Goal: Communication & Community: Ask a question

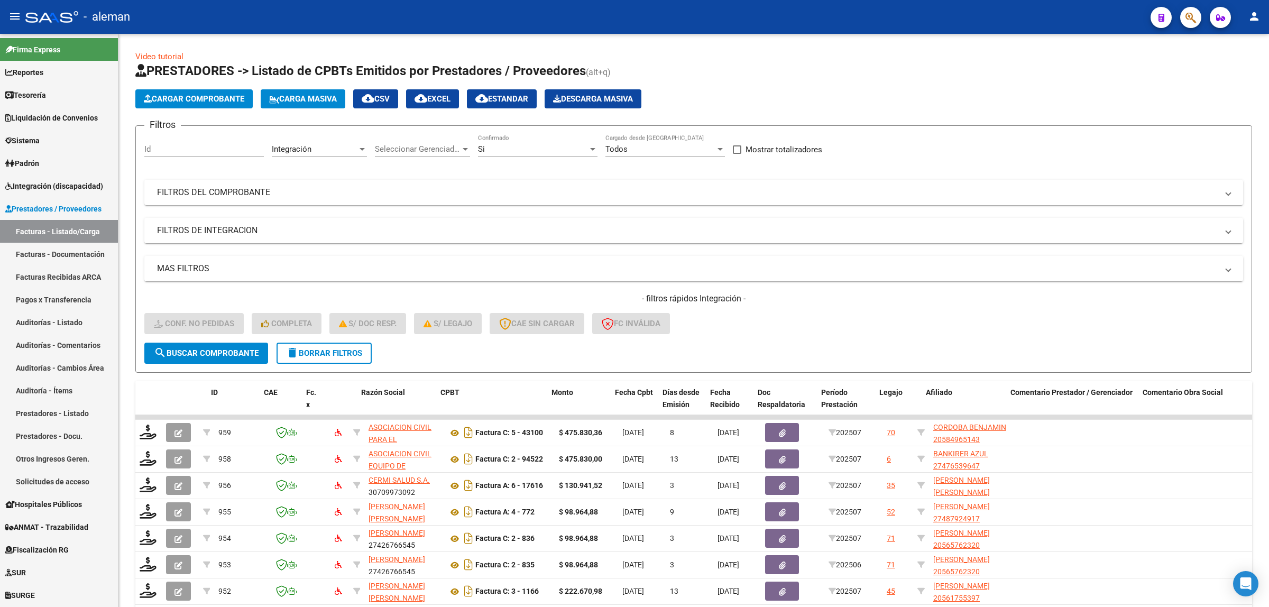
scroll to position [25, 0]
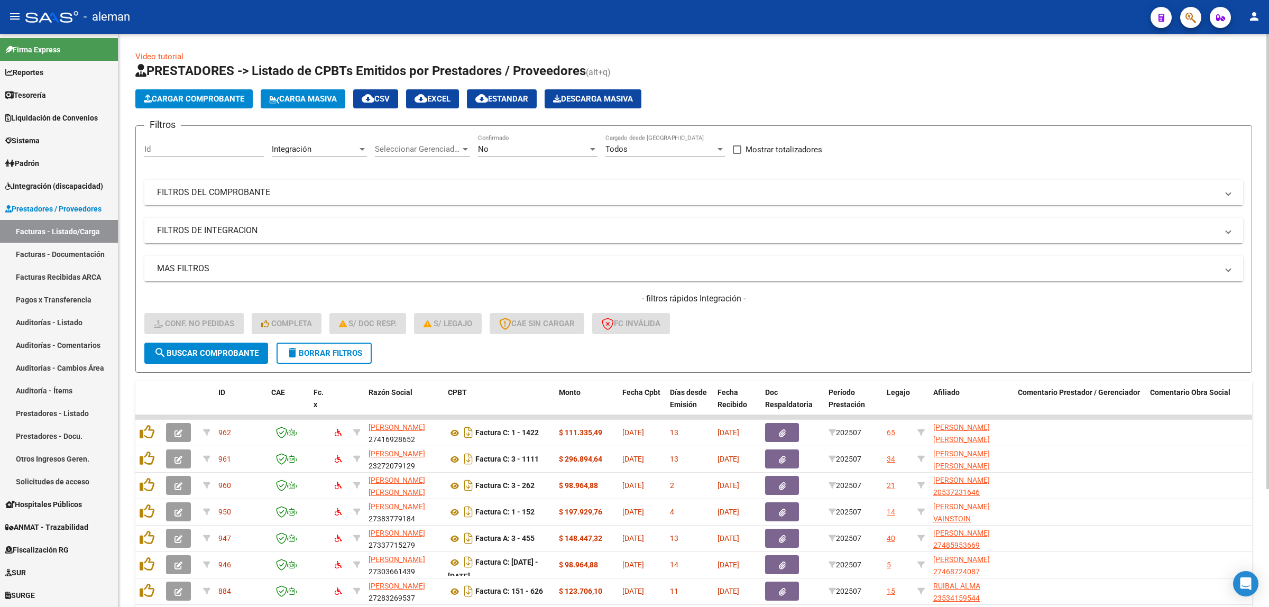
click at [451, 99] on span "cloud_download EXCEL" at bounding box center [433, 99] width 36 height 10
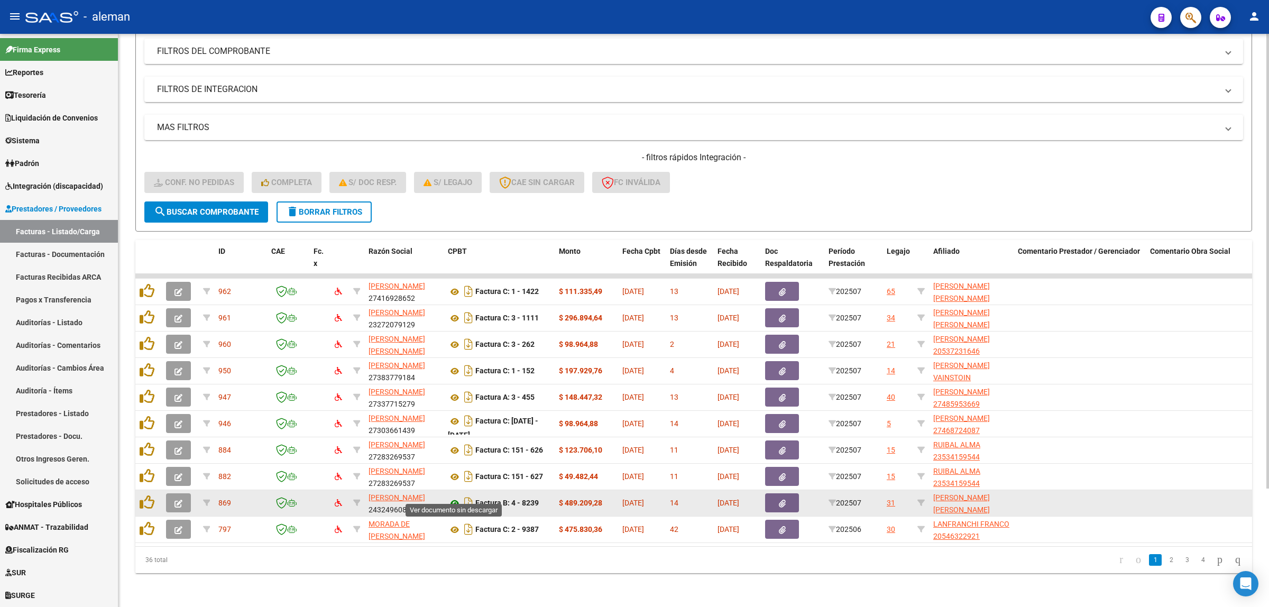
scroll to position [83, 0]
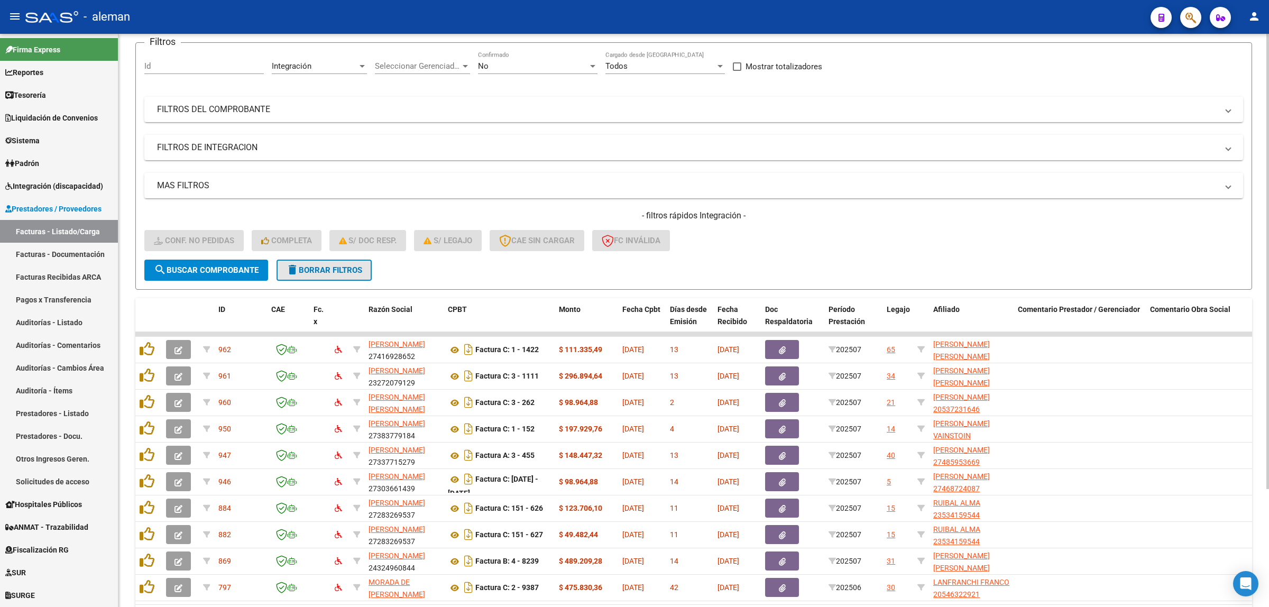
click at [341, 266] on span "delete Borrar Filtros" at bounding box center [324, 270] width 76 height 10
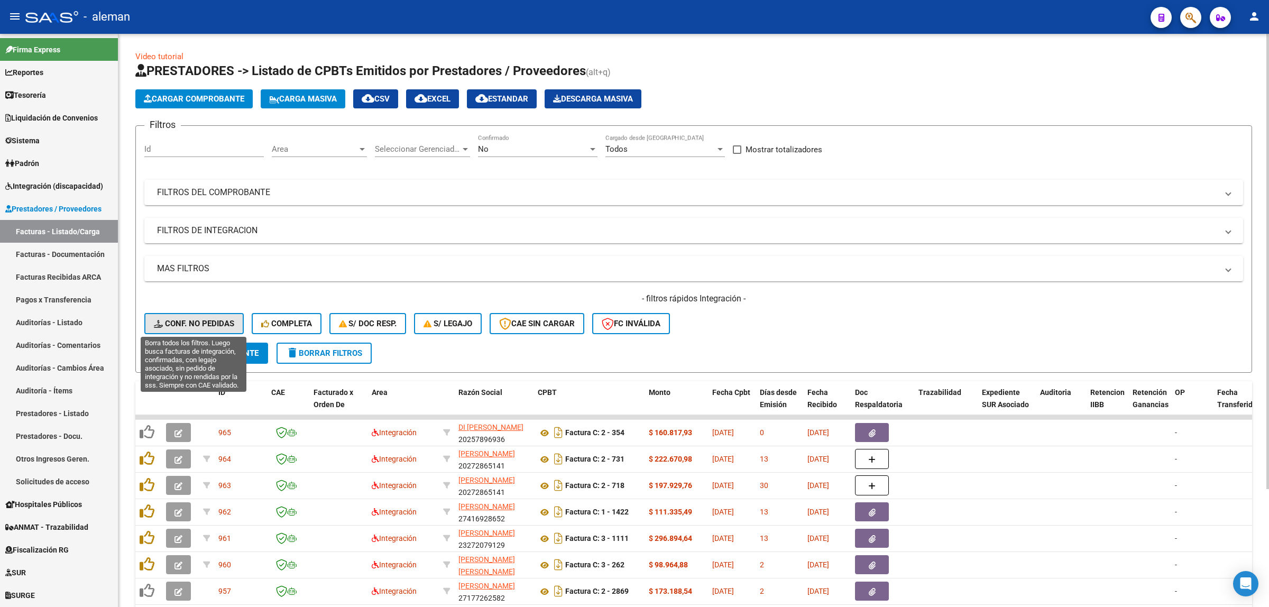
click at [197, 326] on span "Conf. no pedidas" at bounding box center [194, 324] width 80 height 10
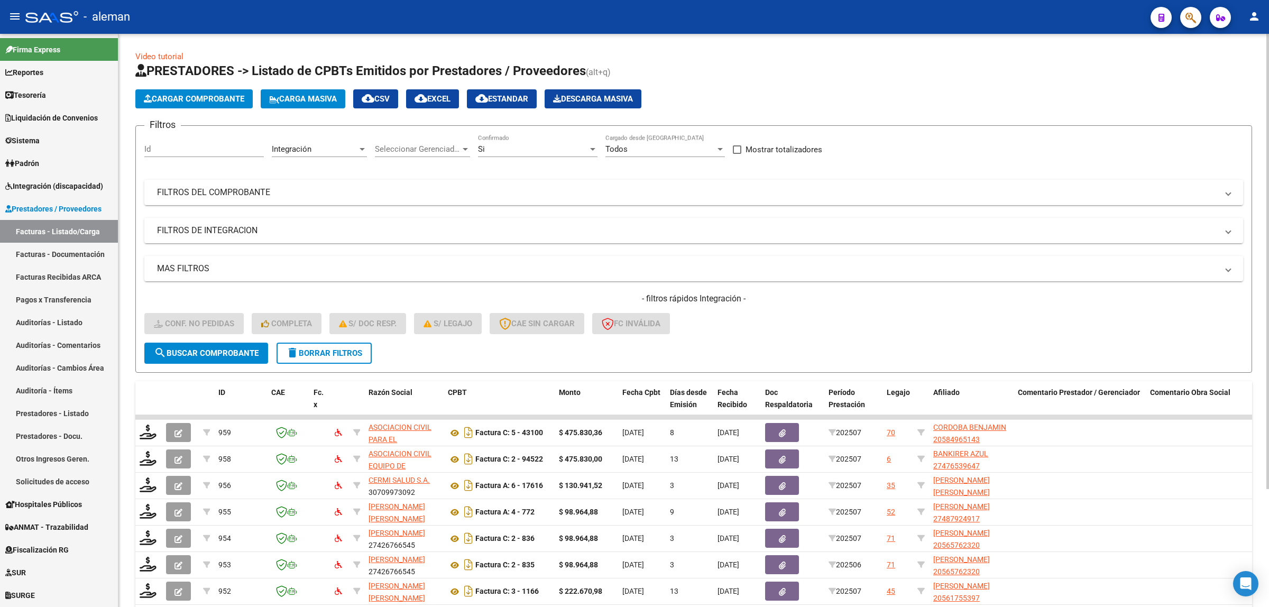
click at [442, 99] on span "cloud_download EXCEL" at bounding box center [433, 99] width 36 height 10
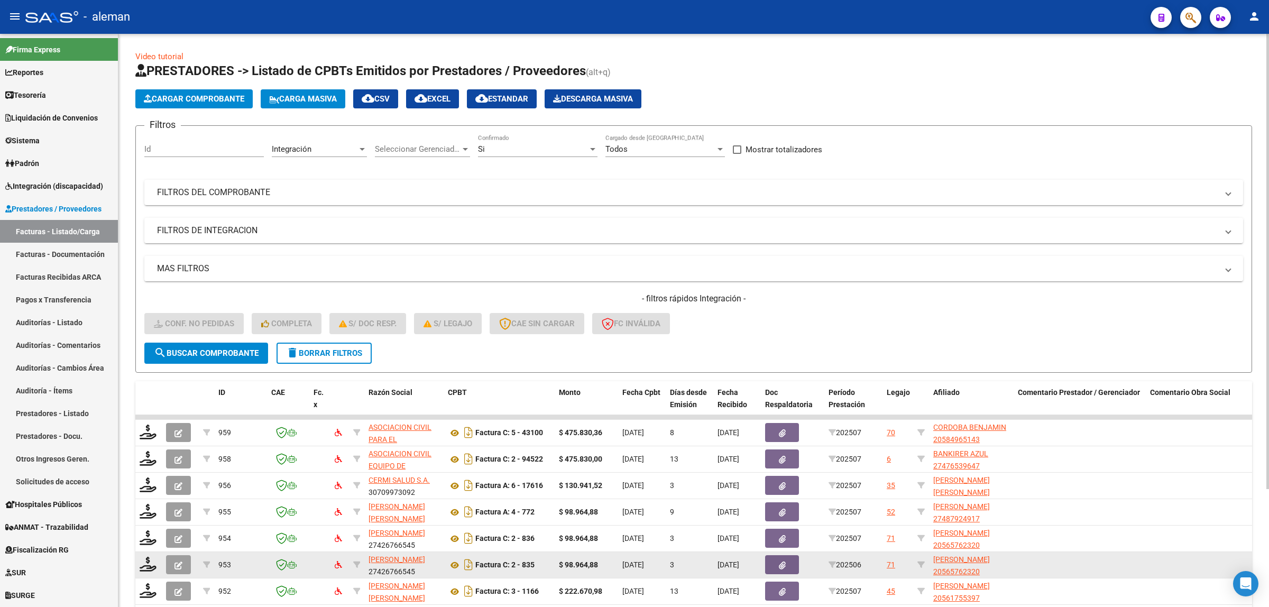
scroll to position [149, 0]
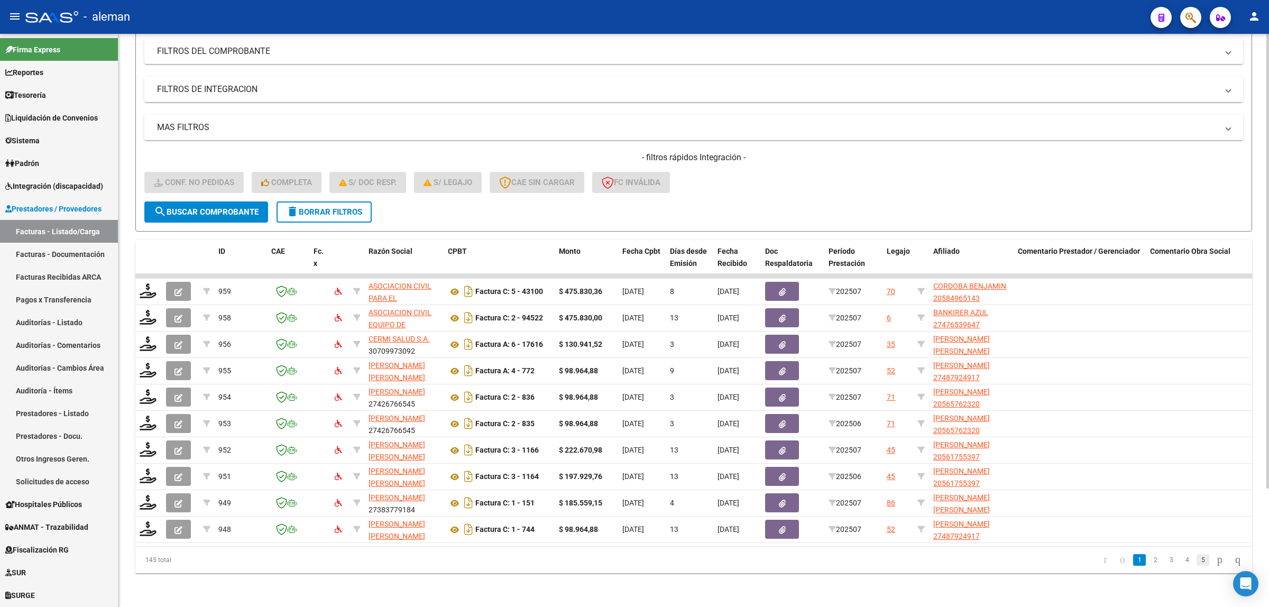
click at [1197, 564] on link "5" at bounding box center [1203, 560] width 13 height 12
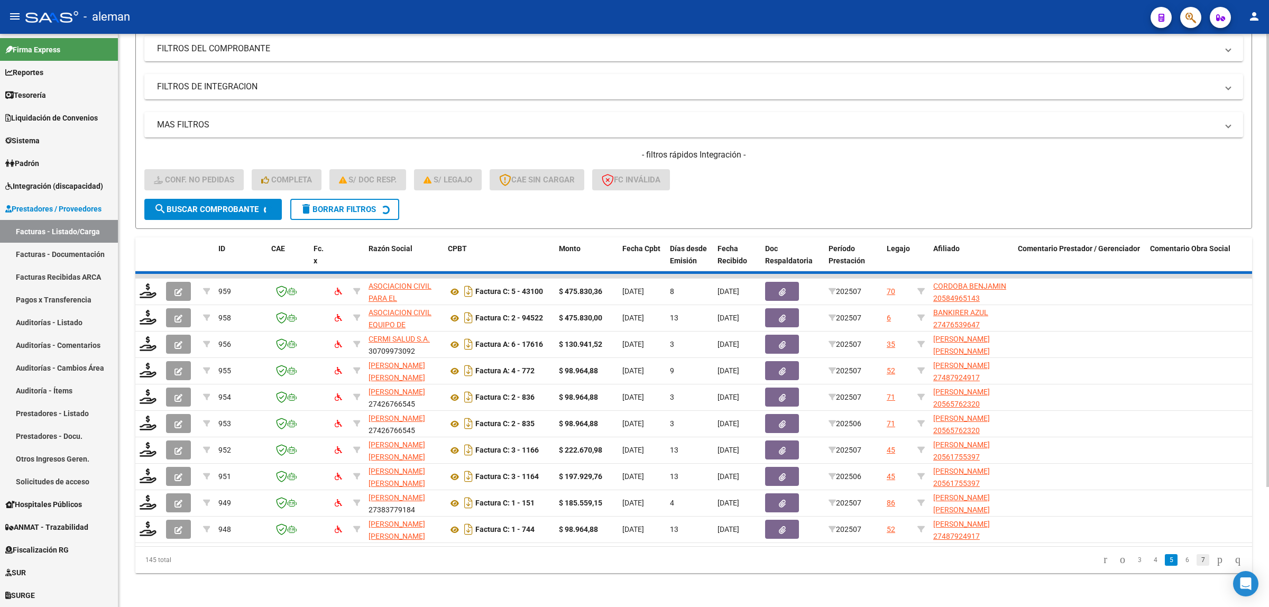
click at [1196, 564] on div "145 total 3 4 5 6 7" at bounding box center [693, 560] width 1117 height 26
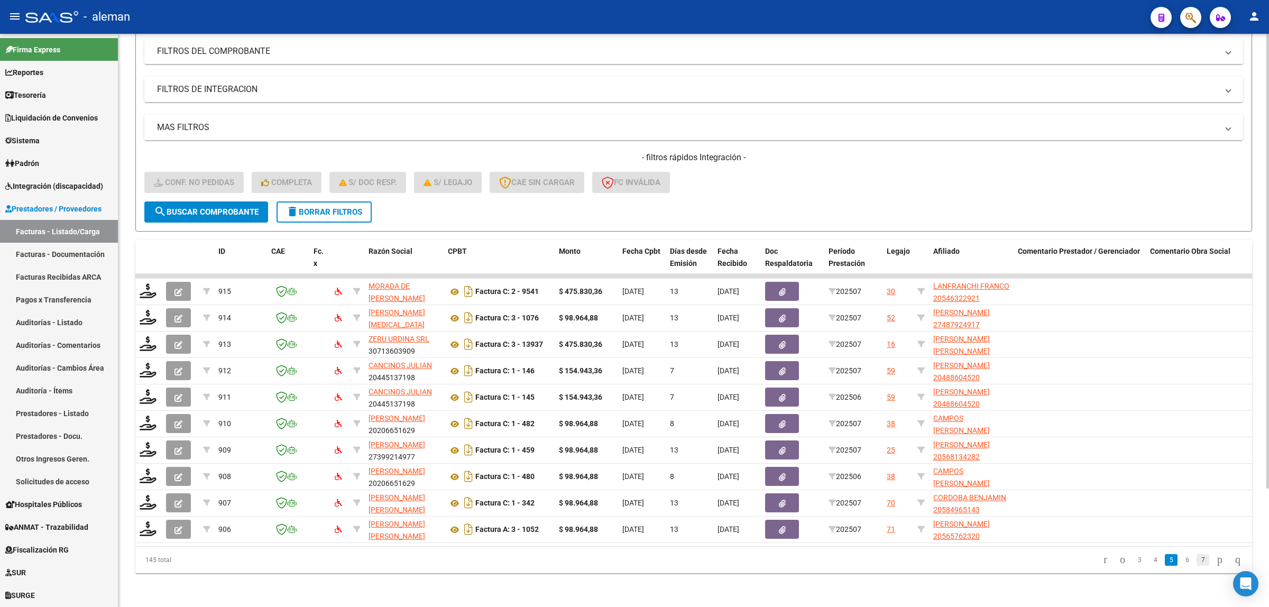
click at [1197, 559] on link "7" at bounding box center [1203, 560] width 13 height 12
click at [1197, 557] on link "9" at bounding box center [1203, 560] width 13 height 12
click at [1197, 557] on link "11" at bounding box center [1203, 560] width 14 height 12
click at [1196, 561] on link "13" at bounding box center [1203, 560] width 14 height 12
click at [1196, 561] on link "15" at bounding box center [1203, 560] width 14 height 12
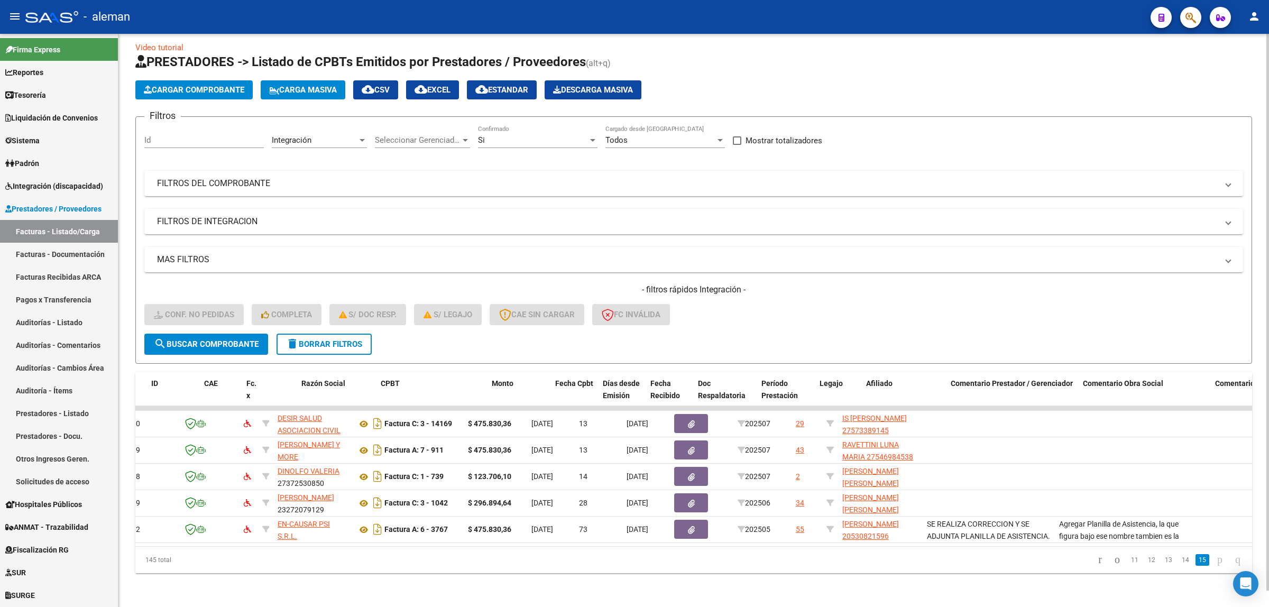
scroll to position [0, 0]
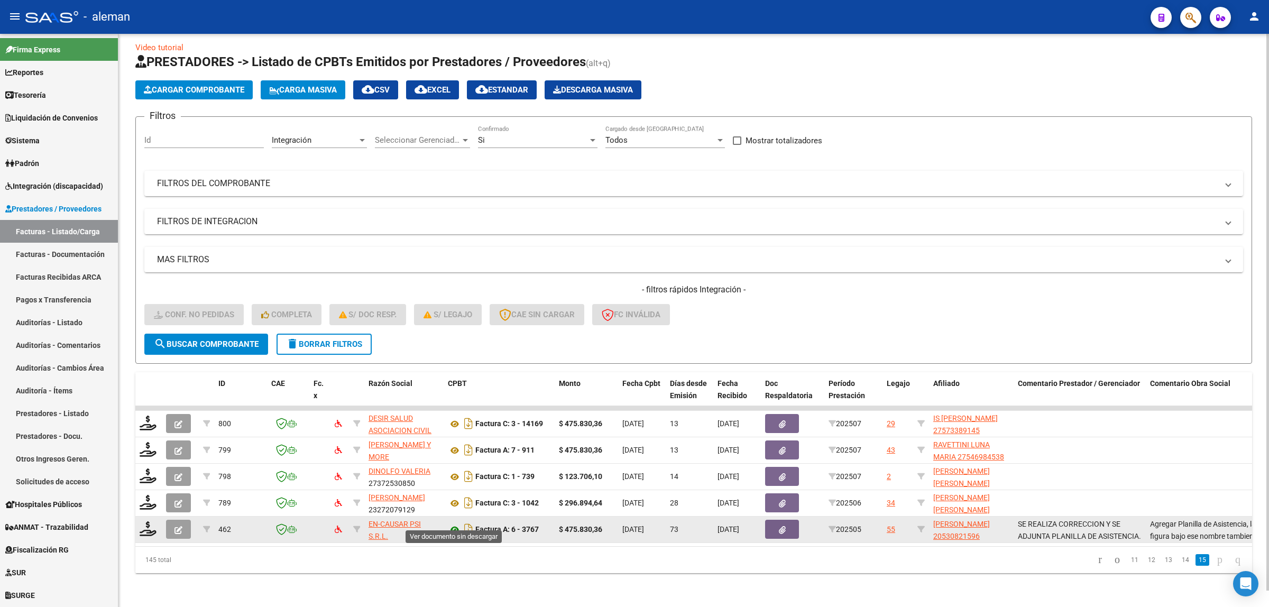
click at [453, 524] on icon at bounding box center [455, 530] width 14 height 13
click at [781, 526] on icon "button" at bounding box center [782, 530] width 7 height 8
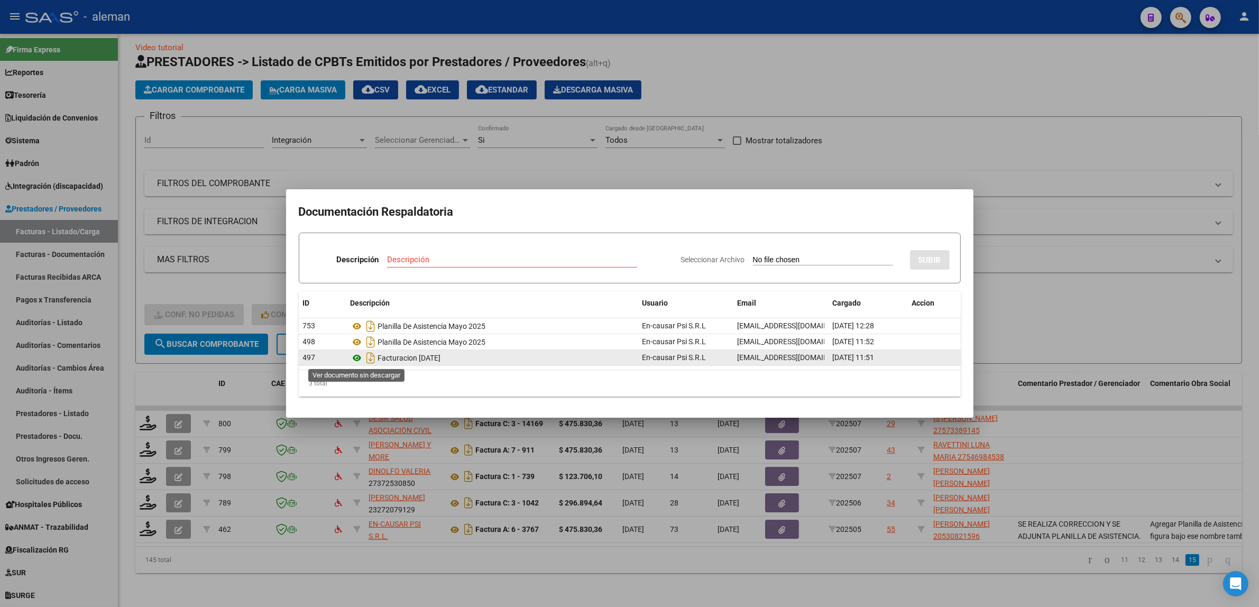
click at [357, 360] on icon at bounding box center [358, 358] width 14 height 13
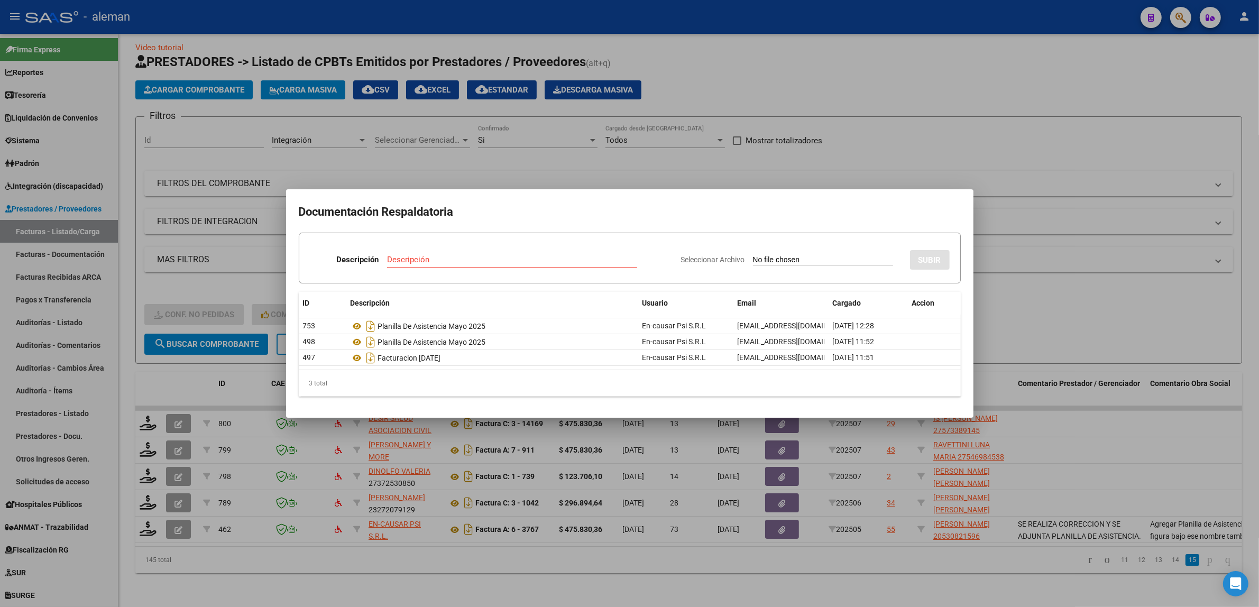
click at [1017, 297] on div at bounding box center [629, 303] width 1259 height 607
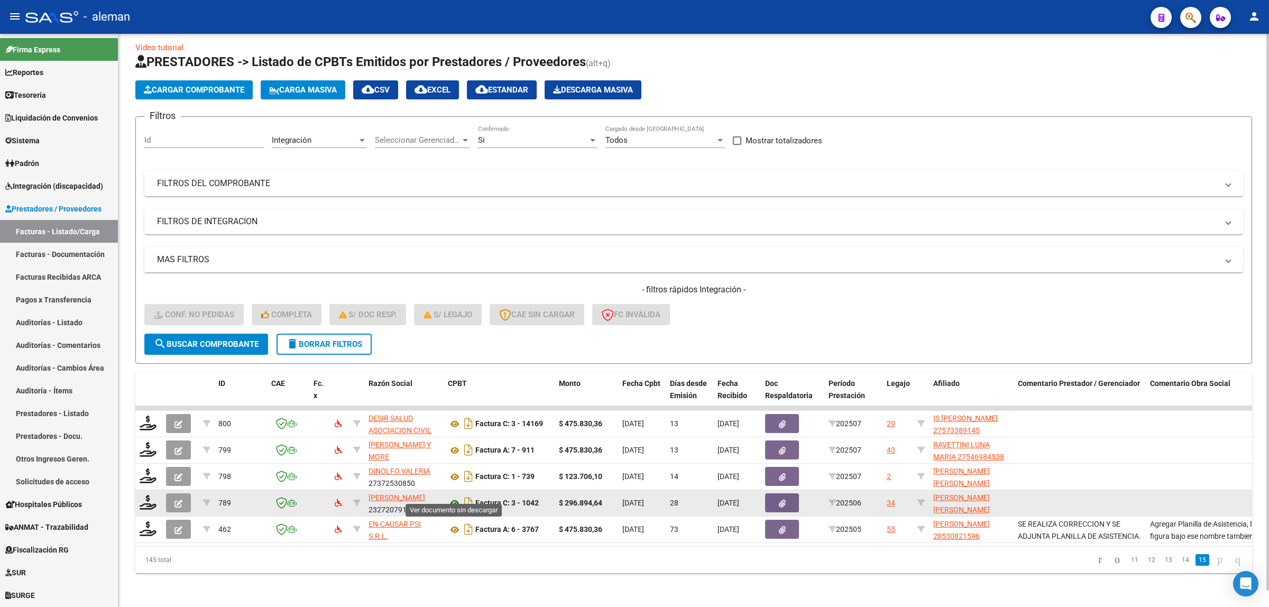
click at [453, 497] on icon at bounding box center [455, 503] width 14 height 13
click at [890, 497] on div "34" at bounding box center [891, 503] width 8 height 12
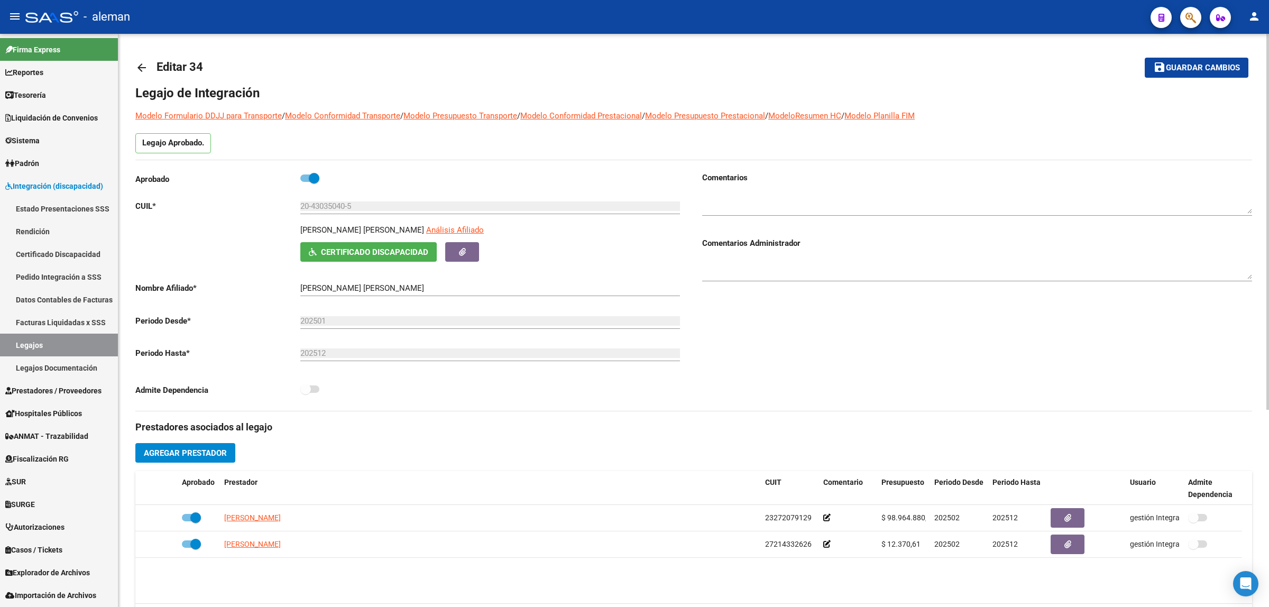
click at [141, 67] on mat-icon "arrow_back" at bounding box center [141, 67] width 13 height 13
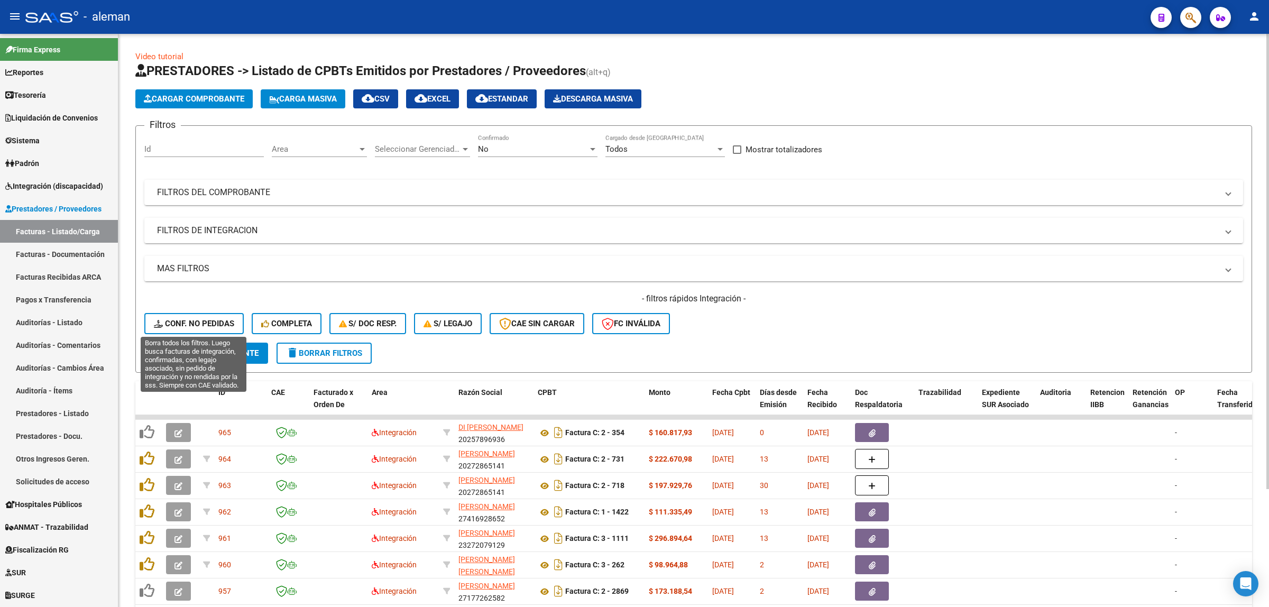
click at [192, 319] on span "Conf. no pedidas" at bounding box center [194, 324] width 80 height 10
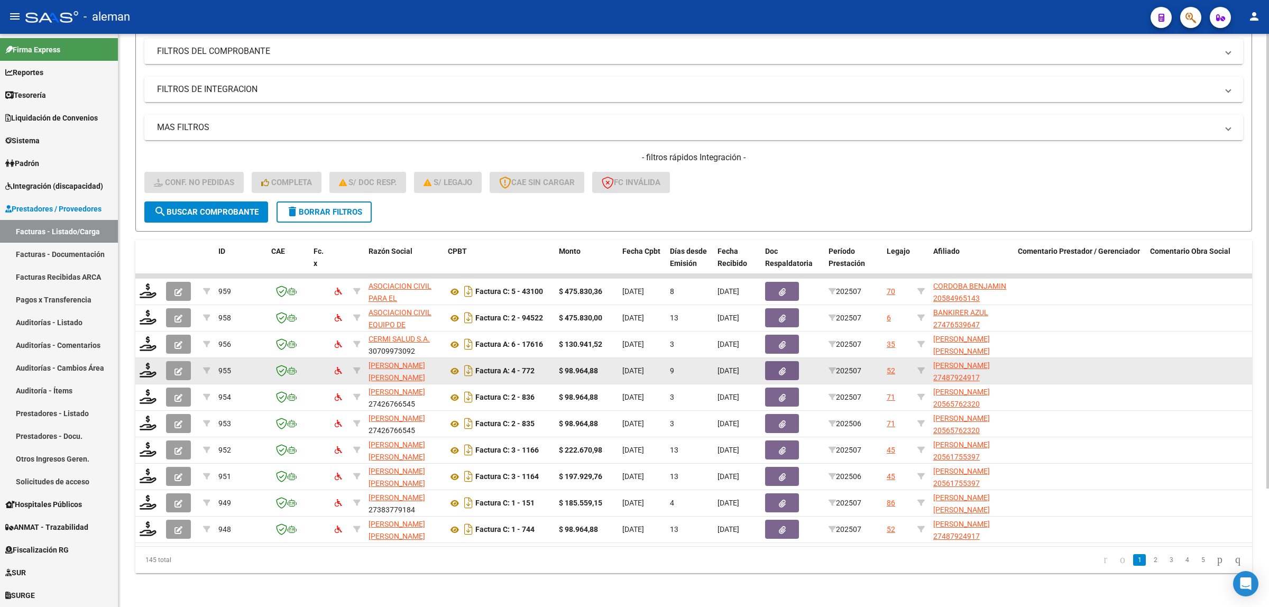
scroll to position [149, 0]
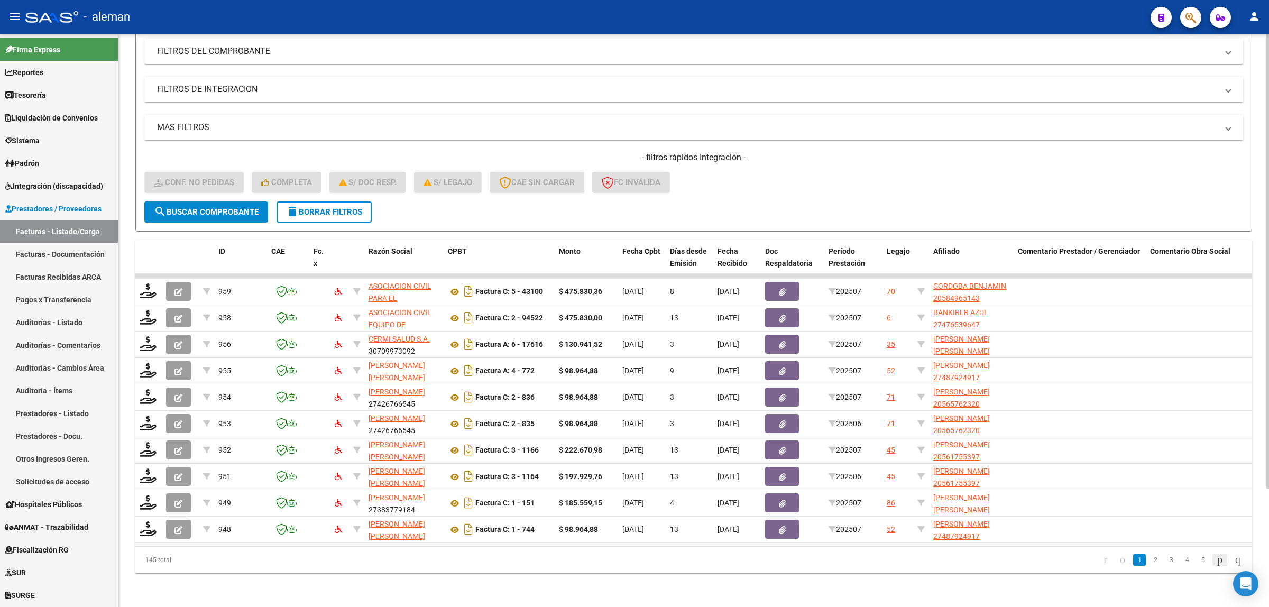
click at [1216, 561] on icon "go to next page" at bounding box center [1220, 559] width 8 height 13
click at [1214, 561] on div "145 total 1 2 3 4 5" at bounding box center [693, 560] width 1117 height 26
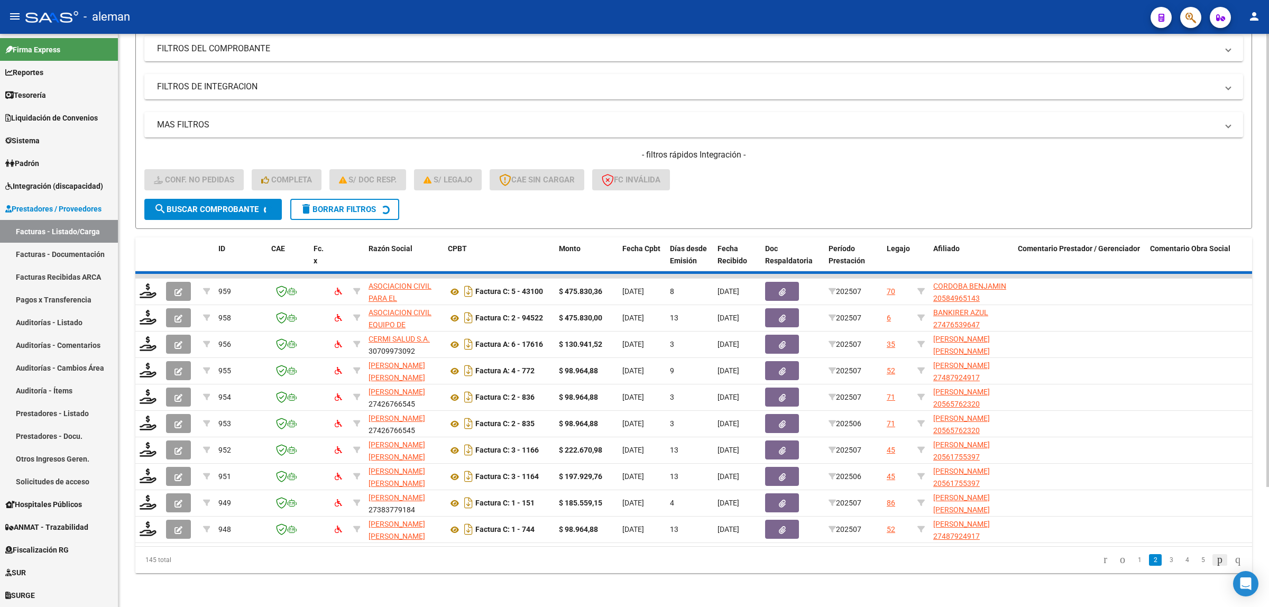
click at [1214, 561] on div "145 total 1 2 3 4 5" at bounding box center [693, 560] width 1117 height 26
click at [1216, 561] on icon "go to next page" at bounding box center [1220, 559] width 8 height 13
click at [1214, 561] on div "145 total 1 2 3 4 5" at bounding box center [693, 560] width 1117 height 26
click at [1216, 561] on icon "go to next page" at bounding box center [1220, 559] width 8 height 13
click at [1214, 561] on div "145 total 2 3 4 5 6" at bounding box center [693, 560] width 1117 height 26
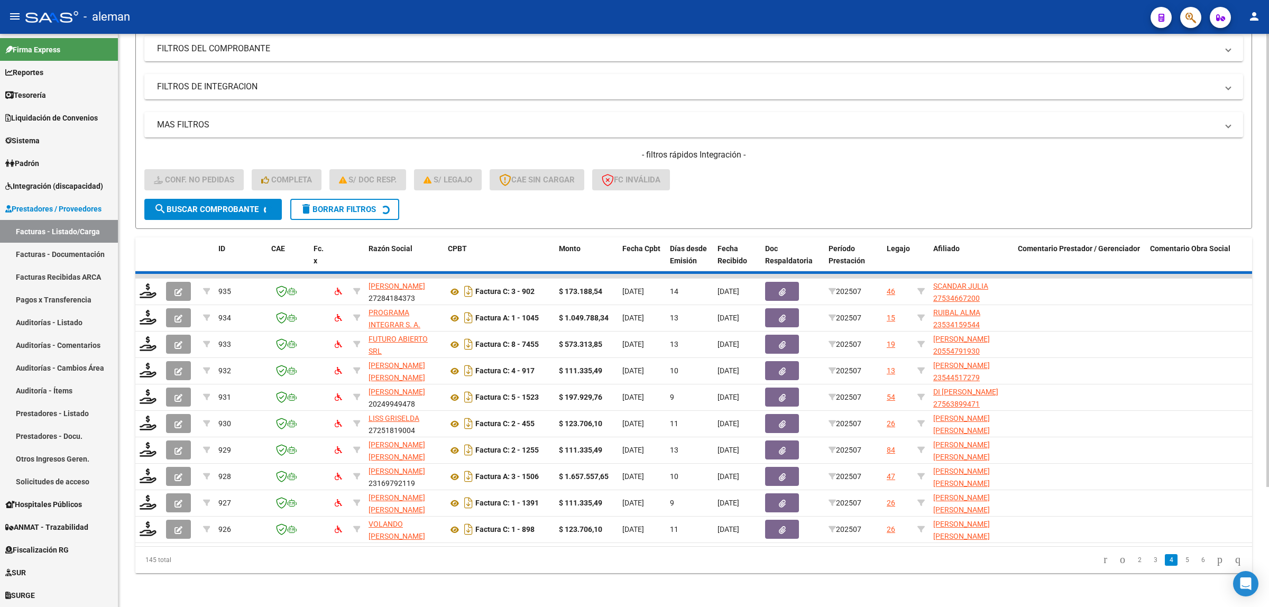
click at [1214, 561] on div "145 total 2 3 4 5 6" at bounding box center [693, 560] width 1117 height 26
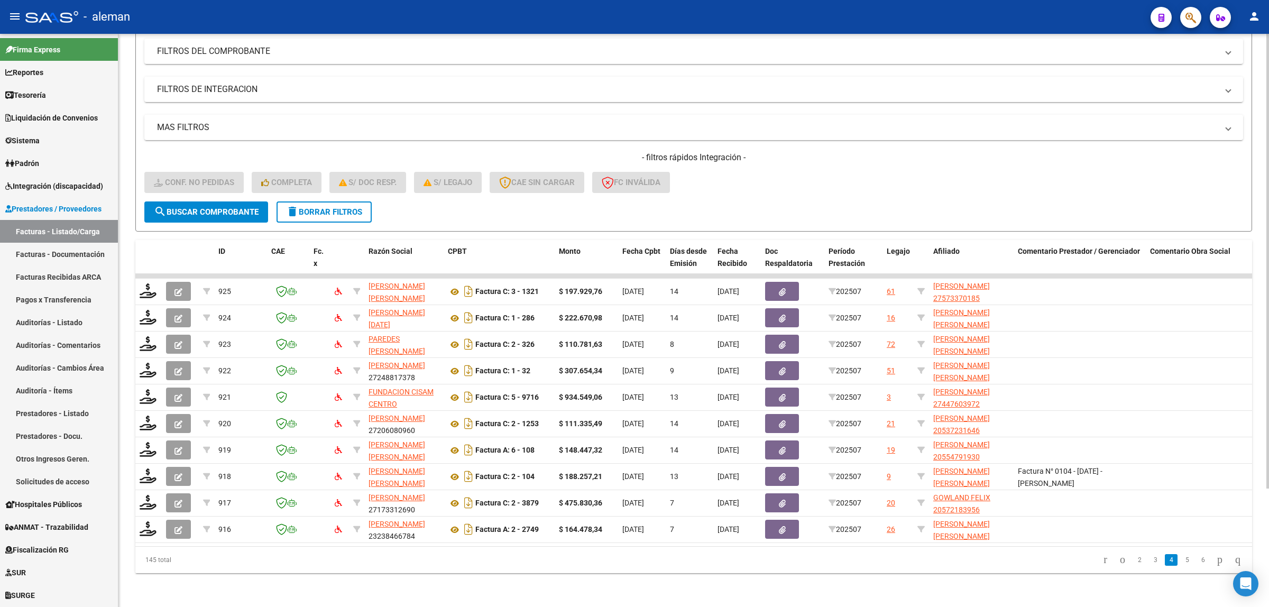
click at [1216, 561] on icon "go to next page" at bounding box center [1220, 559] width 8 height 13
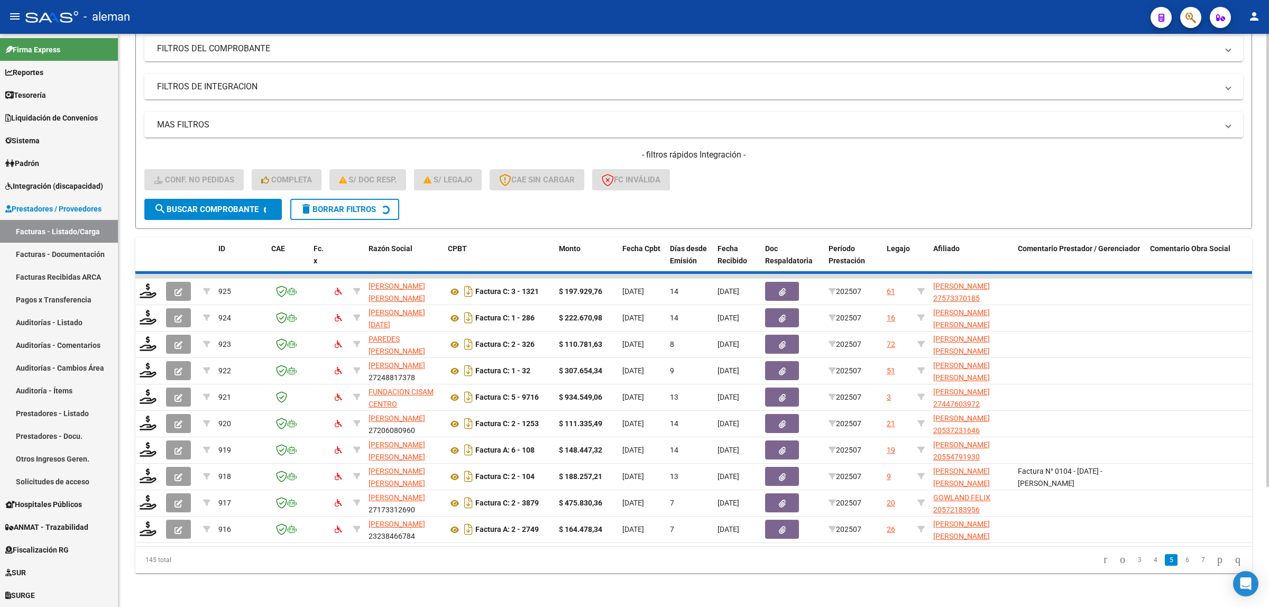
click at [1214, 561] on div "145 total 3 4 5 6 7" at bounding box center [693, 560] width 1117 height 26
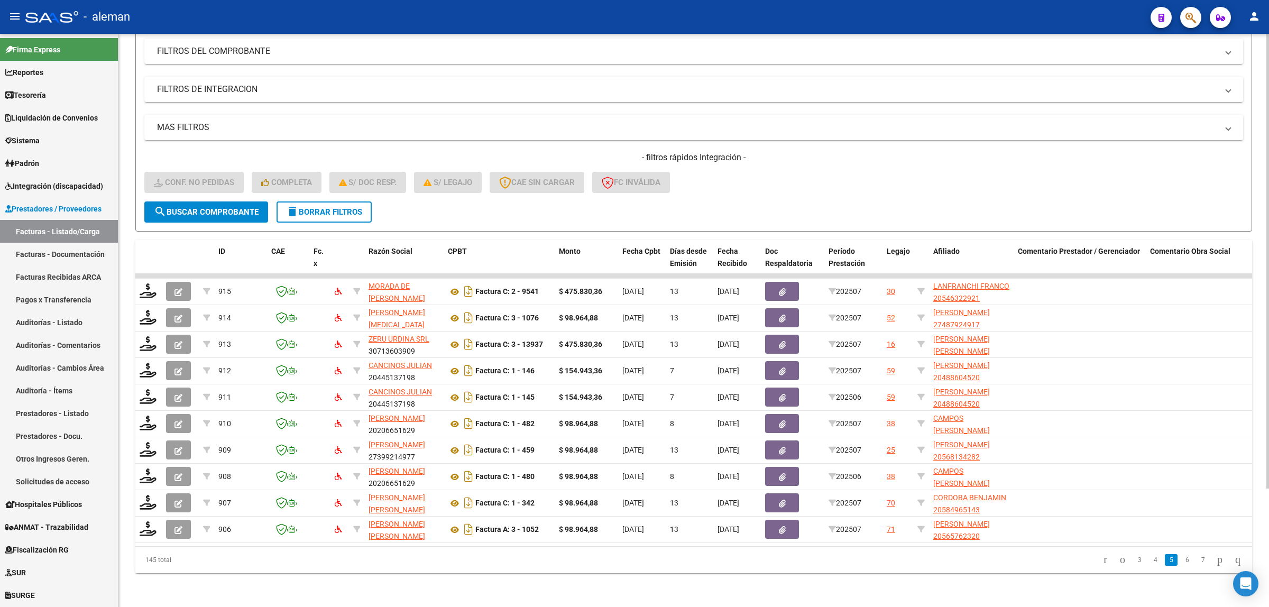
click at [1216, 561] on icon "go to next page" at bounding box center [1220, 559] width 8 height 13
click at [1214, 561] on div "145 total 3 4 5 6 7" at bounding box center [693, 560] width 1117 height 26
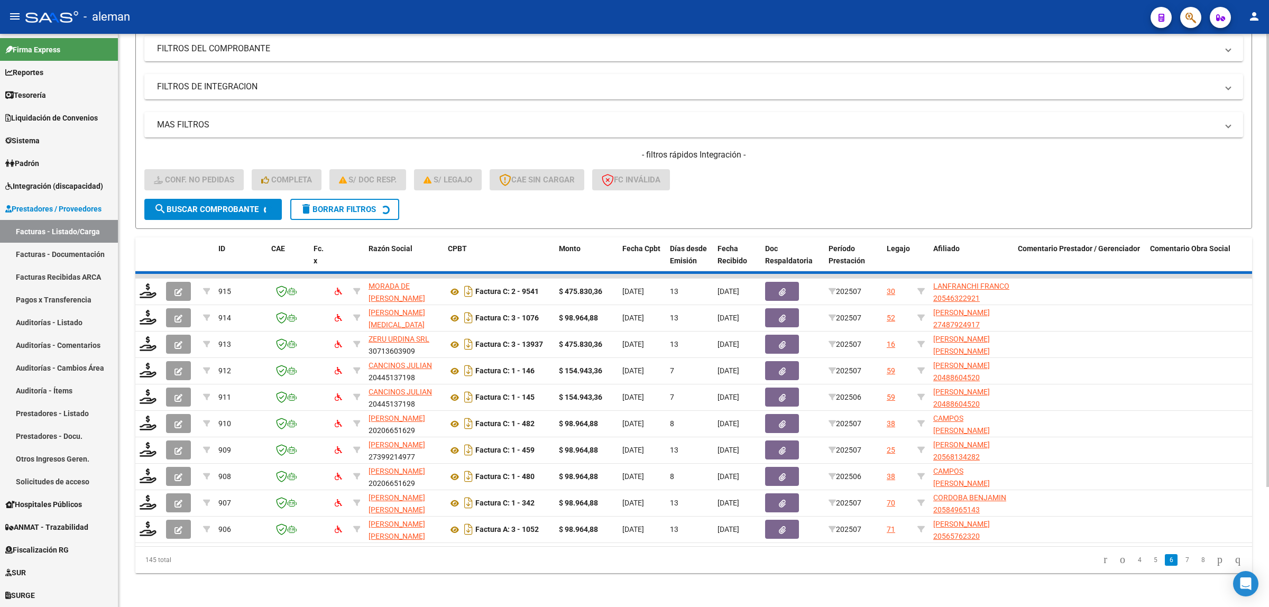
click at [1214, 561] on div "145 total 4 5 6 7 8" at bounding box center [693, 560] width 1117 height 26
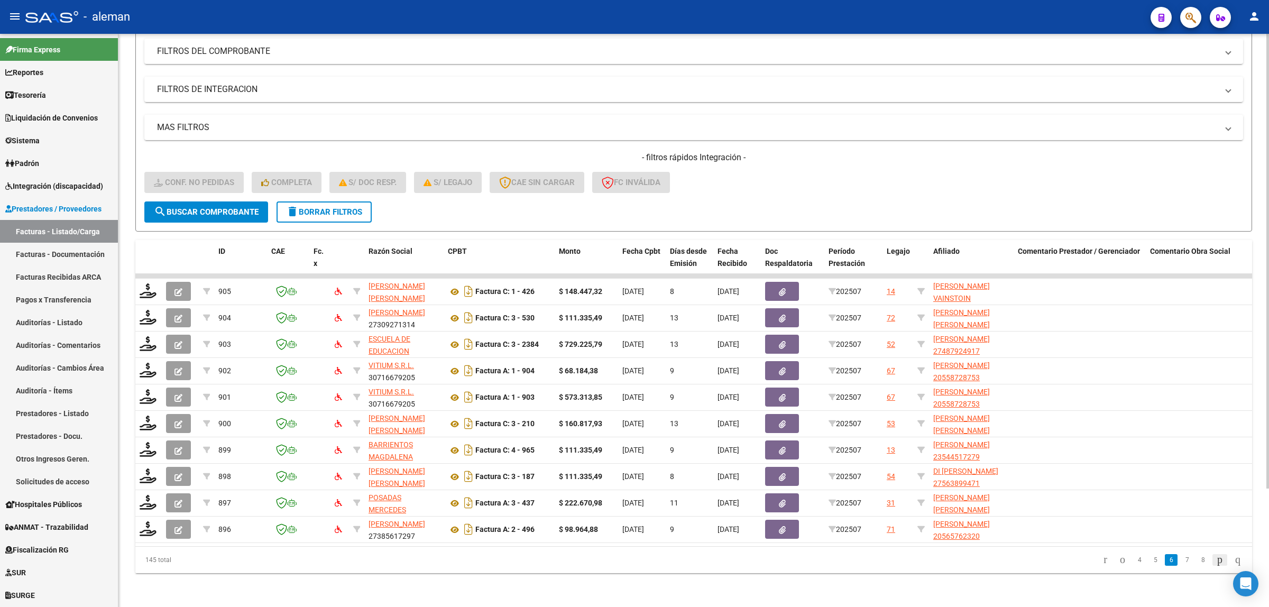
click at [1216, 561] on icon "go to next page" at bounding box center [1220, 559] width 8 height 13
click at [1214, 561] on div "145 total 4 5 6 7 8" at bounding box center [693, 560] width 1117 height 26
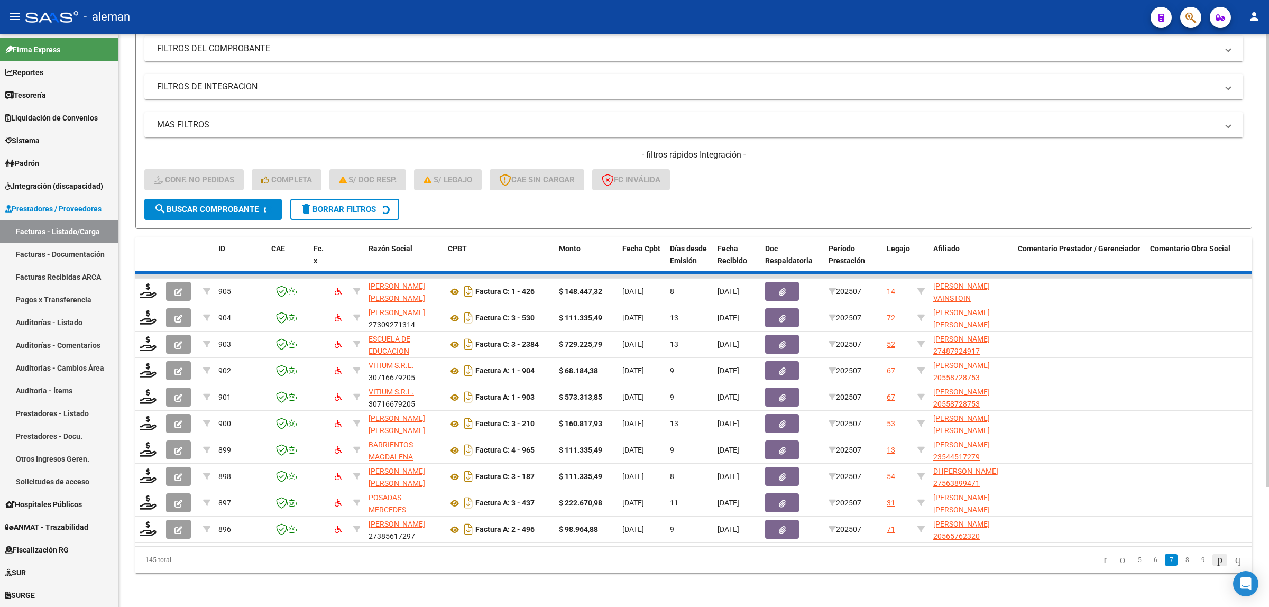
click at [1214, 561] on div "145 total 5 6 7 8 9" at bounding box center [693, 560] width 1117 height 26
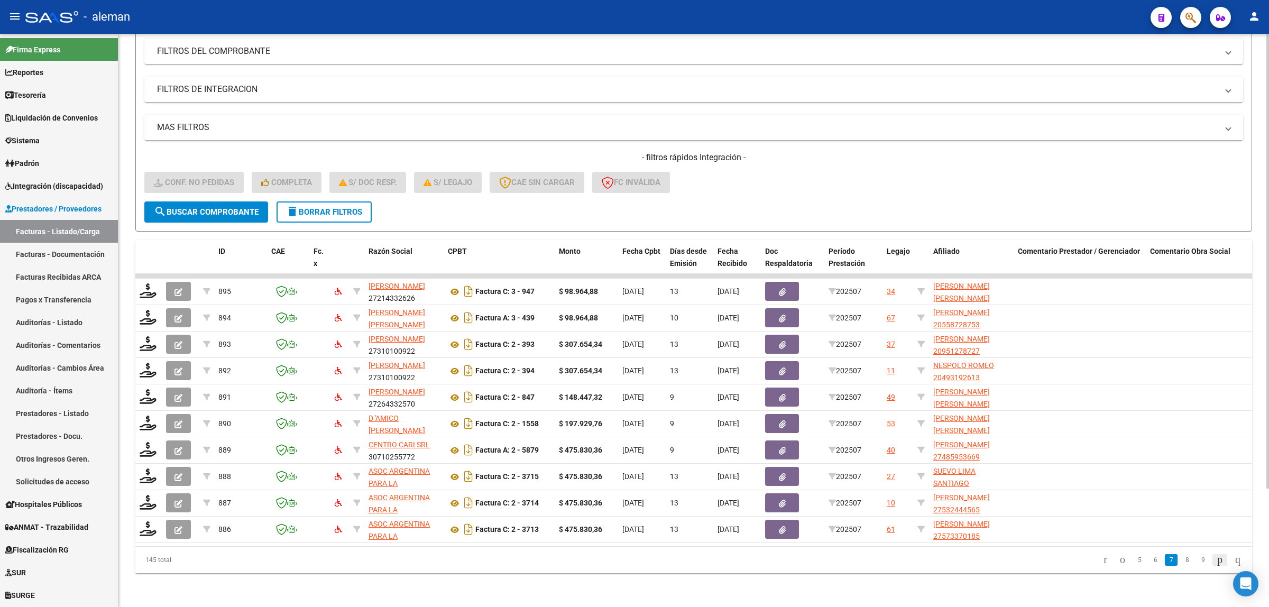
click at [1216, 561] on icon "go to next page" at bounding box center [1220, 559] width 8 height 13
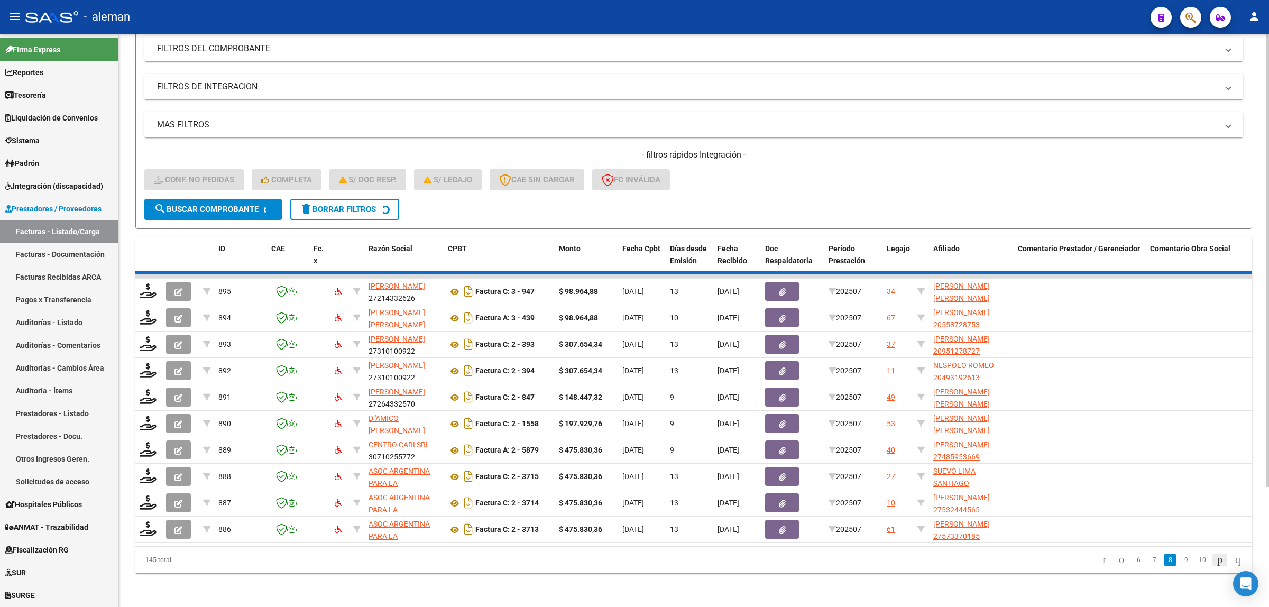
click at [1216, 561] on icon "go to next page" at bounding box center [1220, 559] width 8 height 13
click at [1214, 561] on div "145 total 7 8 9 10 11" at bounding box center [693, 560] width 1117 height 26
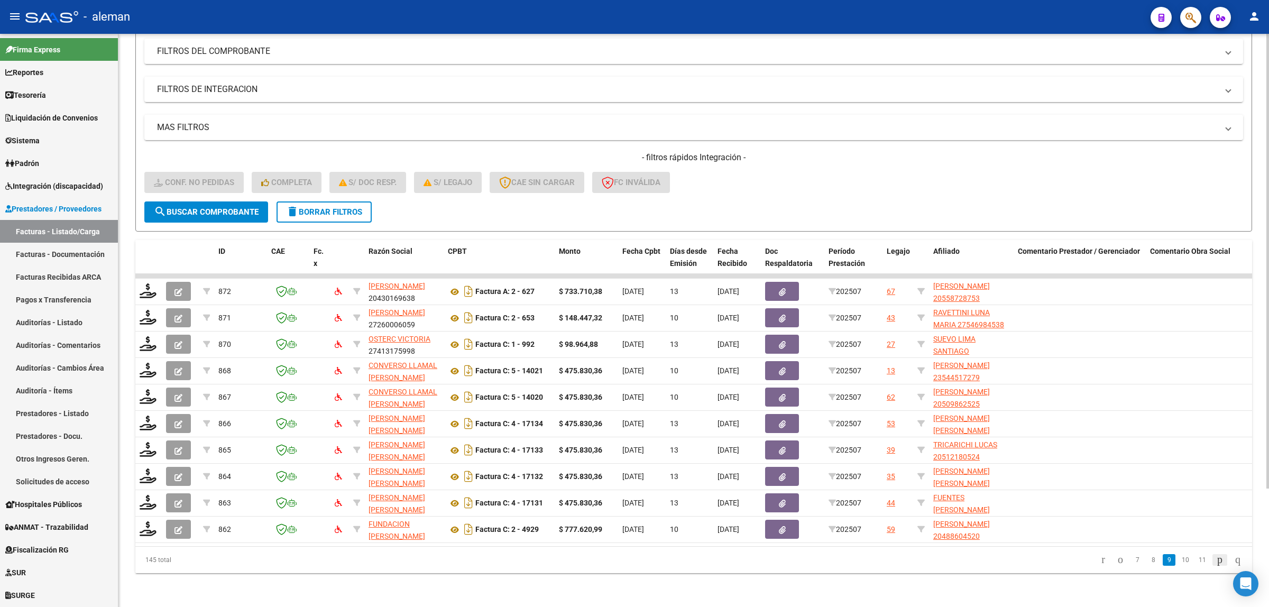
click at [1216, 561] on icon "go to next page" at bounding box center [1220, 559] width 8 height 13
click at [1196, 559] on link "12" at bounding box center [1203, 560] width 14 height 12
click at [1196, 562] on link "14" at bounding box center [1203, 560] width 14 height 12
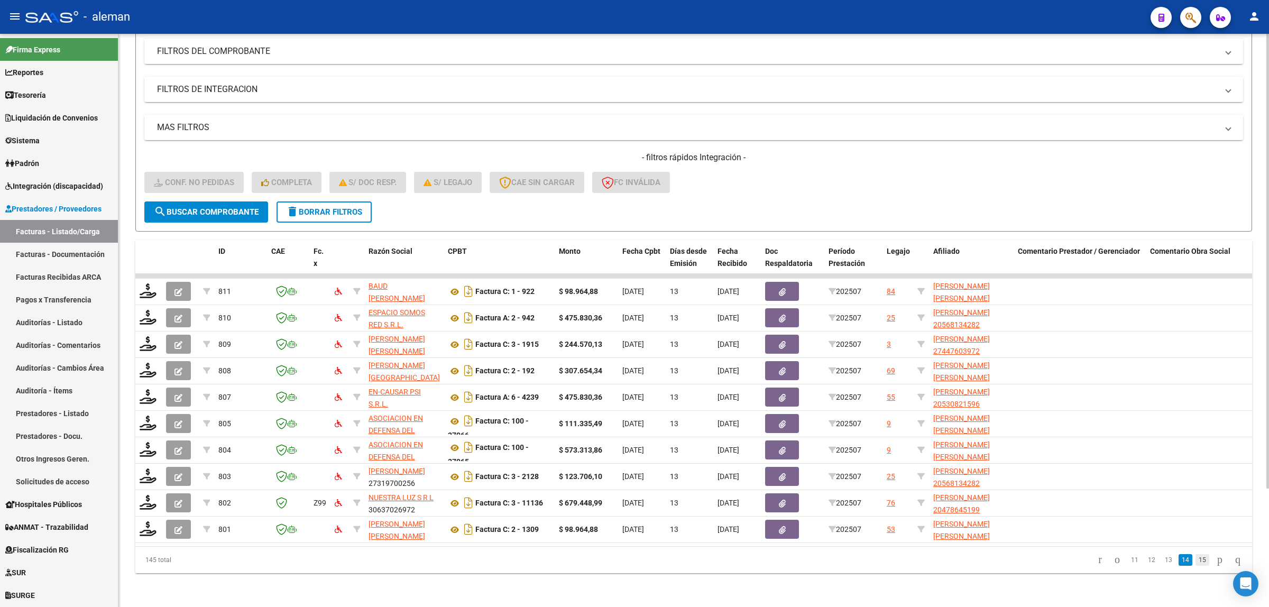
click at [1196, 558] on link "15" at bounding box center [1203, 560] width 14 height 12
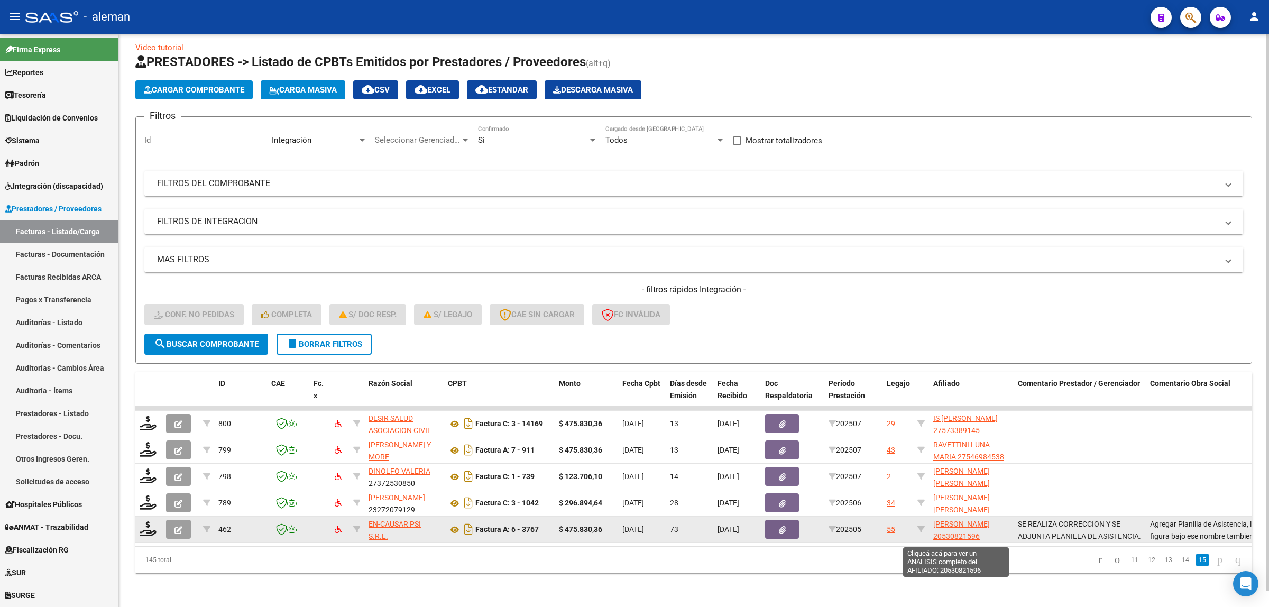
scroll to position [17, 0]
click at [1082, 520] on span "SE REALIZA CORRECCION Y SE ADJUNTA PLANILLA DE ASISTENCIA." at bounding box center [1079, 530] width 123 height 21
drag, startPoint x: 1019, startPoint y: 516, endPoint x: 1080, endPoint y: 524, distance: 61.3
click at [1080, 524] on div "SE REALIZA CORRECCION Y SE ADJUNTA PLANILLA DE ASISTENCIA." at bounding box center [1080, 529] width 124 height 22
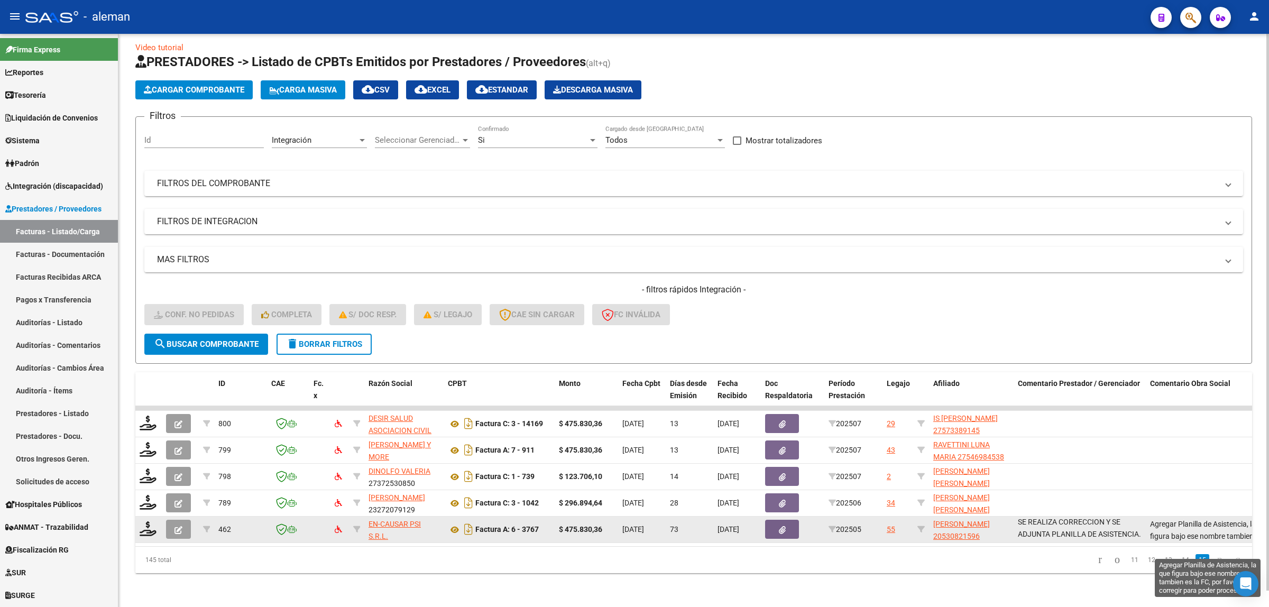
click at [1150, 520] on span "Agregar Planilla de Asistencia, la que figura bajo ese nombre tambien es la FC,…" at bounding box center [1210, 542] width 120 height 44
drag, startPoint x: 1149, startPoint y: 514, endPoint x: 1225, endPoint y: 523, distance: 76.1
click at [1225, 523] on div "Agregar Planilla de Asistencia, la que figura bajo ese nombre tambien es la FC,…" at bounding box center [1212, 529] width 124 height 22
click at [1108, 525] on div "SE REALIZA CORRECCION Y SE ADJUNTA PLANILLA DE ASISTENCIA." at bounding box center [1080, 529] width 124 height 22
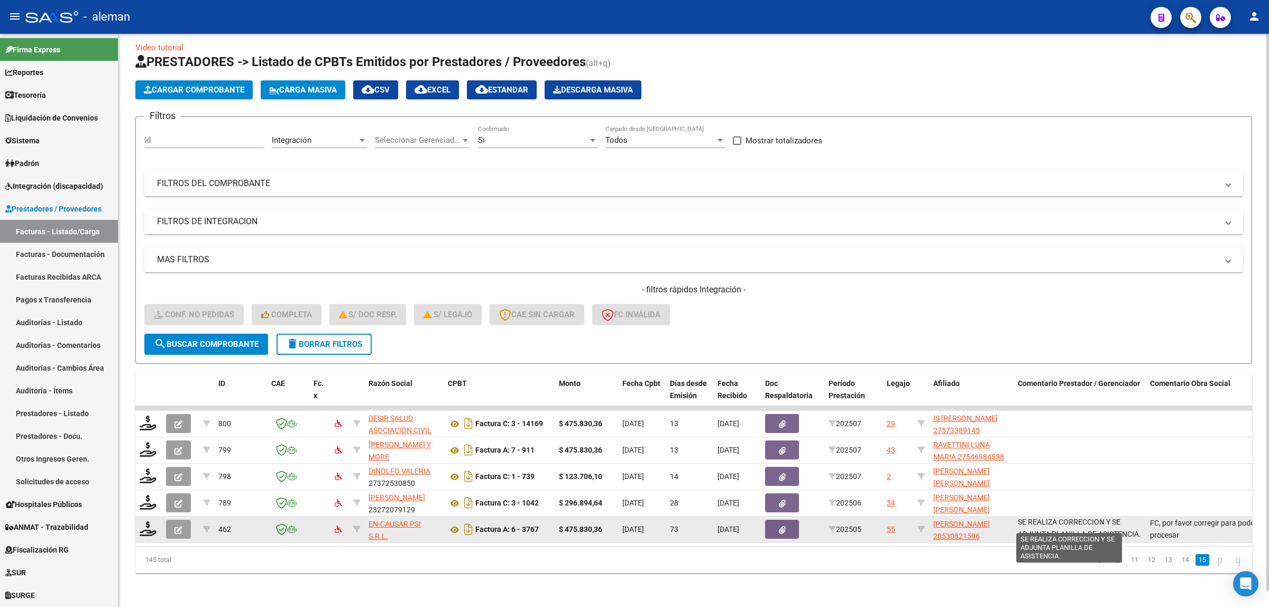
click at [1069, 518] on span "SE REALIZA CORRECCION Y SE ADJUNTA PLANILLA DE ASISTENCIA." at bounding box center [1079, 528] width 123 height 21
drag, startPoint x: 1038, startPoint y: 512, endPoint x: 1106, endPoint y: 524, distance: 69.3
click at [1106, 524] on div "SE REALIZA CORRECCION Y SE ADJUNTA PLANILLA DE ASISTENCIA." at bounding box center [1080, 529] width 124 height 22
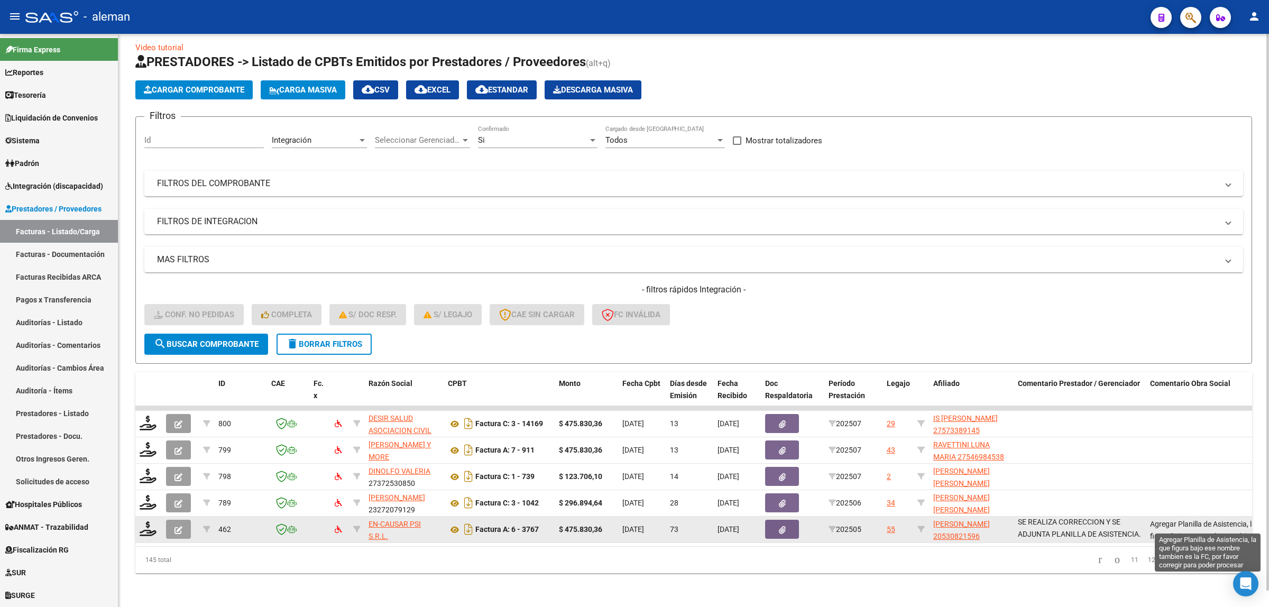
click at [1149, 517] on datatable-body-cell "Agregar Planilla de Asistencia, la que figura bajo ese nombre tambien es la FC,…" at bounding box center [1212, 530] width 132 height 26
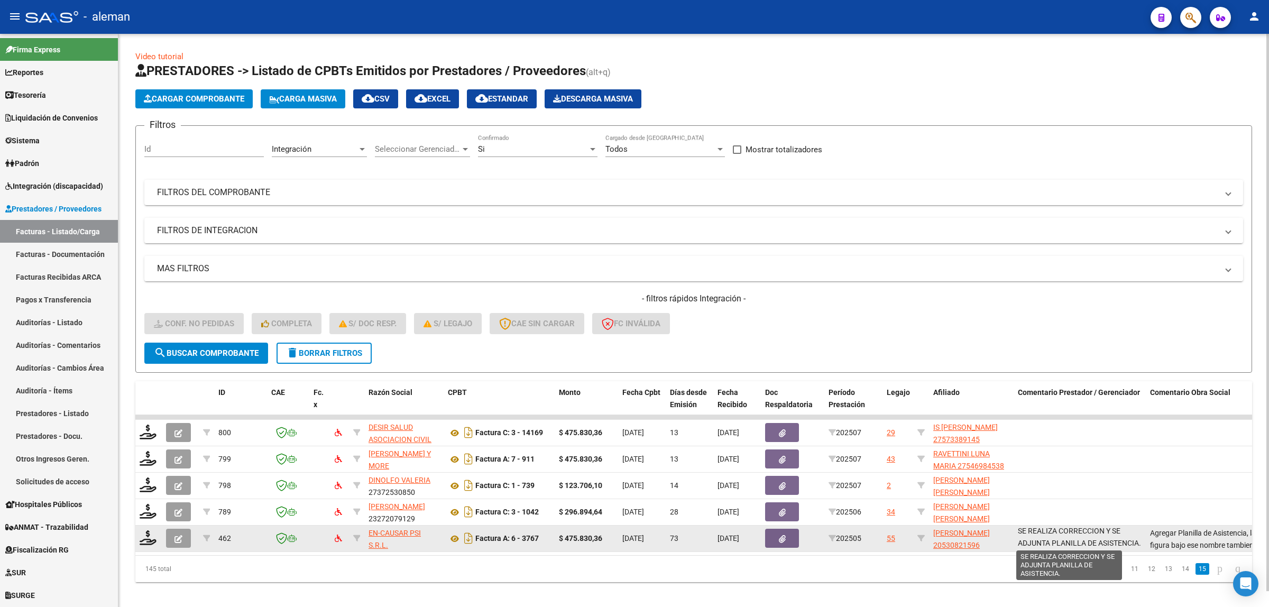
click at [1093, 533] on span "SE REALIZA CORRECCION Y SE ADJUNTA PLANILLA DE ASISTENCIA." at bounding box center [1079, 537] width 123 height 21
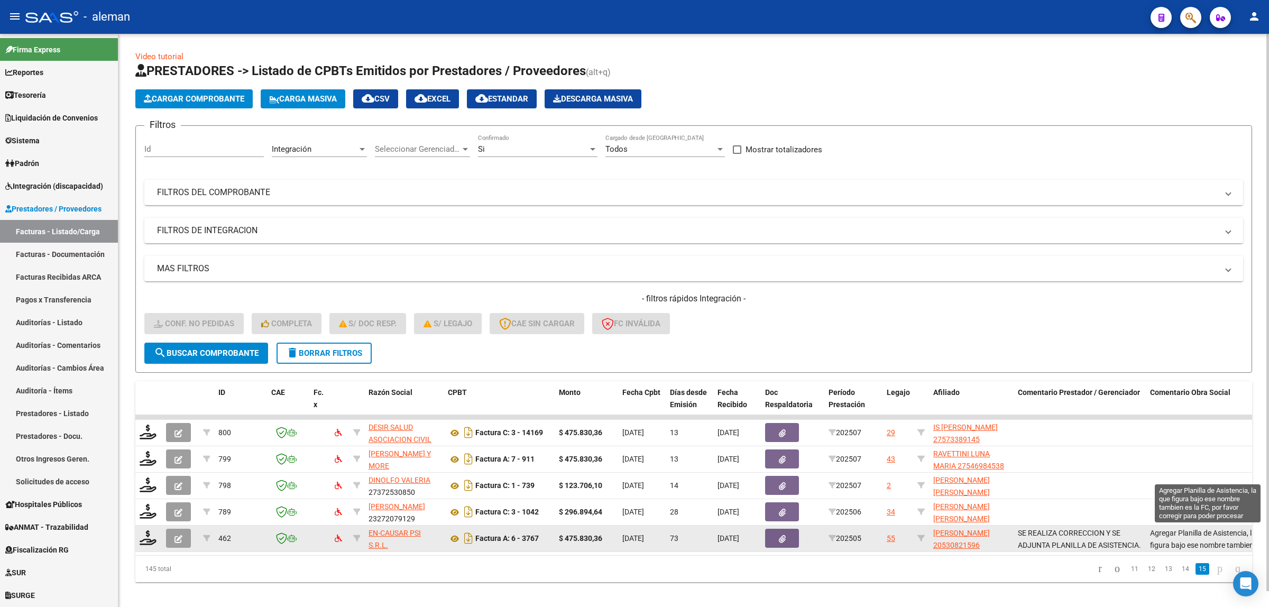
drag, startPoint x: 1016, startPoint y: 530, endPoint x: 1171, endPoint y: 530, distance: 155.5
click at [1171, 530] on div "462 EN-CAUSAR PSI S.R.L. 30714152234 Factura A: 6 - 3767 $ 475.830,36 [DATE] 73…" at bounding box center [981, 539] width 1693 height 26
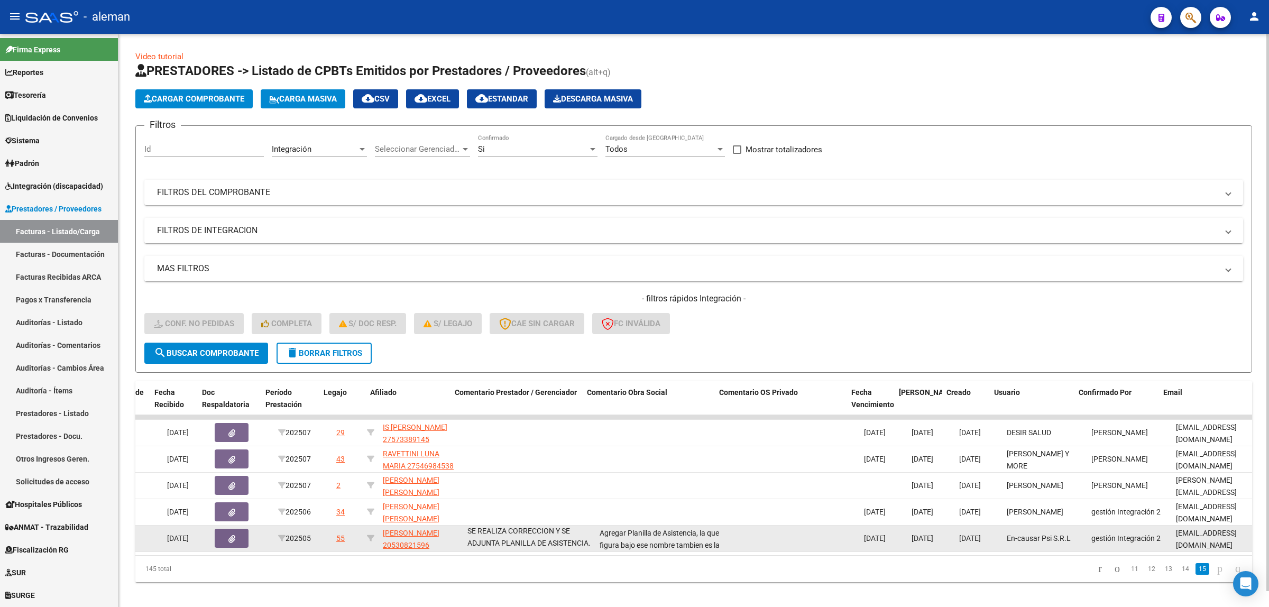
scroll to position [0, 575]
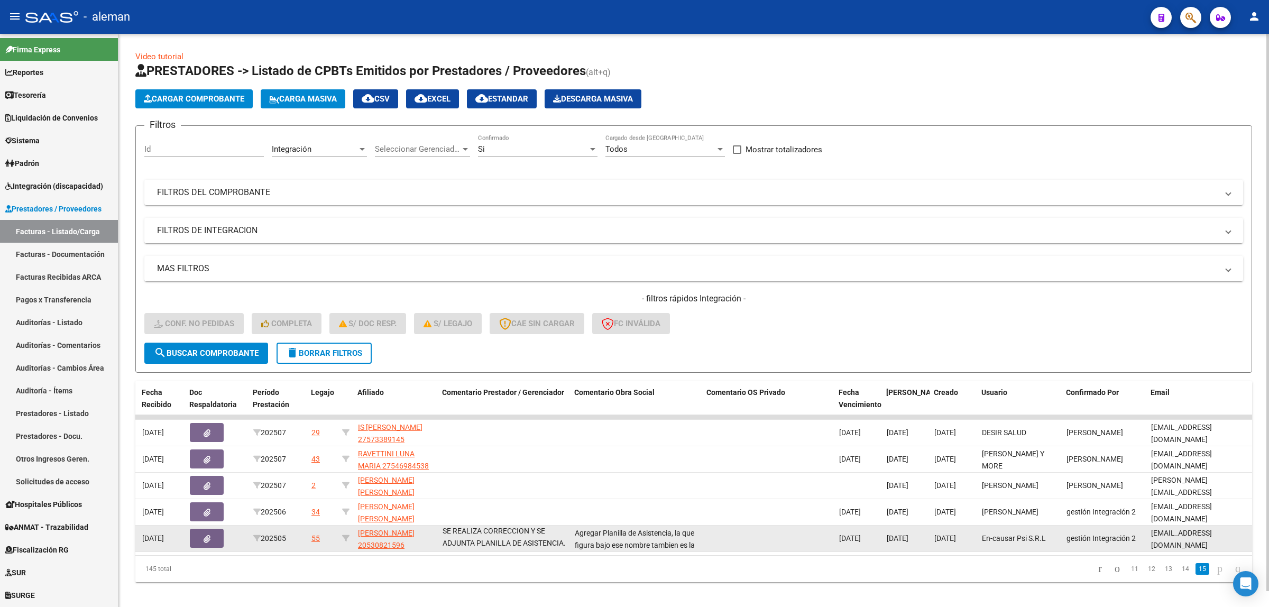
drag, startPoint x: 1016, startPoint y: 532, endPoint x: 1251, endPoint y: 545, distance: 235.2
click at [1251, 545] on div "462 EN-CAUSAR PSI S.R.L. 30714152234 Factura A: 6 - 3767 $ 475.830,36 [DATE] 73…" at bounding box center [406, 539] width 1693 height 26
click at [739, 528] on datatable-body-cell at bounding box center [769, 539] width 132 height 26
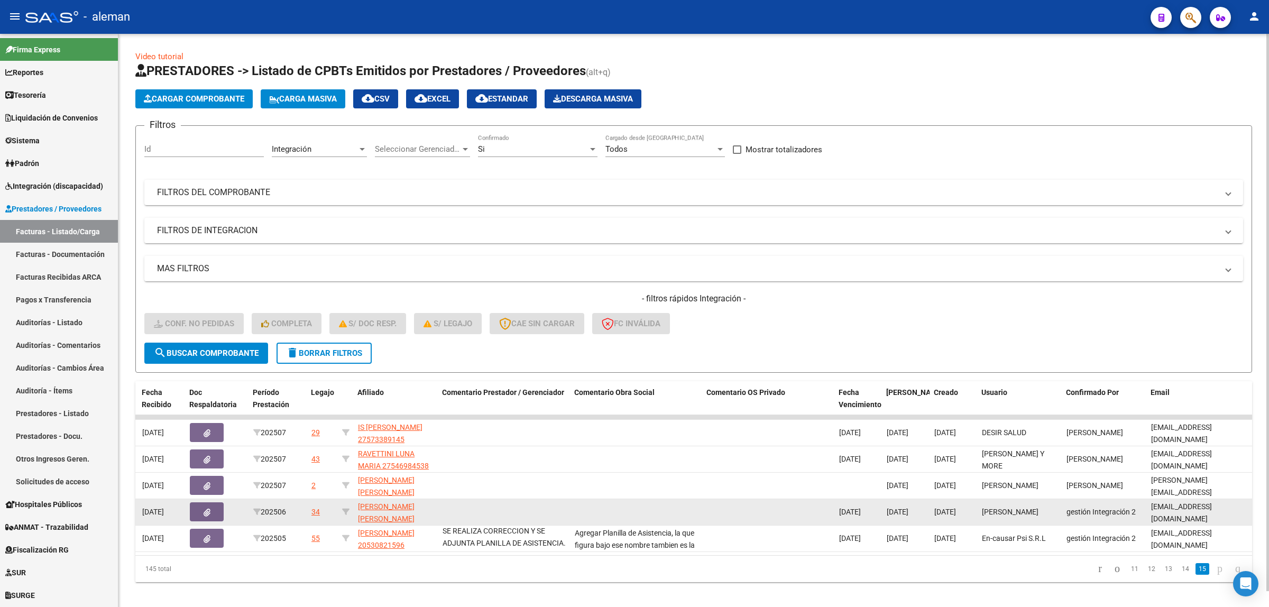
click at [718, 514] on datatable-body-cell at bounding box center [769, 512] width 132 height 26
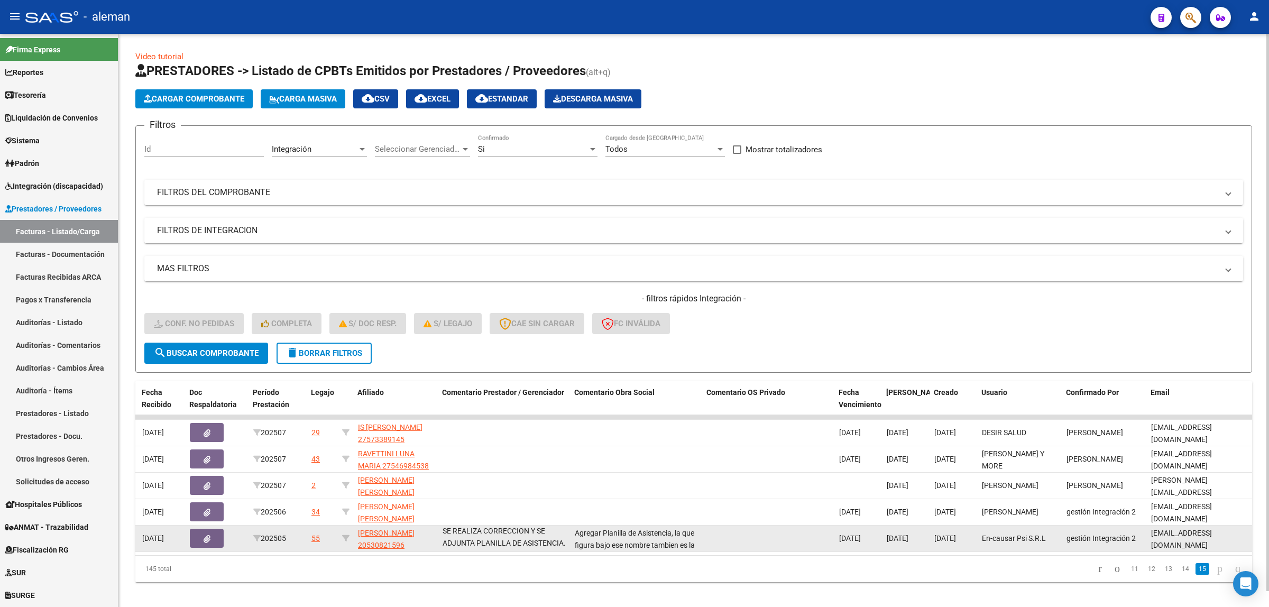
click at [715, 537] on datatable-body-cell at bounding box center [769, 539] width 132 height 26
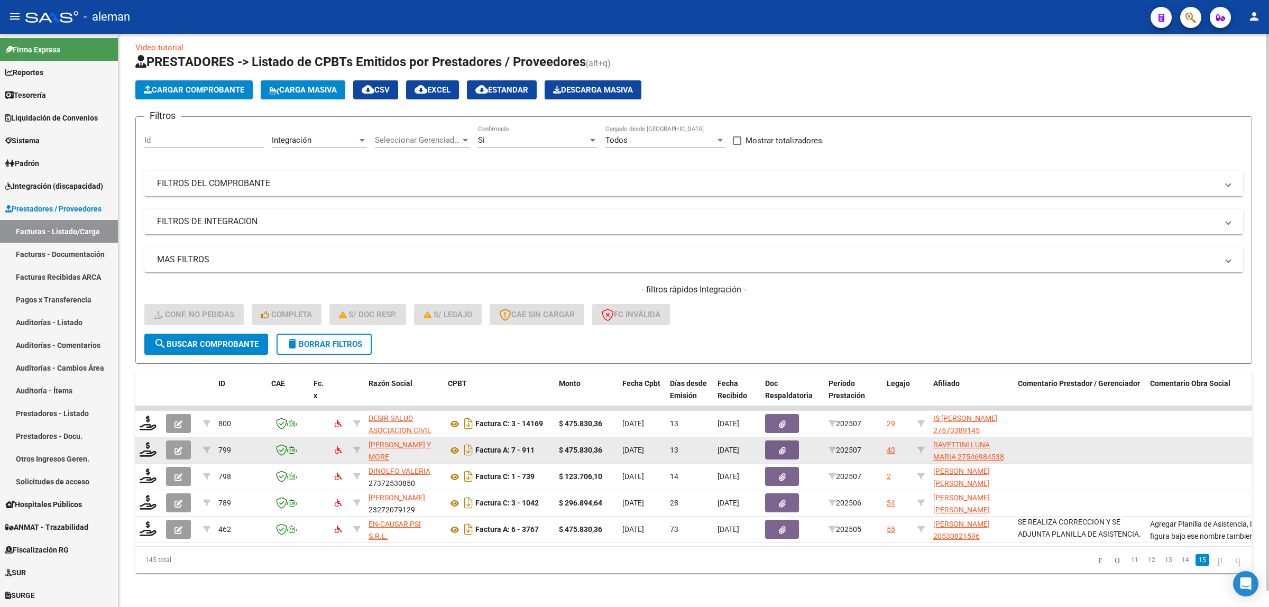
scroll to position [17, 0]
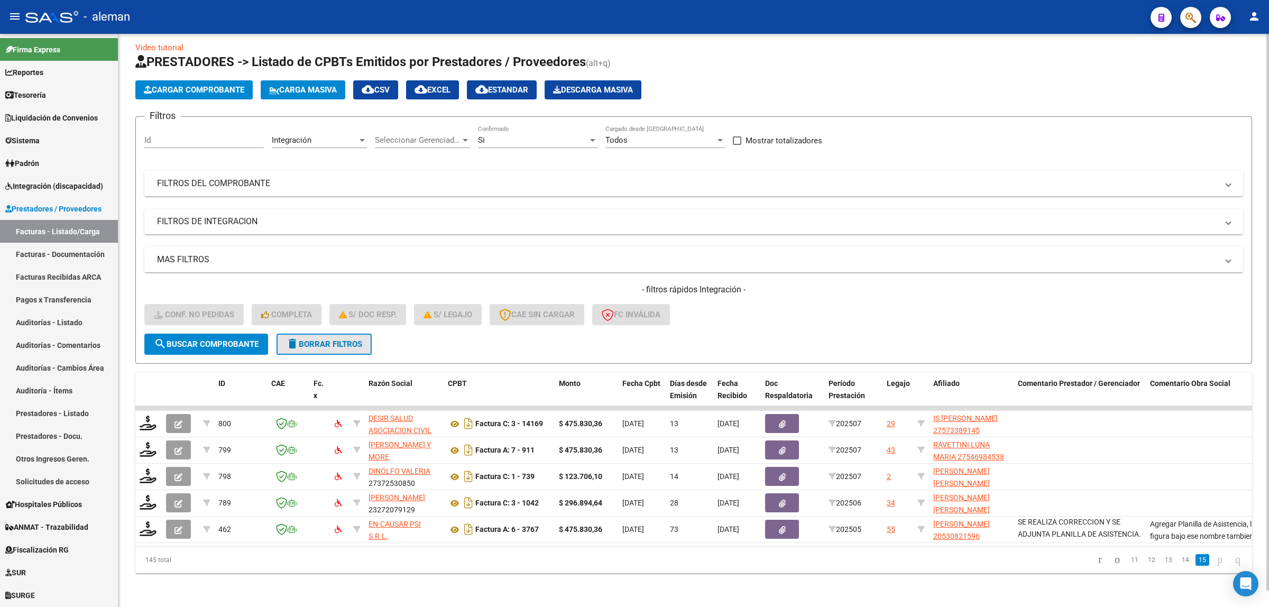
click at [343, 340] on span "delete Borrar Filtros" at bounding box center [324, 345] width 76 height 10
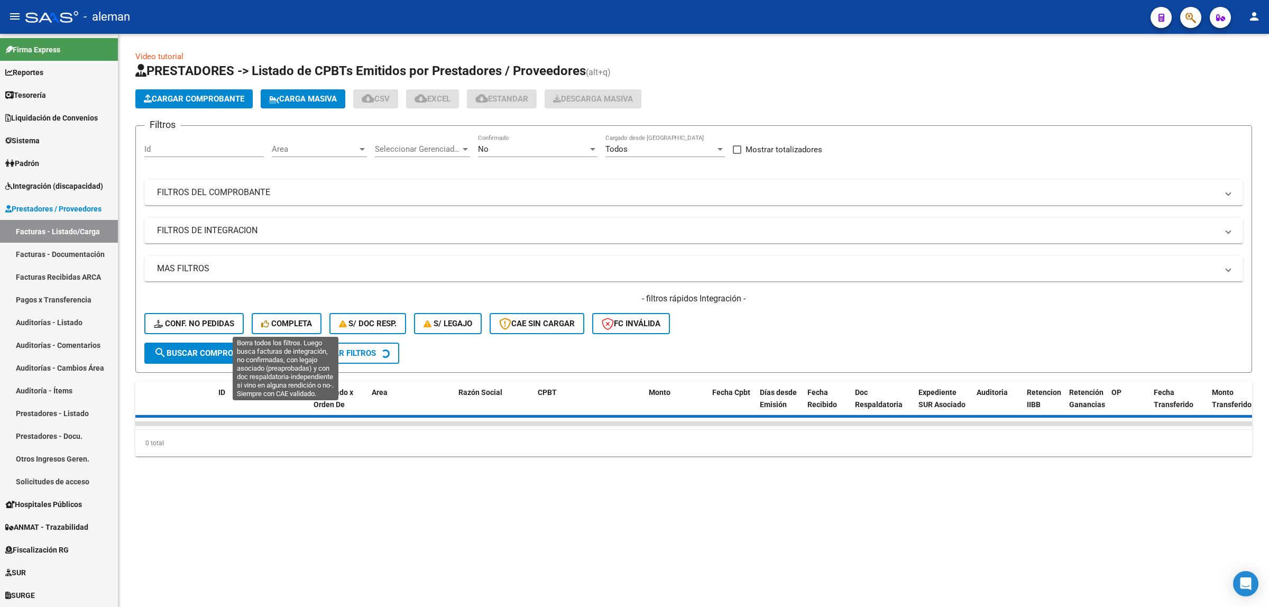
click at [291, 319] on span "Completa" at bounding box center [286, 324] width 51 height 10
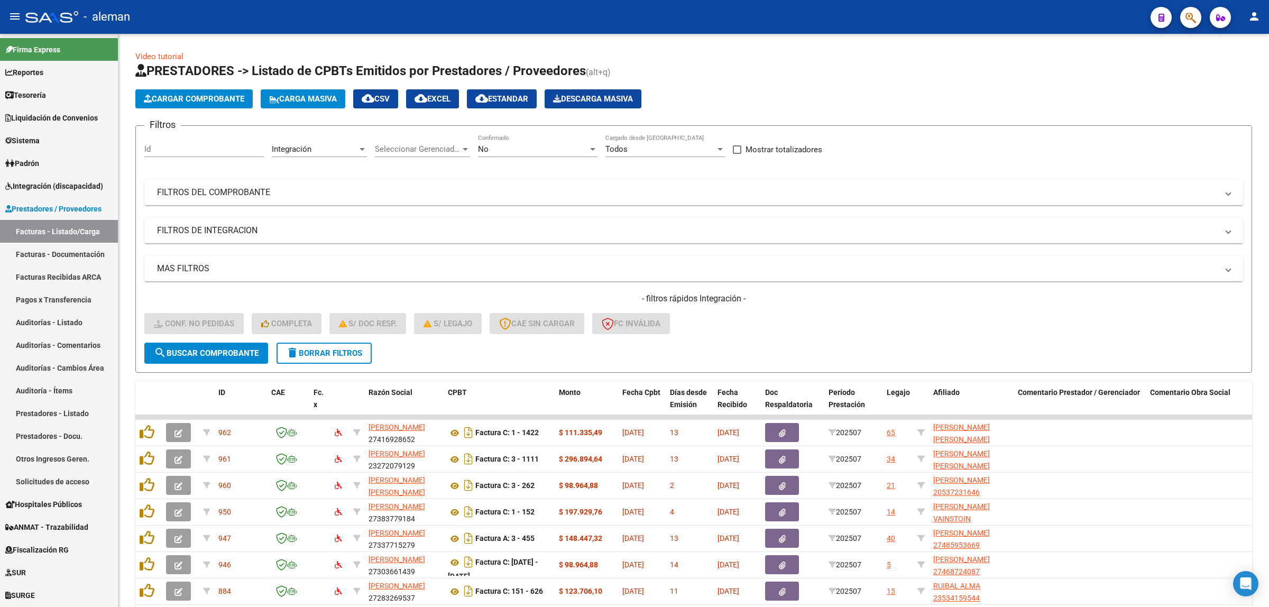
scroll to position [149, 0]
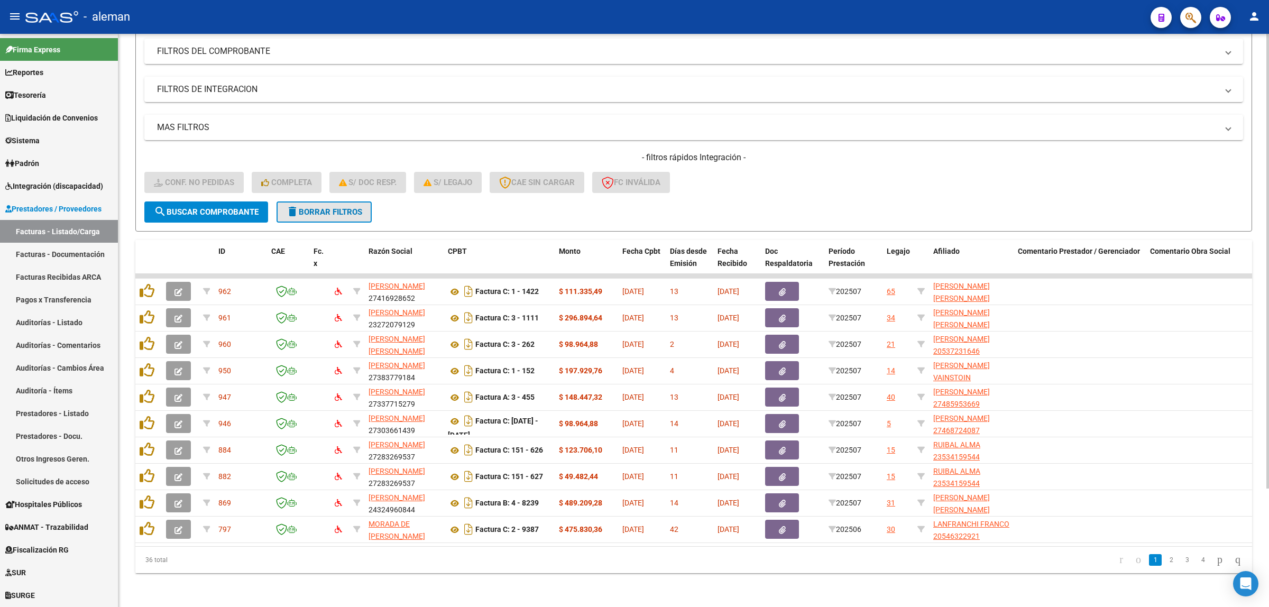
click at [353, 207] on span "delete Borrar Filtros" at bounding box center [324, 212] width 76 height 10
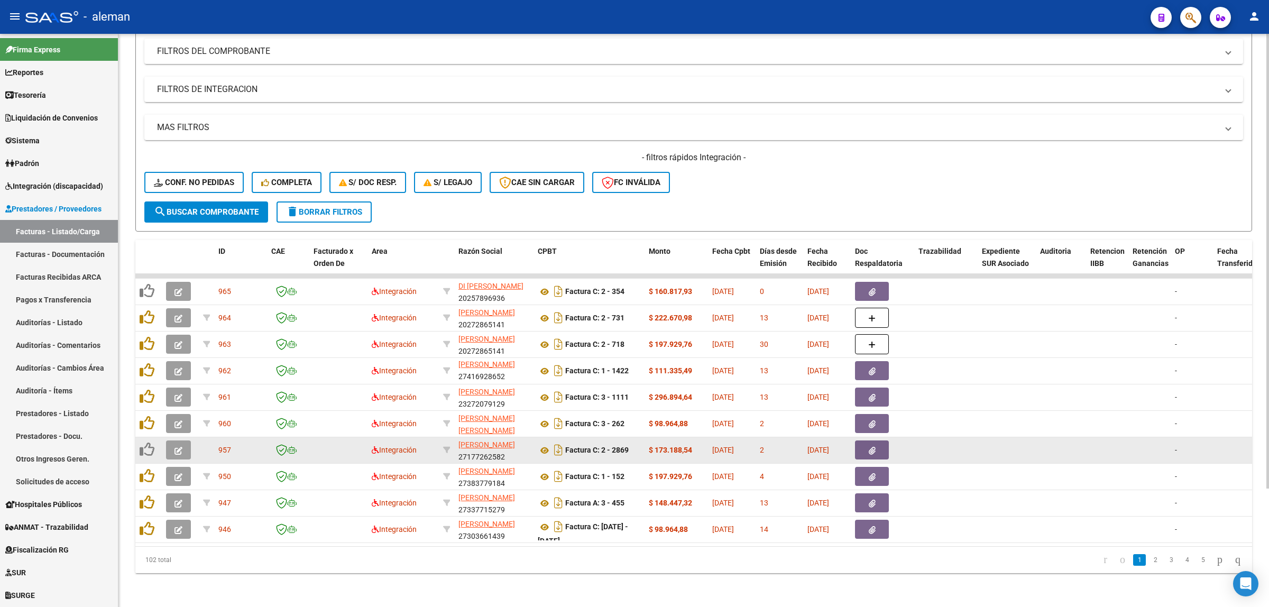
click at [184, 445] on button "button" at bounding box center [178, 450] width 25 height 19
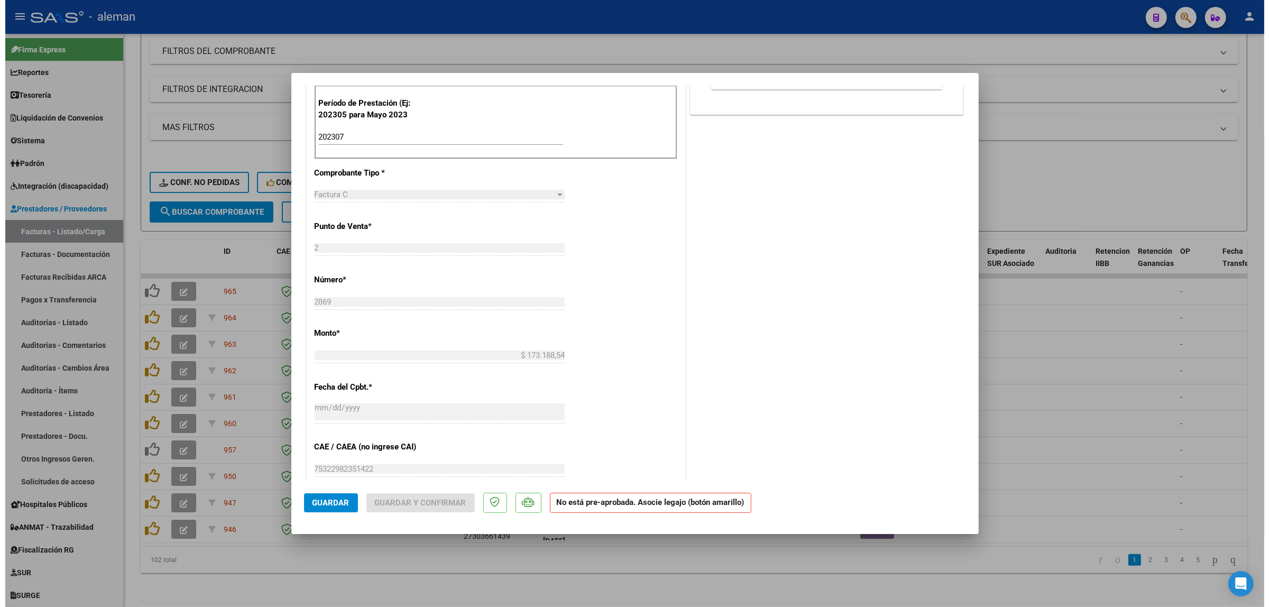
scroll to position [463, 0]
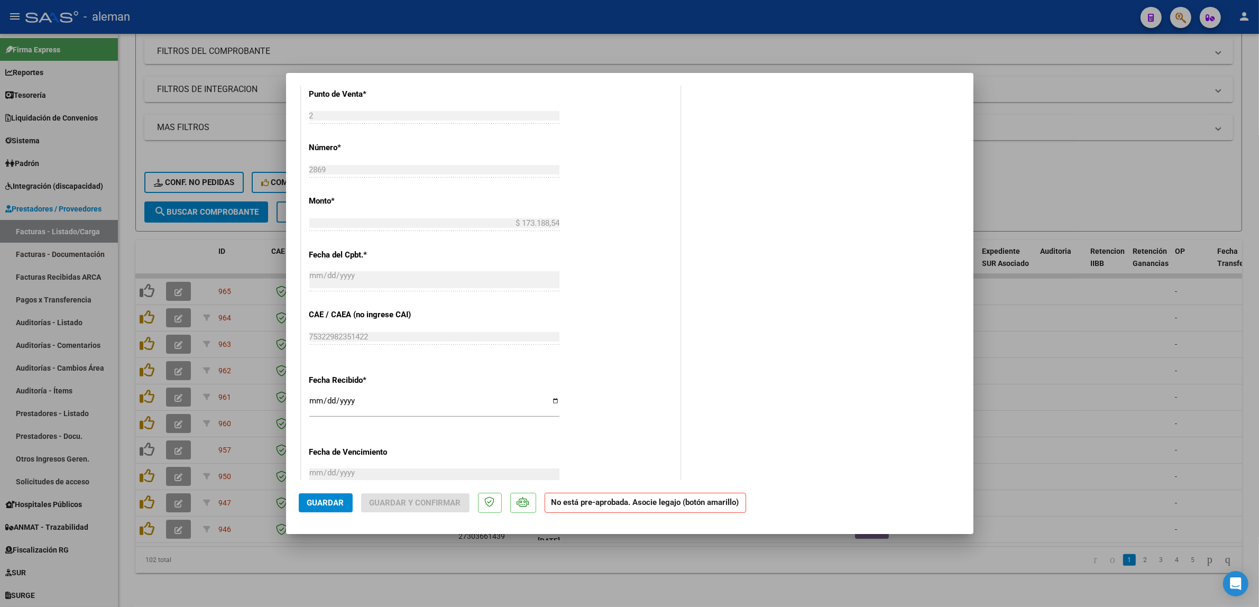
click at [1045, 423] on div at bounding box center [629, 303] width 1259 height 607
type input "$ 0,00"
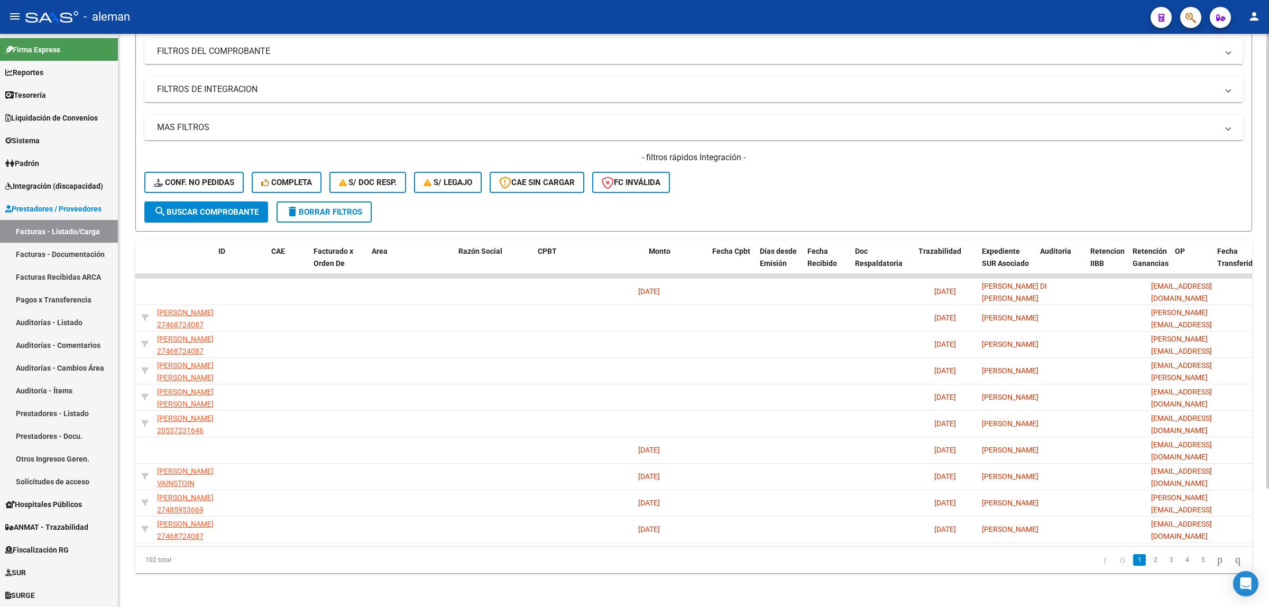
scroll to position [0, 0]
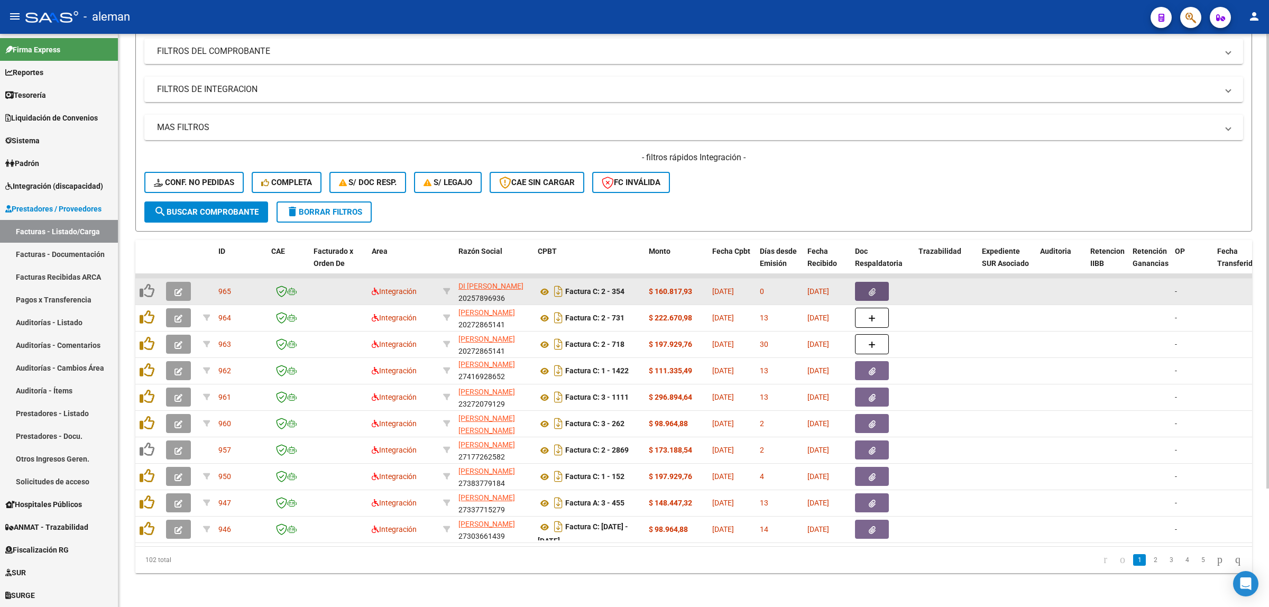
click at [873, 288] on icon "button" at bounding box center [872, 292] width 7 height 8
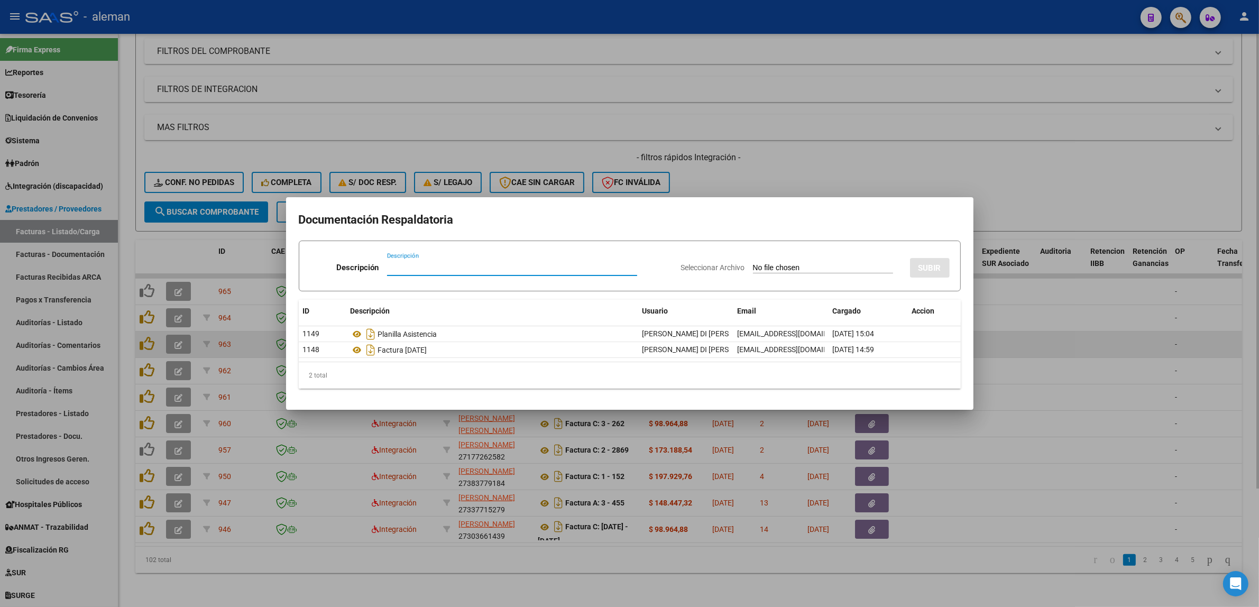
click at [1019, 340] on div at bounding box center [629, 303] width 1259 height 607
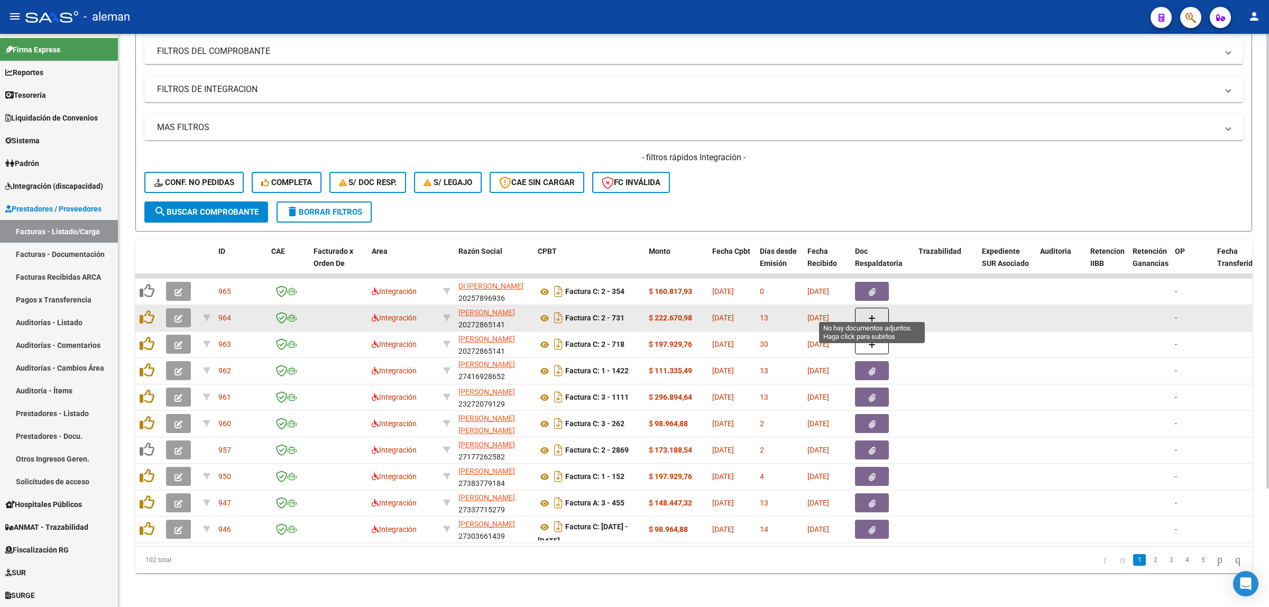
click at [878, 308] on button "button" at bounding box center [872, 318] width 34 height 20
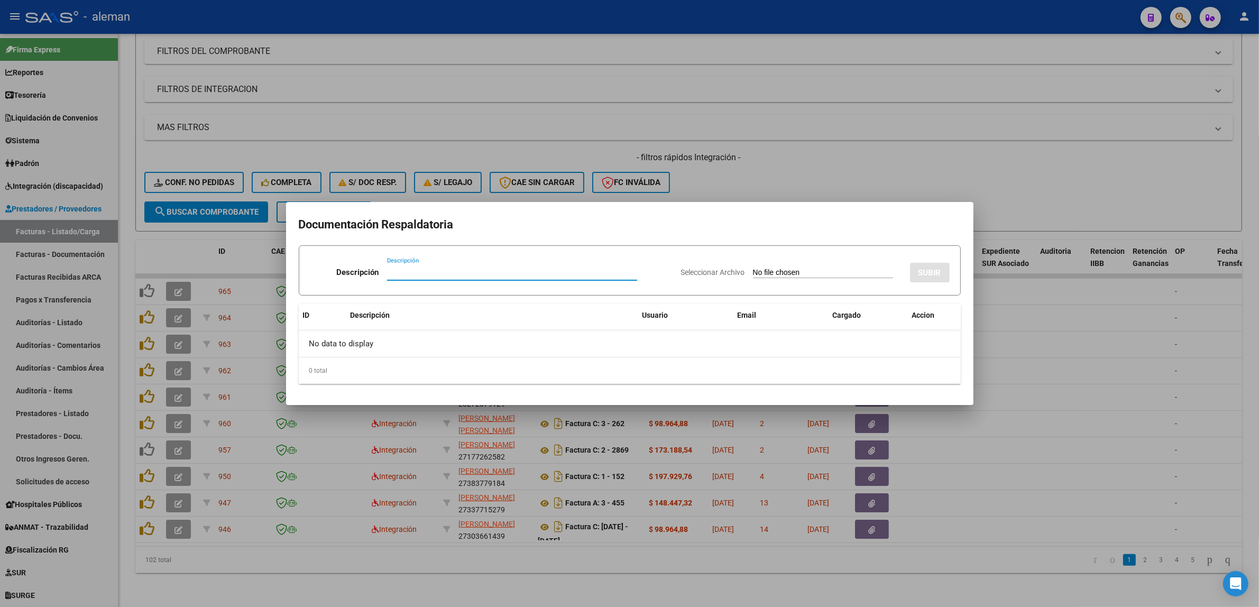
click at [1000, 312] on div at bounding box center [629, 303] width 1259 height 607
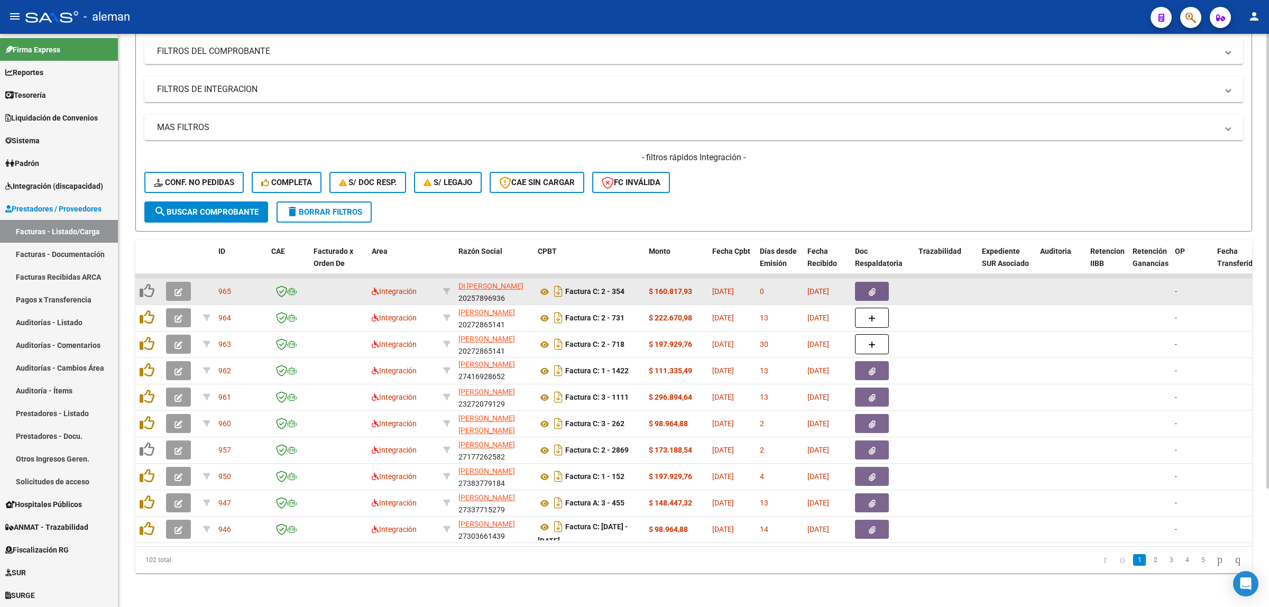
click at [876, 282] on button "button" at bounding box center [872, 291] width 34 height 19
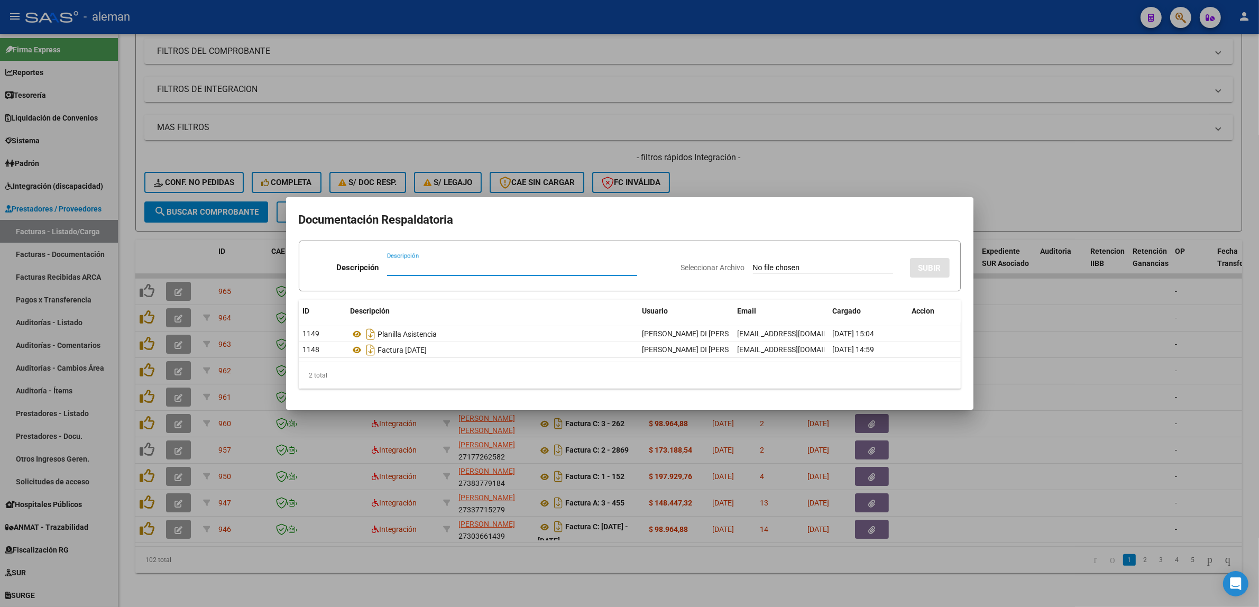
click at [1003, 329] on div at bounding box center [629, 303] width 1259 height 607
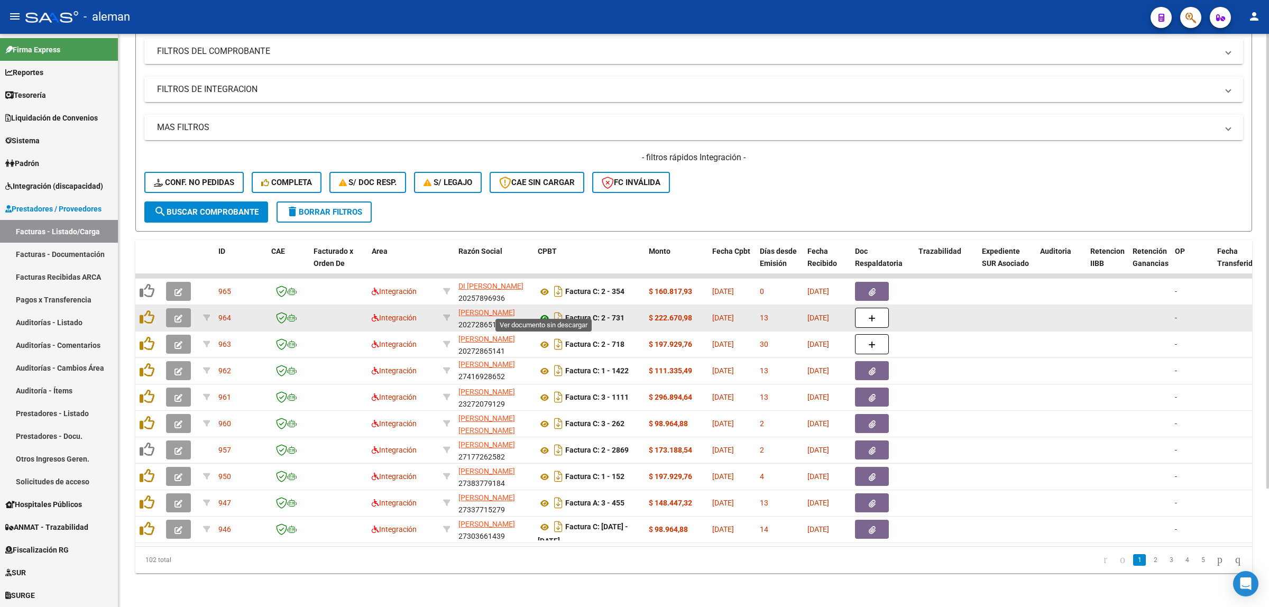
click at [545, 312] on icon at bounding box center [545, 318] width 14 height 13
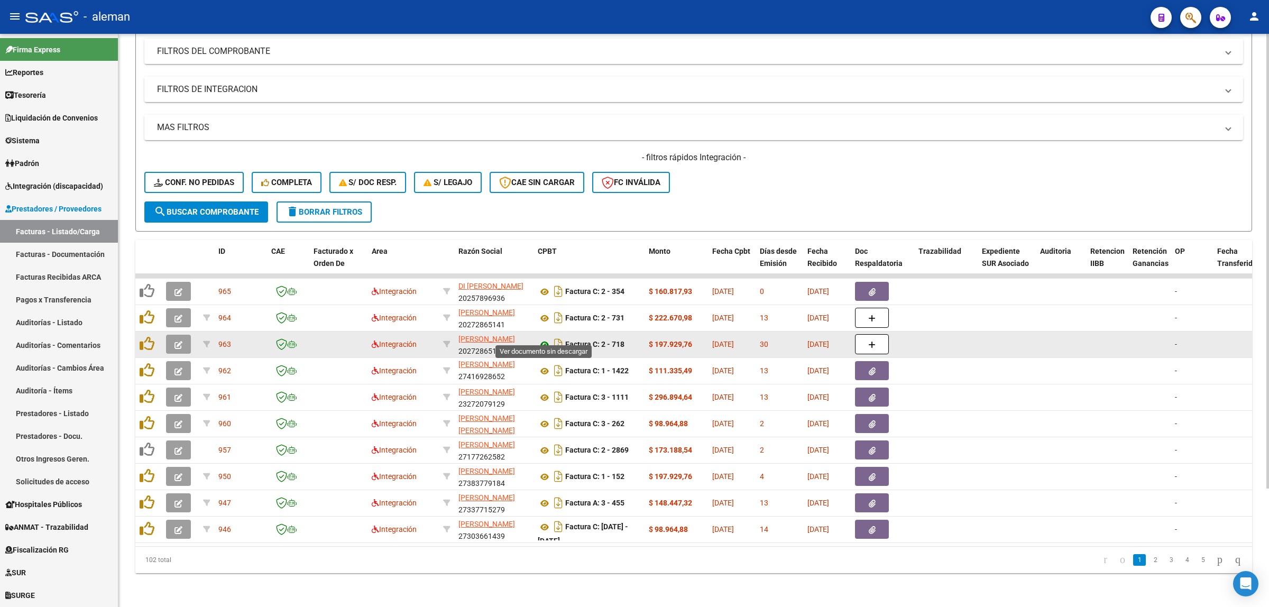
click at [541, 338] on icon at bounding box center [545, 344] width 14 height 13
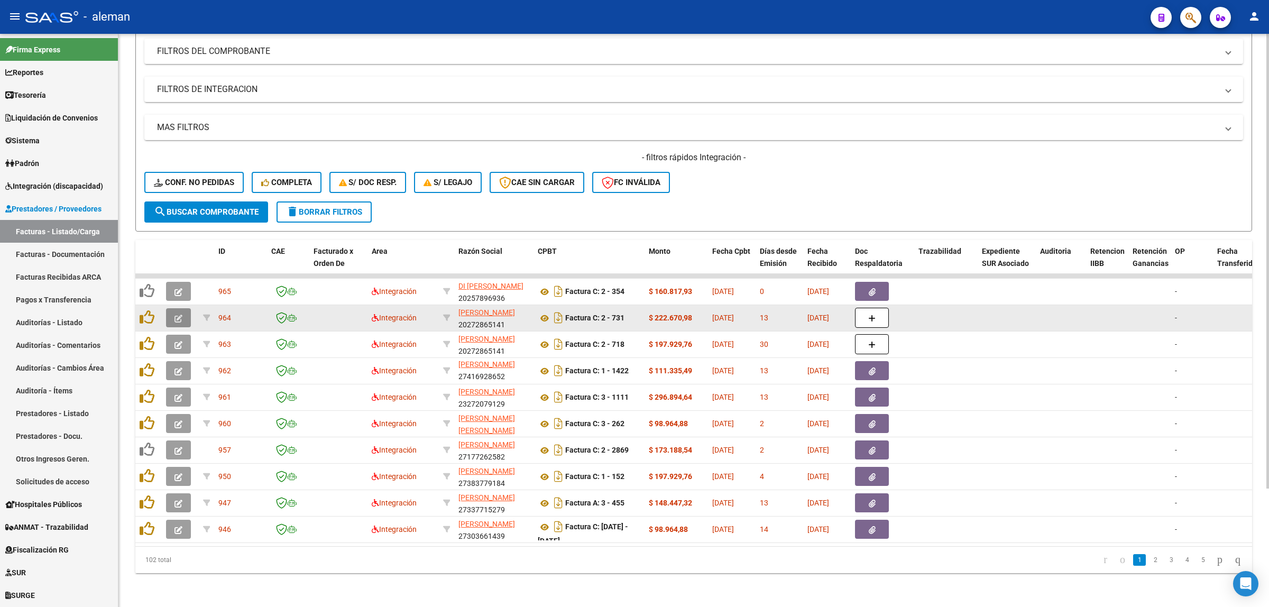
click at [176, 315] on icon "button" at bounding box center [179, 319] width 8 height 8
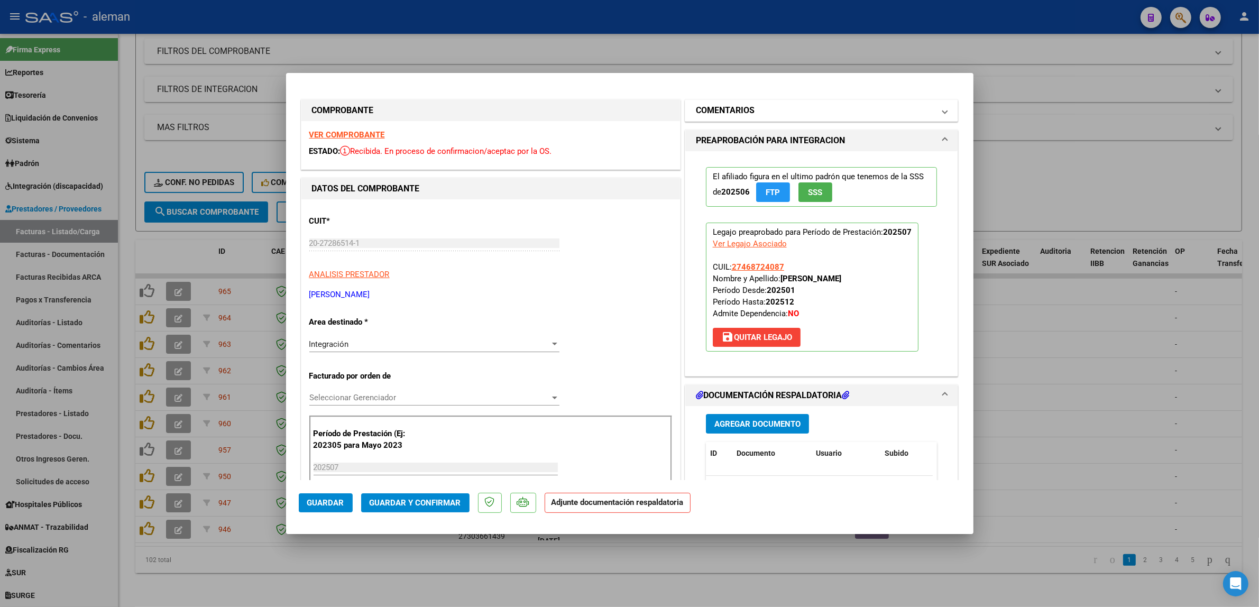
click at [940, 107] on mat-expansion-panel-header "COMENTARIOS" at bounding box center [821, 110] width 273 height 21
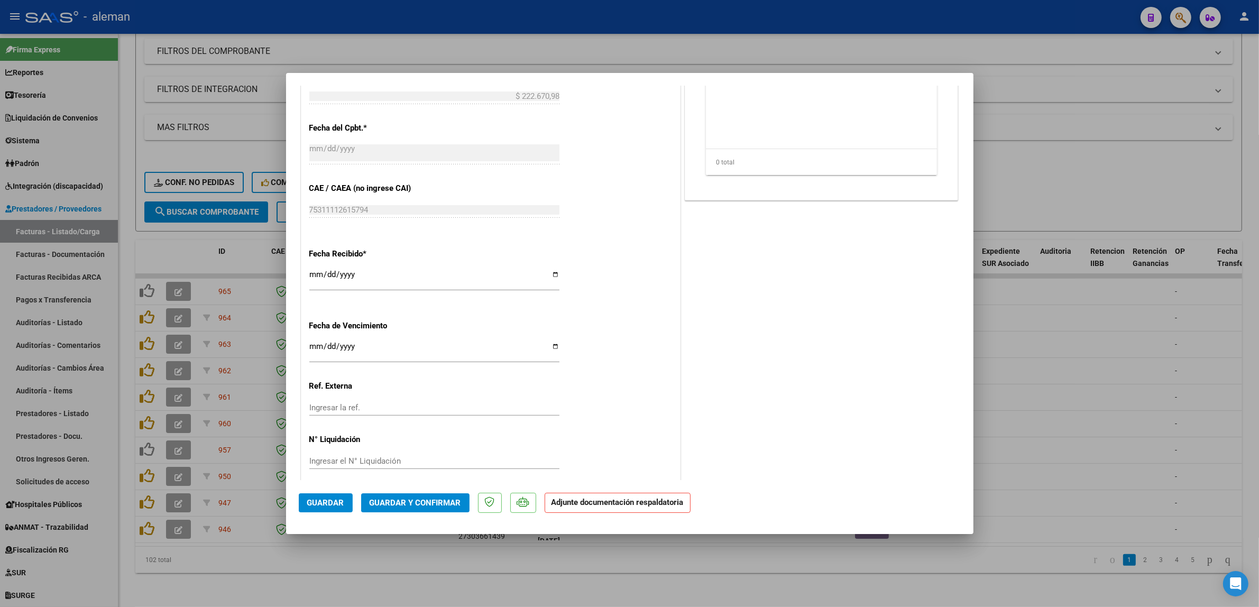
scroll to position [627, 0]
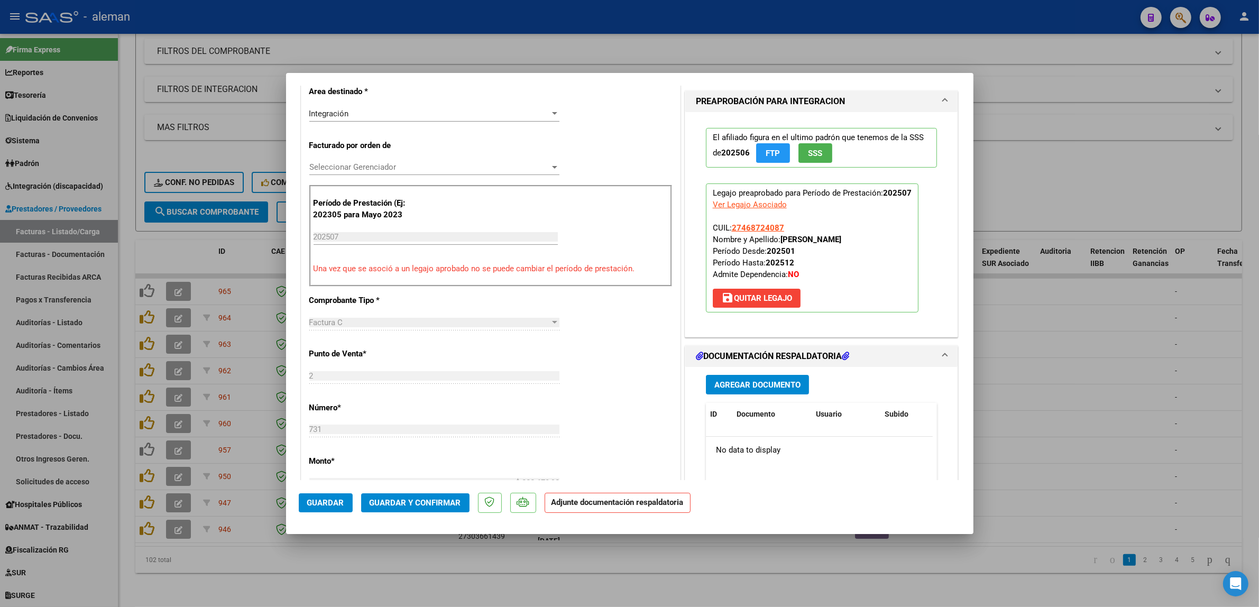
click at [1038, 350] on div at bounding box center [629, 303] width 1259 height 607
type input "$ 0,00"
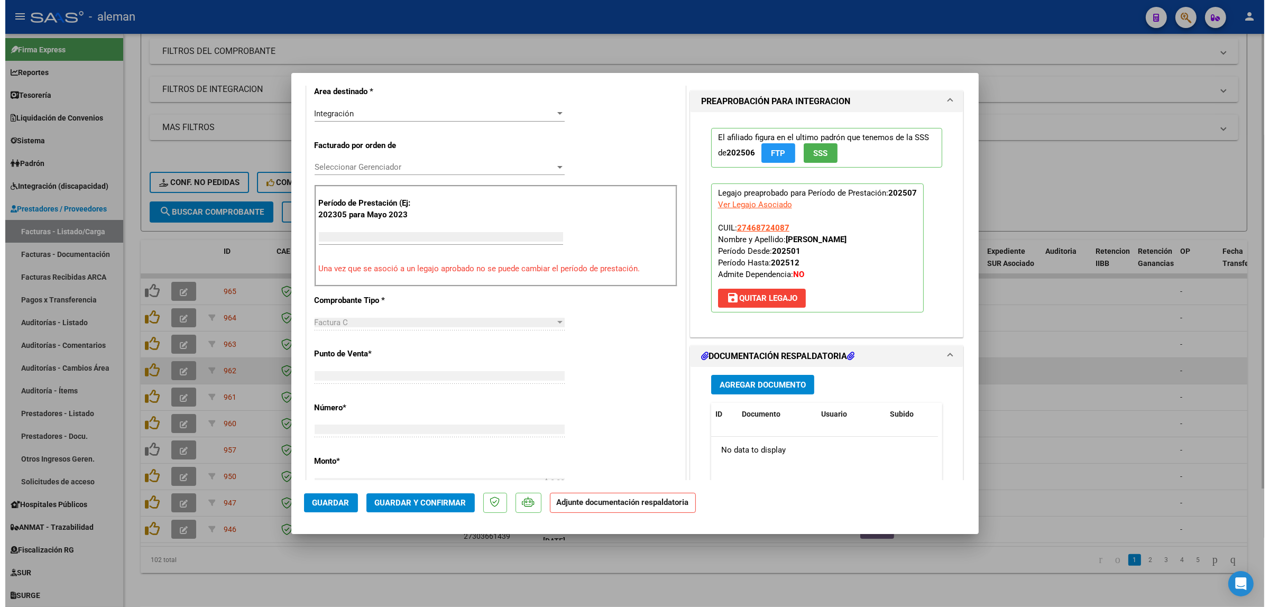
scroll to position [223, 0]
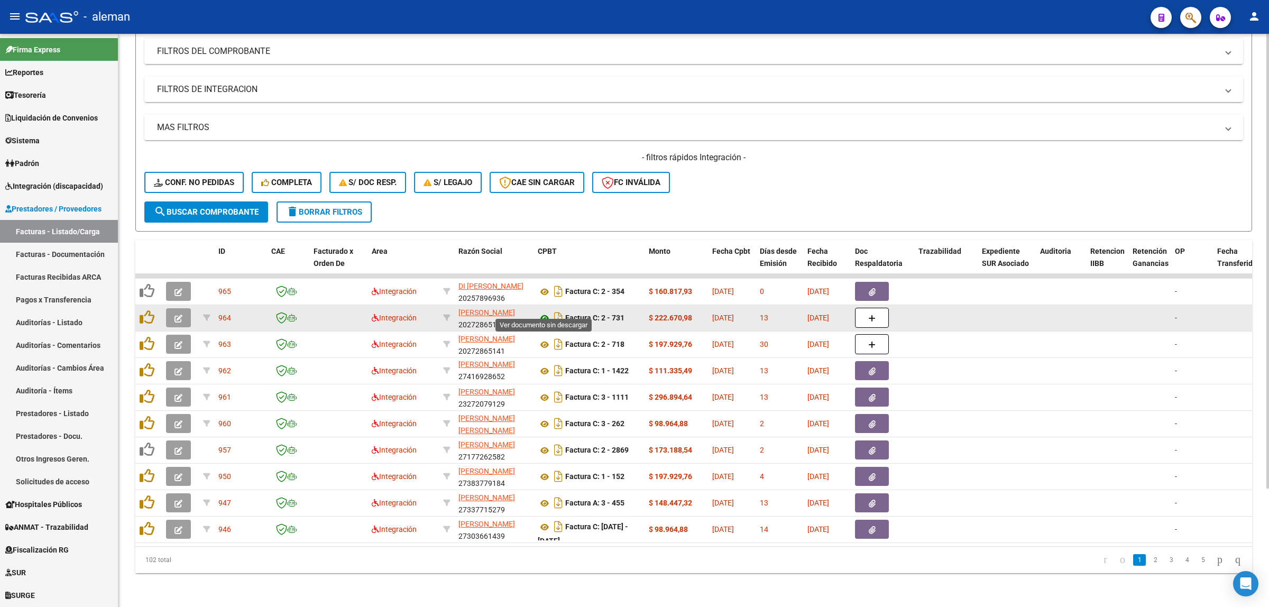
click at [544, 312] on icon at bounding box center [545, 318] width 14 height 13
click at [545, 312] on icon at bounding box center [545, 318] width 14 height 13
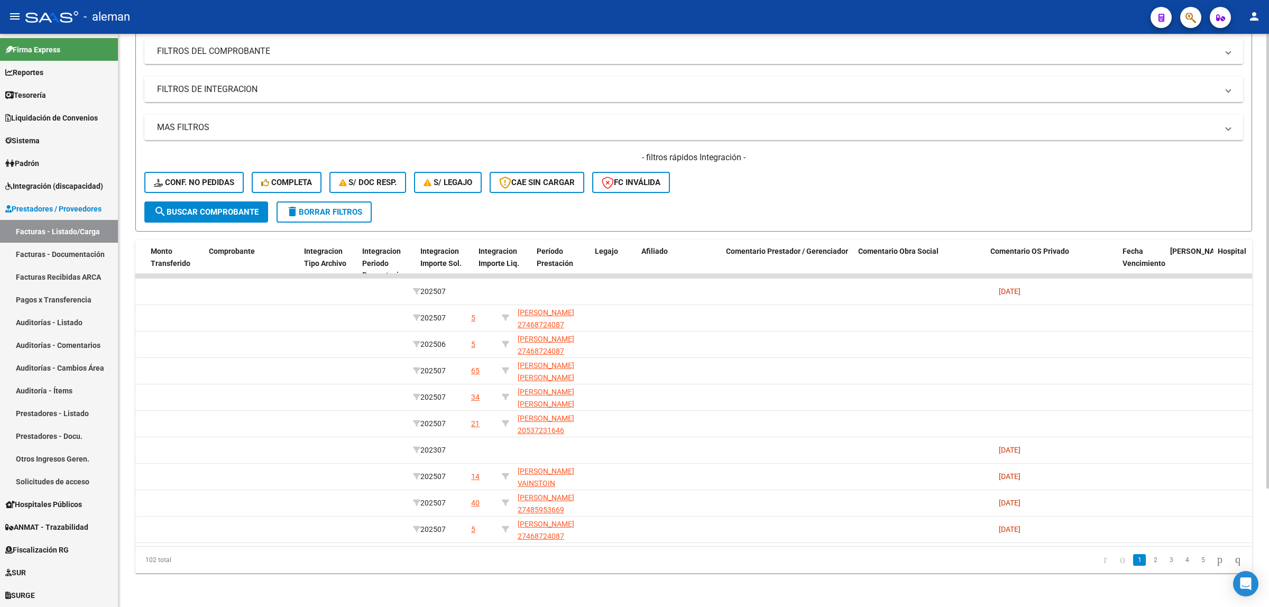
scroll to position [0, 1125]
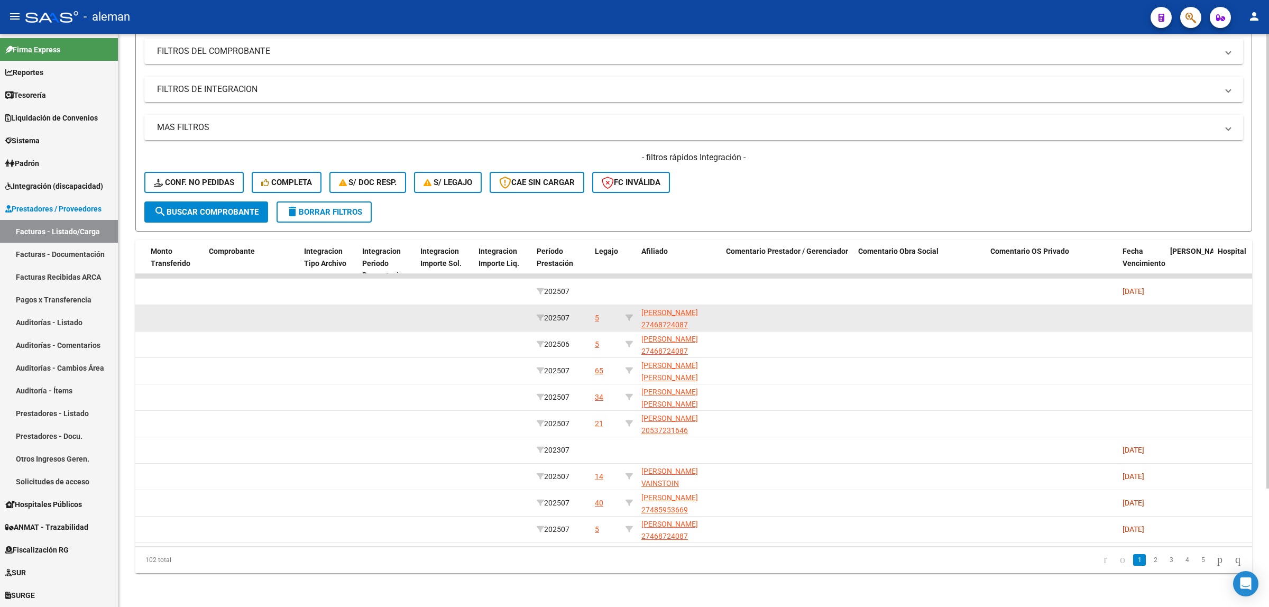
click at [596, 312] on div "5" at bounding box center [597, 318] width 4 height 12
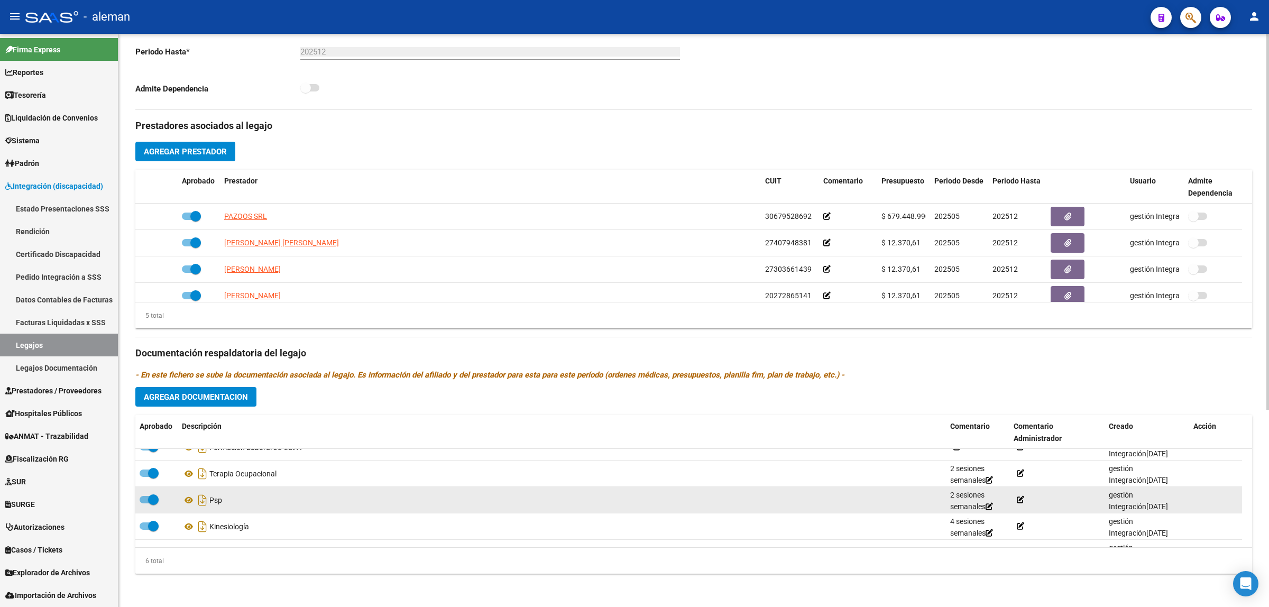
scroll to position [64, 0]
click at [186, 502] on icon at bounding box center [189, 504] width 14 height 13
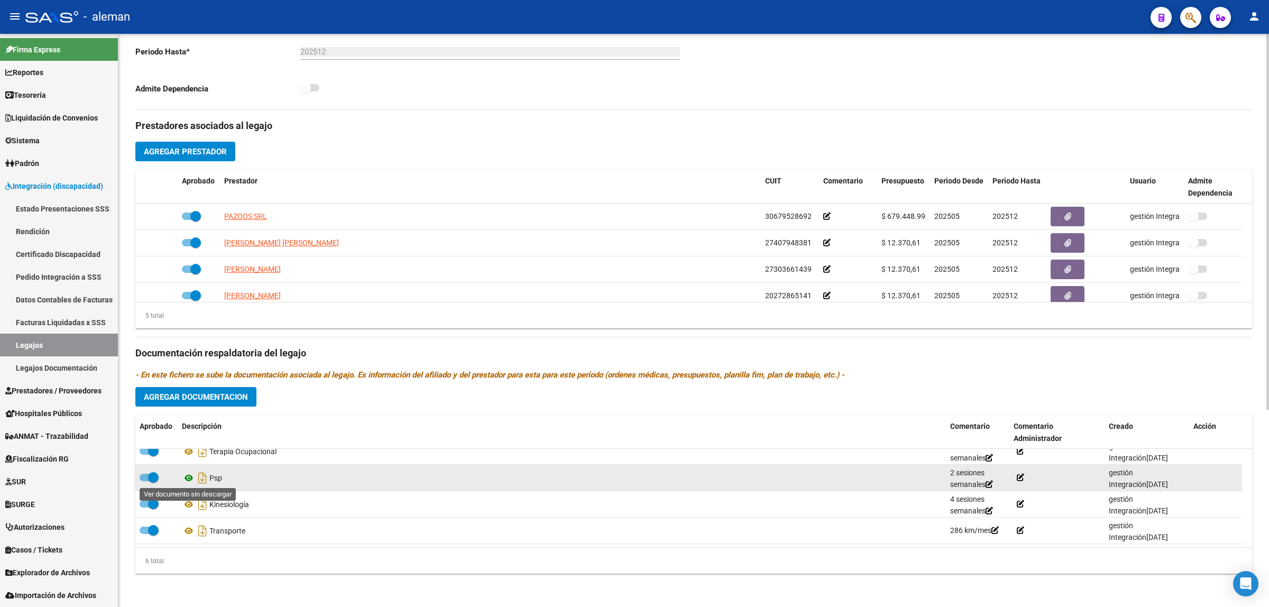
click at [191, 479] on icon at bounding box center [189, 478] width 14 height 13
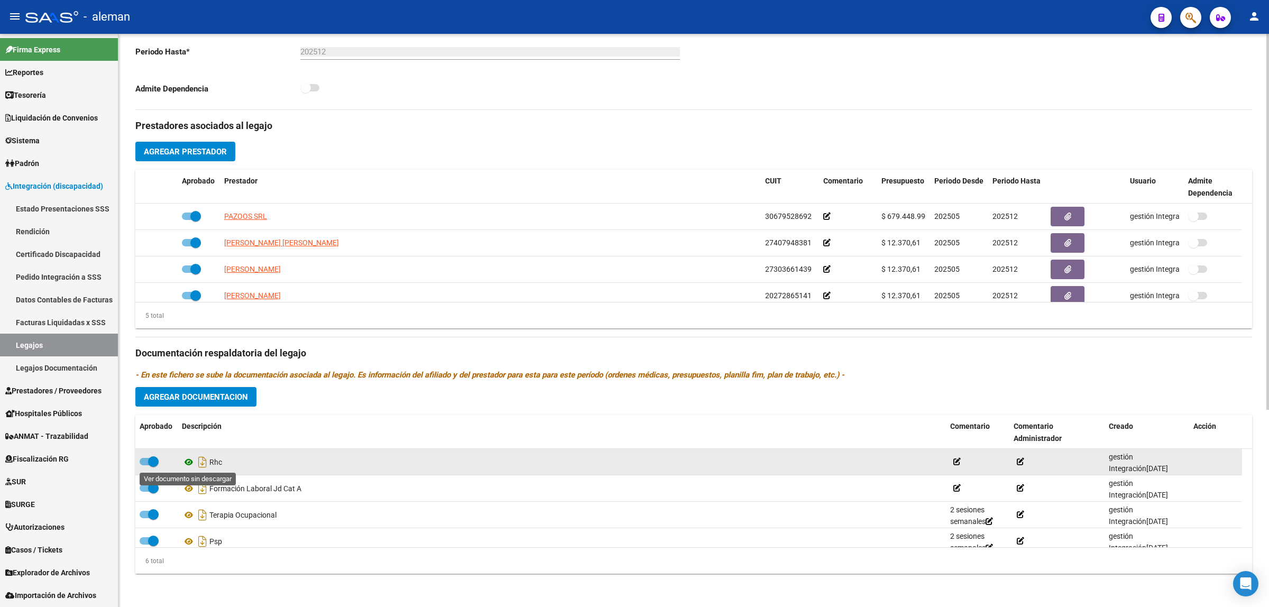
click at [187, 464] on icon at bounding box center [189, 462] width 14 height 13
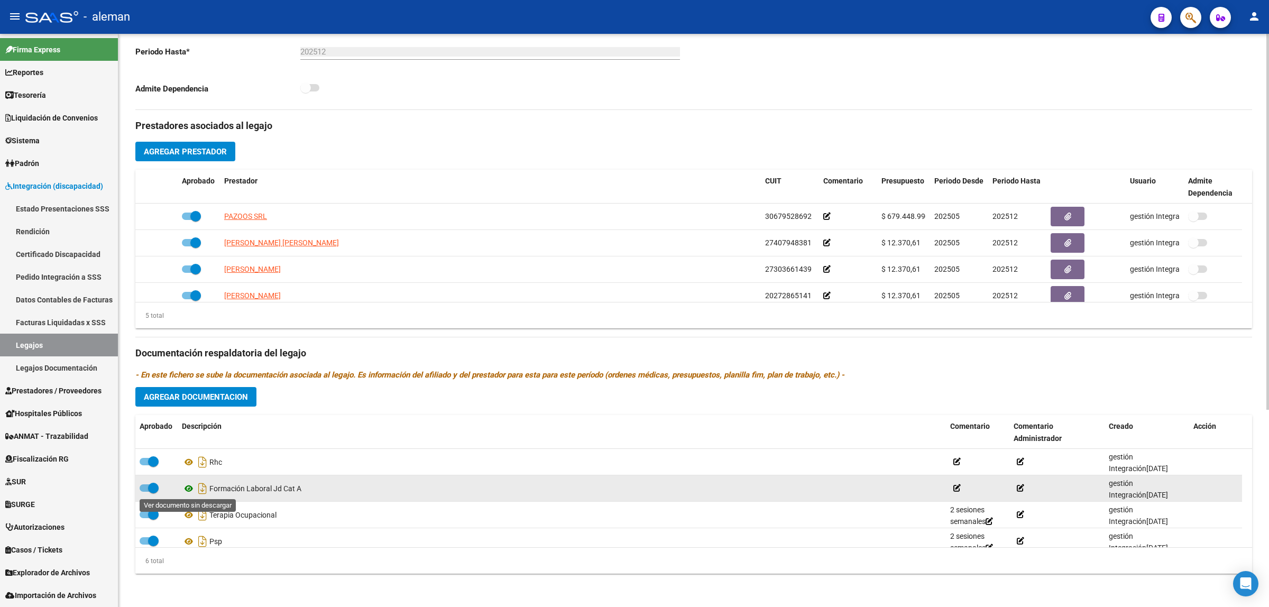
click at [185, 488] on icon at bounding box center [189, 488] width 14 height 13
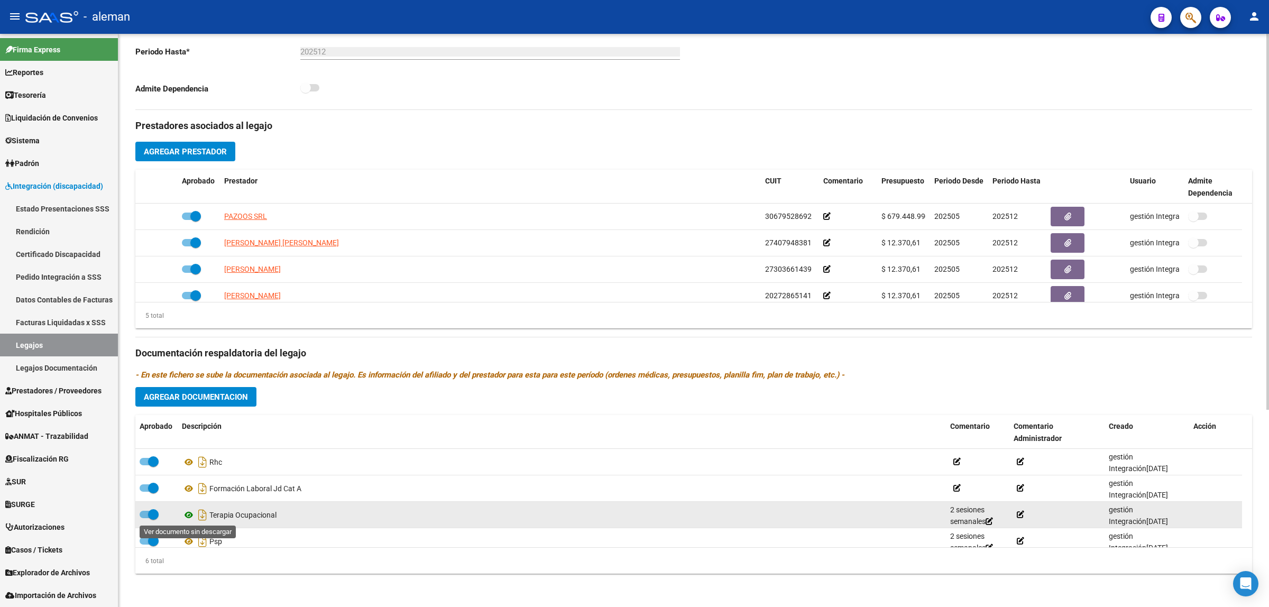
click at [188, 514] on icon at bounding box center [189, 515] width 14 height 13
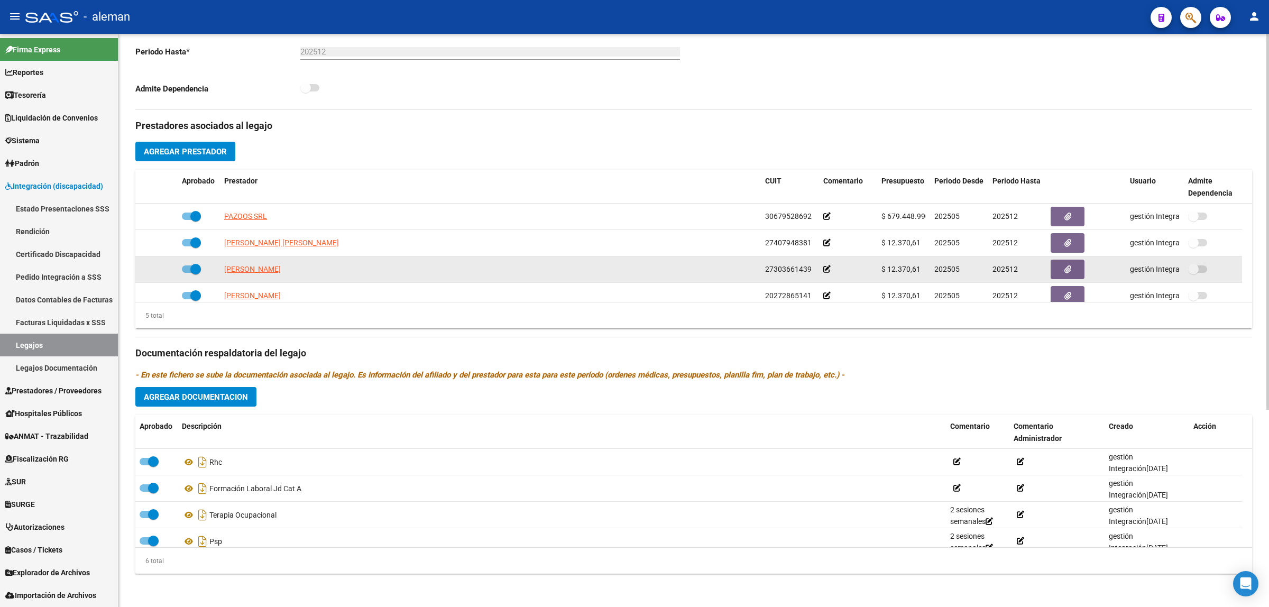
click at [824, 267] on icon at bounding box center [826, 268] width 7 height 7
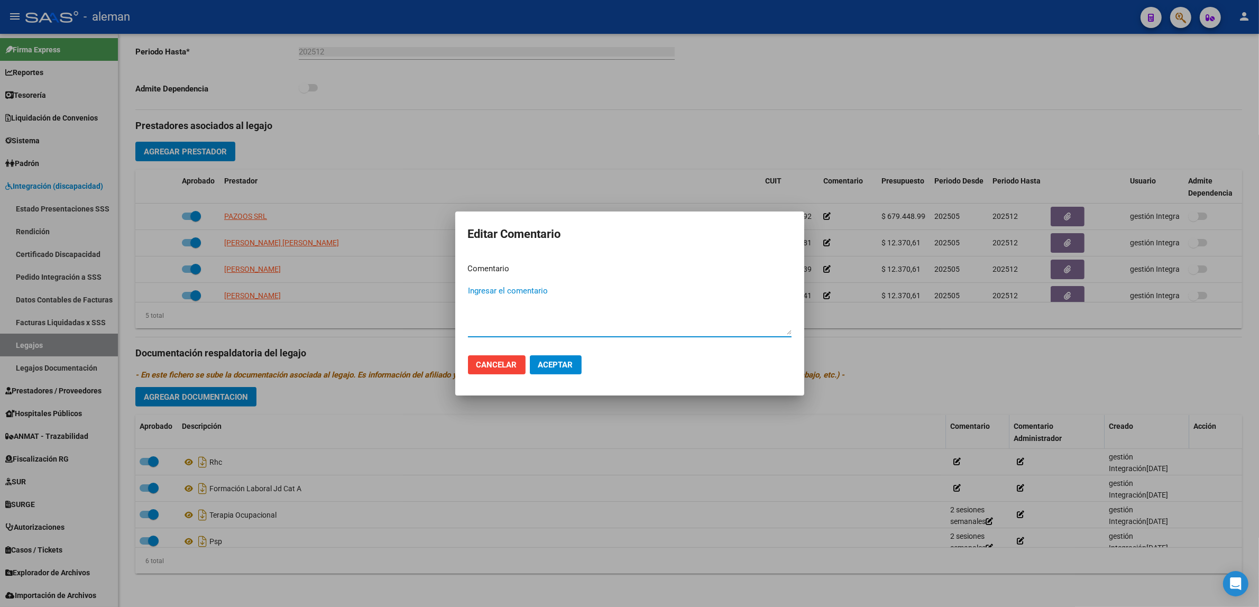
click at [871, 341] on div at bounding box center [629, 303] width 1259 height 607
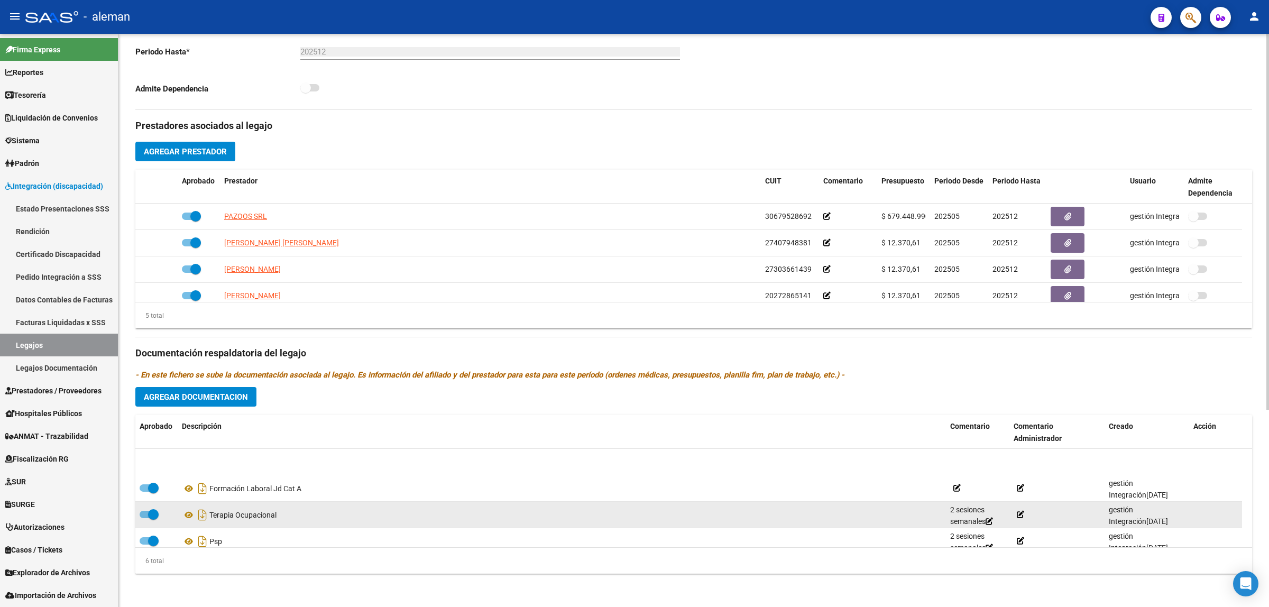
scroll to position [64, 0]
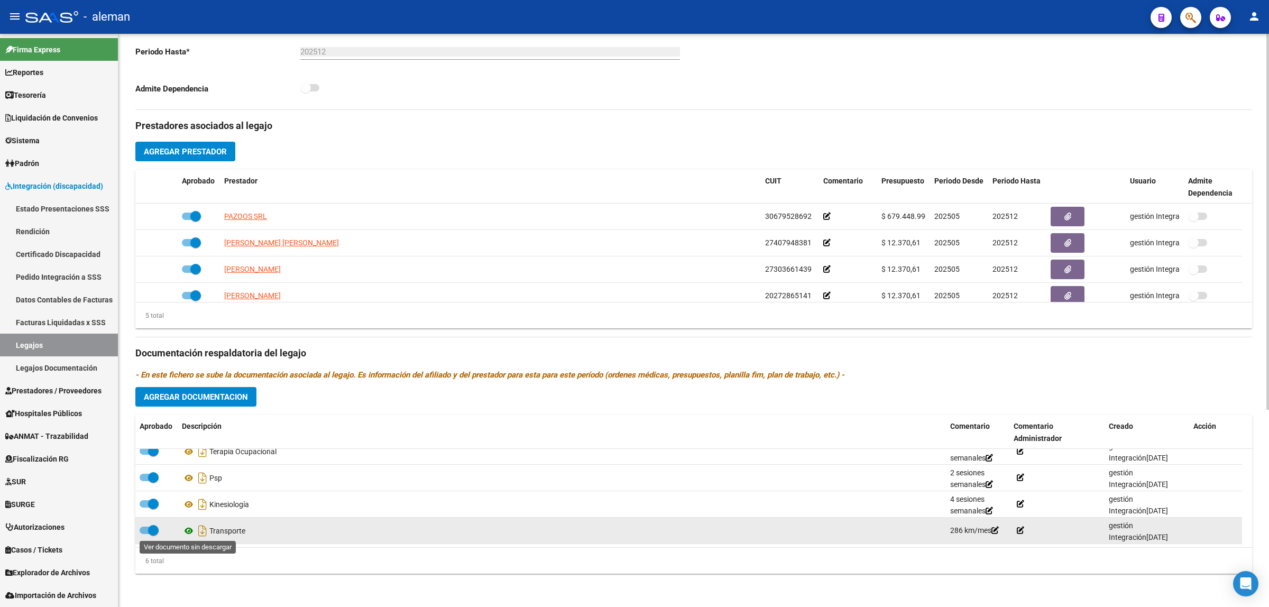
click at [189, 532] on icon at bounding box center [189, 531] width 14 height 13
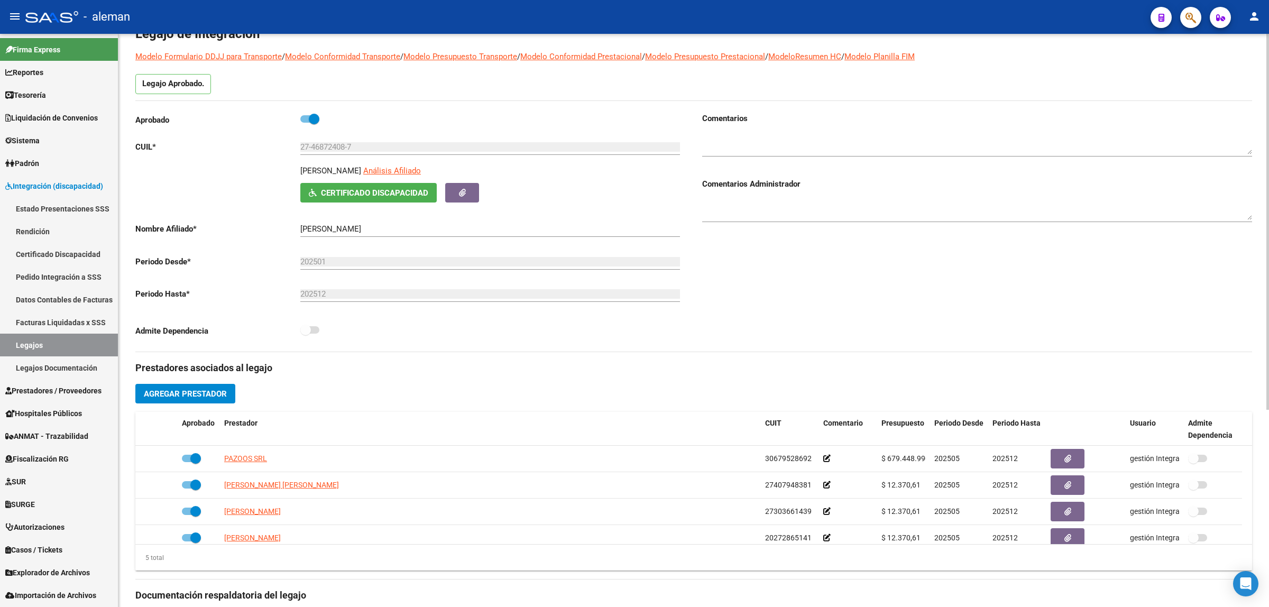
scroll to position [0, 0]
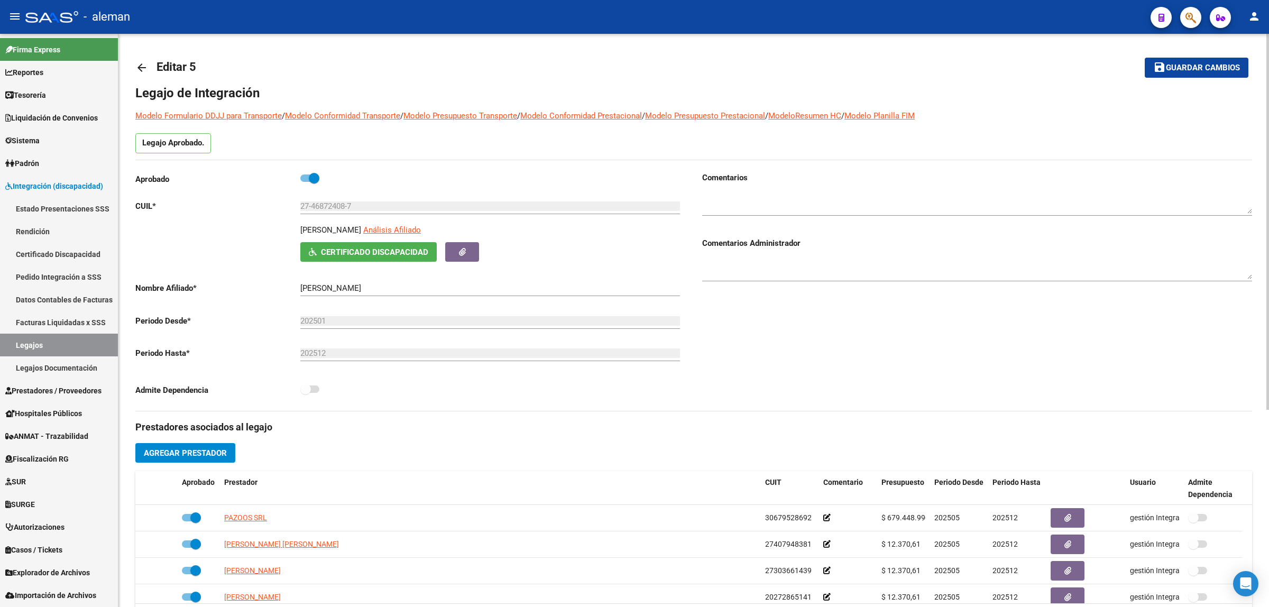
click at [140, 65] on mat-icon "arrow_back" at bounding box center [141, 67] width 13 height 13
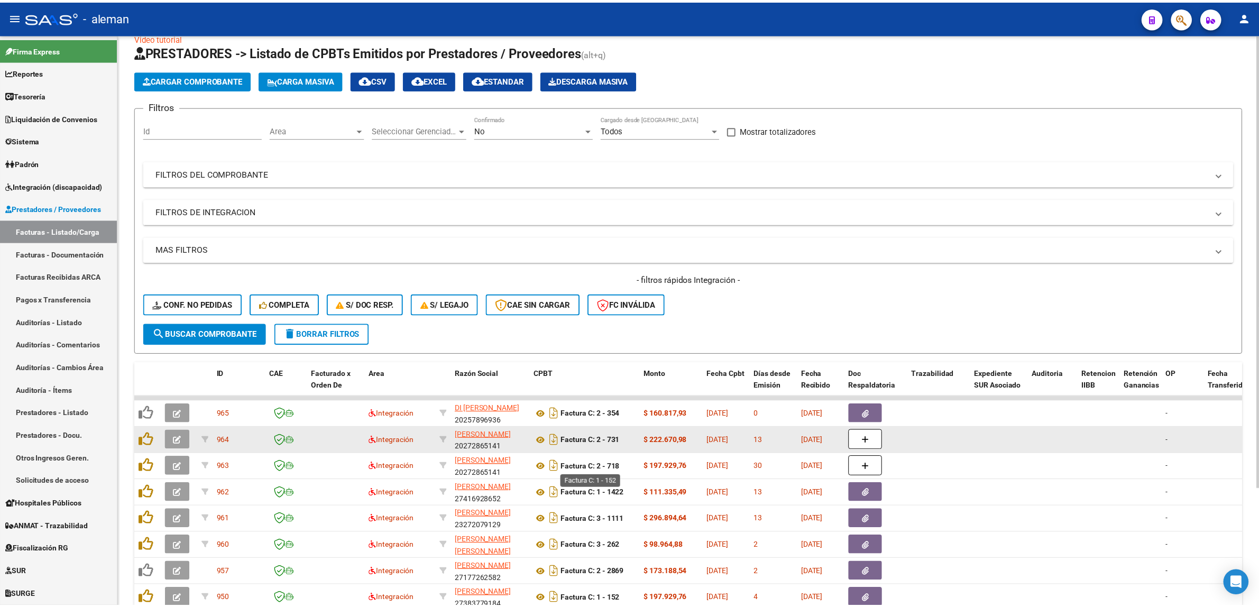
scroll to position [17, 0]
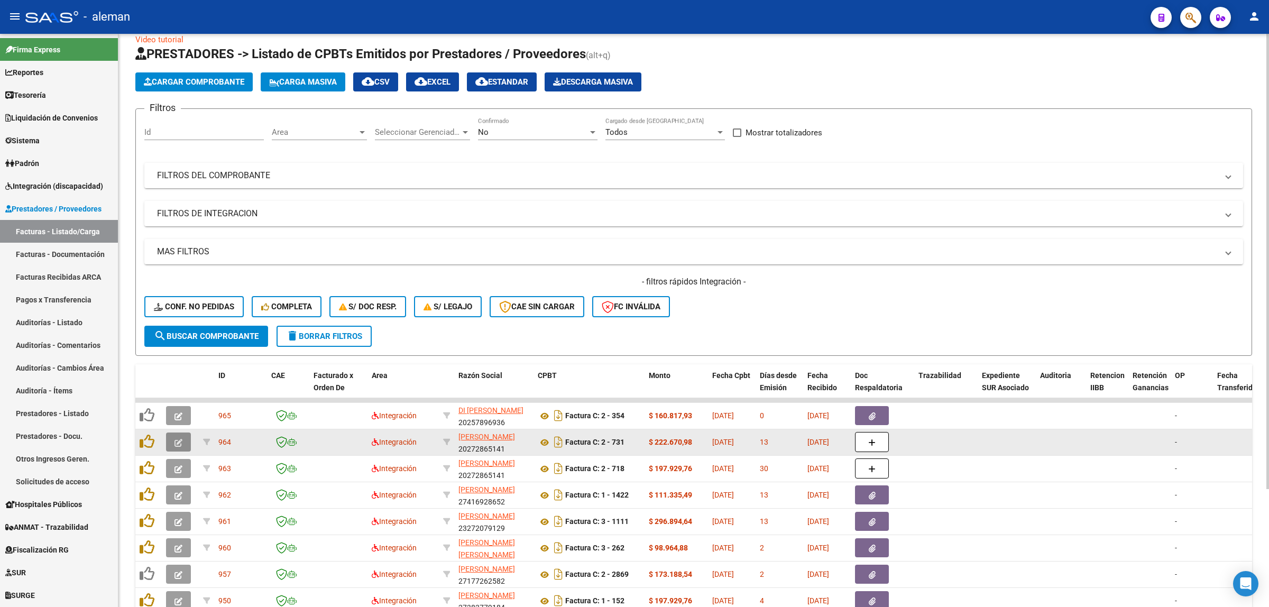
click at [170, 446] on button "button" at bounding box center [178, 442] width 25 height 19
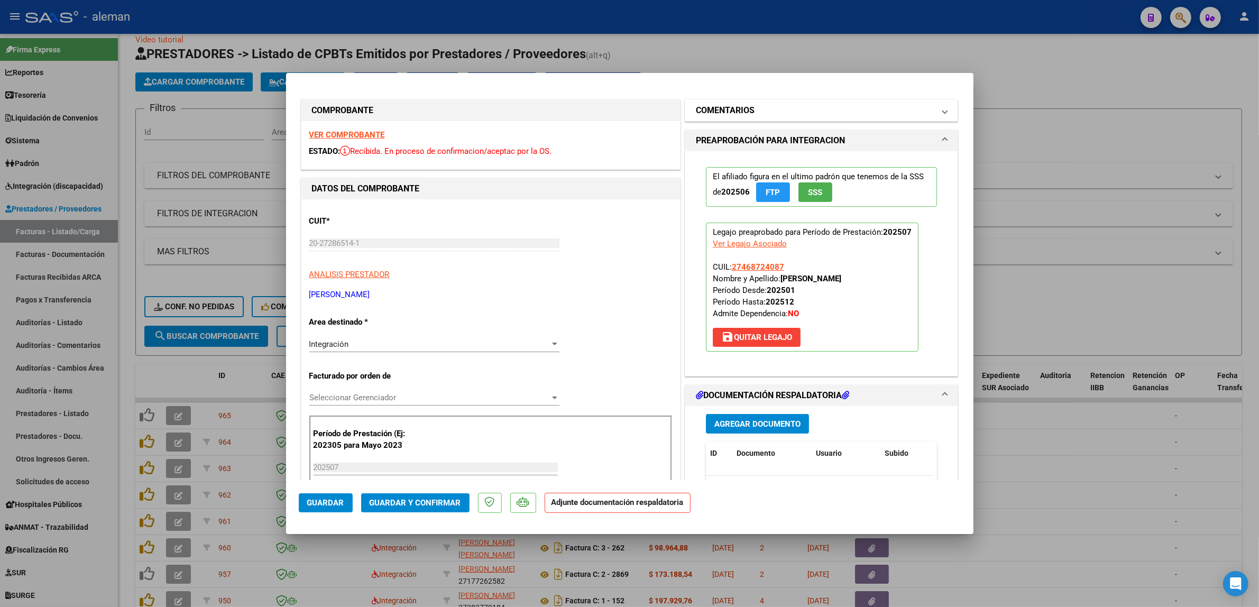
click at [939, 111] on mat-expansion-panel-header "COMENTARIOS" at bounding box center [821, 110] width 273 height 21
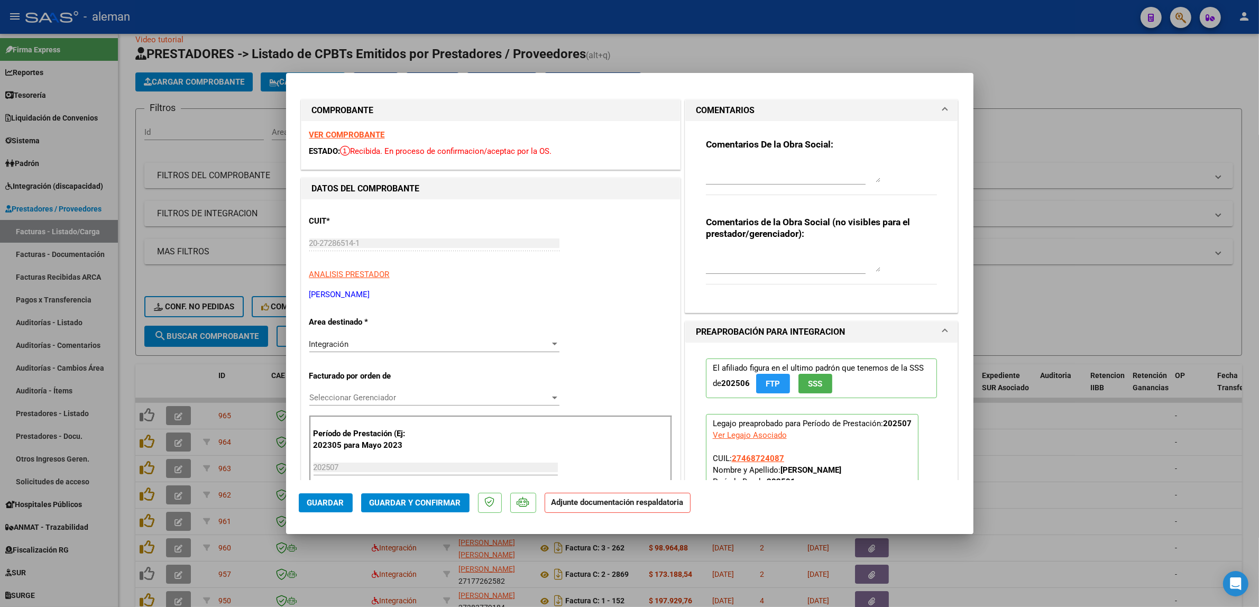
click at [1130, 472] on div at bounding box center [629, 303] width 1259 height 607
type input "$ 0,00"
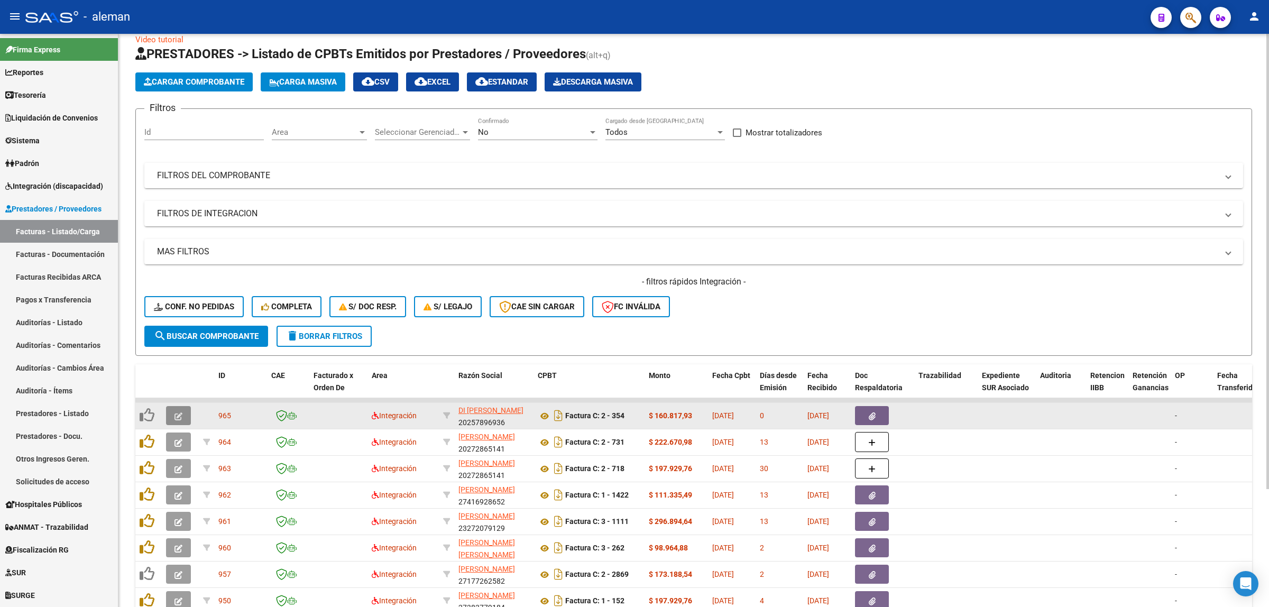
click at [181, 413] on icon "button" at bounding box center [179, 417] width 8 height 8
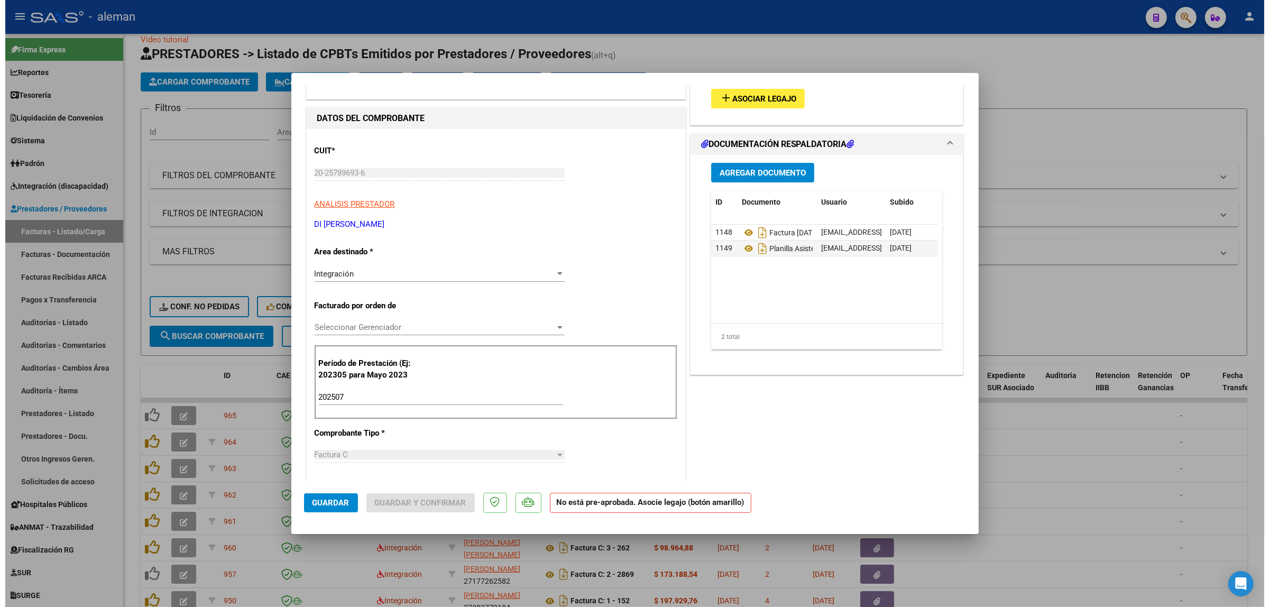
scroll to position [0, 0]
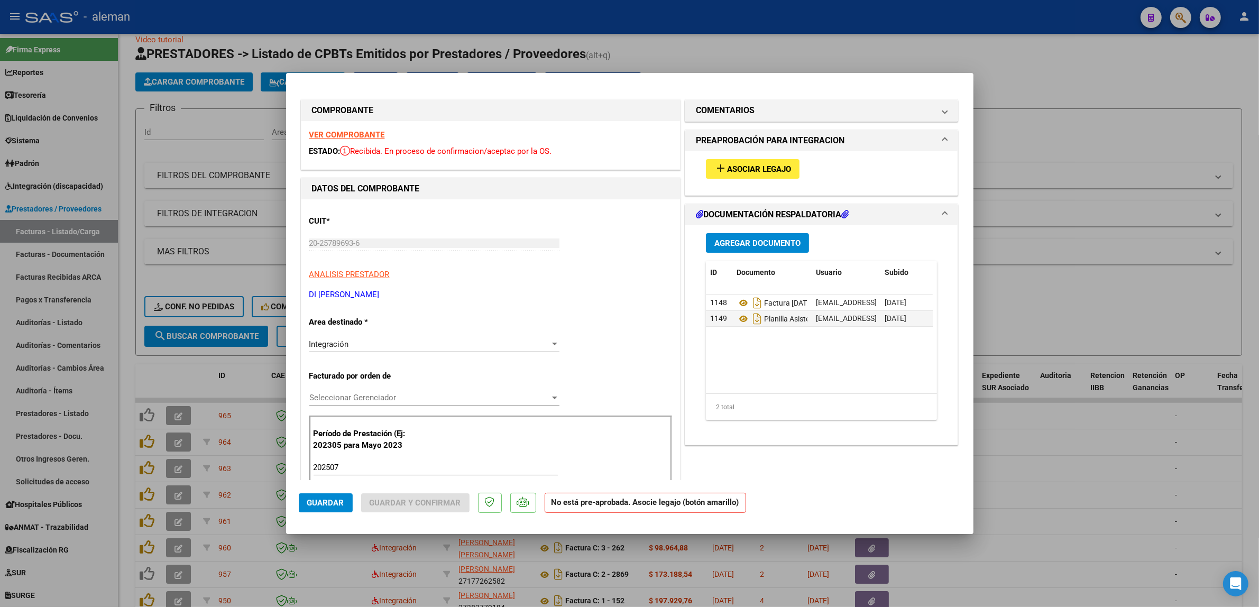
click at [1056, 455] on div at bounding box center [629, 303] width 1259 height 607
type input "$ 0,00"
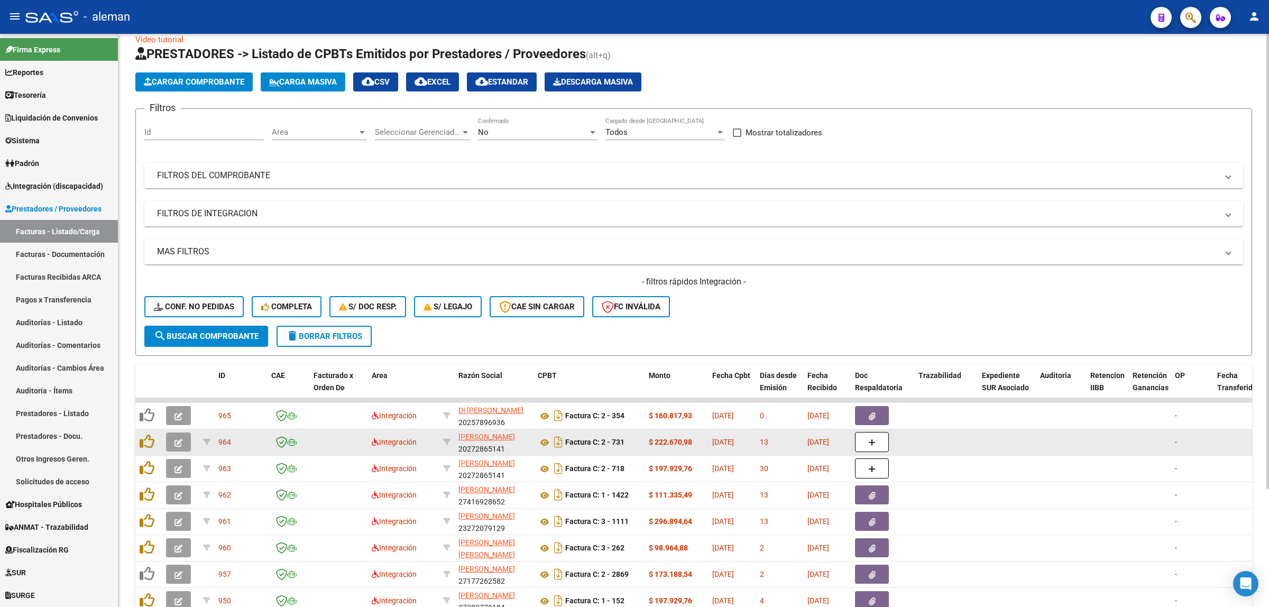
click at [184, 441] on button "button" at bounding box center [178, 442] width 25 height 19
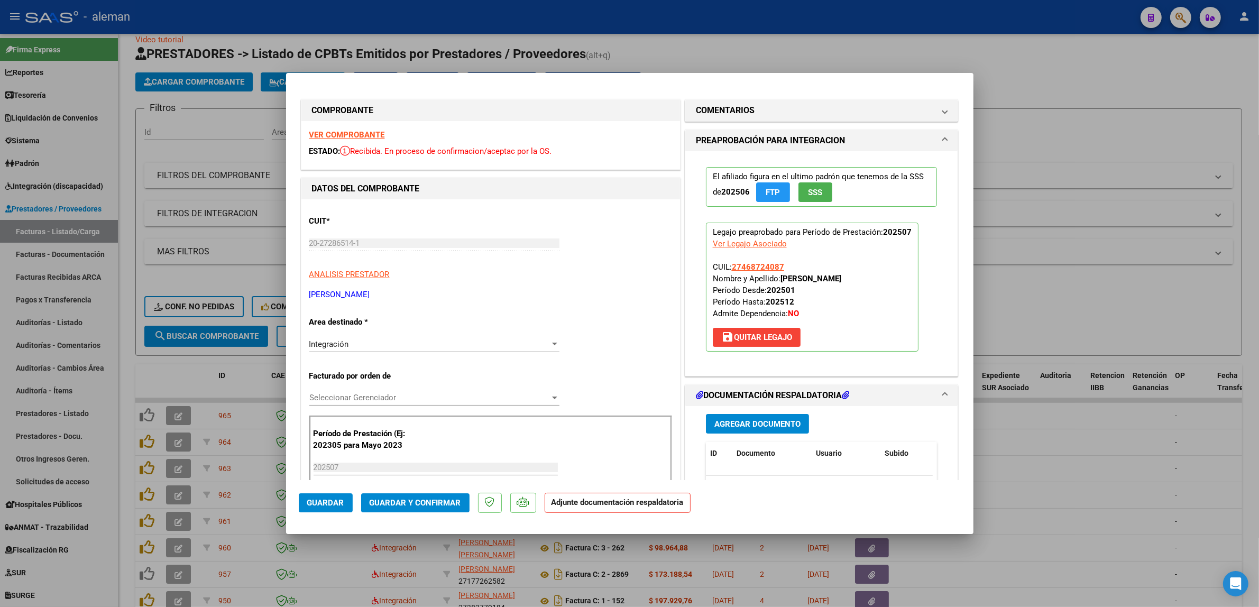
click at [1053, 445] on div at bounding box center [629, 303] width 1259 height 607
type input "$ 0,00"
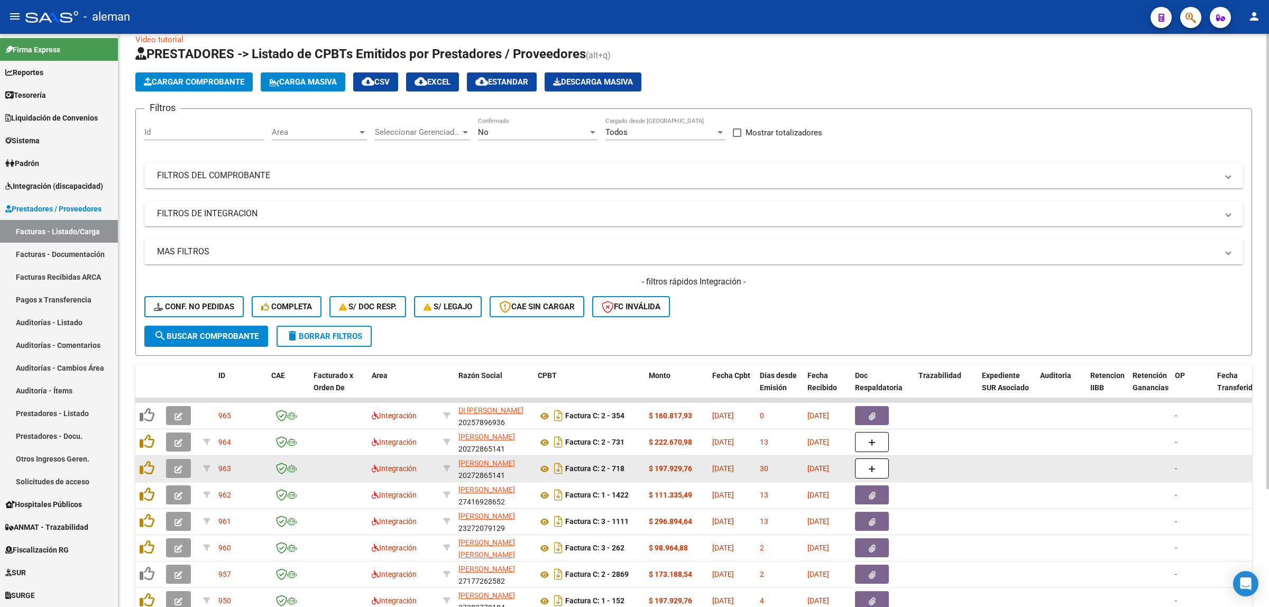
click at [1025, 459] on datatable-body-cell at bounding box center [1007, 469] width 58 height 26
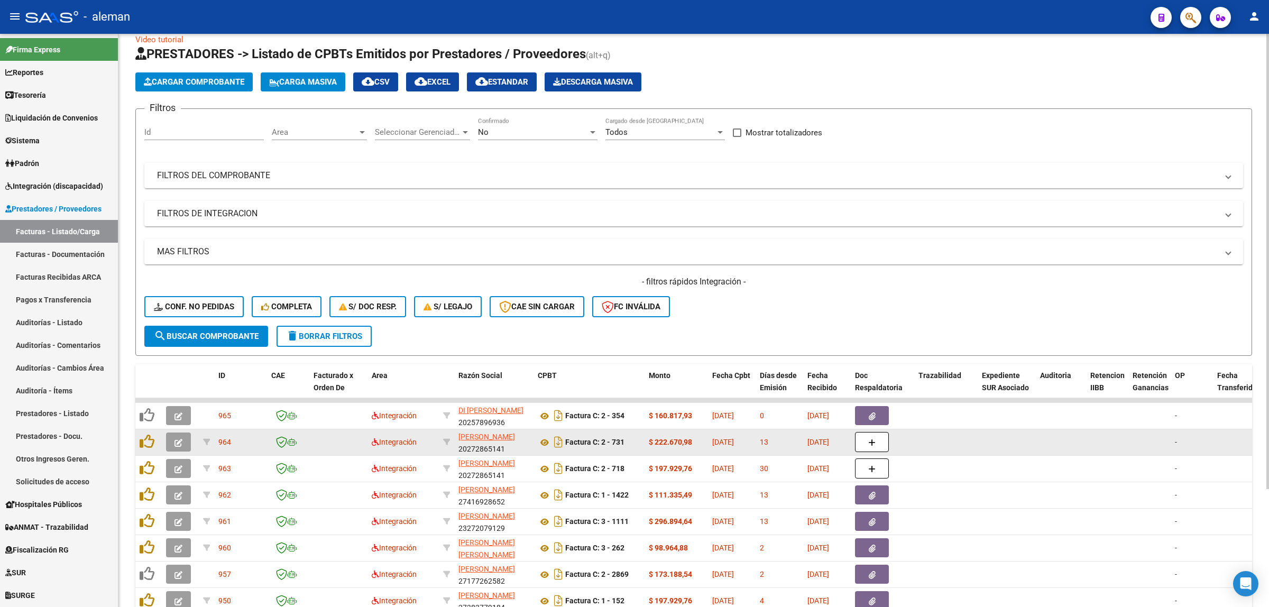
click at [1040, 435] on datatable-body-cell at bounding box center [1061, 442] width 50 height 26
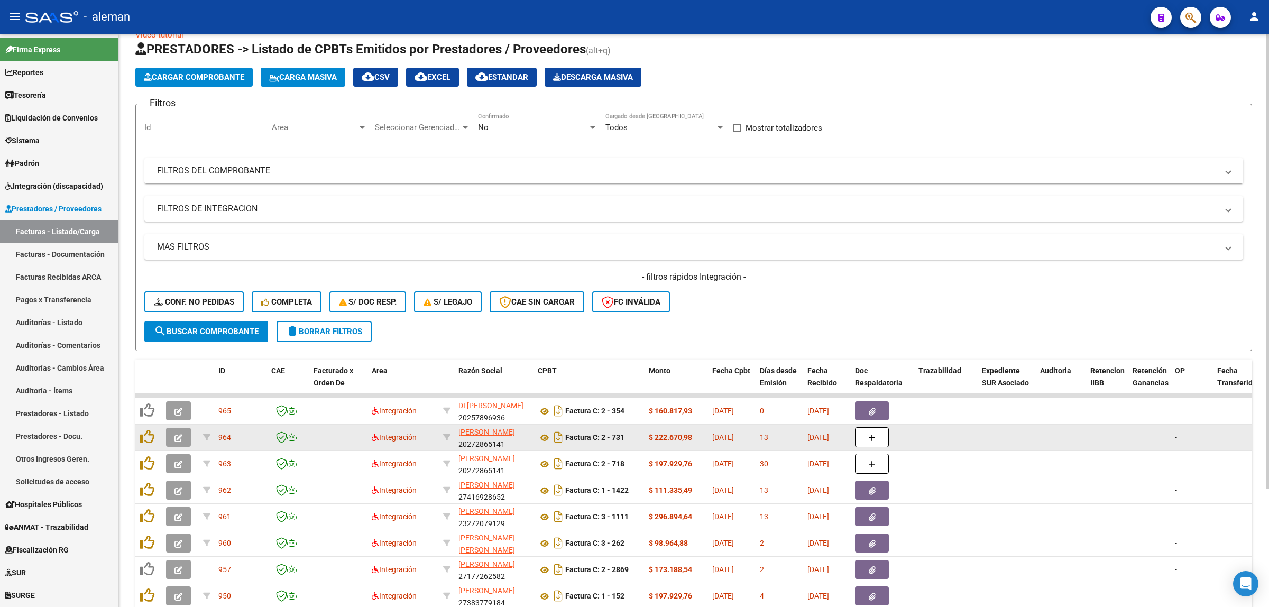
scroll to position [149, 0]
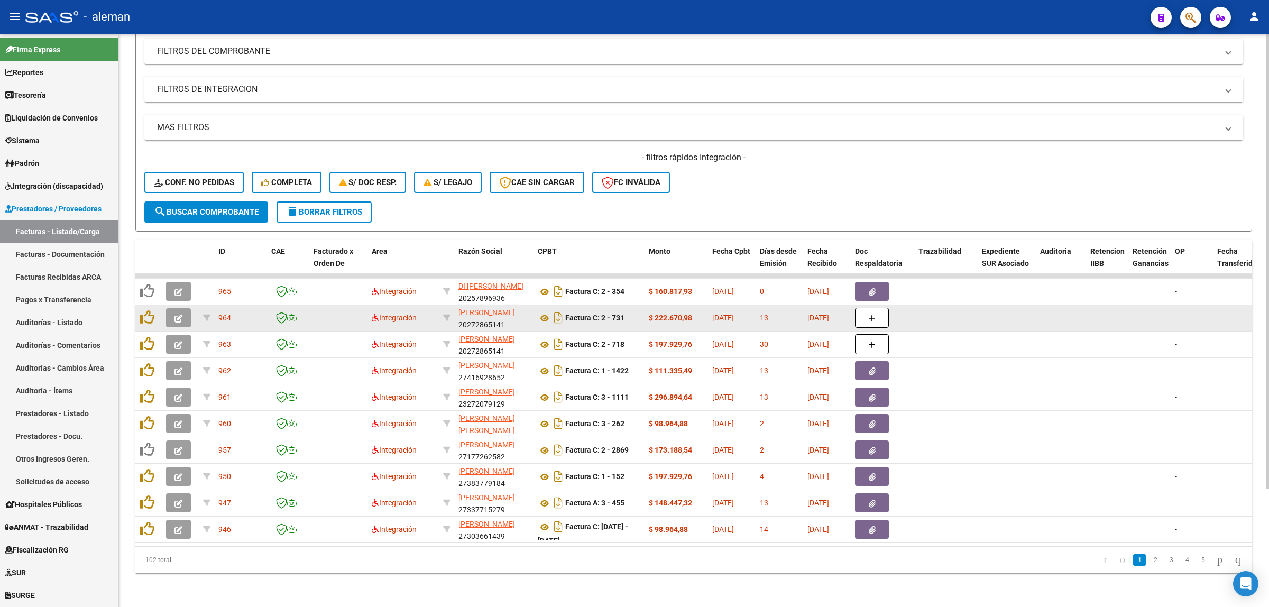
click at [965, 314] on datatable-body-cell at bounding box center [945, 318] width 63 height 26
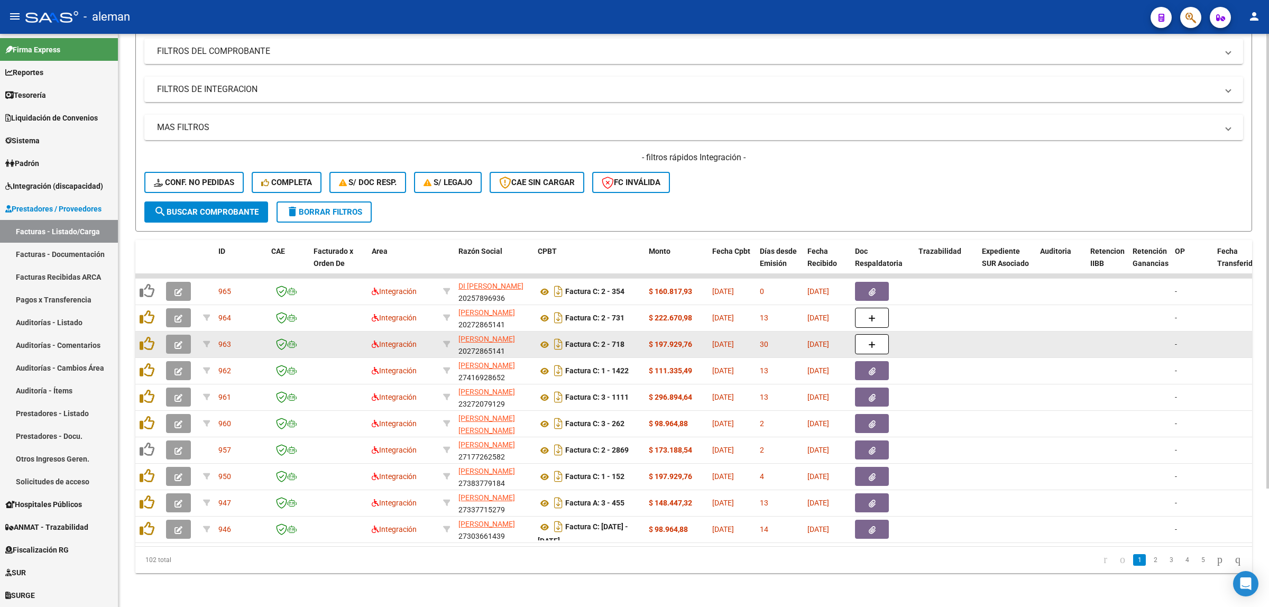
click at [964, 332] on datatable-body-cell at bounding box center [945, 345] width 63 height 26
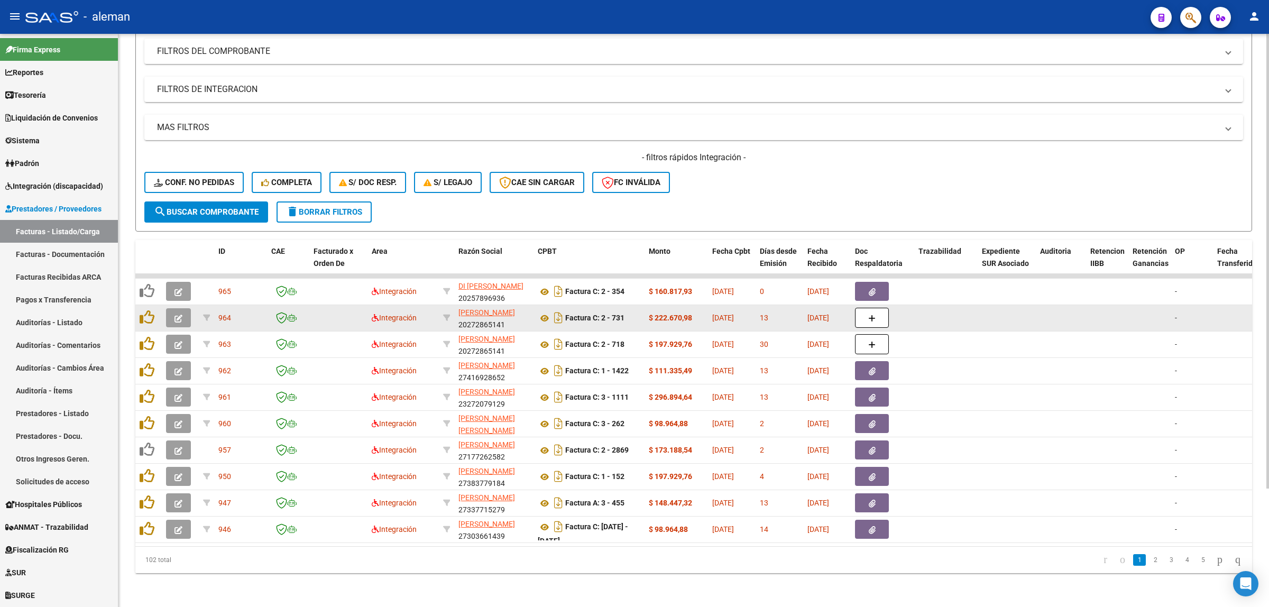
click at [972, 311] on datatable-body-cell at bounding box center [945, 318] width 63 height 26
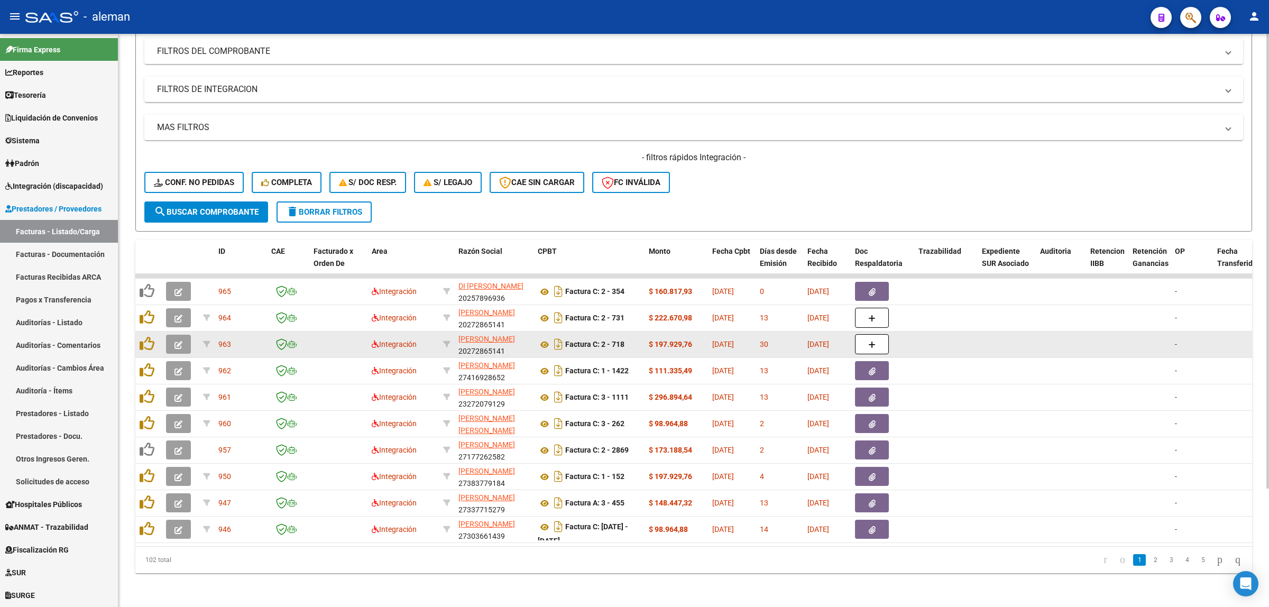
click at [970, 333] on datatable-body-cell at bounding box center [945, 345] width 63 height 26
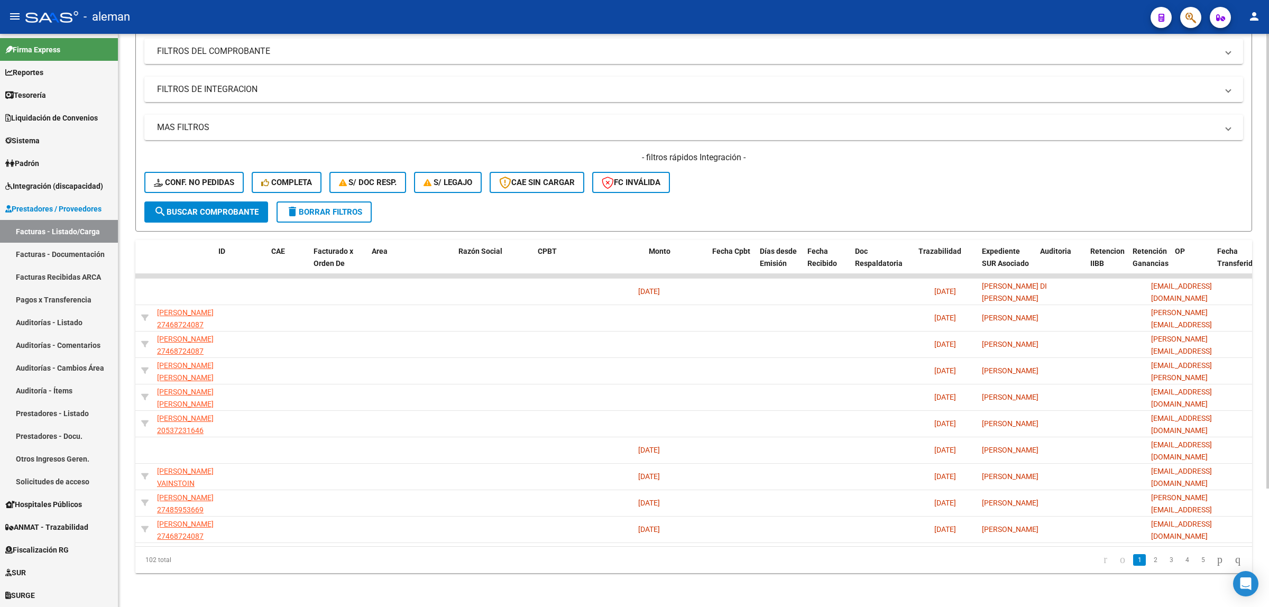
scroll to position [0, 0]
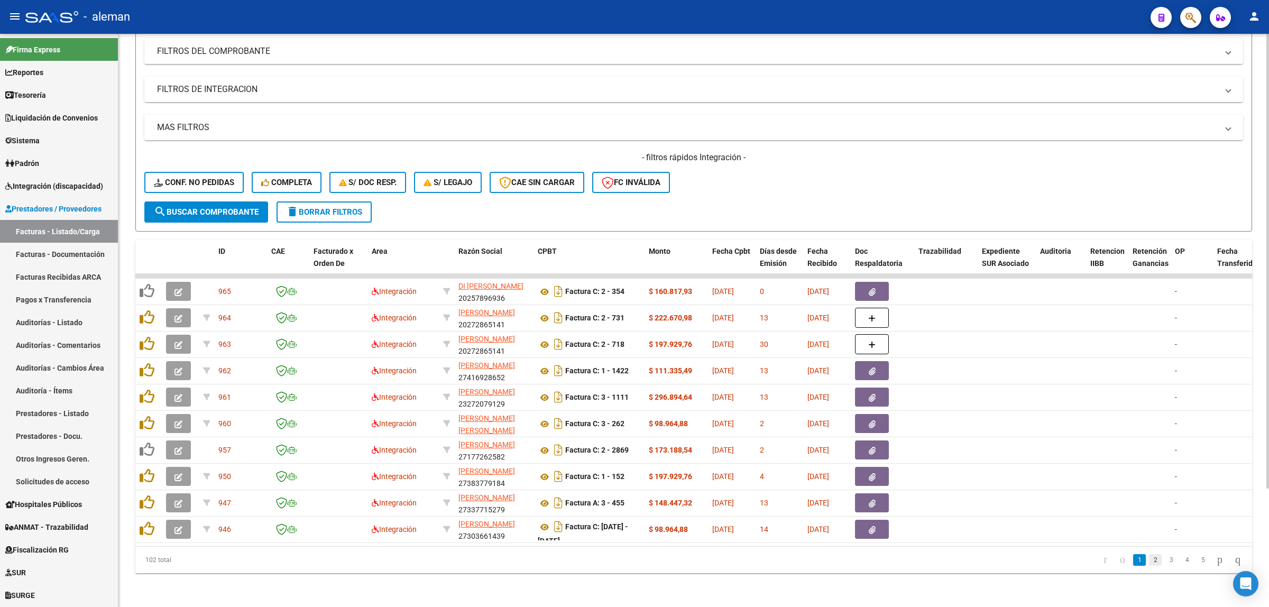
click at [1149, 562] on link "2" at bounding box center [1155, 560] width 13 height 12
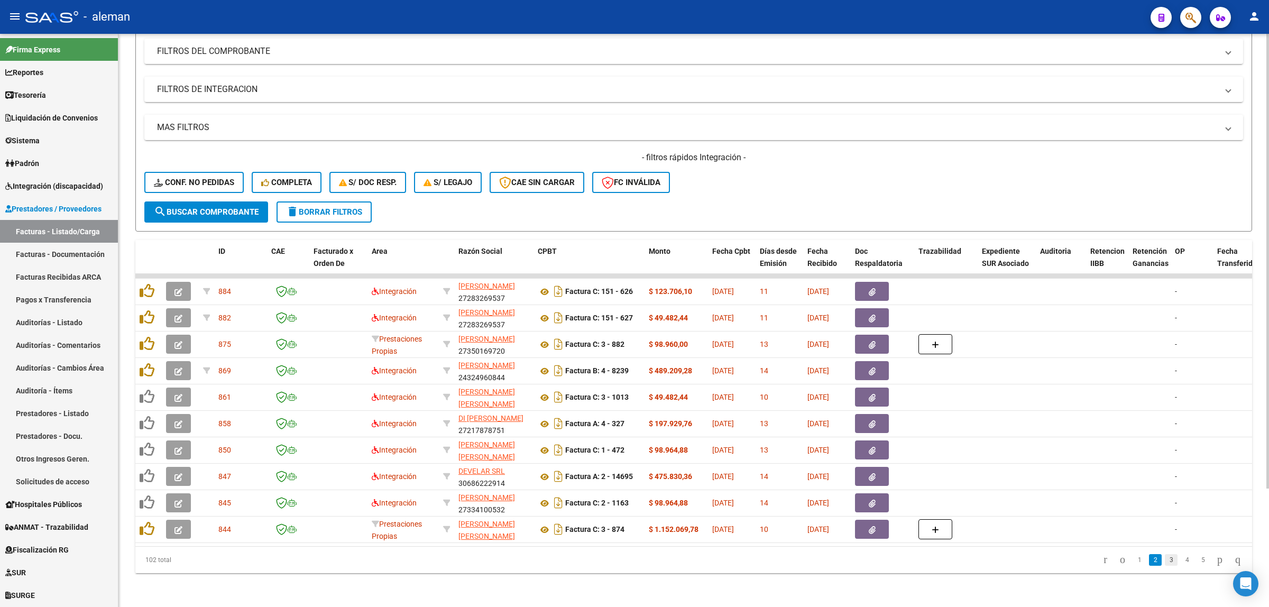
click at [1165, 561] on link "3" at bounding box center [1171, 560] width 13 height 12
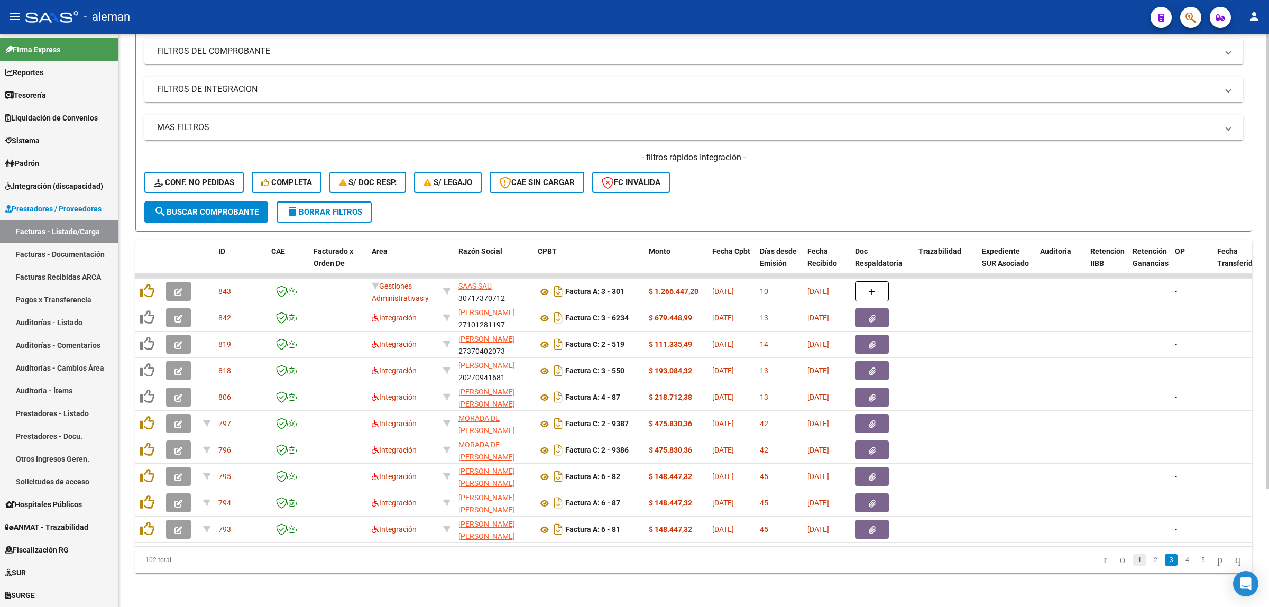
click at [1133, 563] on link "1" at bounding box center [1139, 560] width 13 height 12
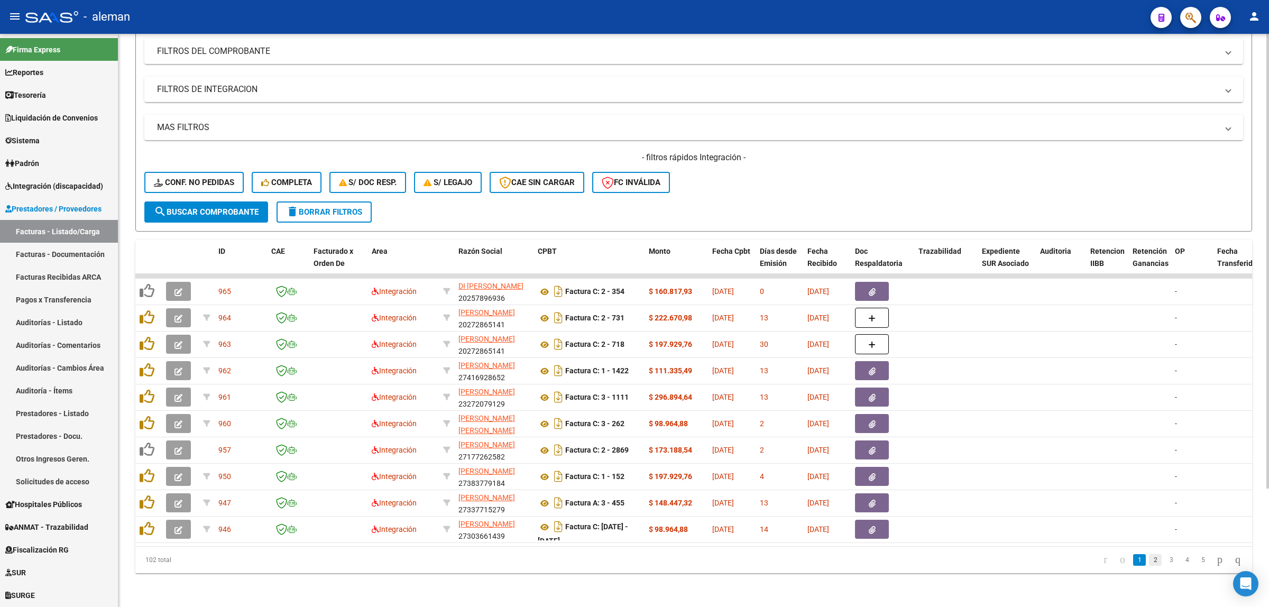
click at [1149, 565] on link "2" at bounding box center [1155, 560] width 13 height 12
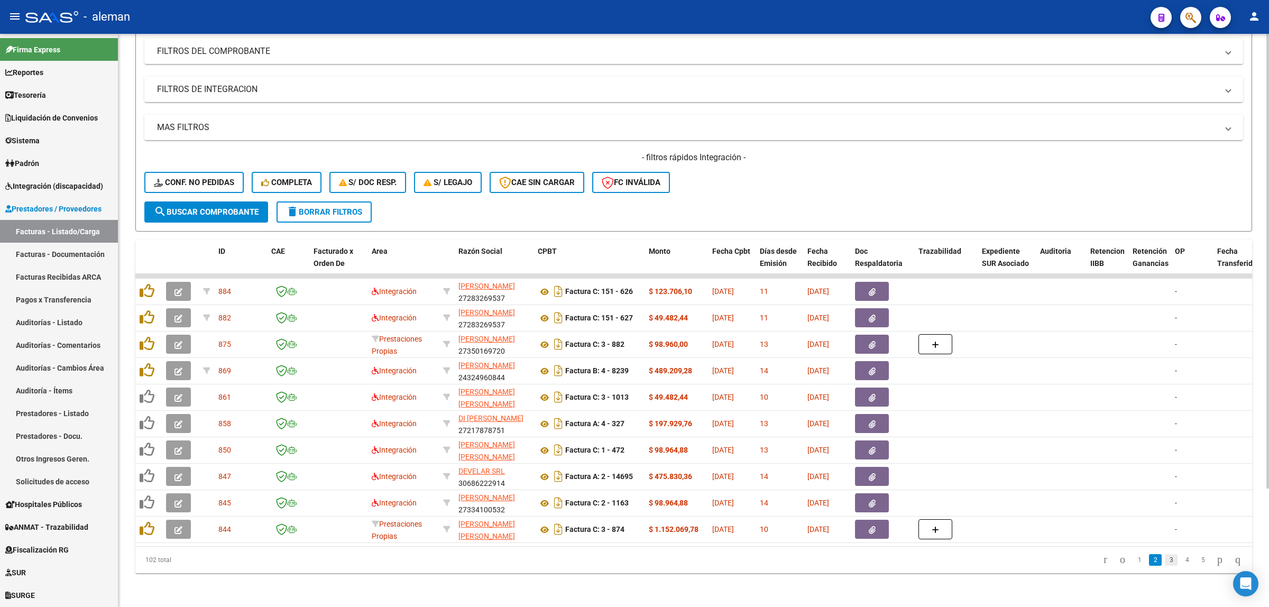
click at [1165, 562] on link "3" at bounding box center [1171, 560] width 13 height 12
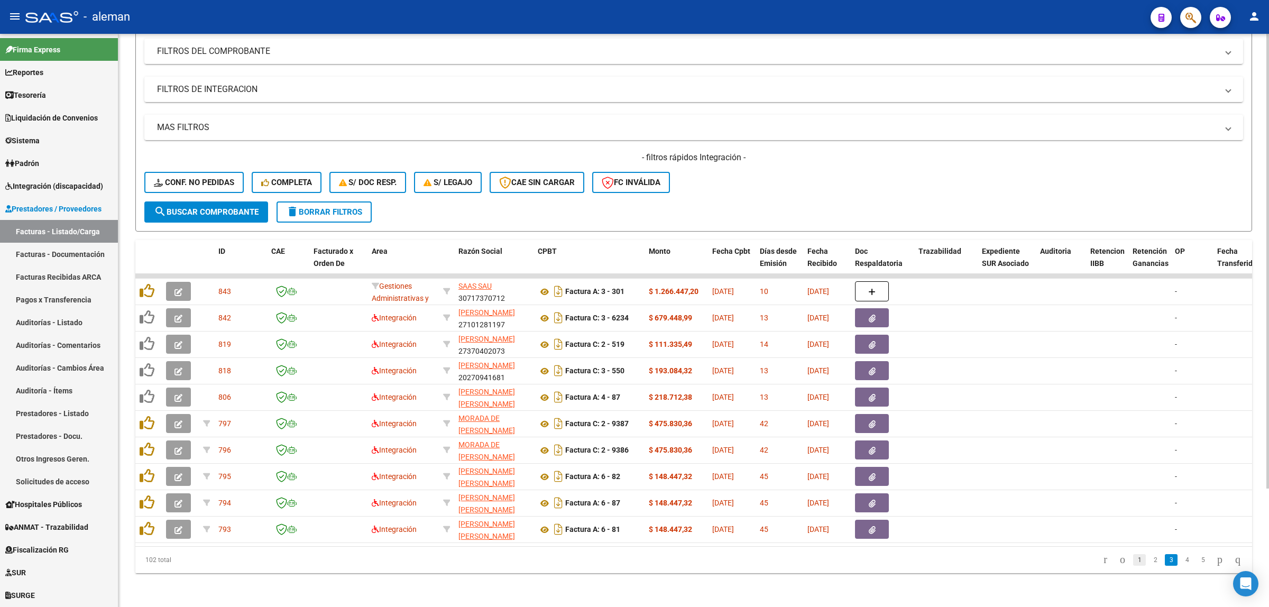
click at [1133, 562] on link "1" at bounding box center [1139, 560] width 13 height 12
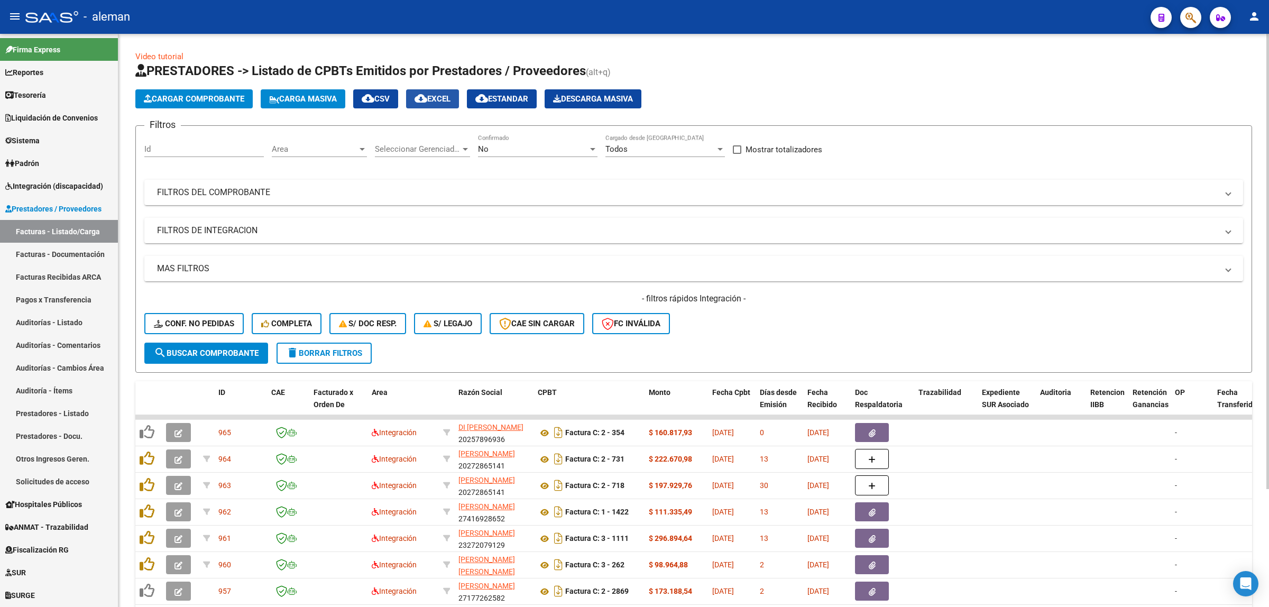
click at [451, 99] on span "cloud_download EXCEL" at bounding box center [433, 99] width 36 height 10
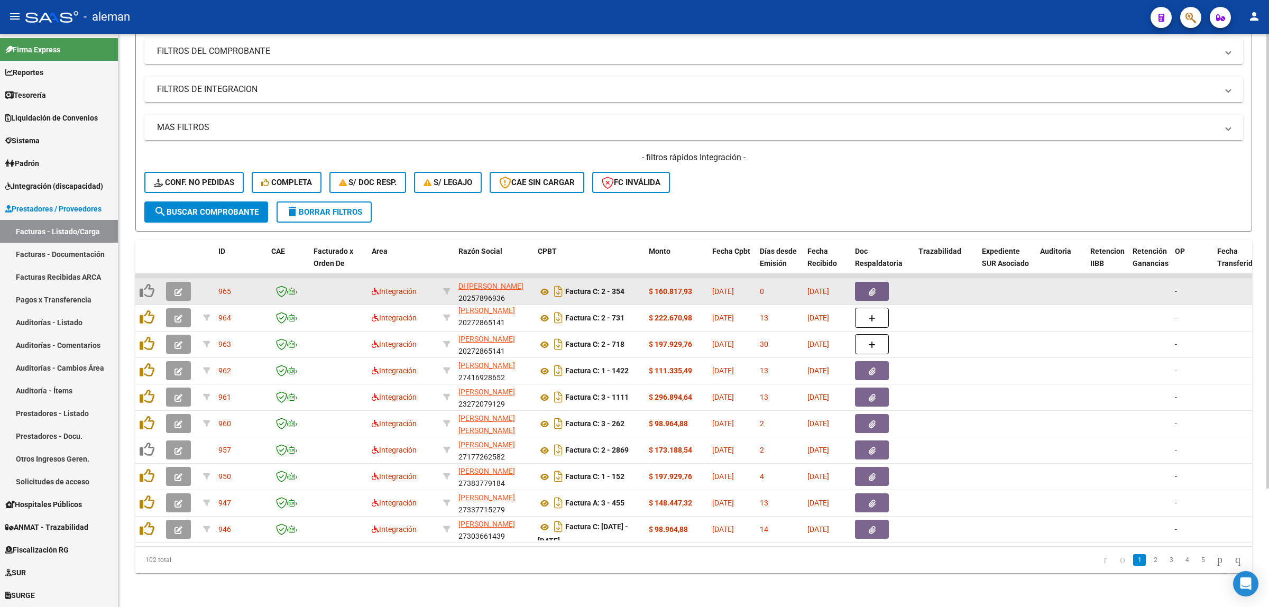
click at [985, 286] on div at bounding box center [1007, 292] width 50 height 12
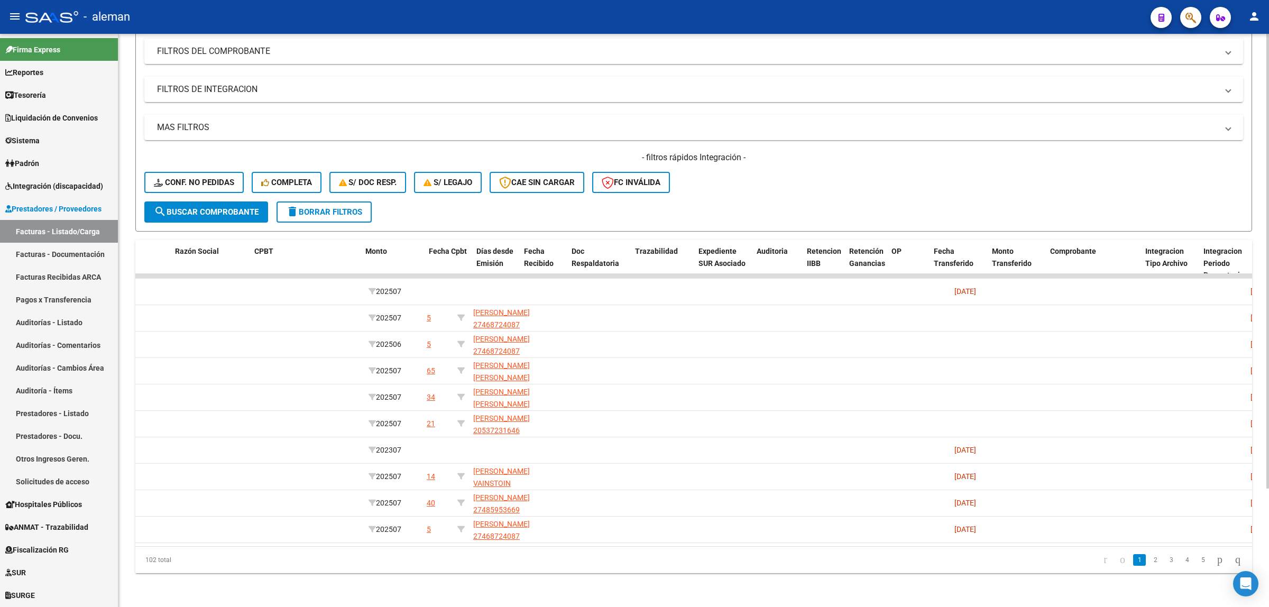
scroll to position [0, 21]
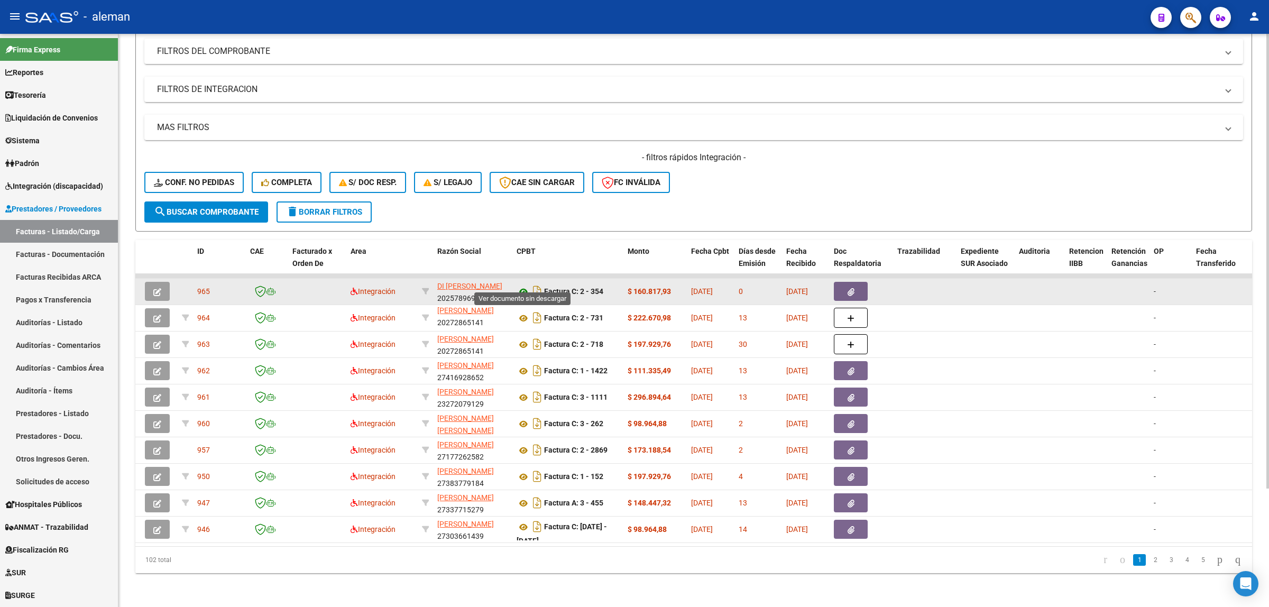
click at [524, 286] on icon at bounding box center [524, 292] width 14 height 13
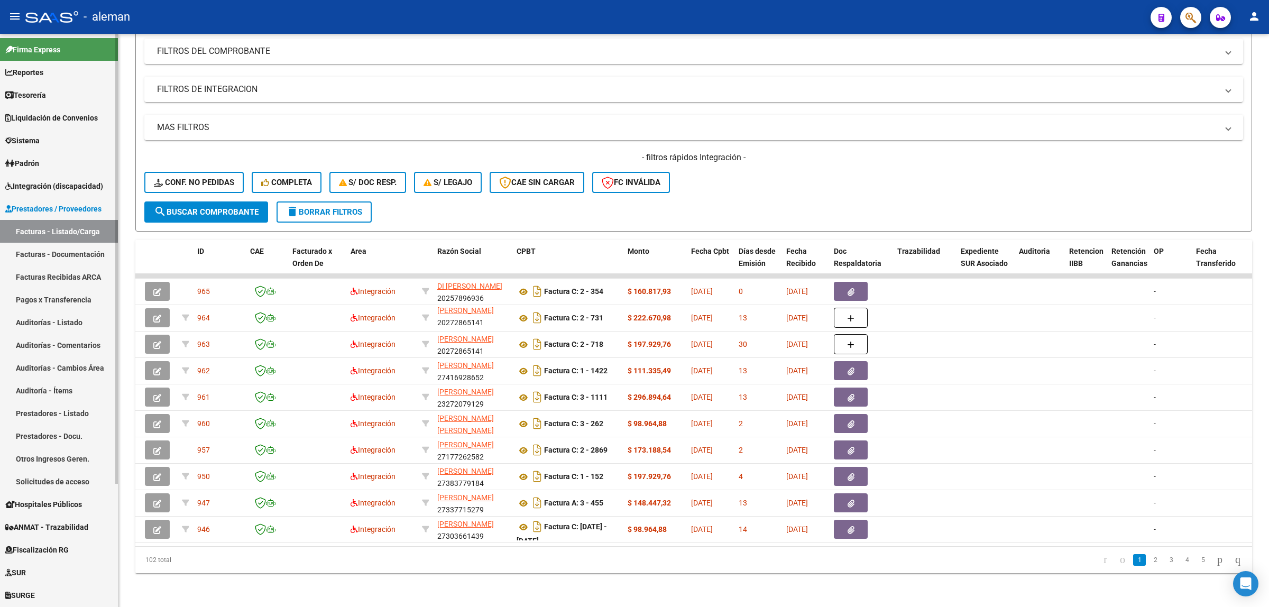
scroll to position [66, 0]
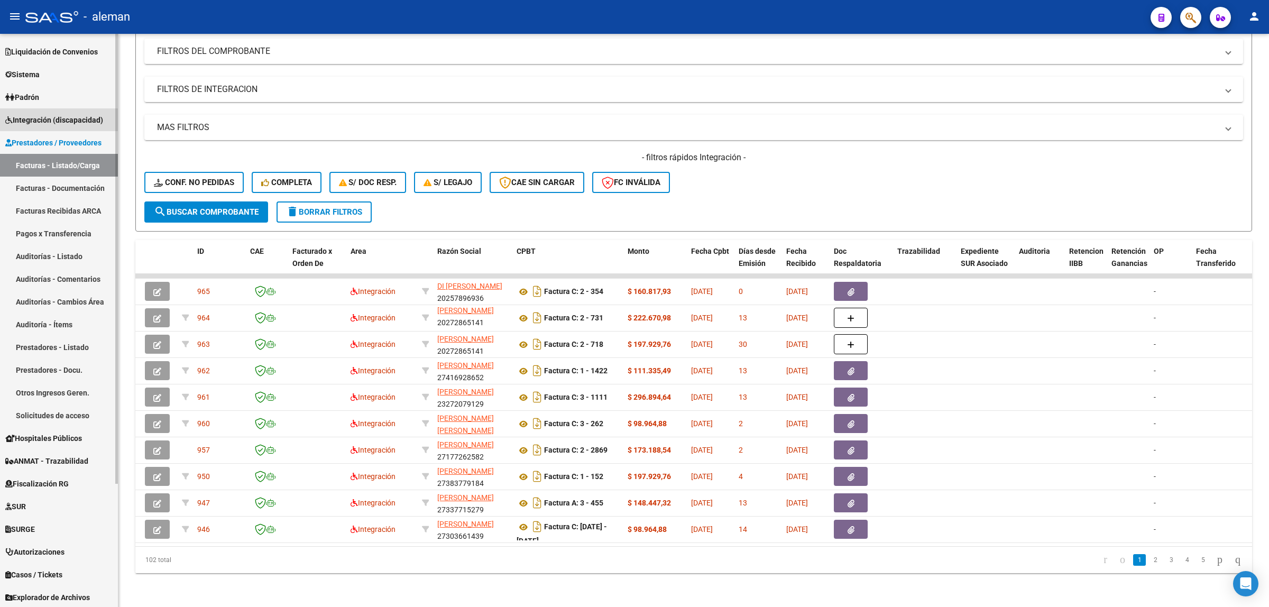
click at [71, 114] on span "Integración (discapacidad)" at bounding box center [54, 120] width 98 height 12
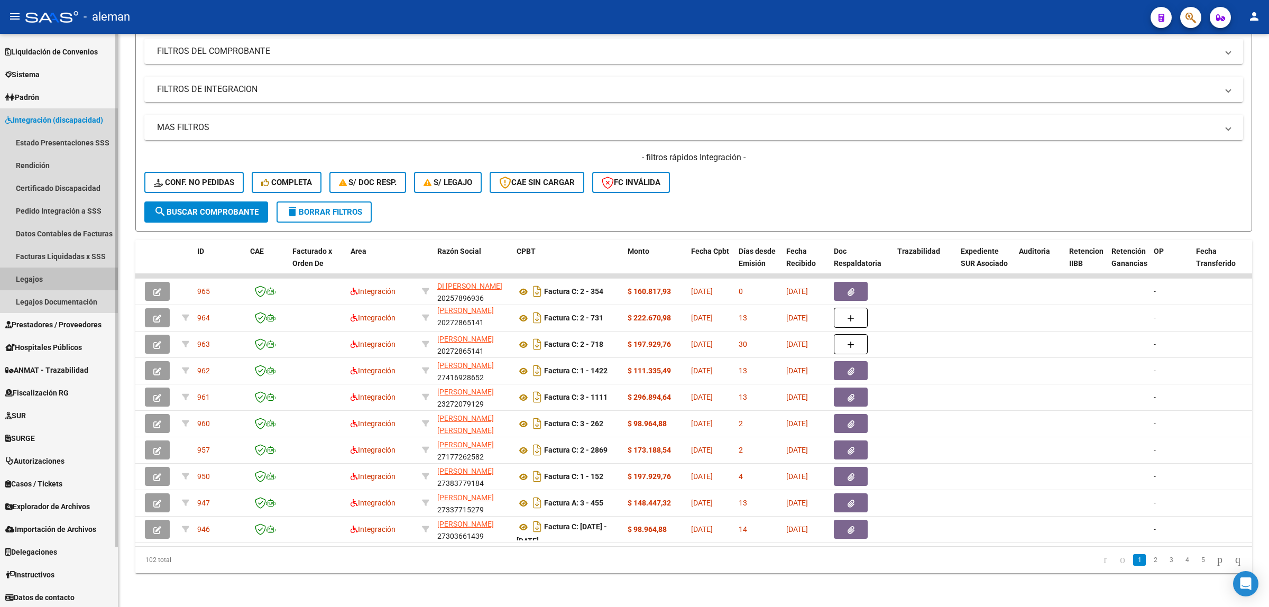
click at [37, 286] on link "Legajos" at bounding box center [59, 279] width 118 height 23
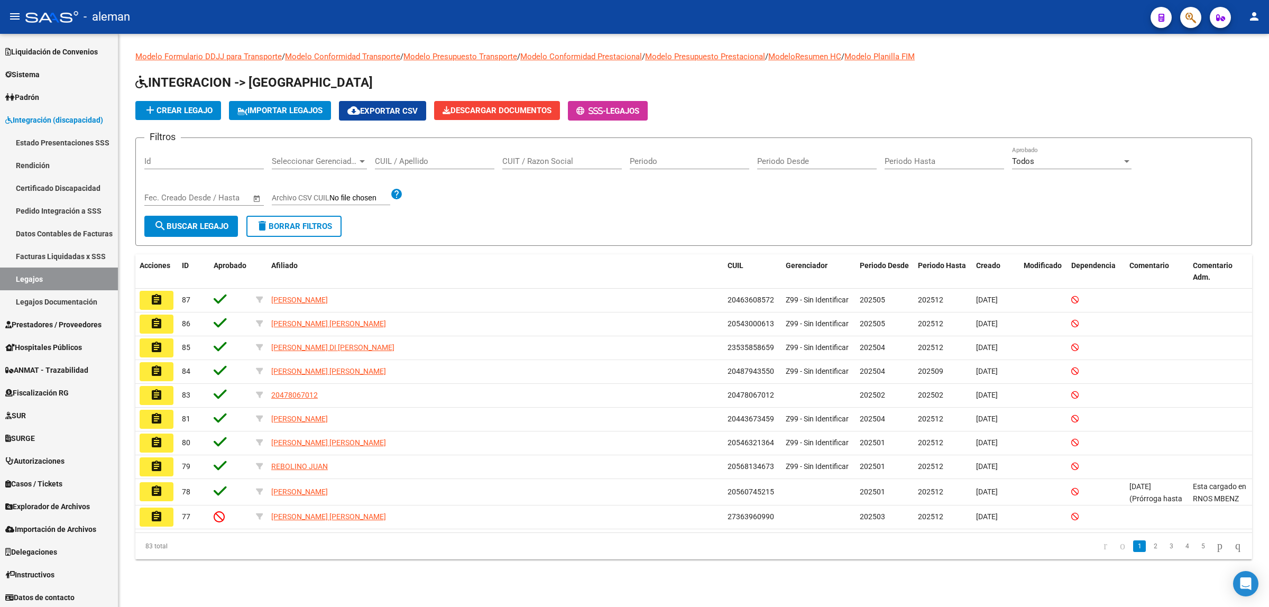
click at [382, 161] on input "CUIL / Apellido" at bounding box center [435, 162] width 120 height 10
type input "2342727369"
click at [204, 222] on span "search Buscar Legajo" at bounding box center [191, 227] width 75 height 10
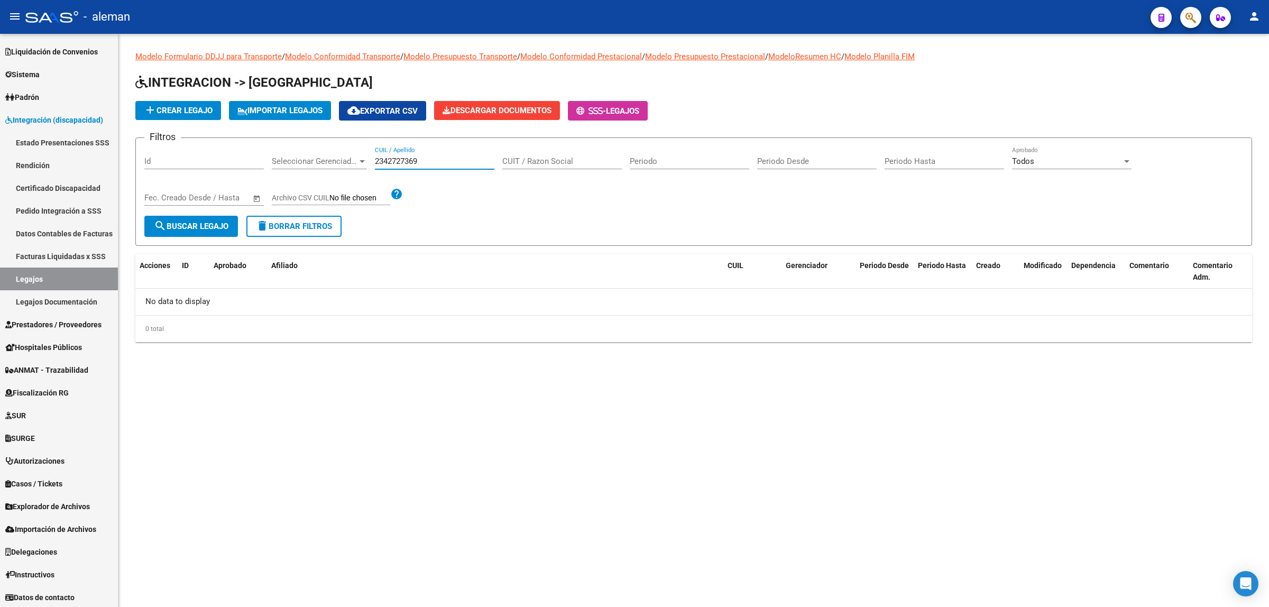
drag, startPoint x: 430, startPoint y: 159, endPoint x: 371, endPoint y: 157, distance: 59.3
click at [371, 157] on div "Filtros Id Seleccionar Gerenciador Seleccionar Gerenciador 2342727369 CUIL / Ap…" at bounding box center [693, 180] width 1099 height 69
type input "23427"
click at [204, 223] on span "search Buscar Legajo" at bounding box center [191, 227] width 75 height 10
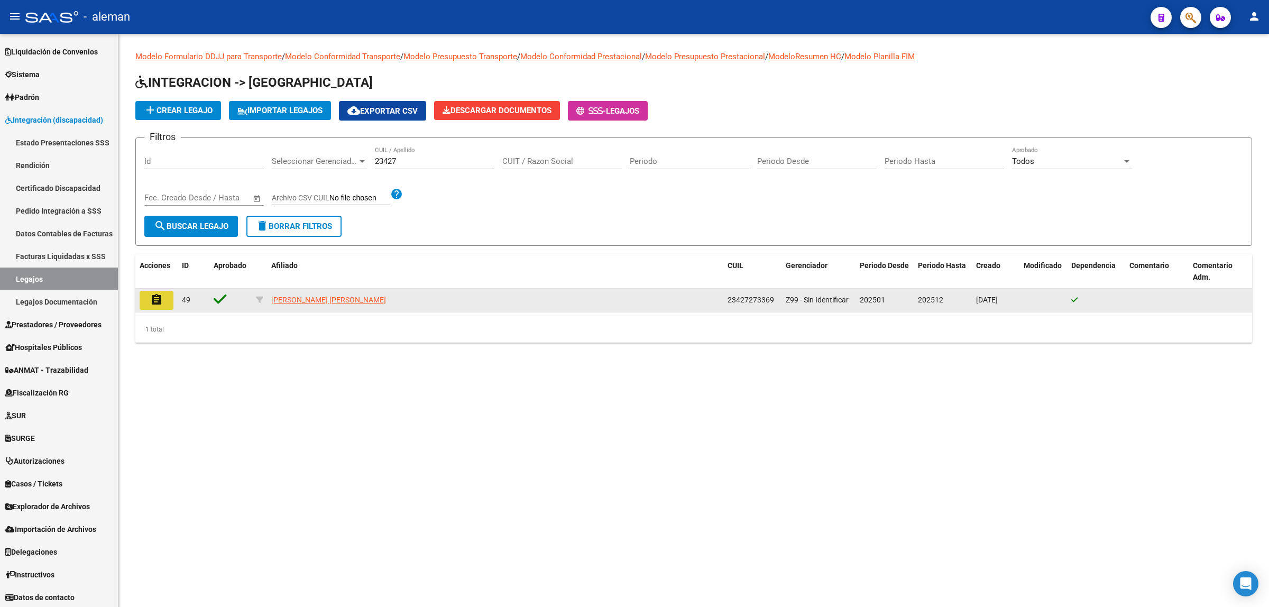
click at [151, 300] on mat-icon "assignment" at bounding box center [156, 300] width 13 height 13
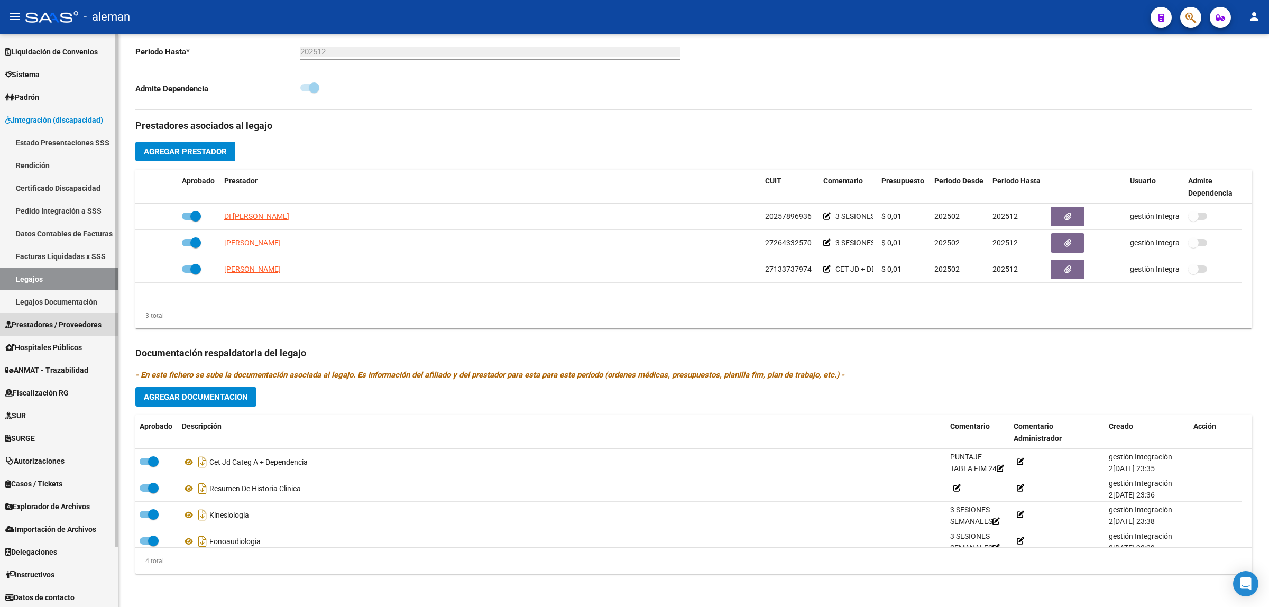
click at [59, 326] on span "Prestadores / Proveedores" at bounding box center [53, 325] width 96 height 12
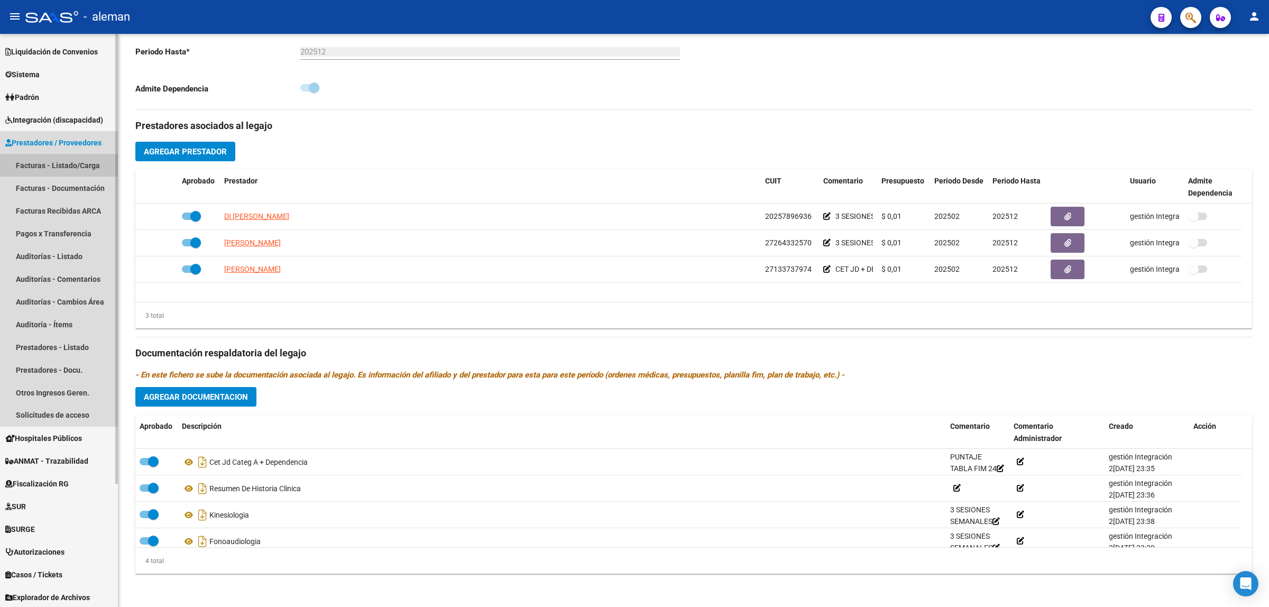
click at [85, 162] on link "Facturas - Listado/Carga" at bounding box center [59, 165] width 118 height 23
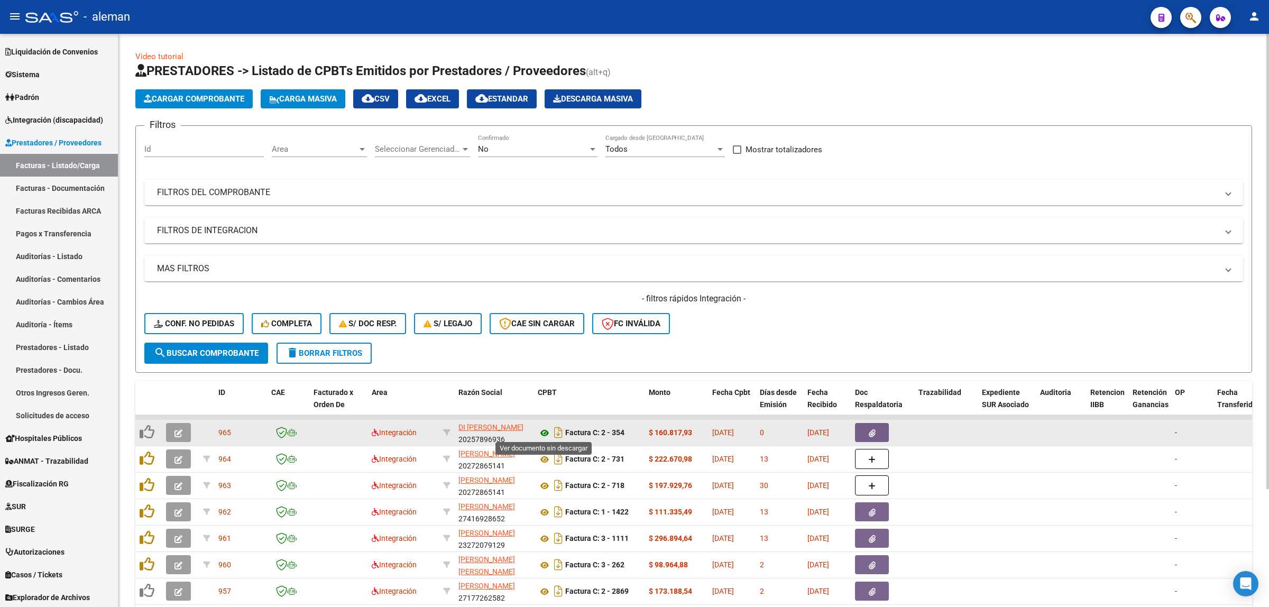
click at [546, 433] on icon at bounding box center [545, 433] width 14 height 13
click at [176, 428] on span "button" at bounding box center [179, 433] width 8 height 10
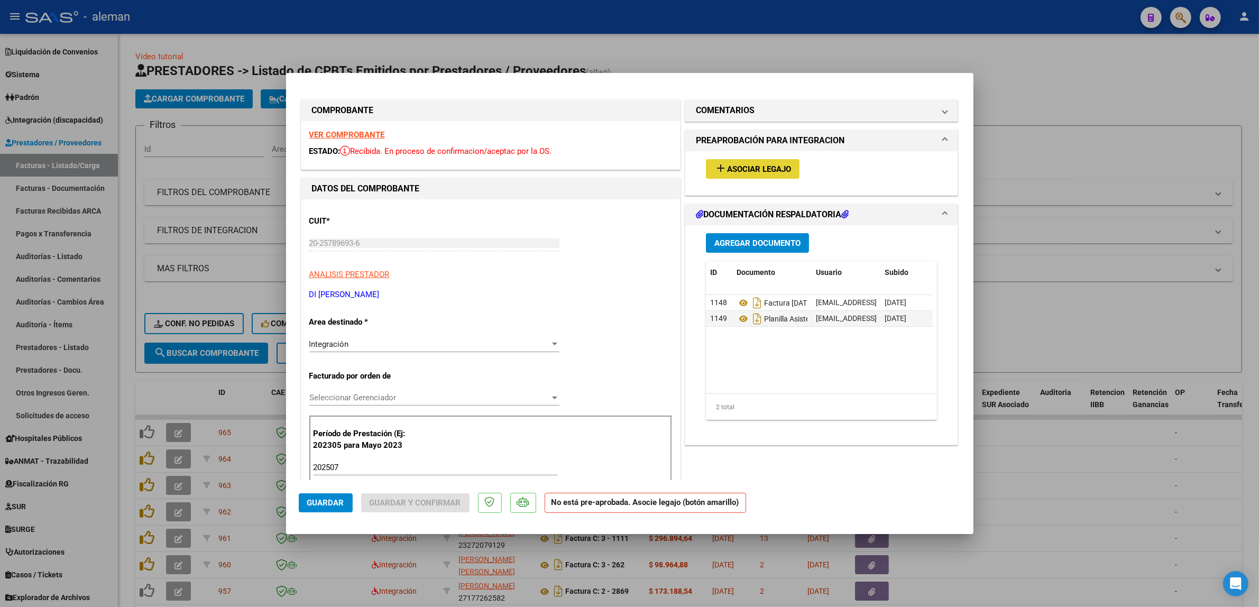
click at [765, 168] on span "Asociar Legajo" at bounding box center [759, 169] width 64 height 10
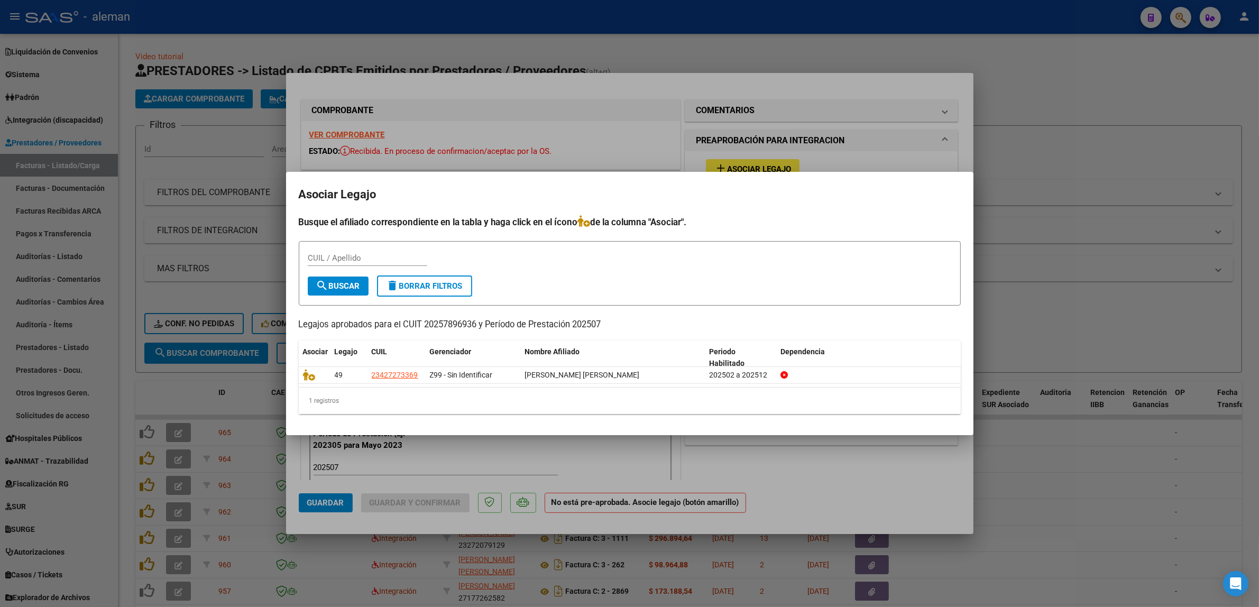
click at [1006, 270] on div at bounding box center [629, 303] width 1259 height 607
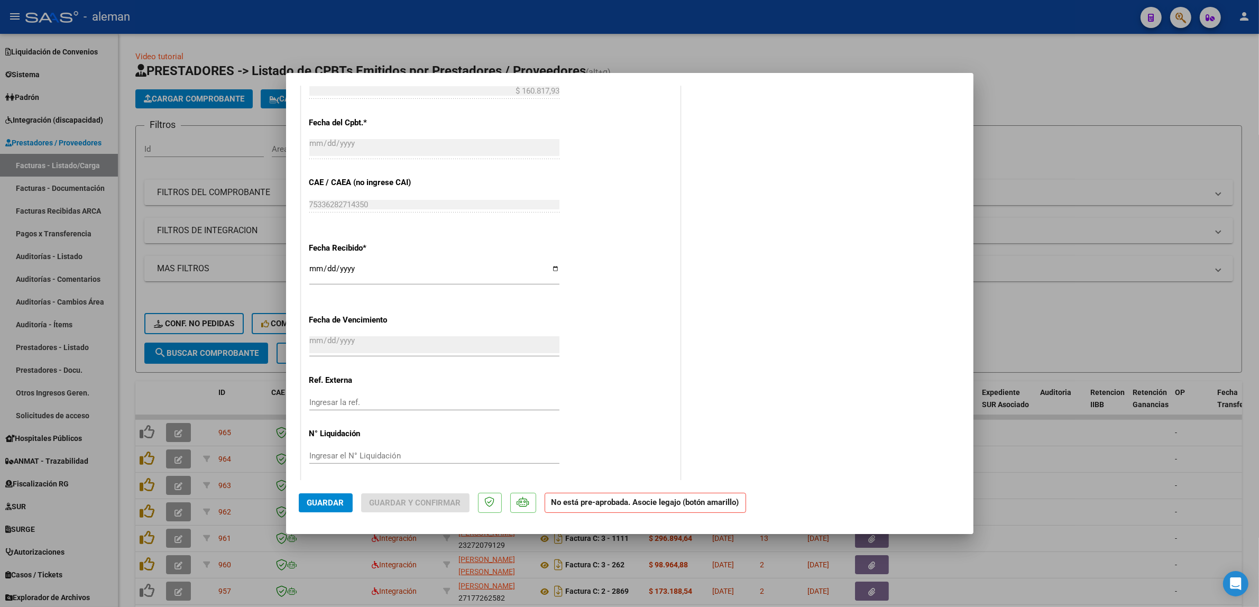
scroll to position [599, 0]
click at [1066, 474] on div at bounding box center [629, 303] width 1259 height 607
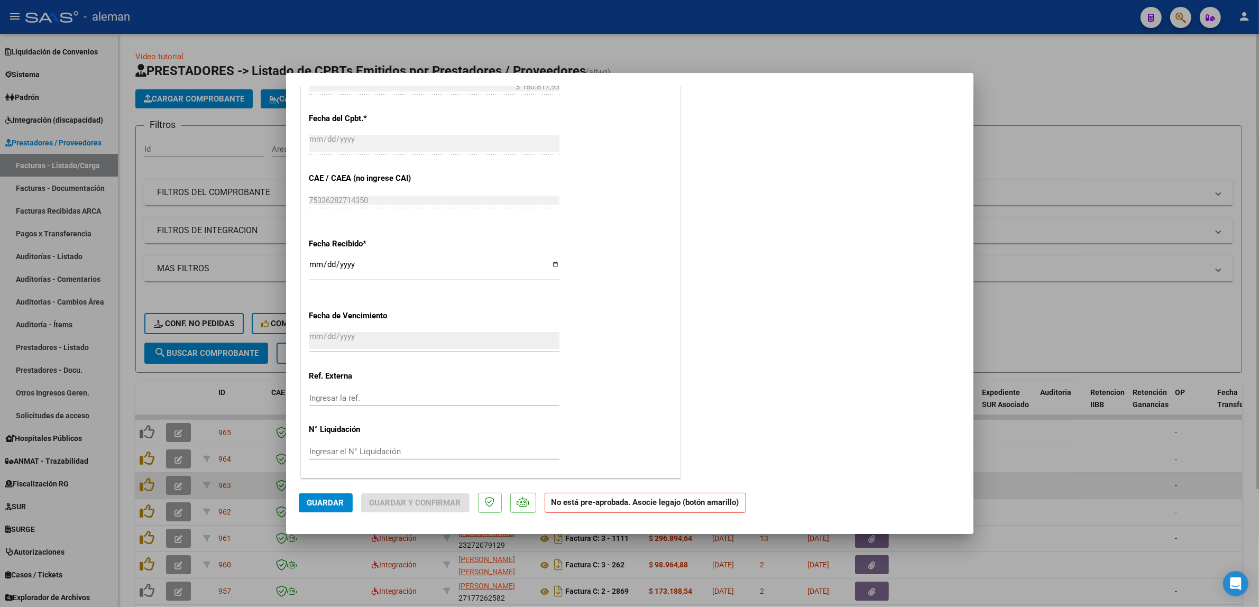
type input "$ 0,00"
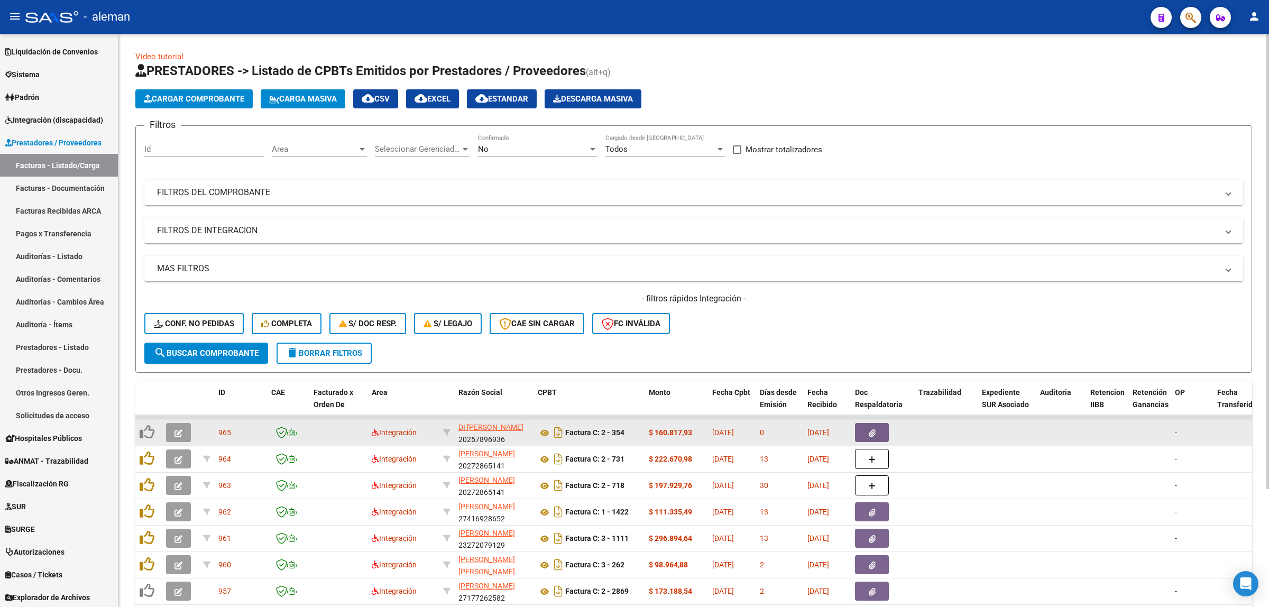
click at [178, 432] on icon "button" at bounding box center [179, 433] width 8 height 8
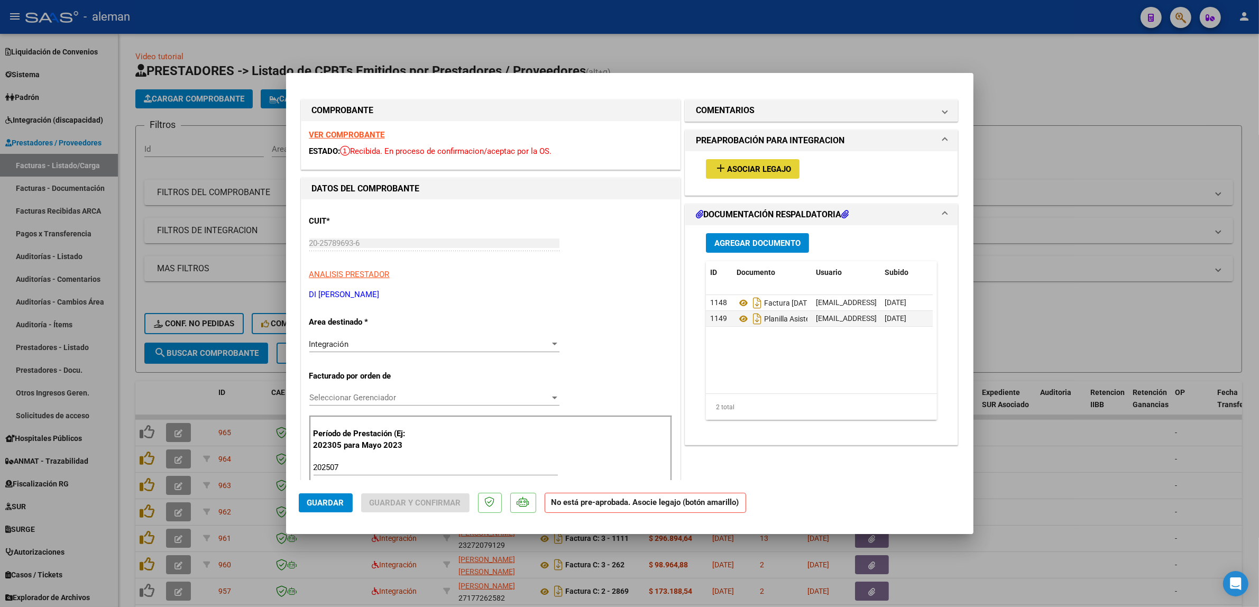
click at [782, 159] on button "add Asociar Legajo" at bounding box center [753, 169] width 94 height 20
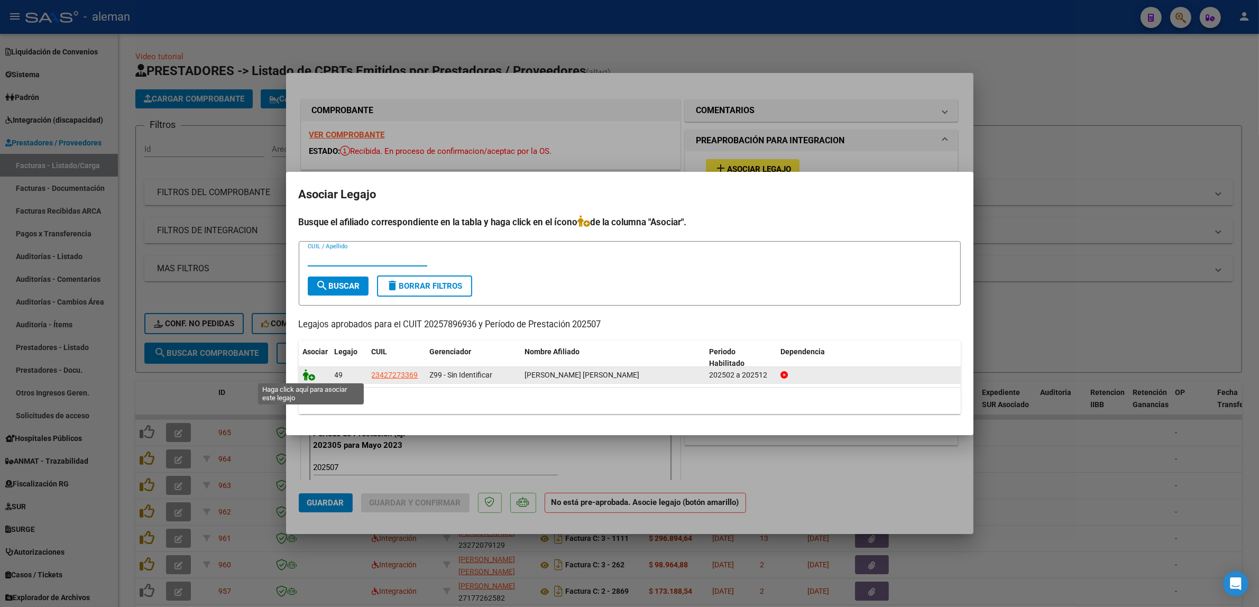
click at [307, 374] on icon at bounding box center [309, 375] width 13 height 12
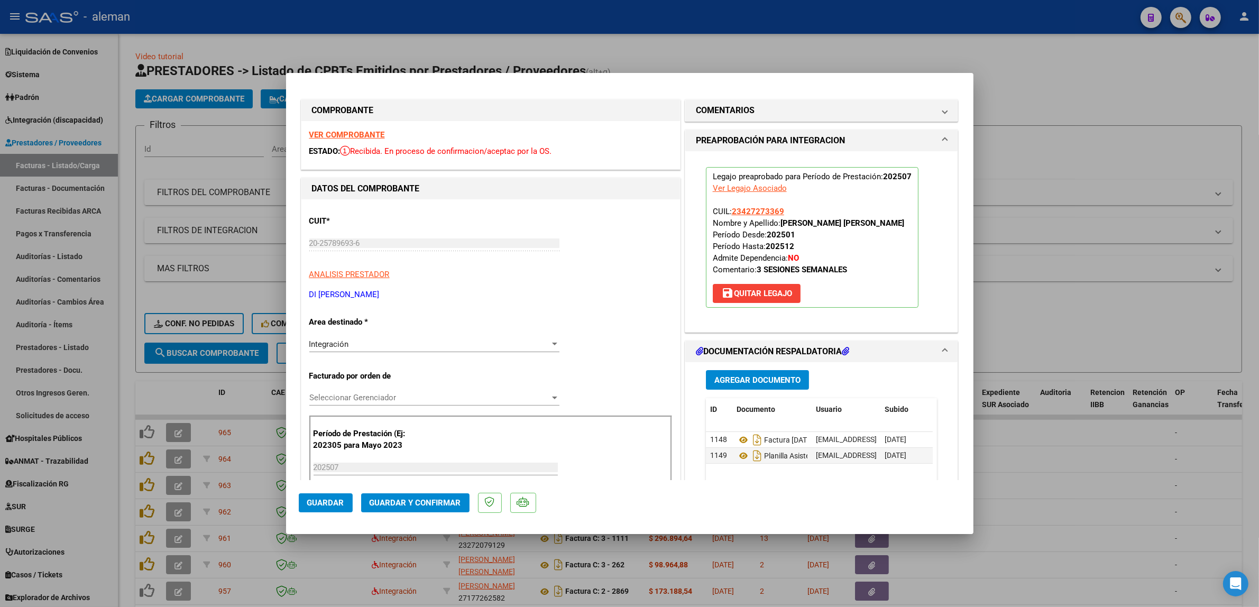
click at [317, 501] on span "Guardar" at bounding box center [325, 503] width 37 height 10
click at [1087, 470] on div at bounding box center [629, 303] width 1259 height 607
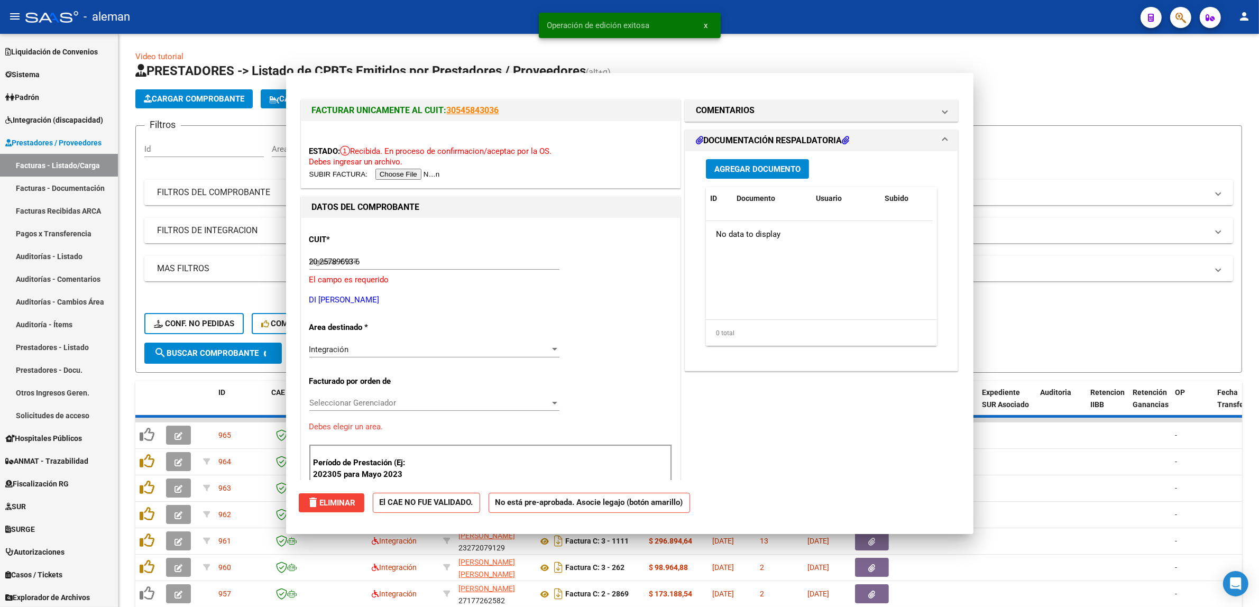
type input "$ 0,00"
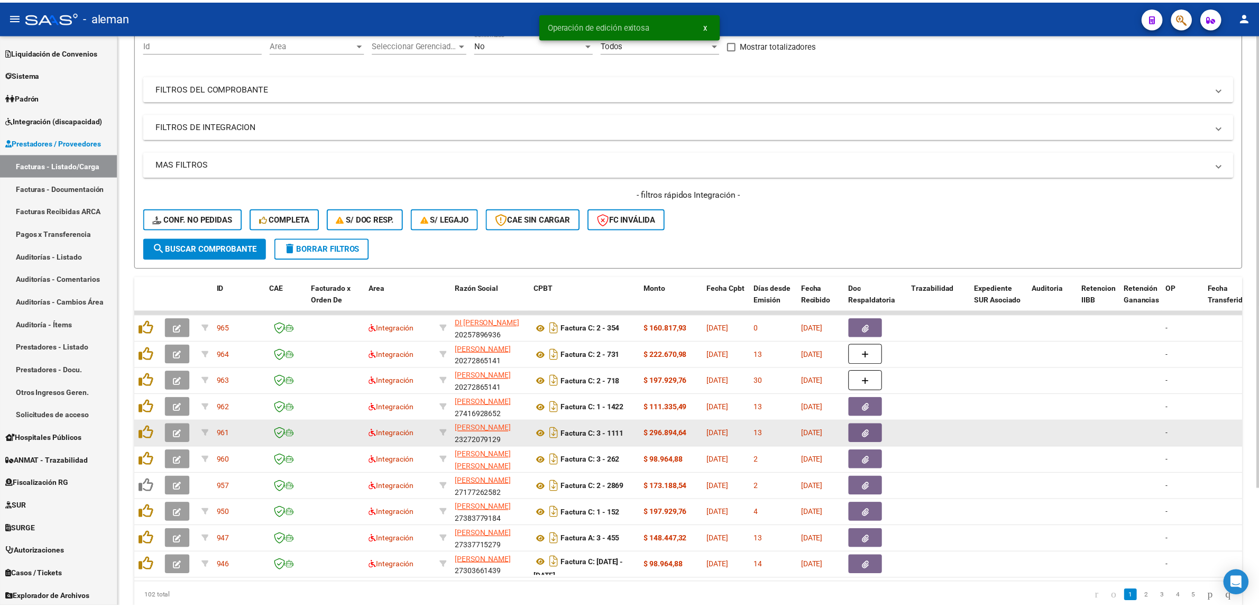
scroll to position [132, 0]
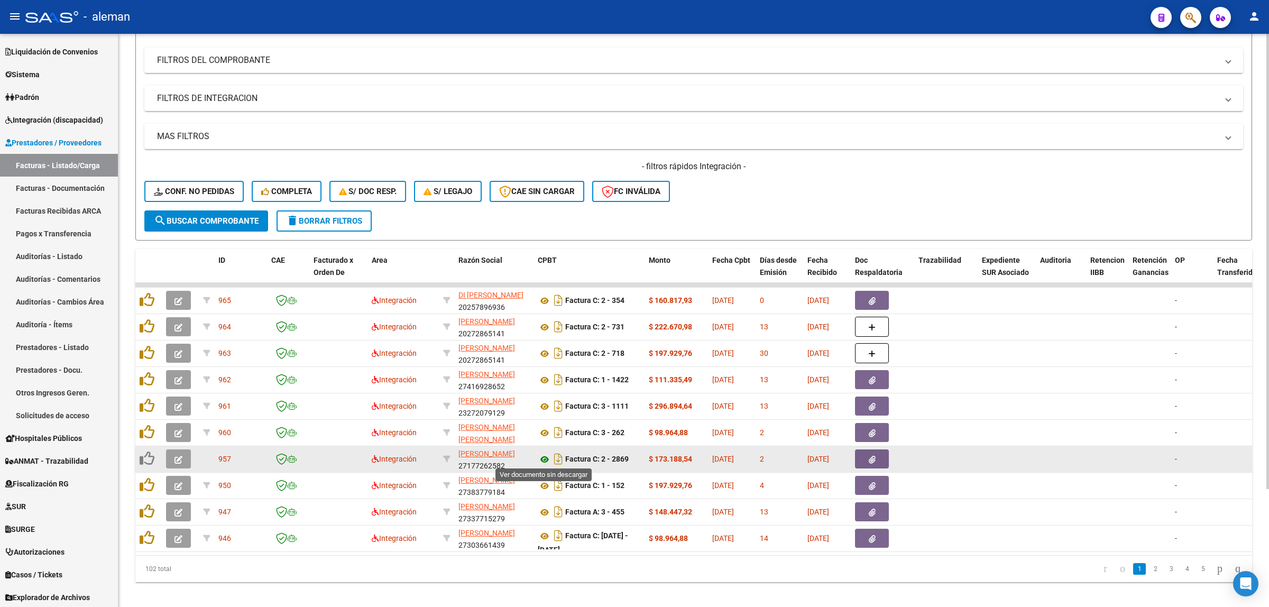
click at [542, 461] on icon at bounding box center [545, 459] width 14 height 13
click at [171, 463] on button "button" at bounding box center [178, 459] width 25 height 19
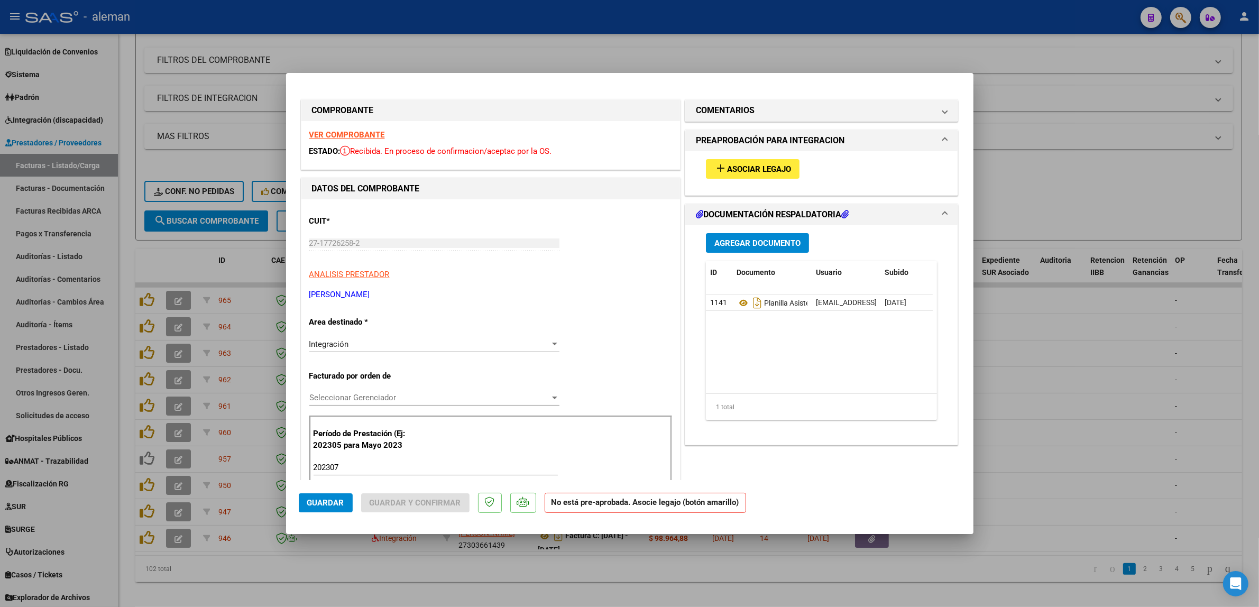
click at [1096, 426] on div at bounding box center [629, 303] width 1259 height 607
type input "$ 0,00"
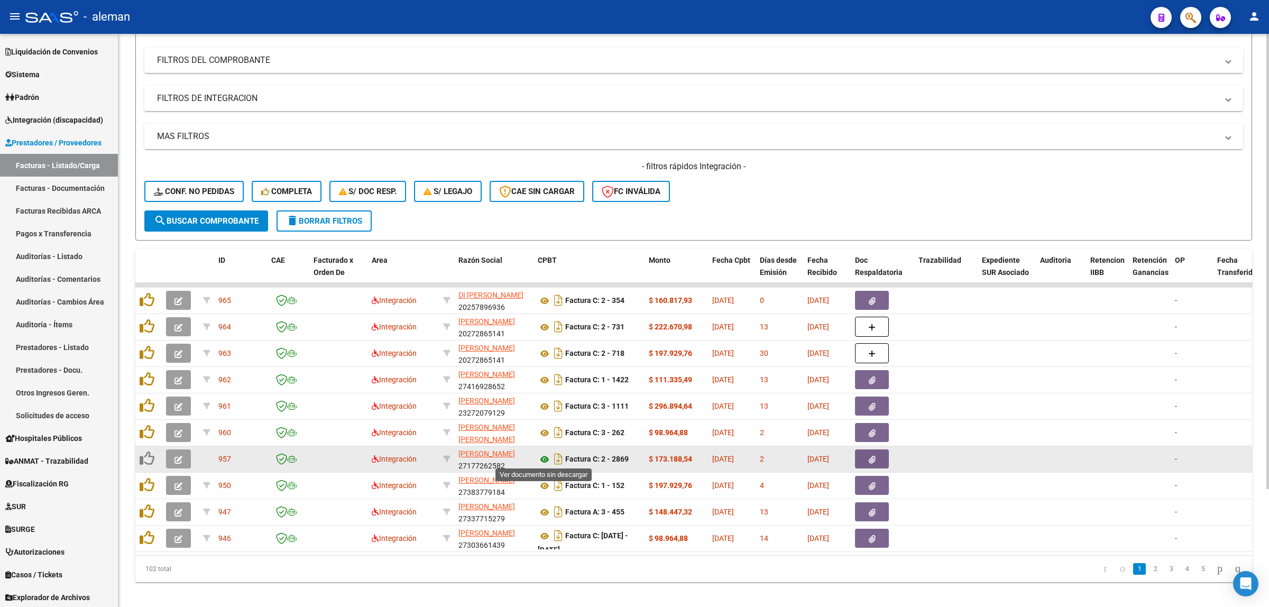
click at [545, 457] on icon at bounding box center [545, 459] width 14 height 13
click at [181, 459] on icon "button" at bounding box center [179, 460] width 8 height 8
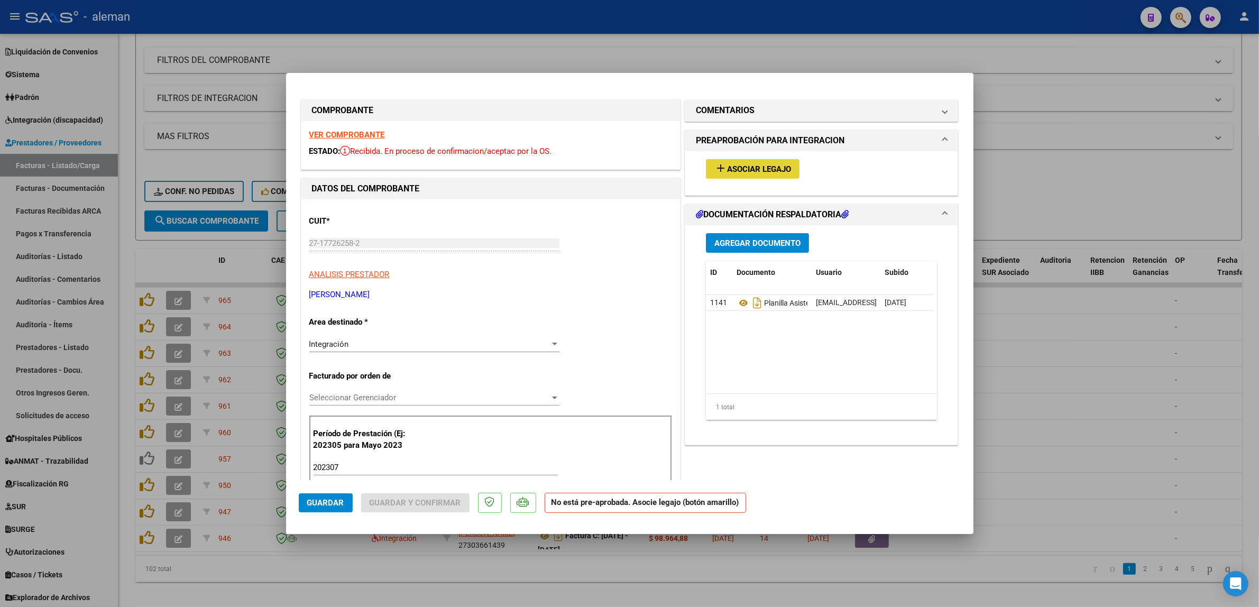
click at [767, 169] on span "Asociar Legajo" at bounding box center [759, 169] width 64 height 10
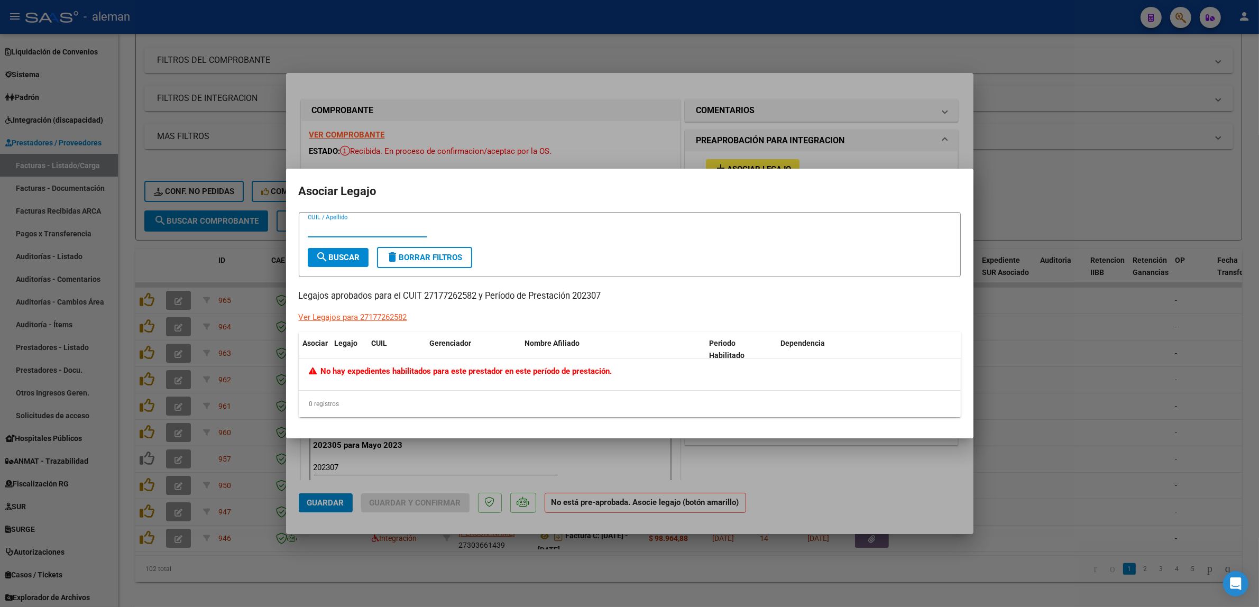
click at [1068, 371] on div at bounding box center [629, 303] width 1259 height 607
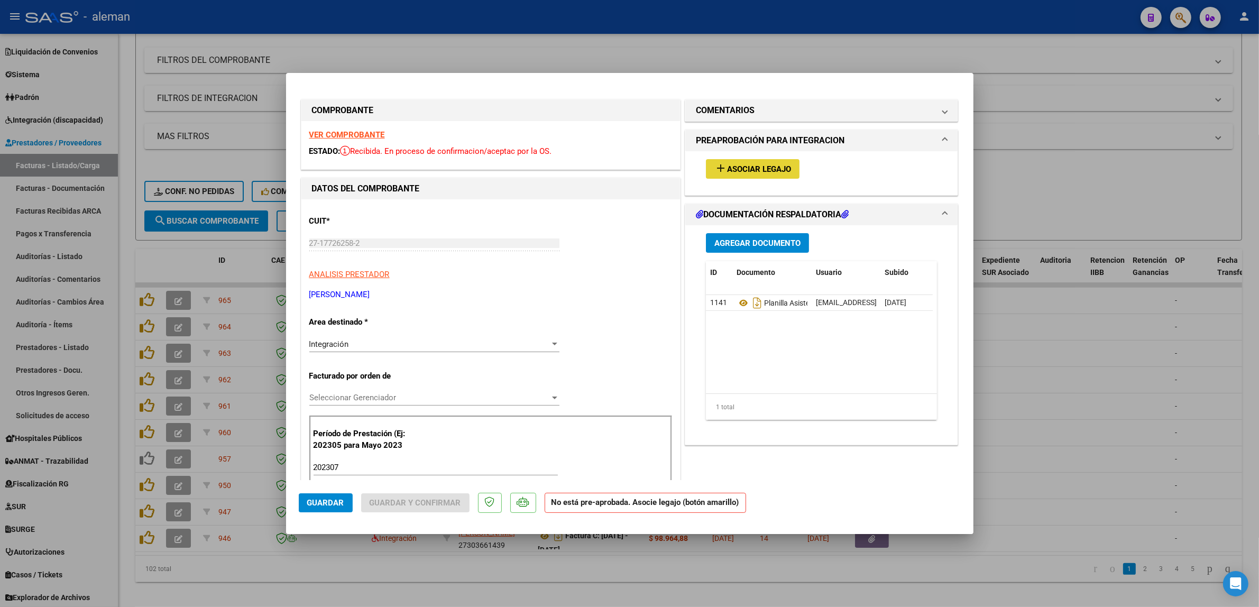
click at [749, 167] on span "Asociar Legajo" at bounding box center [759, 169] width 64 height 10
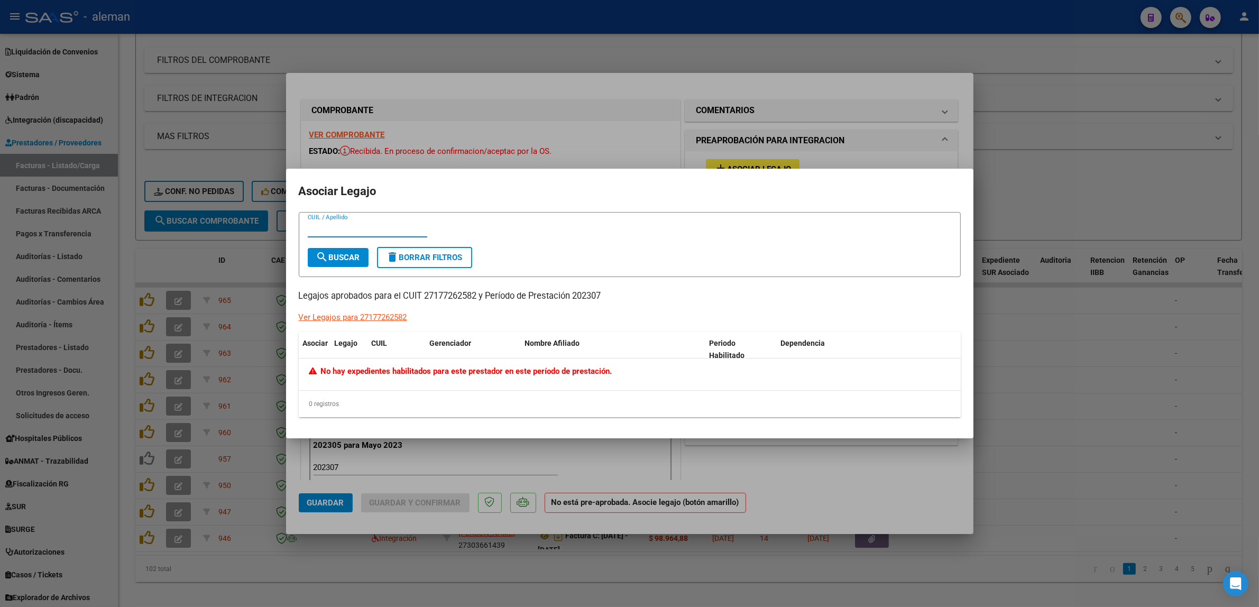
click at [1052, 384] on div at bounding box center [629, 303] width 1259 height 607
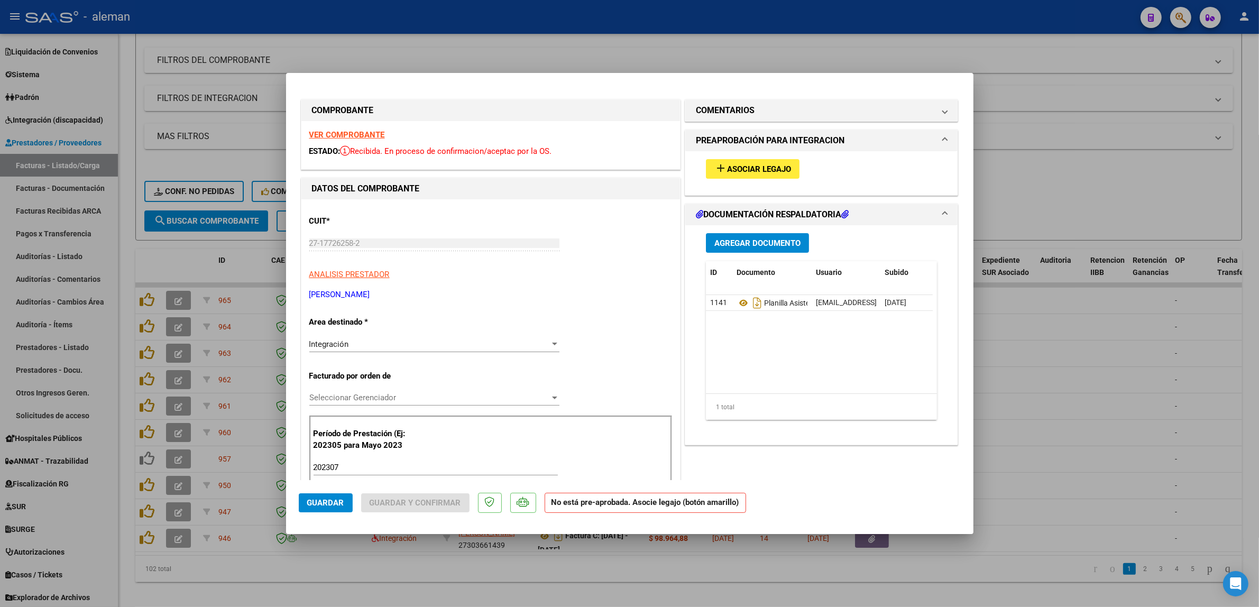
click at [1009, 414] on div at bounding box center [629, 303] width 1259 height 607
type input "$ 0,00"
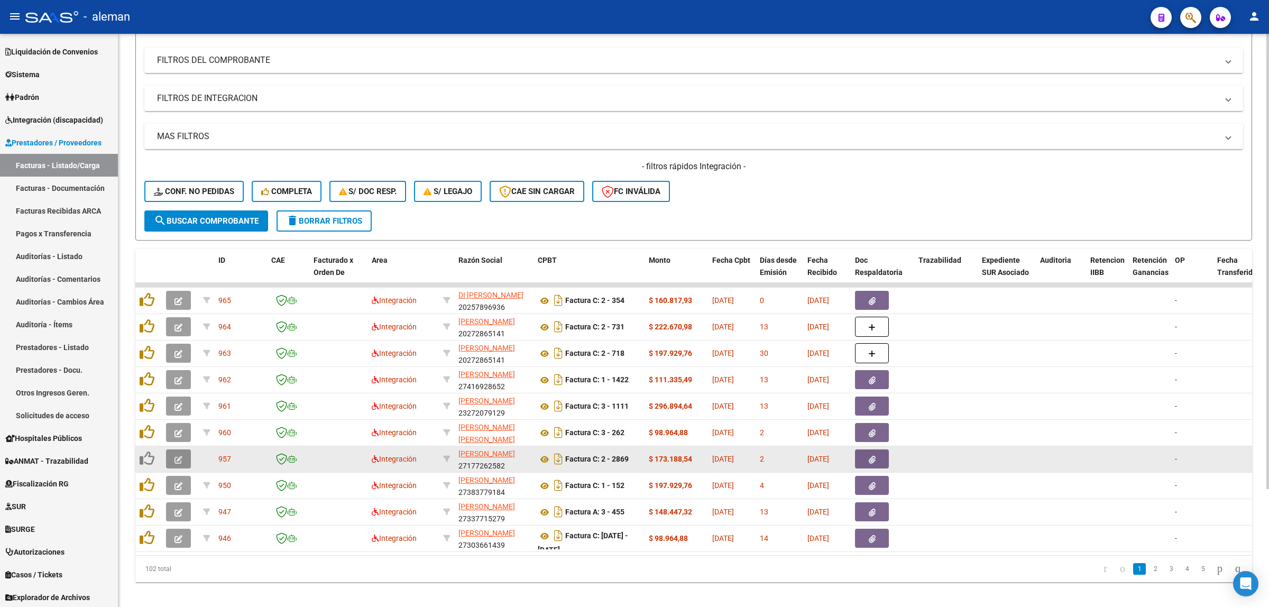
click at [175, 456] on icon "button" at bounding box center [179, 460] width 8 height 8
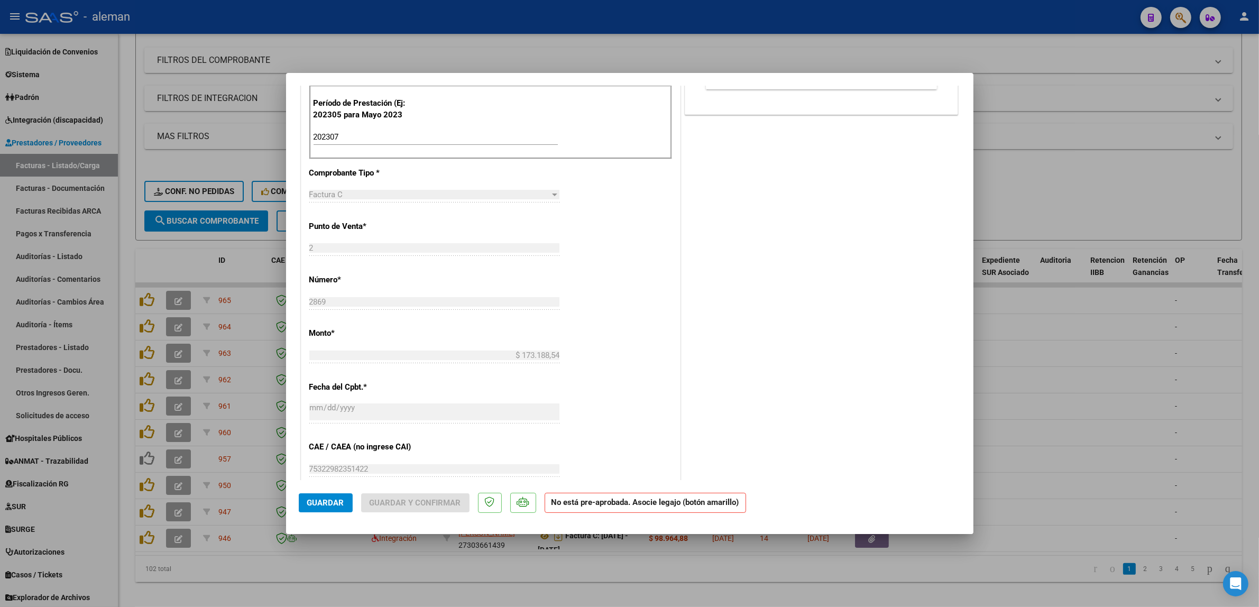
scroll to position [0, 0]
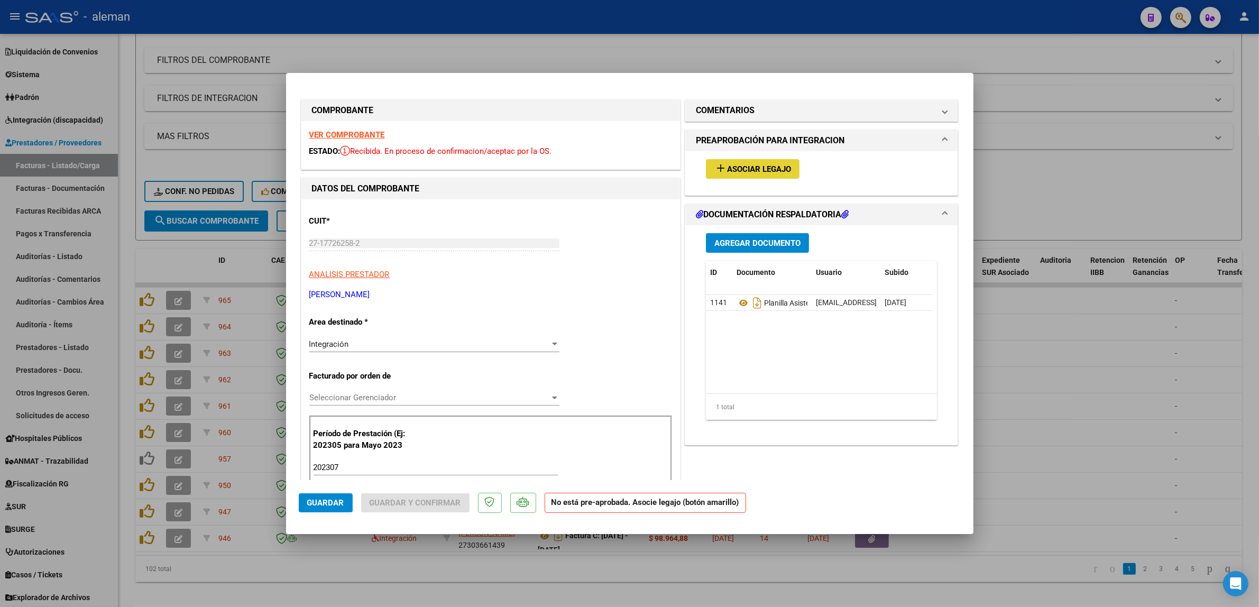
click at [772, 168] on span "Asociar Legajo" at bounding box center [759, 169] width 64 height 10
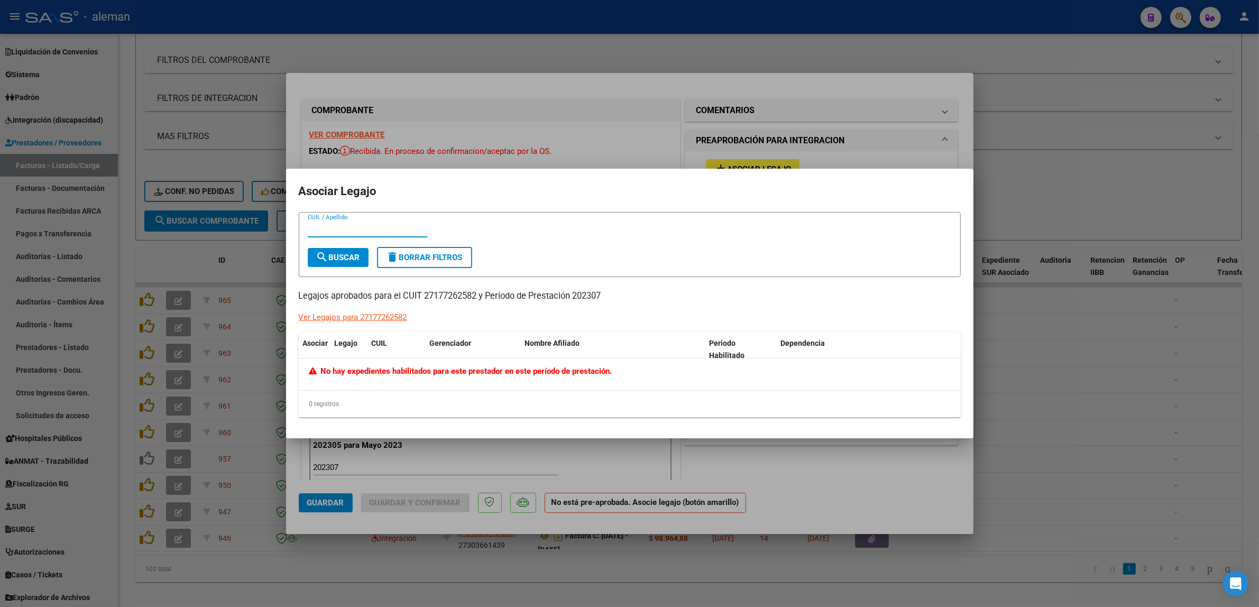
click at [353, 320] on div "Ver Legajos para 27177262582" at bounding box center [353, 317] width 108 height 12
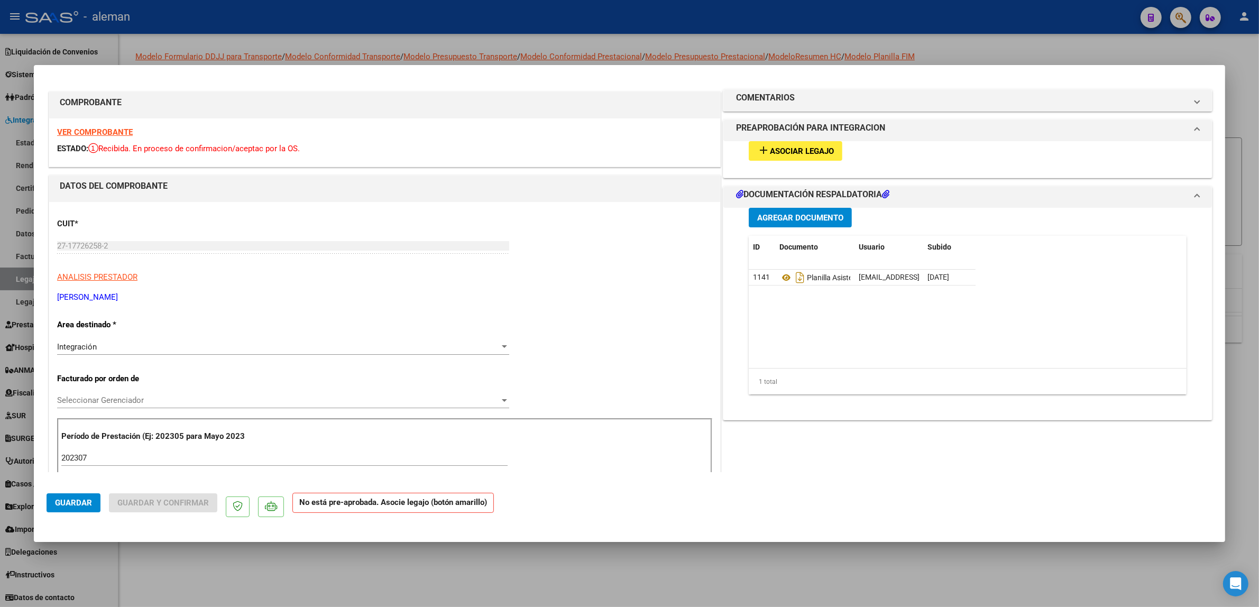
click at [1240, 116] on div at bounding box center [629, 303] width 1259 height 607
type input "$ 0,00"
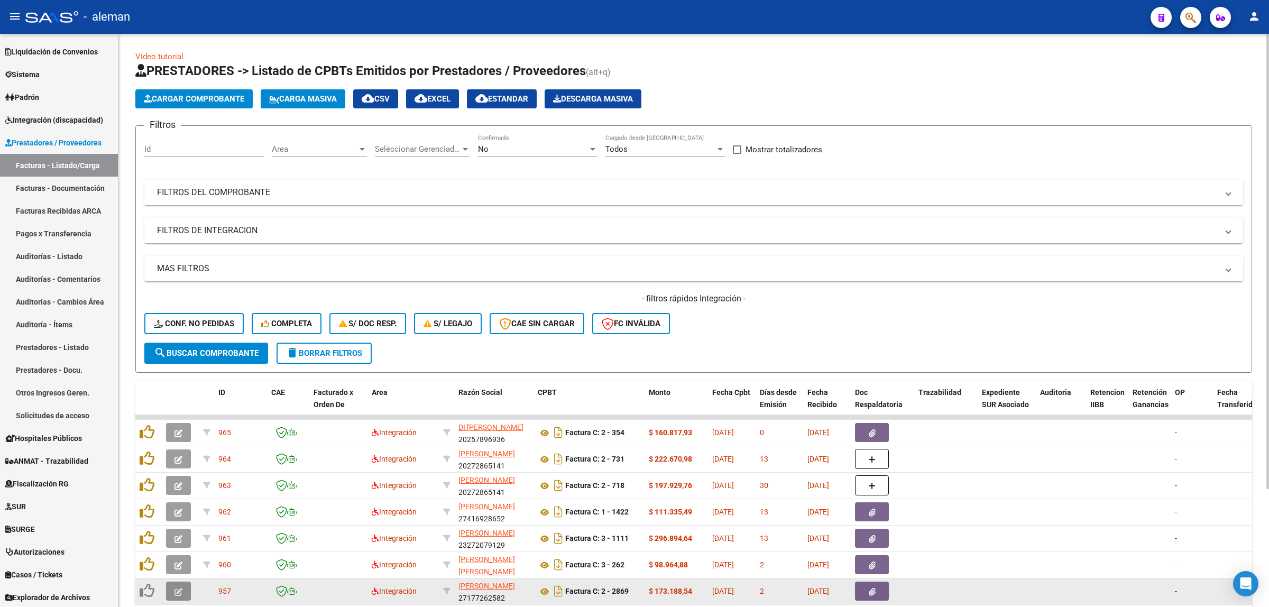
click at [179, 588] on icon "button" at bounding box center [179, 592] width 8 height 8
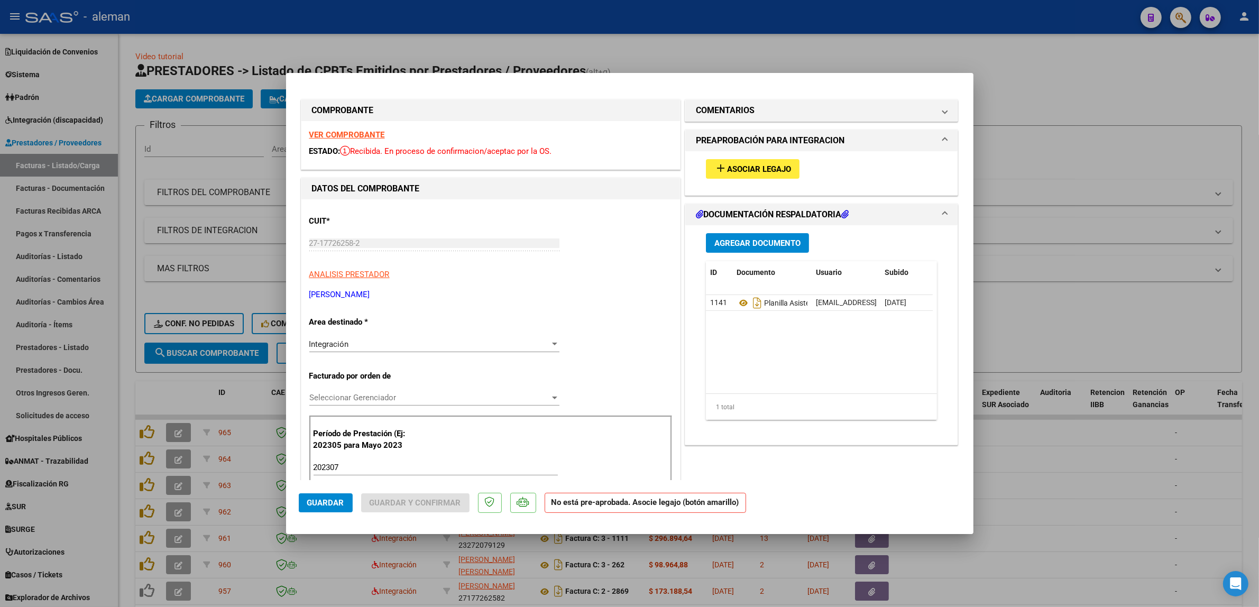
click at [754, 173] on span "Asociar Legajo" at bounding box center [759, 169] width 64 height 10
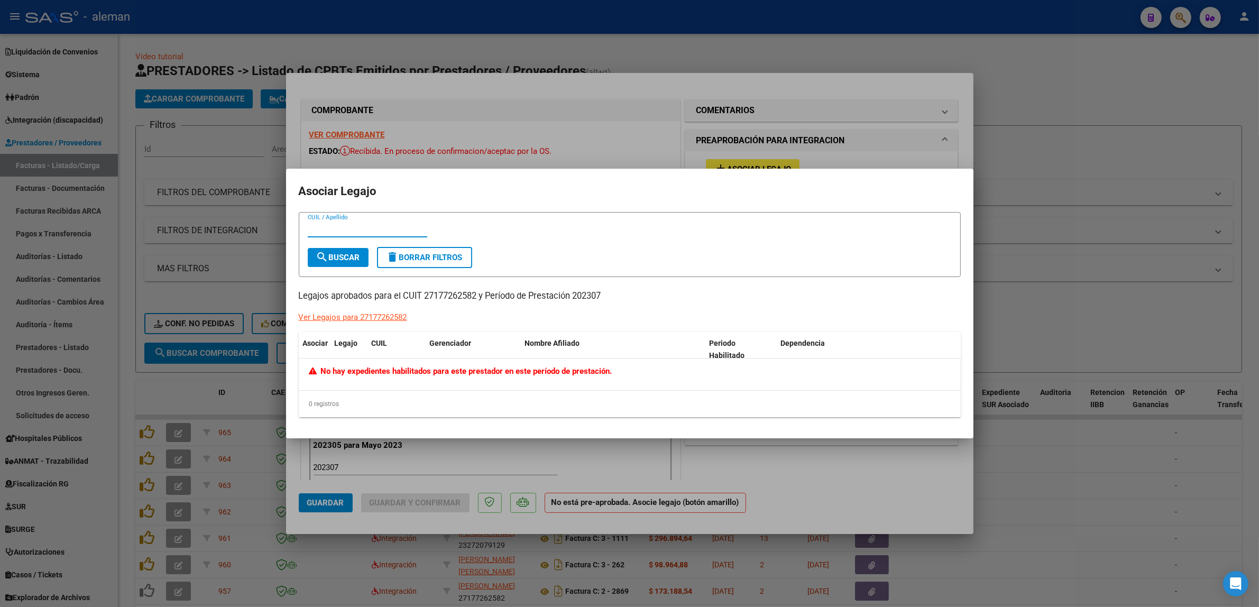
paste input "20-50986252-5"
type input "20-50986252-5"
click at [358, 250] on button "search Buscar" at bounding box center [338, 257] width 61 height 19
click at [343, 370] on span "No hay expedientes habilitados para este prestador en este período de prestació…" at bounding box center [461, 371] width 304 height 10
click at [329, 373] on span "No hay expedientes habilitados para este prestador en este período de prestació…" at bounding box center [461, 371] width 304 height 10
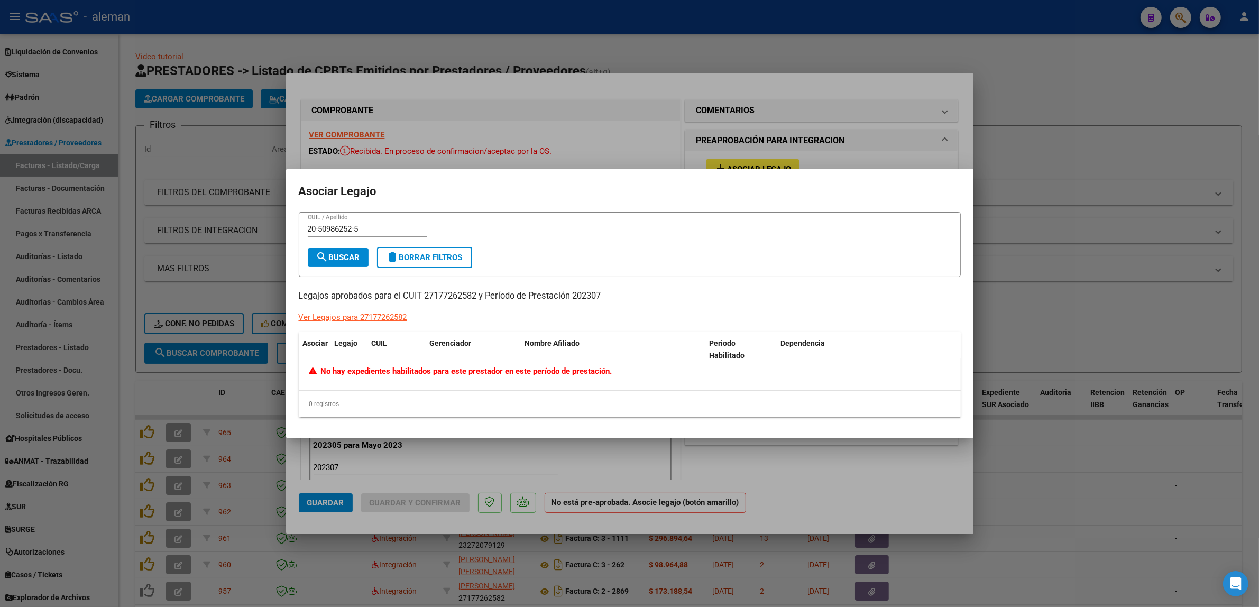
click at [329, 373] on span "No hay expedientes habilitados para este prestador en este período de prestació…" at bounding box center [461, 371] width 304 height 10
click at [549, 350] on datatable-header-cell "Nombre Afiliado" at bounding box center [613, 349] width 185 height 35
click at [521, 373] on span "No hay expedientes habilitados para este prestador en este período de prestació…" at bounding box center [461, 371] width 304 height 10
click at [633, 378] on div "No hay expedientes habilitados para este prestador en este período de prestació…" at bounding box center [630, 375] width 662 height 32
click at [546, 405] on div "0 registros" at bounding box center [630, 404] width 662 height 26
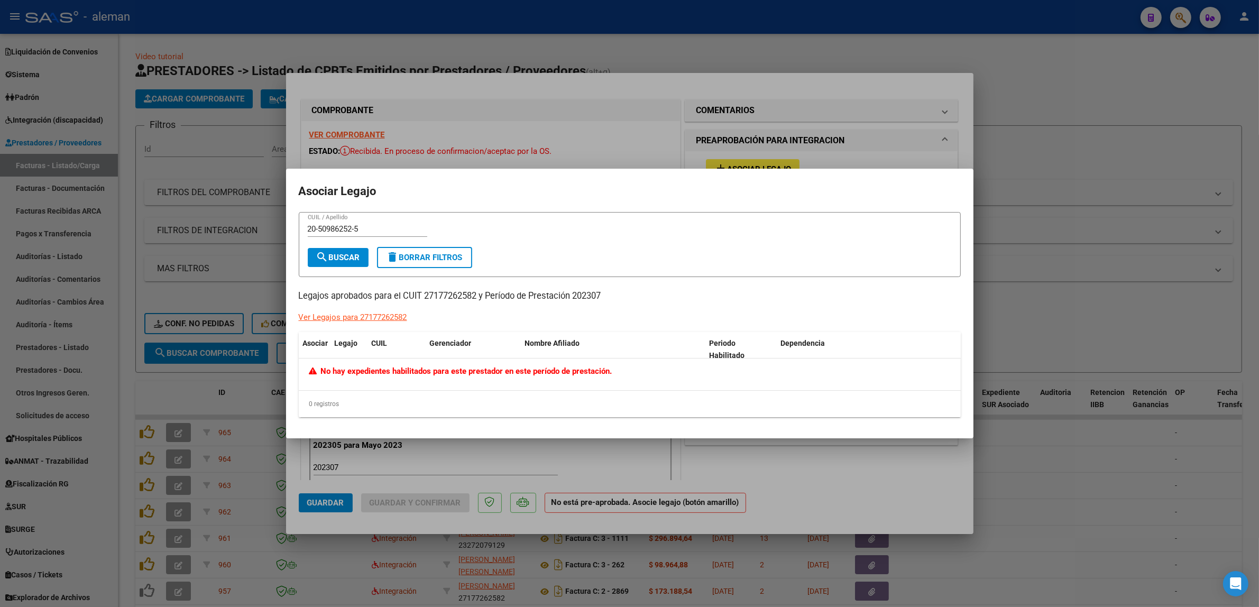
click at [1053, 456] on div at bounding box center [629, 303] width 1259 height 607
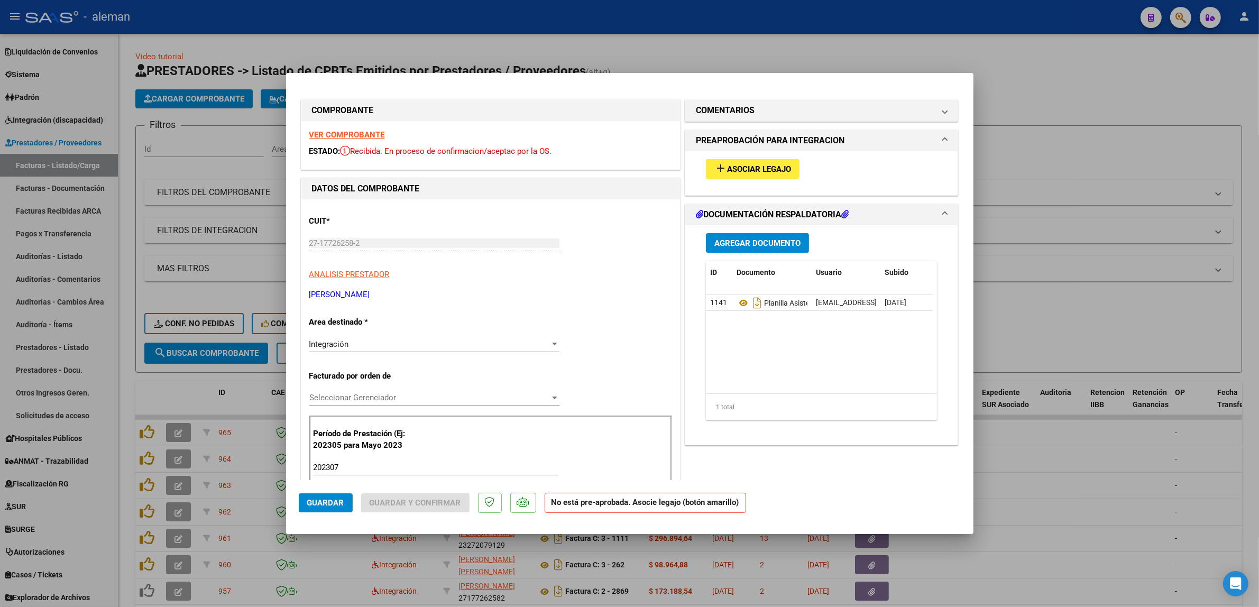
click at [1058, 324] on div at bounding box center [629, 303] width 1259 height 607
type input "$ 0,00"
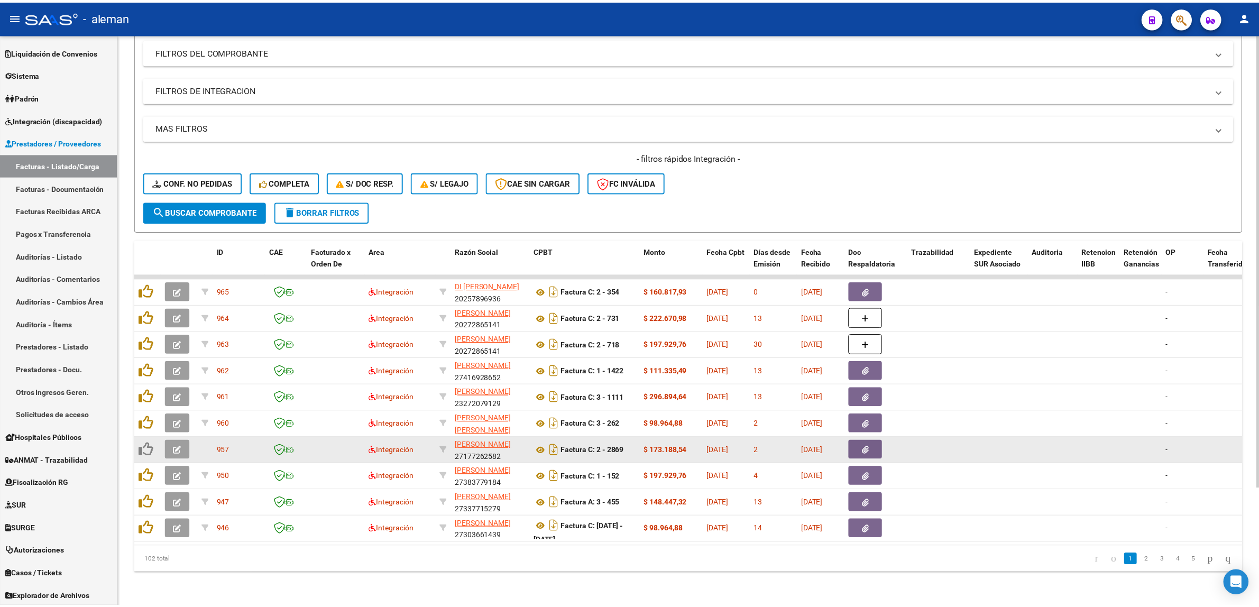
scroll to position [149, 0]
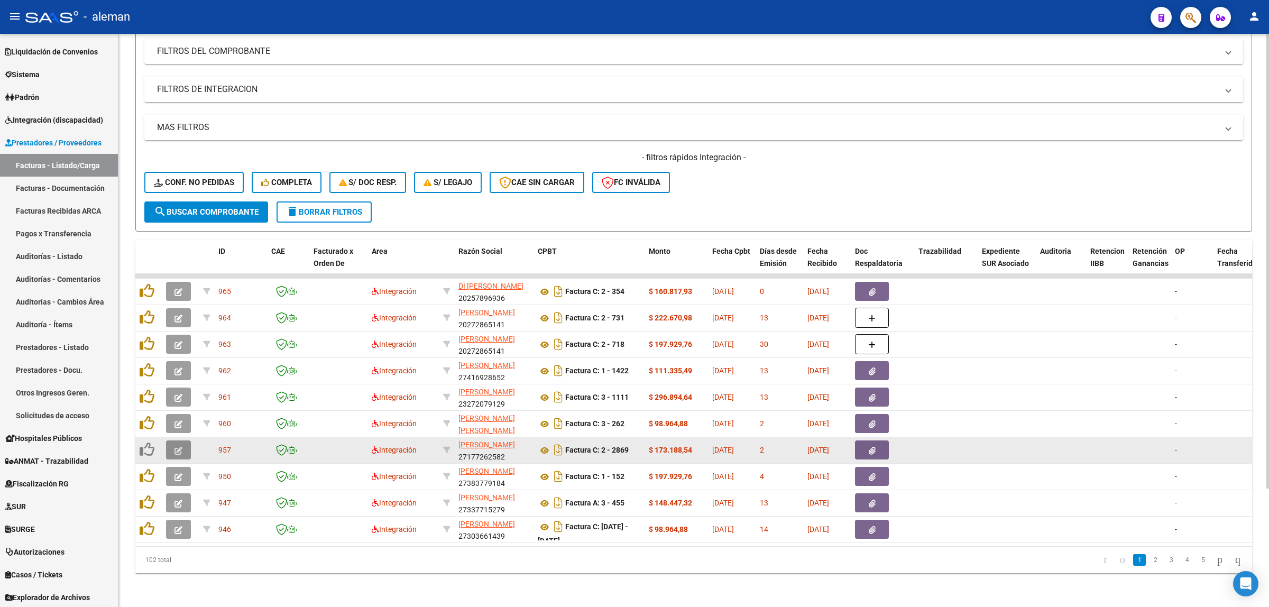
click at [184, 441] on button "button" at bounding box center [178, 450] width 25 height 19
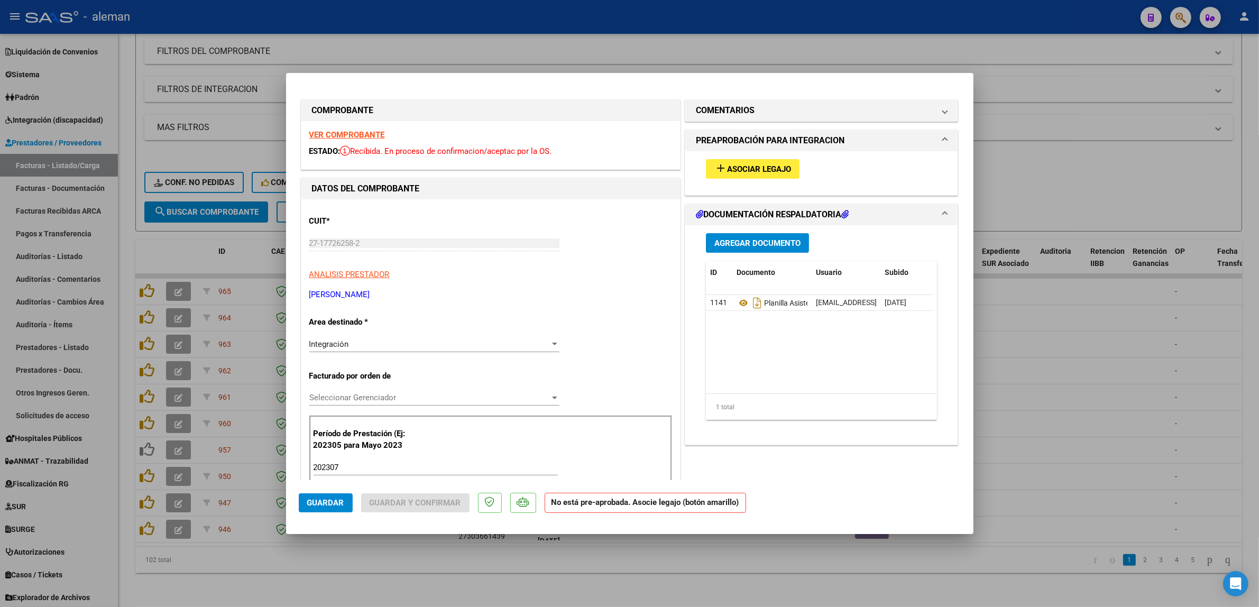
click at [741, 172] on span "Asociar Legajo" at bounding box center [759, 169] width 64 height 10
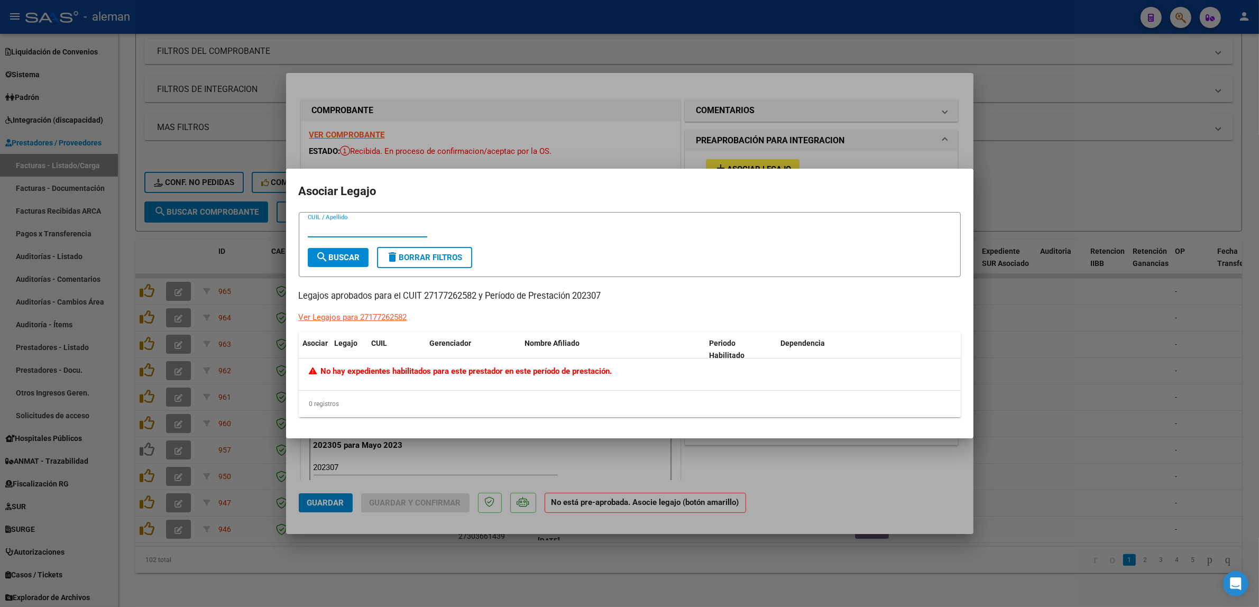
click at [361, 318] on div "Ver Legajos para 27177262582" at bounding box center [353, 317] width 108 height 12
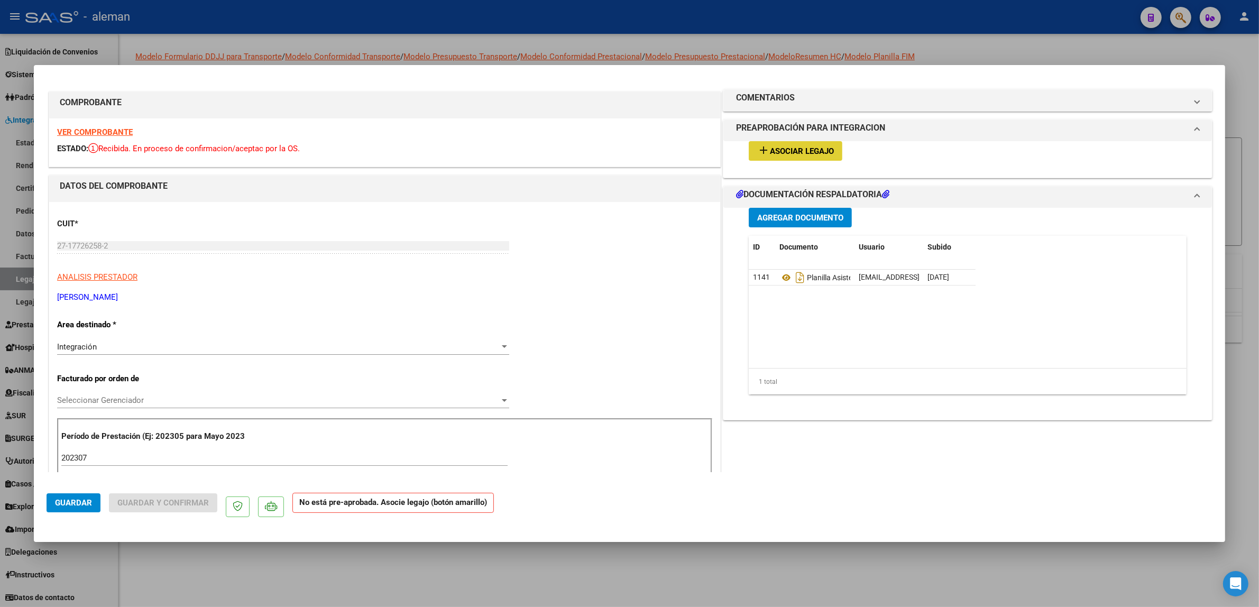
click at [783, 150] on span "Asociar Legajo" at bounding box center [802, 151] width 64 height 10
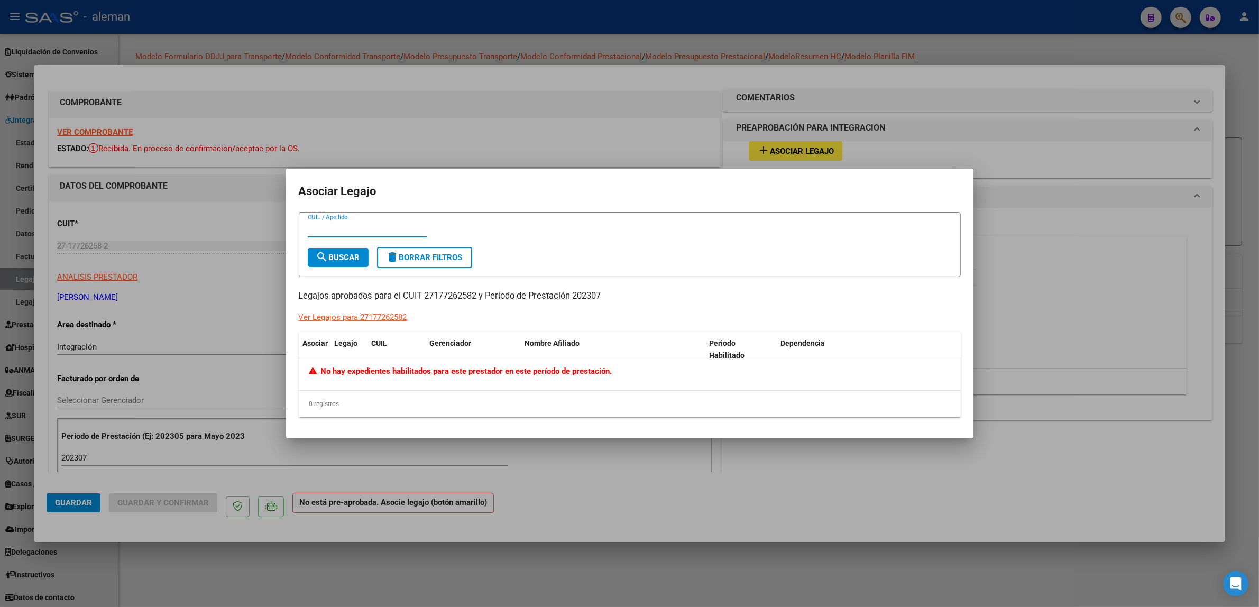
click at [1029, 256] on div at bounding box center [629, 303] width 1259 height 607
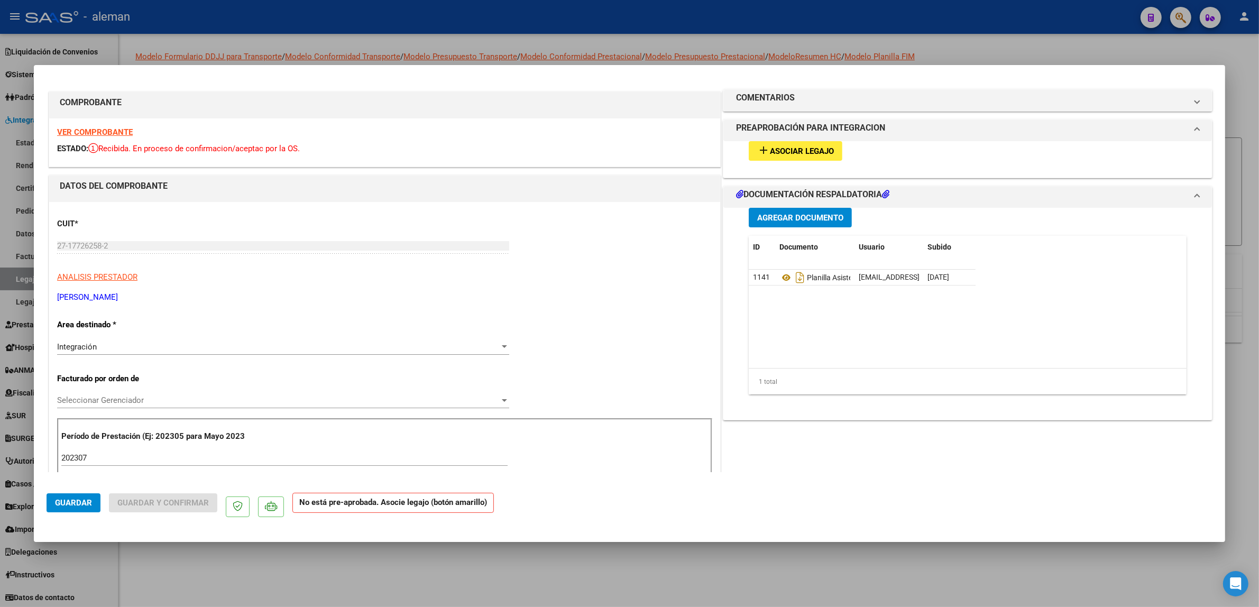
click at [1034, 566] on div at bounding box center [629, 303] width 1259 height 607
type input "$ 0,00"
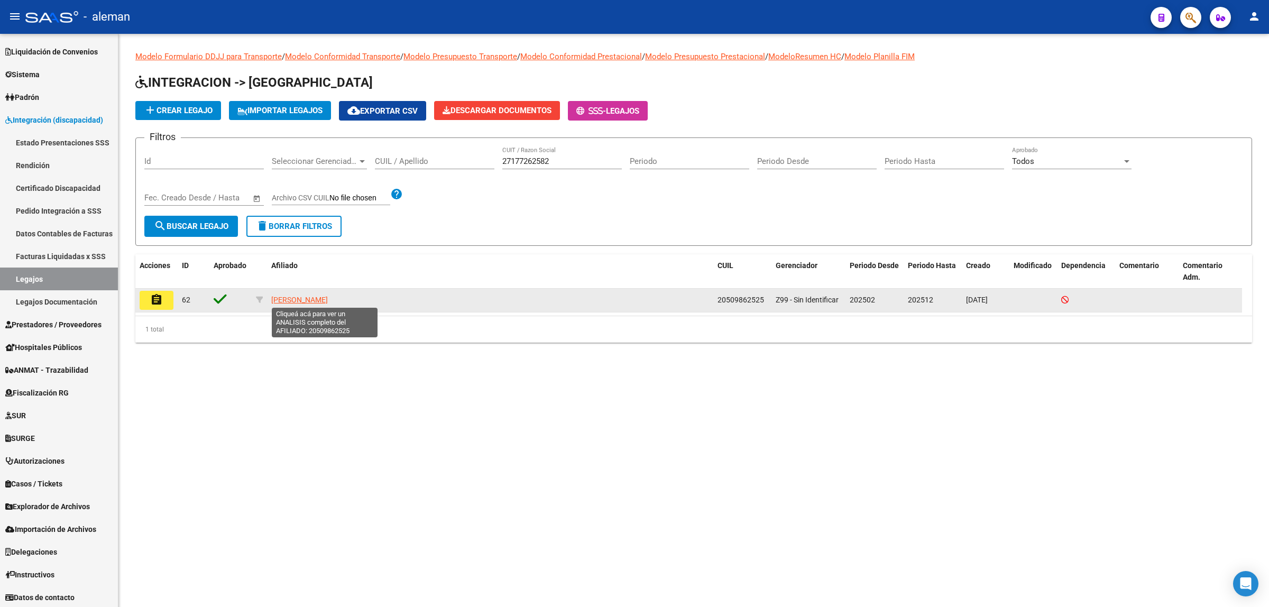
click at [315, 301] on span "[PERSON_NAME]" at bounding box center [299, 300] width 57 height 8
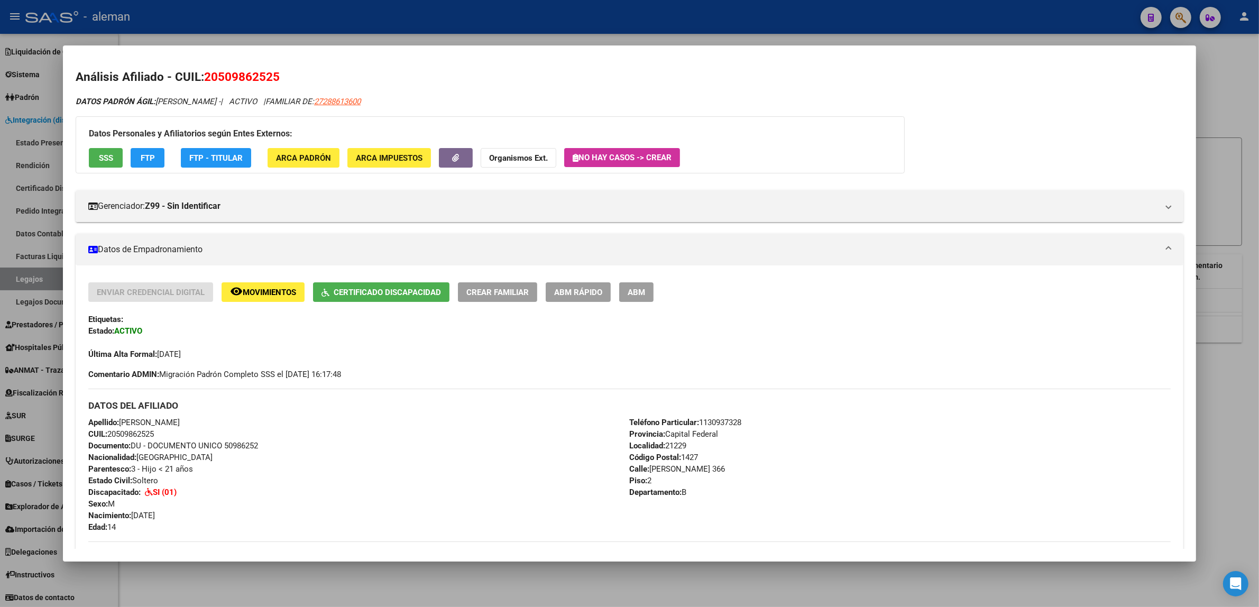
click at [1234, 396] on div at bounding box center [629, 303] width 1259 height 607
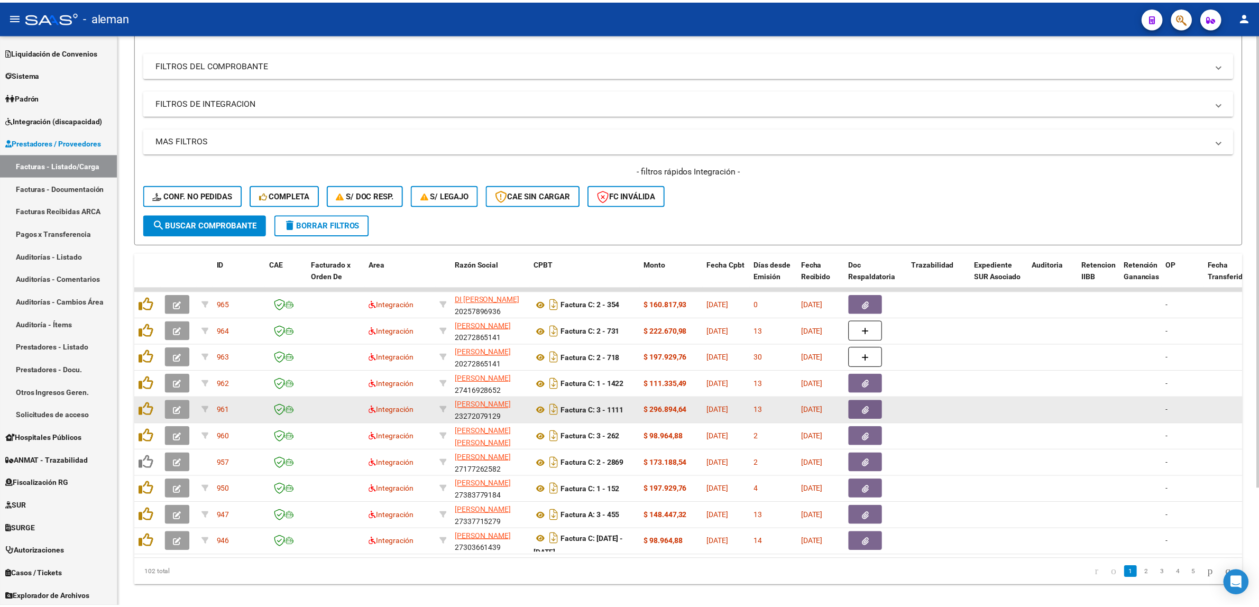
scroll to position [149, 0]
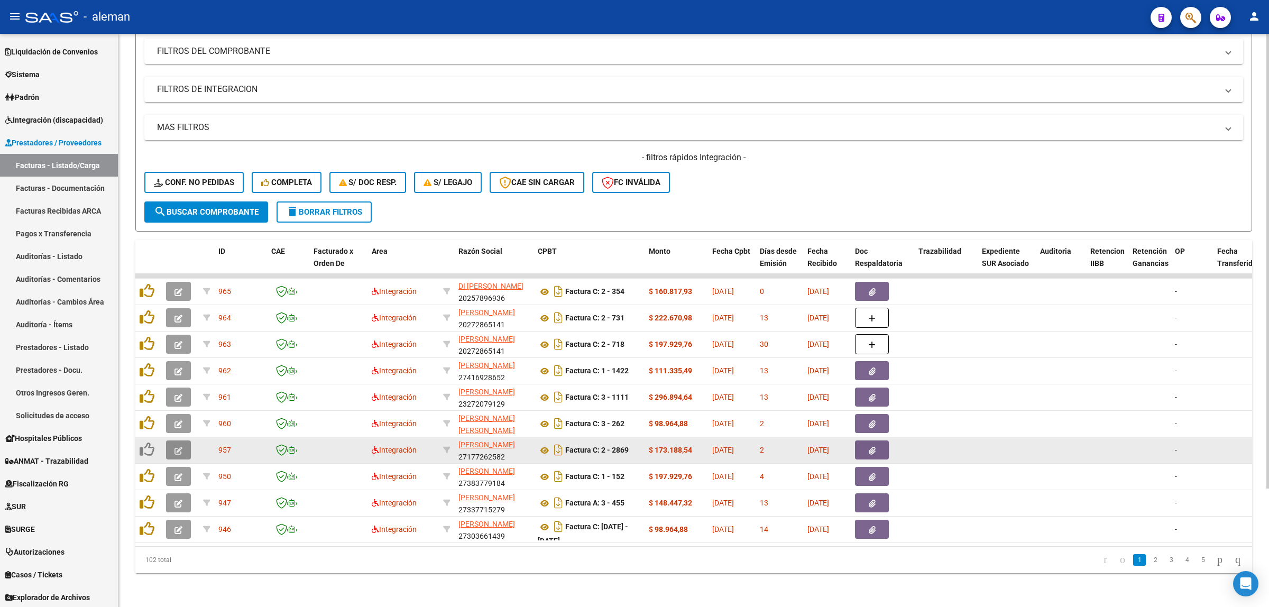
click at [176, 447] on icon "button" at bounding box center [179, 451] width 8 height 8
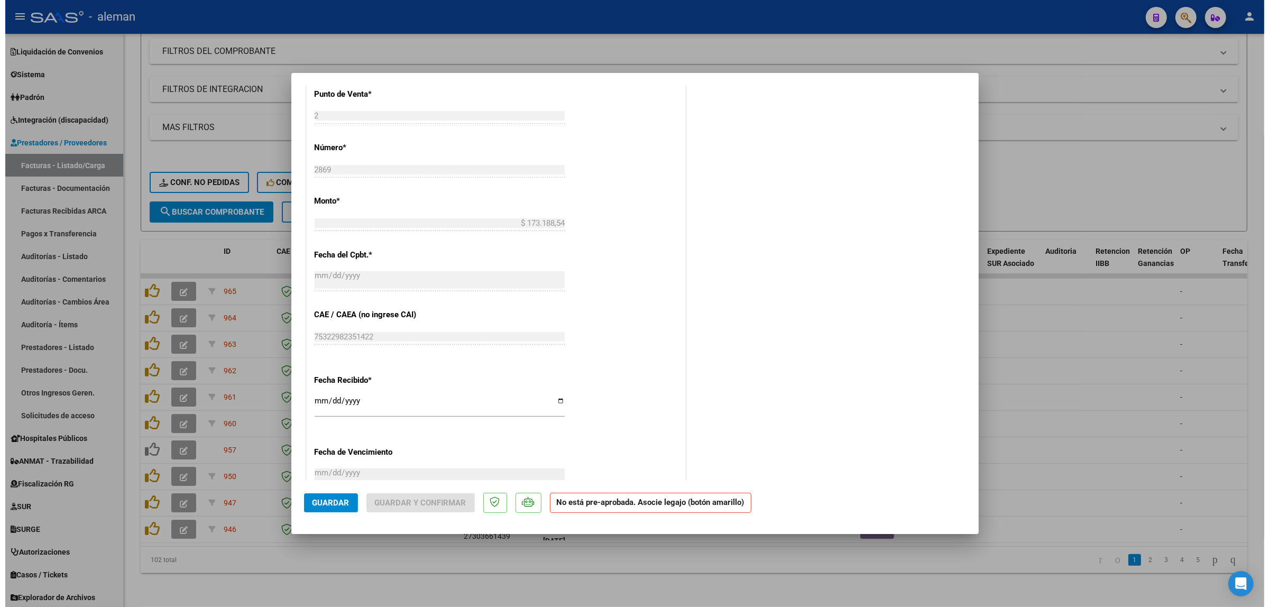
scroll to position [0, 0]
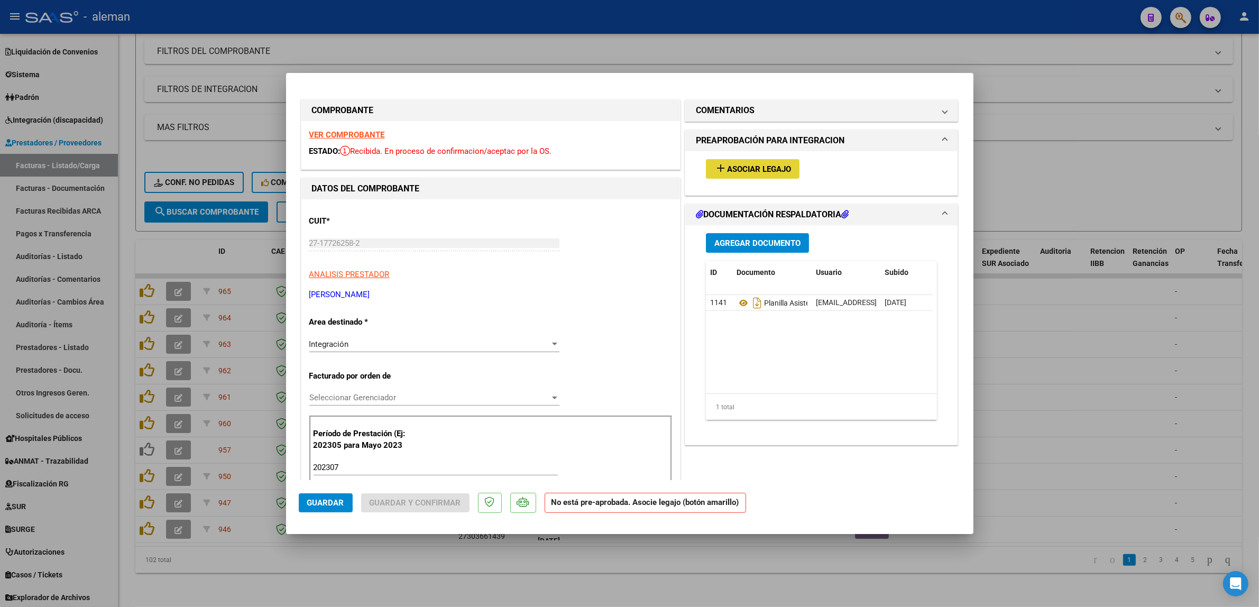
click at [781, 167] on span "Asociar Legajo" at bounding box center [759, 169] width 64 height 10
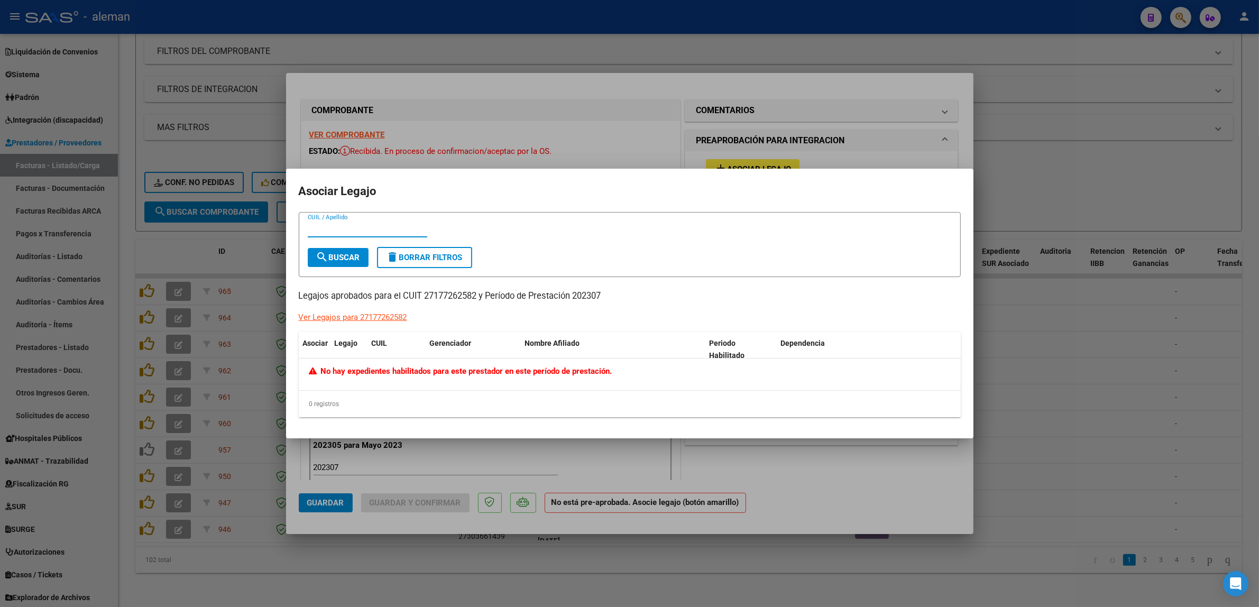
click at [1029, 366] on div at bounding box center [629, 303] width 1259 height 607
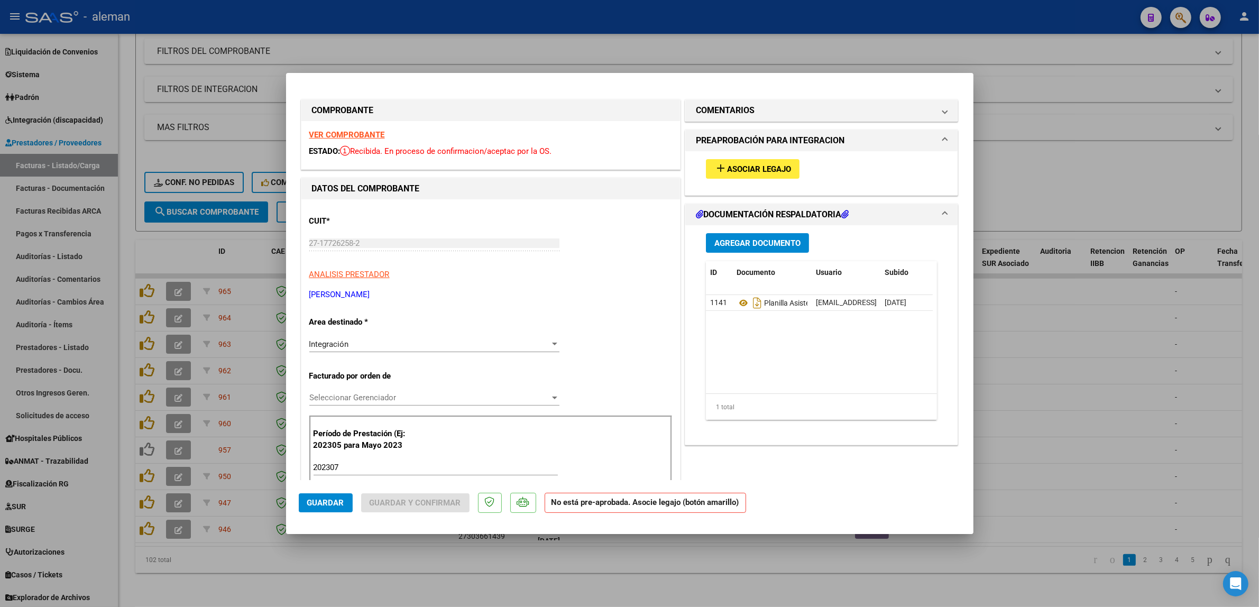
click at [1133, 373] on div at bounding box center [629, 303] width 1259 height 607
type input "$ 0,00"
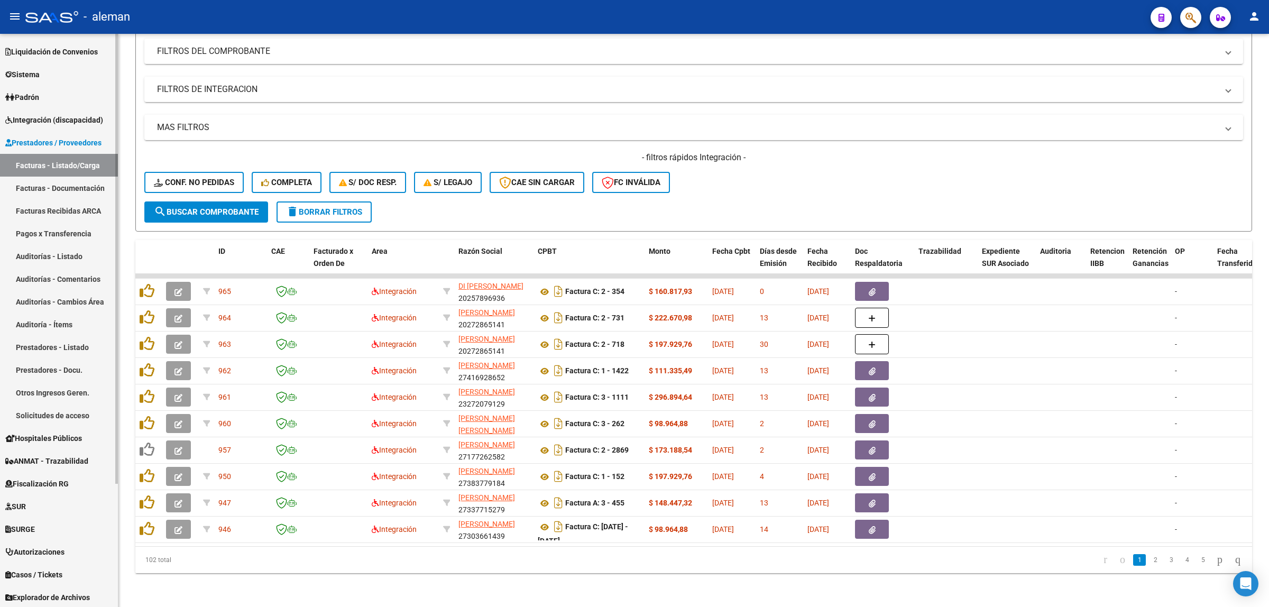
click at [35, 114] on span "Integración (discapacidad)" at bounding box center [54, 120] width 98 height 12
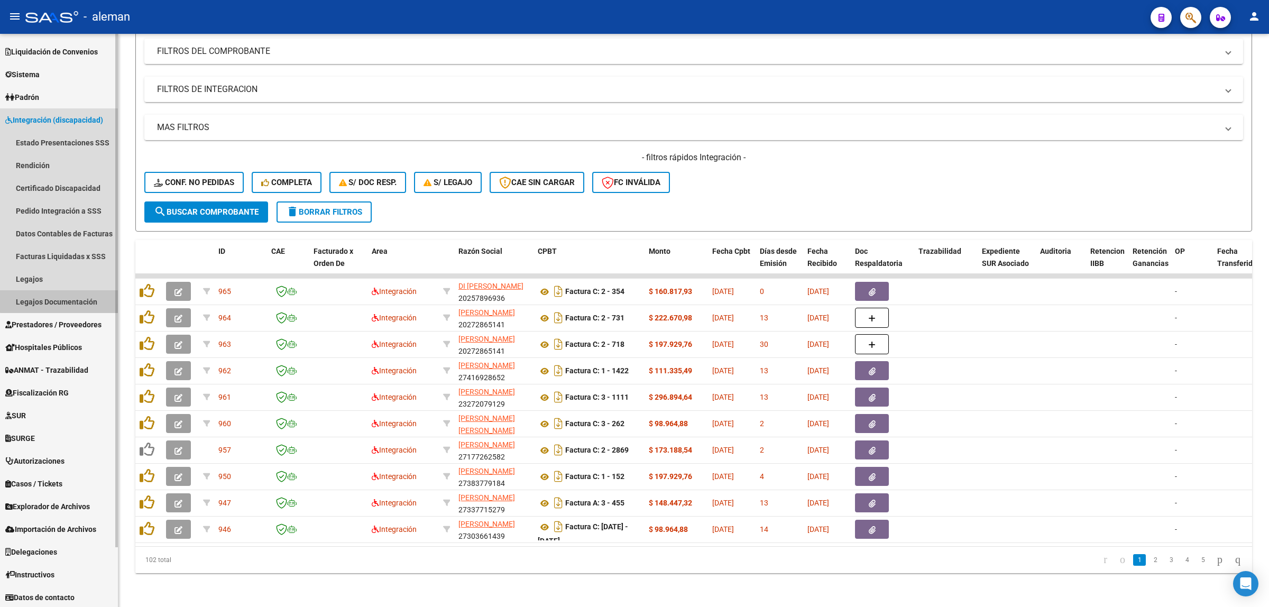
click at [63, 294] on link "Legajos Documentación" at bounding box center [59, 301] width 118 height 23
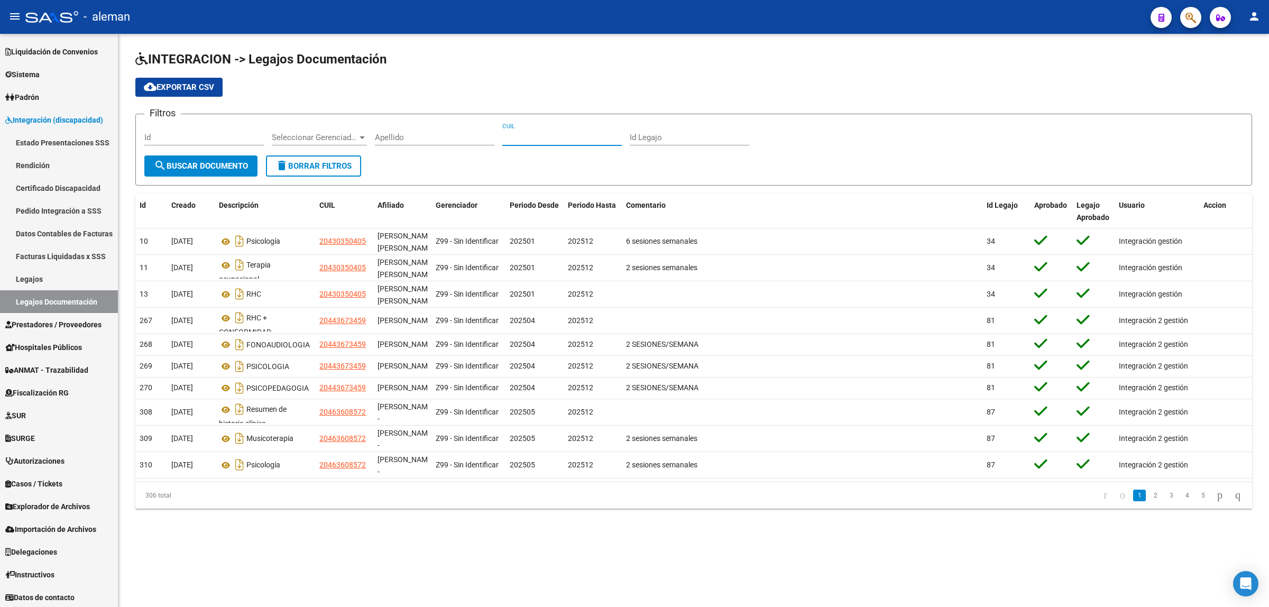
click at [517, 135] on input "CUIL" at bounding box center [562, 138] width 120 height 10
type input "20509862"
click at [205, 168] on span "search Buscar Documento" at bounding box center [201, 166] width 94 height 10
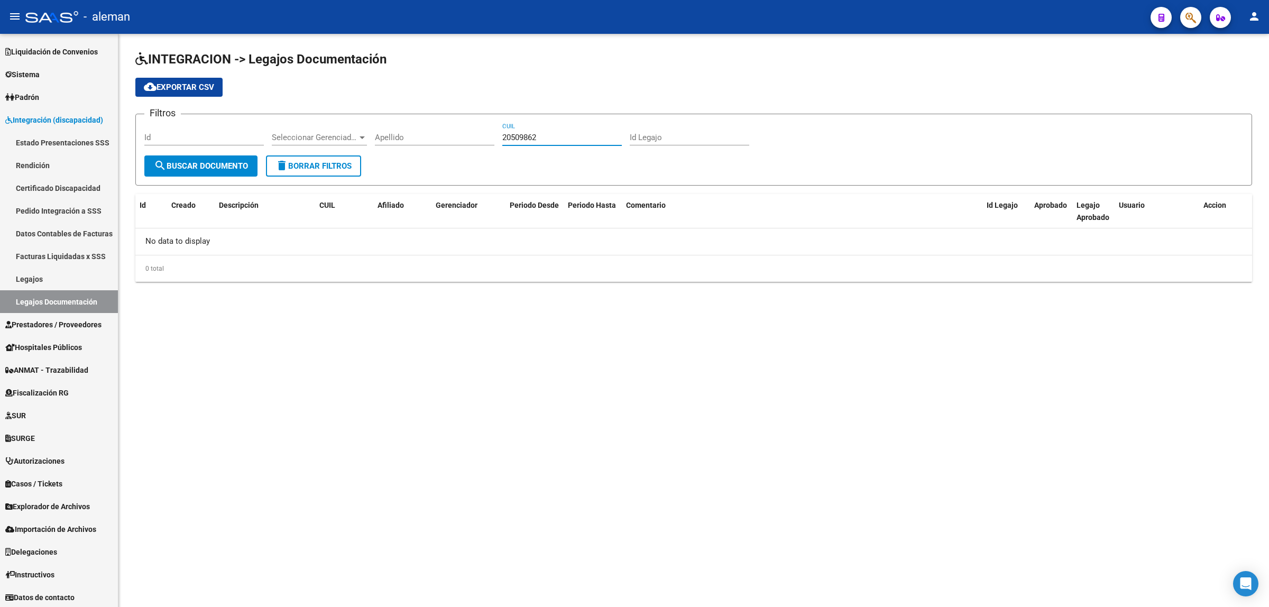
drag, startPoint x: 540, startPoint y: 135, endPoint x: 499, endPoint y: 135, distance: 41.8
click at [499, 135] on div "Filtros Id Seleccionar Gerenciador Seleccionar Gerenciador Apellido 20509862 CU…" at bounding box center [693, 139] width 1099 height 33
click at [383, 135] on input "Apellido" at bounding box center [435, 138] width 120 height 10
click at [513, 130] on div "CUIL" at bounding box center [562, 134] width 120 height 23
paste input "20-50986252-5"
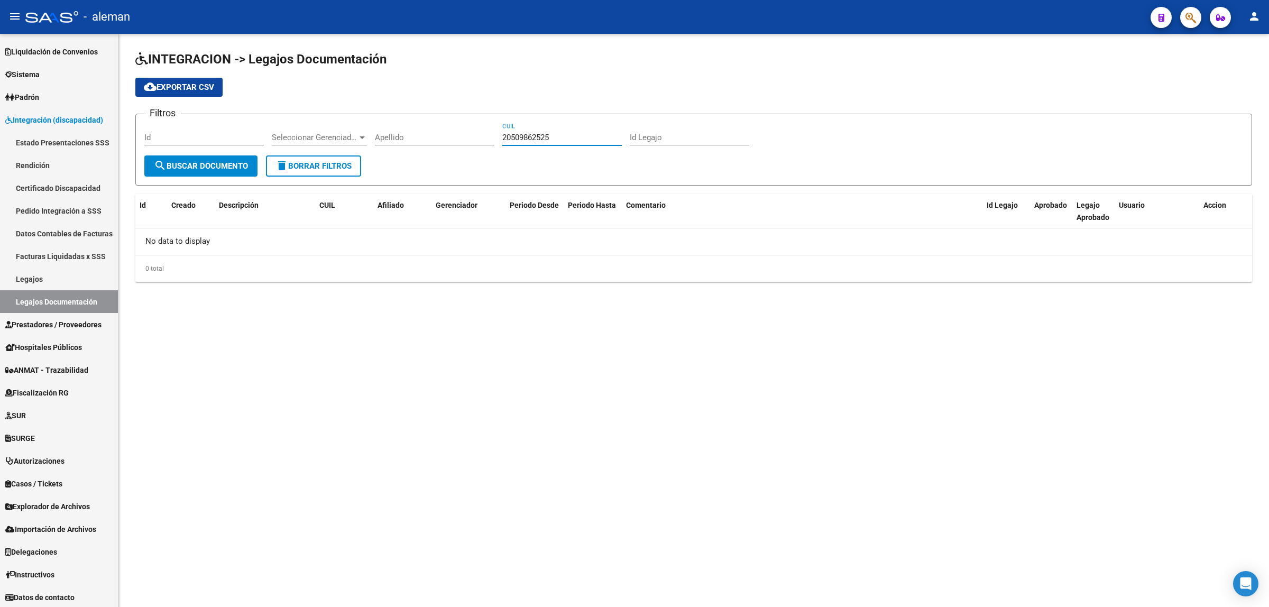
type input "20509862525"
click at [215, 172] on button "search Buscar Documento" at bounding box center [200, 165] width 113 height 21
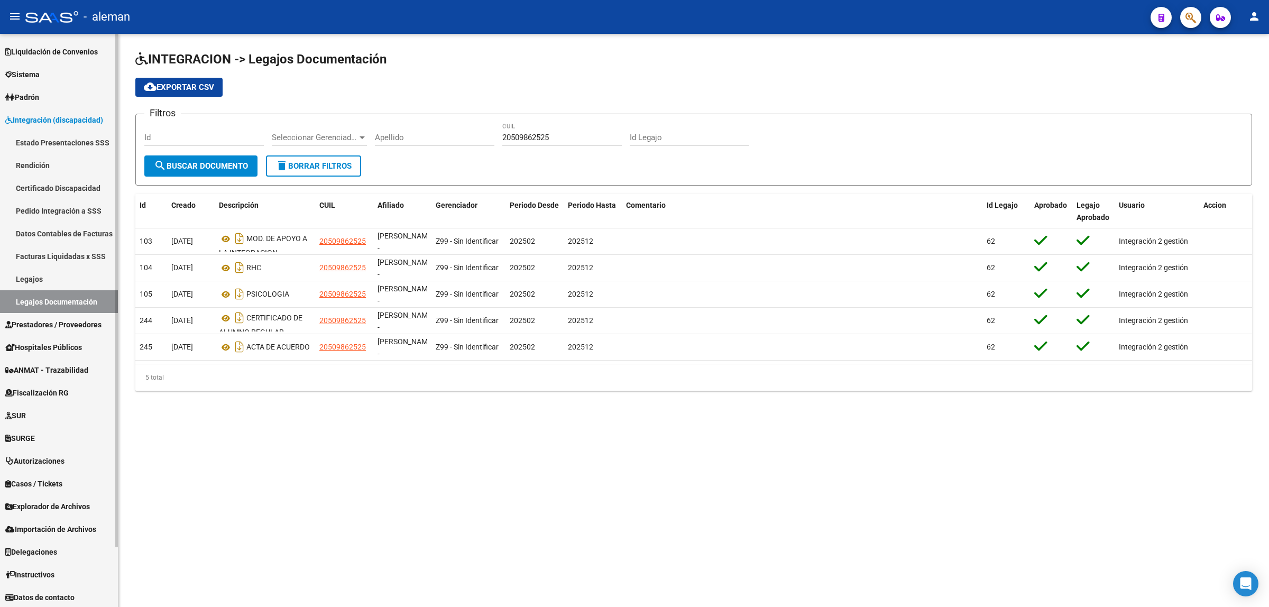
click at [48, 282] on link "Legajos" at bounding box center [59, 279] width 118 height 23
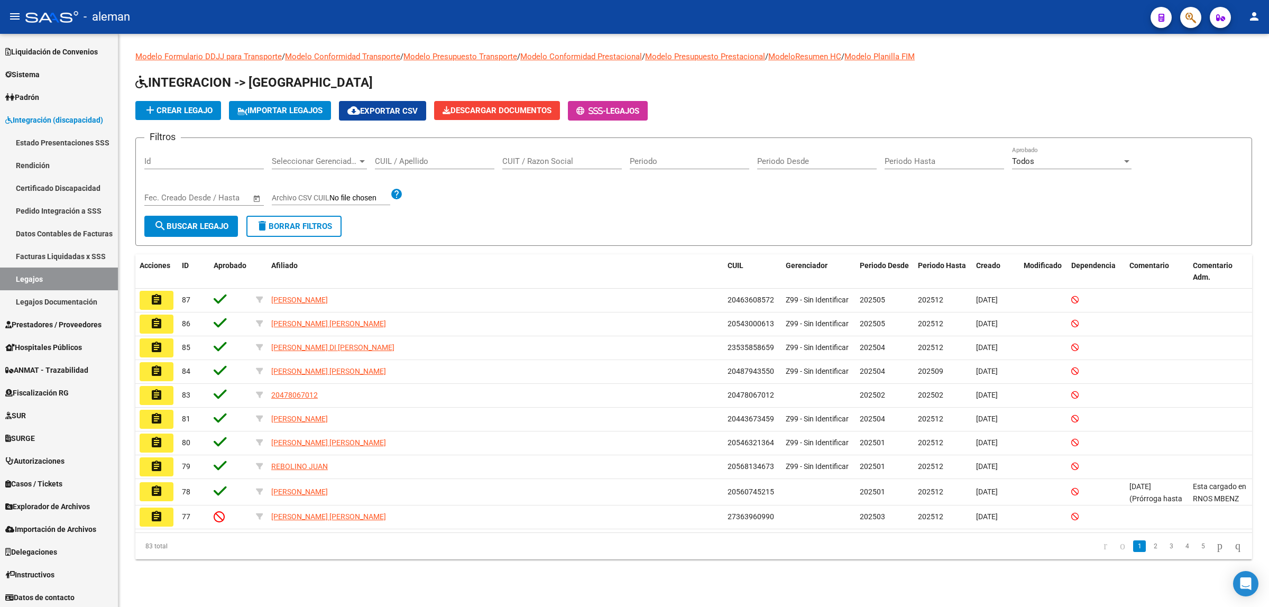
click at [432, 158] on input "CUIL / Apellido" at bounding box center [435, 162] width 120 height 10
paste input "20-50986252-5"
type input "20509862525"
click at [198, 228] on span "search Buscar Legajo" at bounding box center [191, 227] width 75 height 10
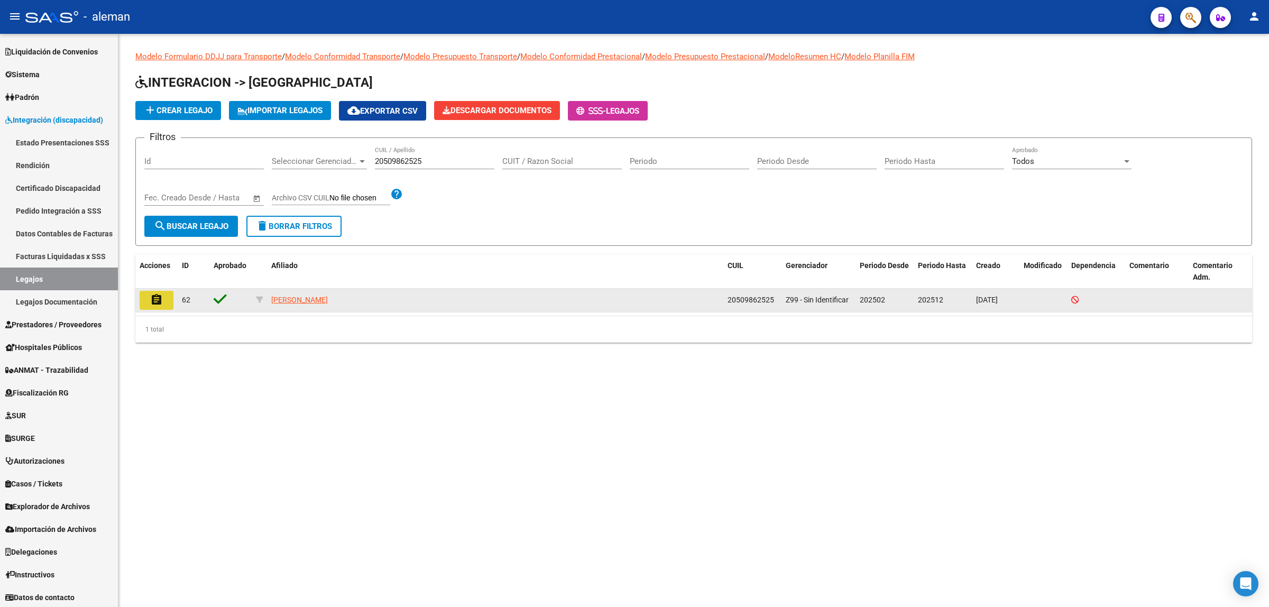
click at [163, 297] on button "assignment" at bounding box center [157, 300] width 34 height 19
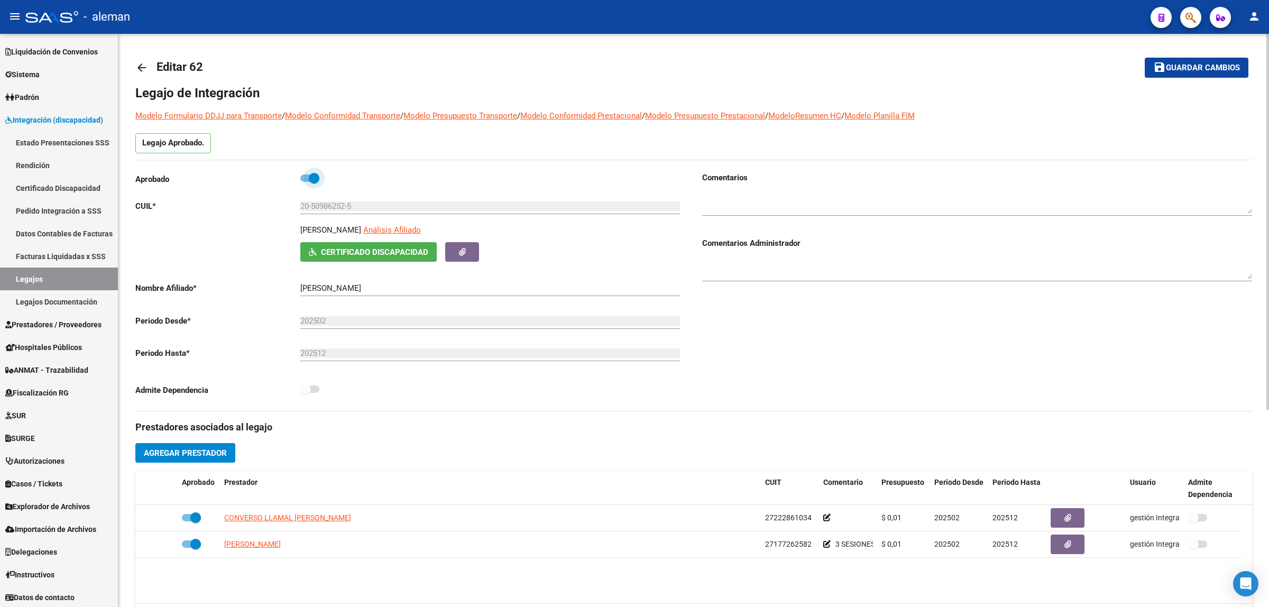
click at [304, 179] on span at bounding box center [309, 178] width 19 height 7
click at [305, 182] on input "checkbox" at bounding box center [305, 182] width 1 height 1
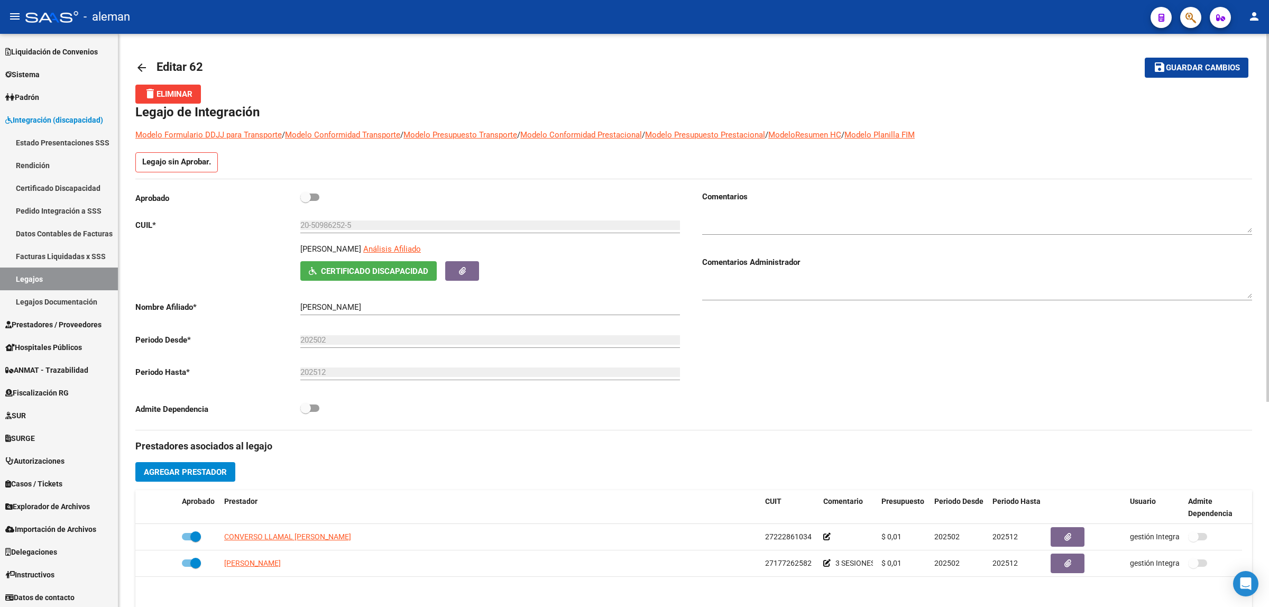
click at [317, 198] on span at bounding box center [309, 197] width 19 height 7
click at [306, 201] on input "checkbox" at bounding box center [305, 201] width 1 height 1
checkbox input "true"
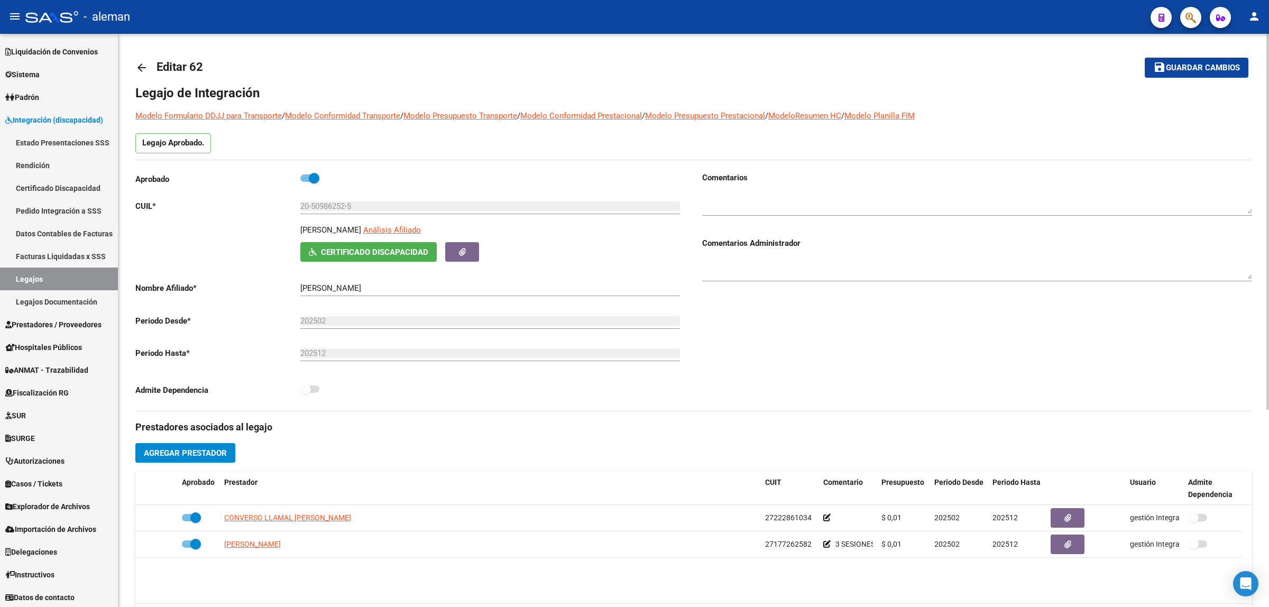
click at [527, 350] on input "202512" at bounding box center [490, 354] width 380 height 10
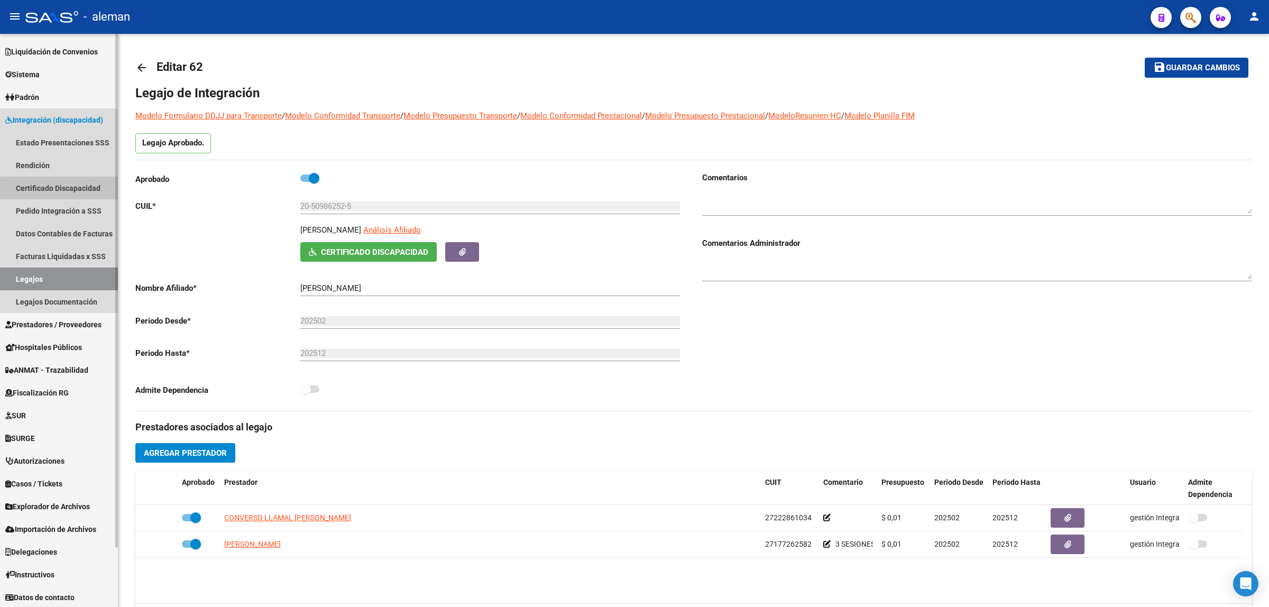
click at [77, 190] on link "Certificado Discapacidad" at bounding box center [59, 188] width 118 height 23
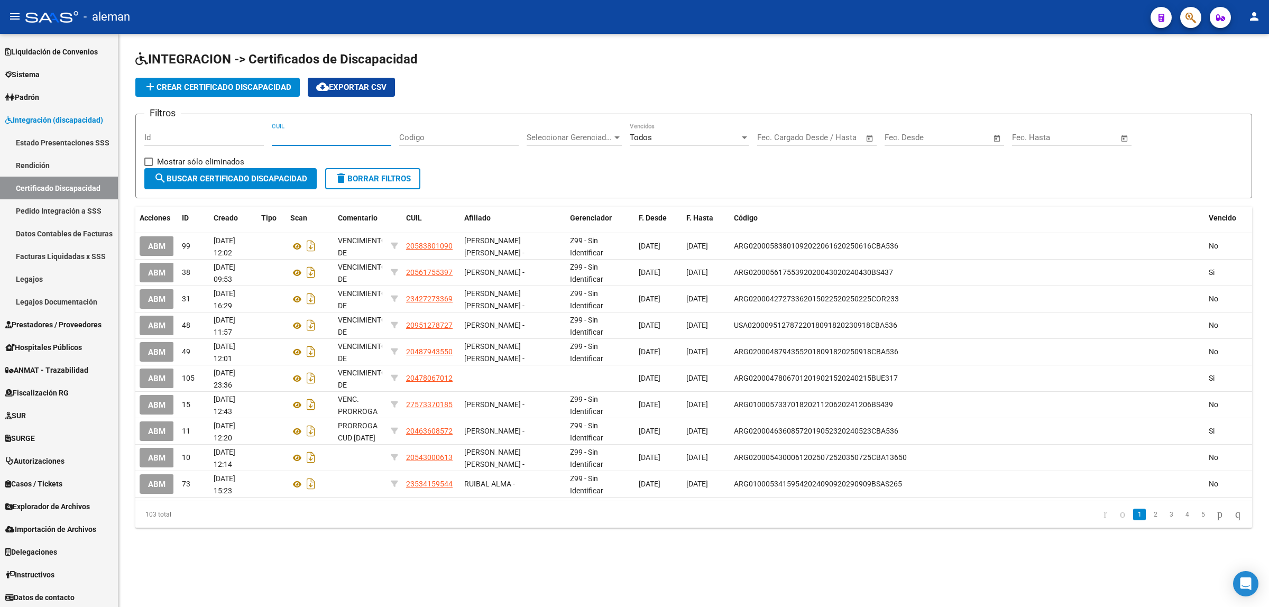
click at [345, 133] on input "CUIL" at bounding box center [332, 138] width 120 height 10
paste input "20-50986252-5"
drag, startPoint x: 335, startPoint y: 140, endPoint x: 272, endPoint y: 140, distance: 62.4
click at [272, 140] on input "20-50986252-5" at bounding box center [332, 138] width 120 height 10
paste input
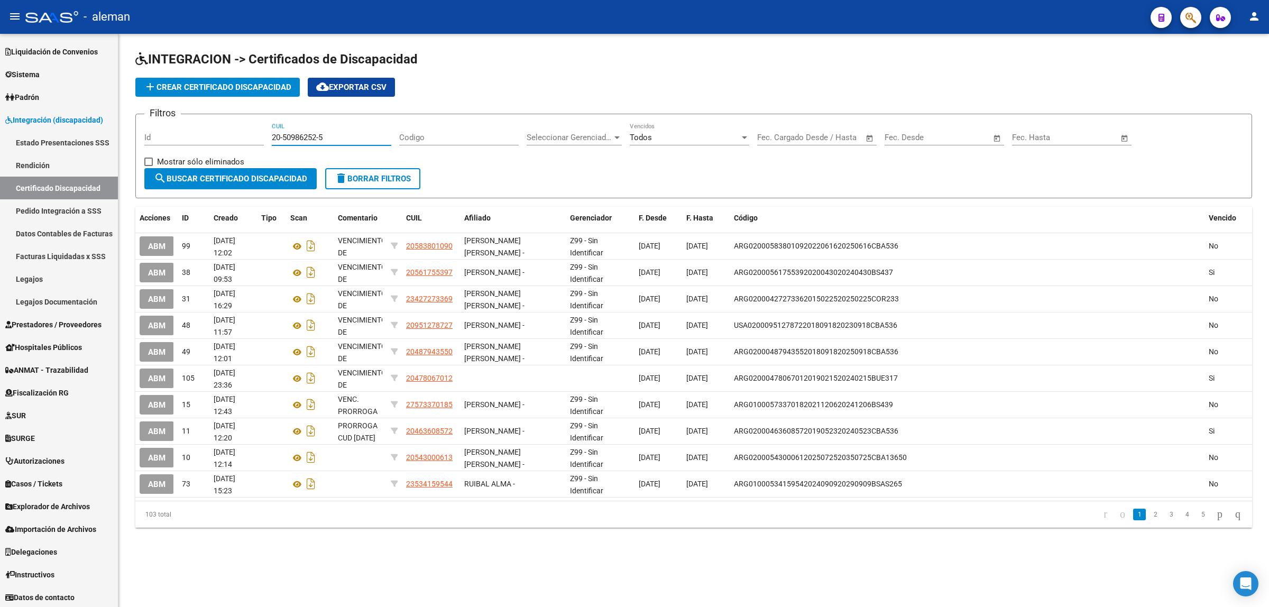
drag, startPoint x: 309, startPoint y: 134, endPoint x: 246, endPoint y: 132, distance: 63.5
click at [246, 132] on div "Filtros Id 20-50986252-5 CUIL Codigo Seleccionar Gerenciador Seleccionar Gerenc…" at bounding box center [693, 145] width 1099 height 45
type input "20-50986252-5"
click at [232, 182] on button "search Buscar Certificado Discapacidad" at bounding box center [230, 178] width 172 height 21
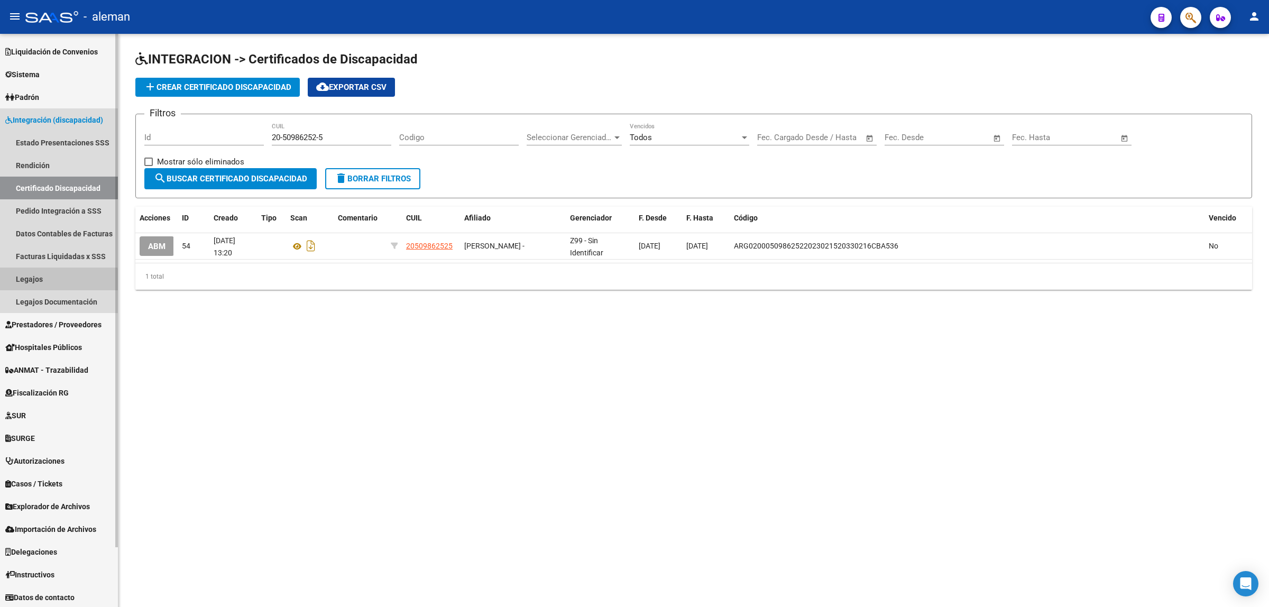
click at [40, 282] on link "Legajos" at bounding box center [59, 279] width 118 height 23
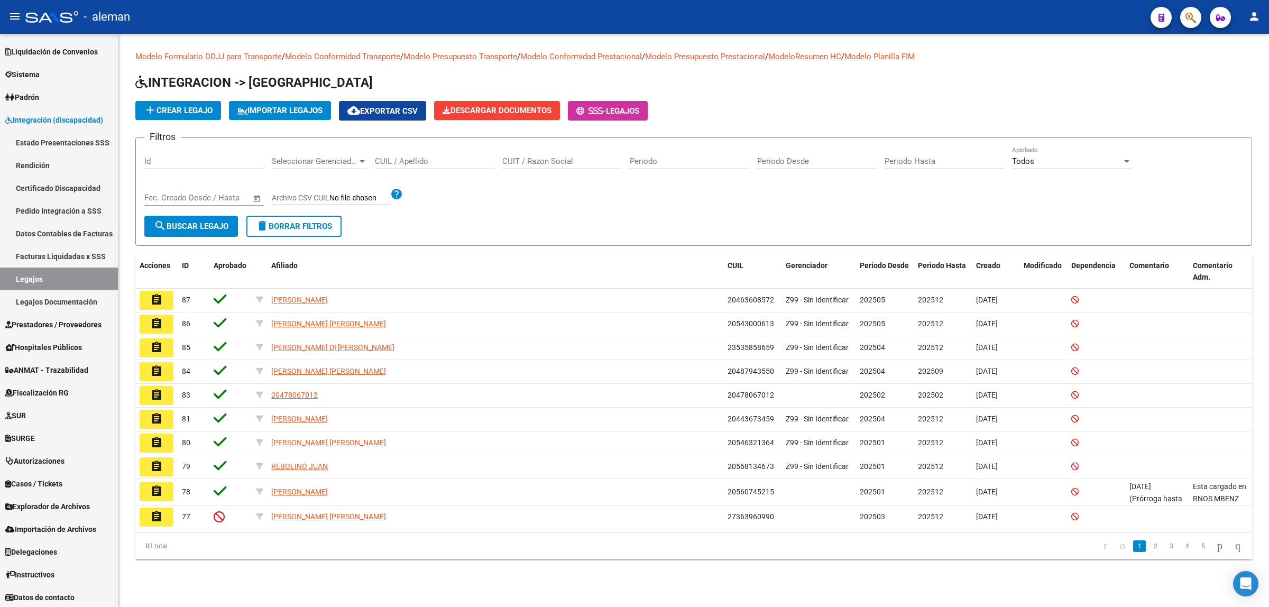
click at [413, 157] on input "CUIL / Apellido" at bounding box center [435, 162] width 120 height 10
type input "BARBENZA"
click at [218, 217] on button "search Buscar Legajo" at bounding box center [191, 226] width 94 height 21
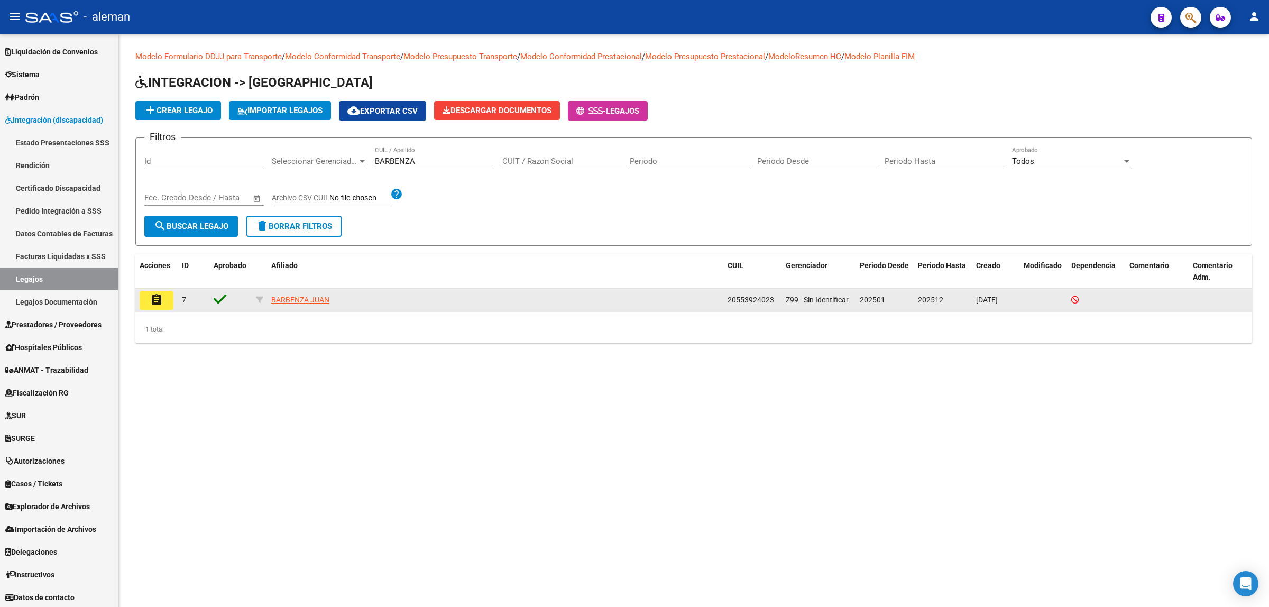
click at [153, 300] on mat-icon "assignment" at bounding box center [156, 300] width 13 height 13
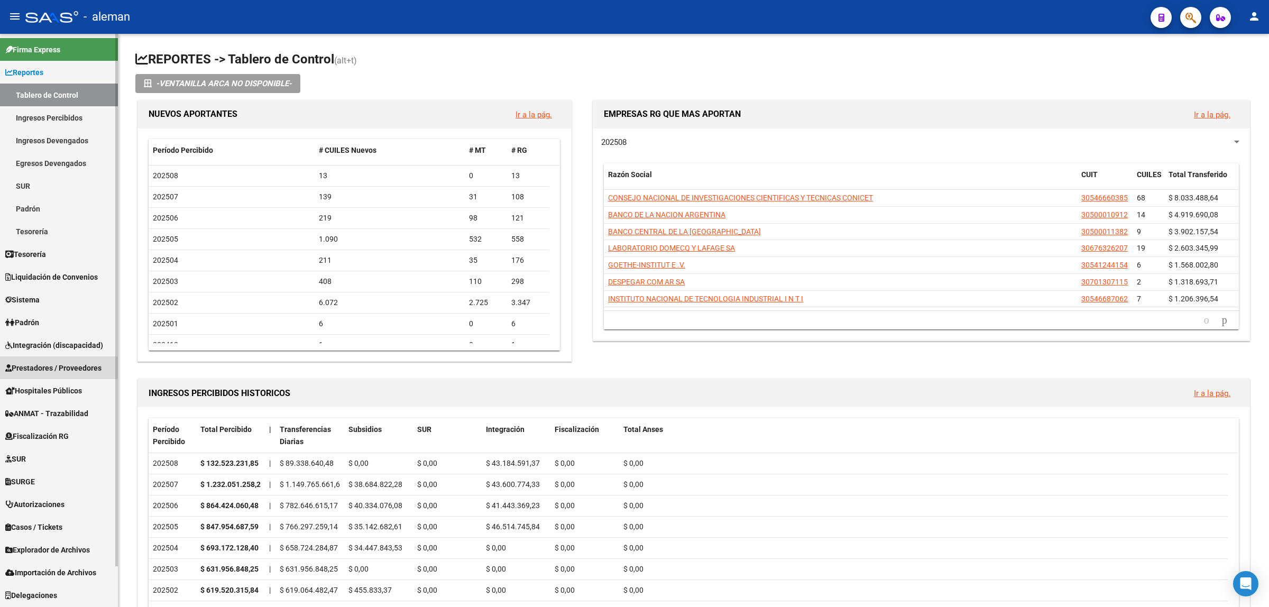
click at [58, 366] on span "Prestadores / Proveedores" at bounding box center [53, 368] width 96 height 12
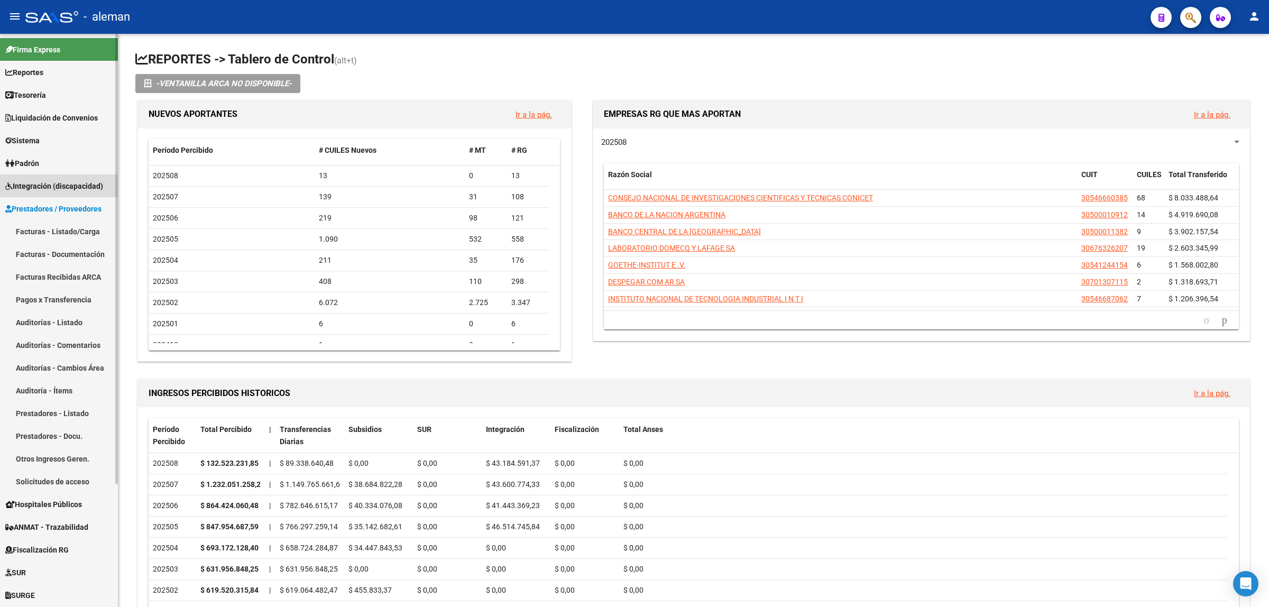
click at [65, 186] on span "Integración (discapacidad)" at bounding box center [54, 186] width 98 height 12
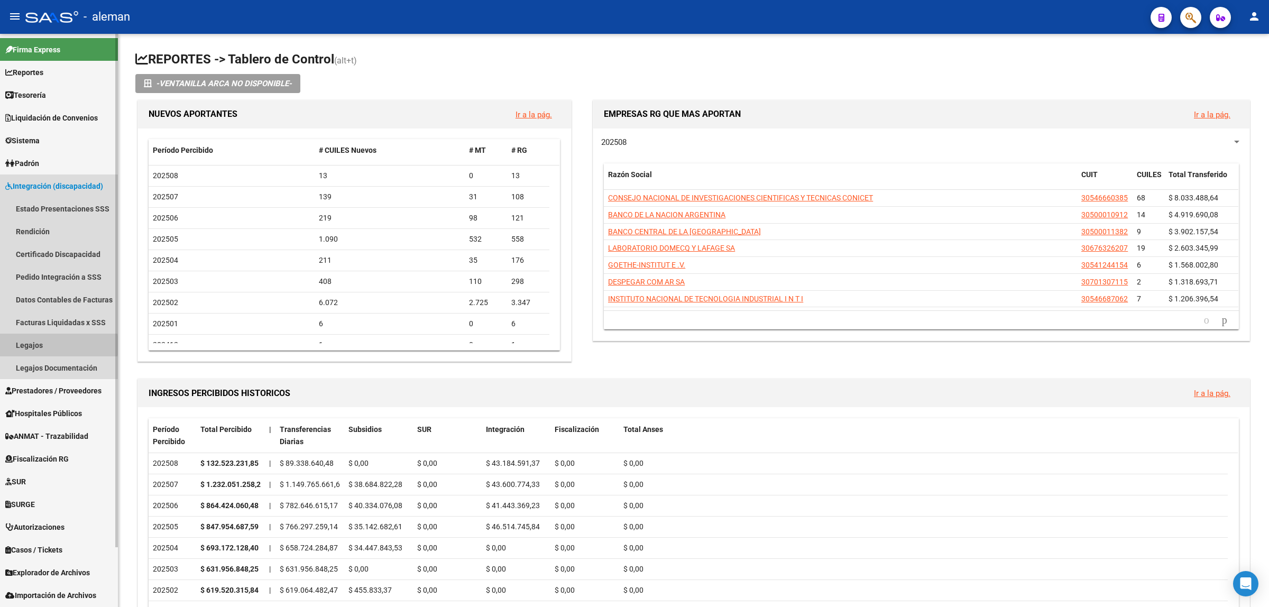
click at [33, 345] on link "Legajos" at bounding box center [59, 345] width 118 height 23
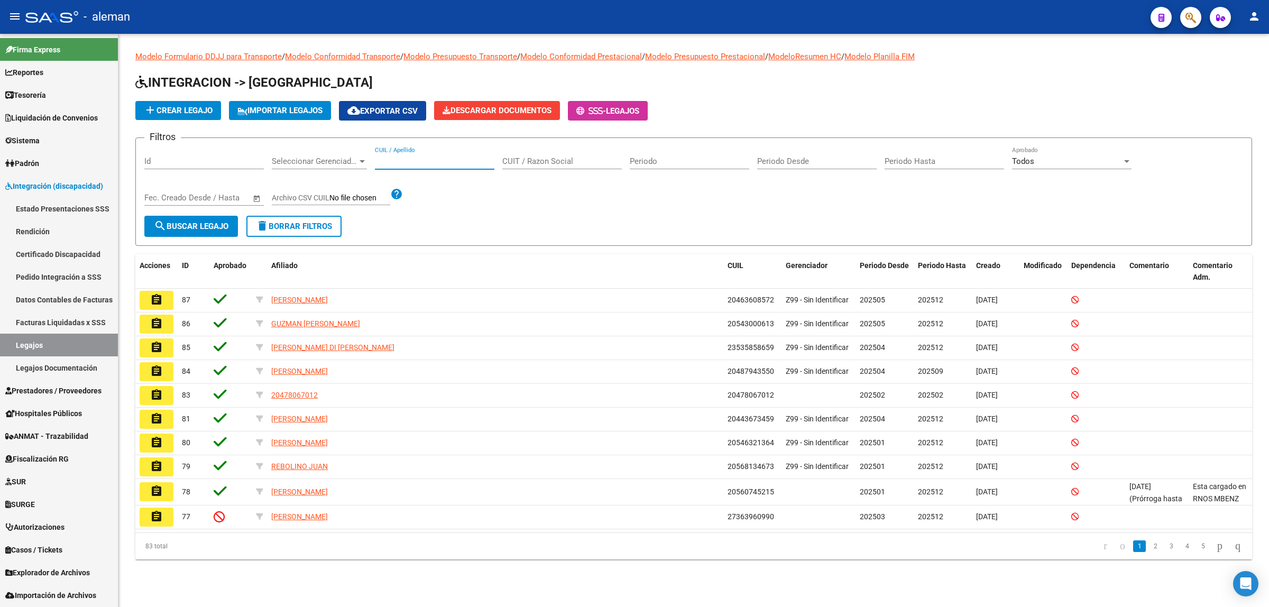
click at [379, 159] on input "CUIL / Apellido" at bounding box center [435, 162] width 120 height 10
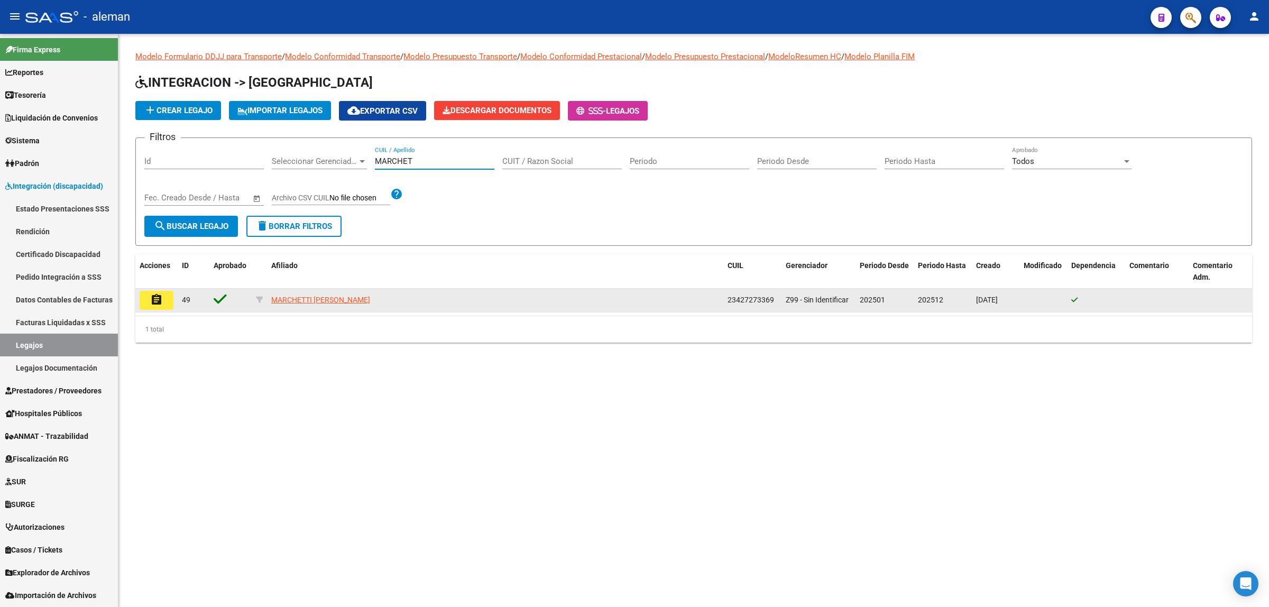
type input "MARCHET"
click at [160, 294] on mat-icon "assignment" at bounding box center [156, 300] width 13 height 13
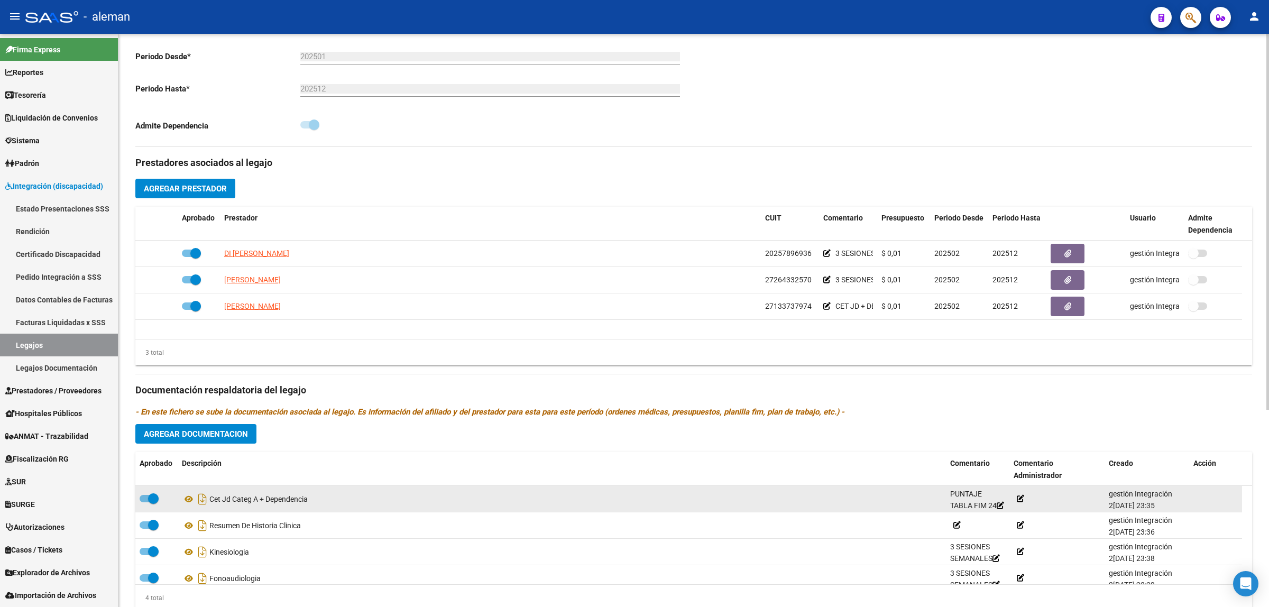
scroll to position [11, 0]
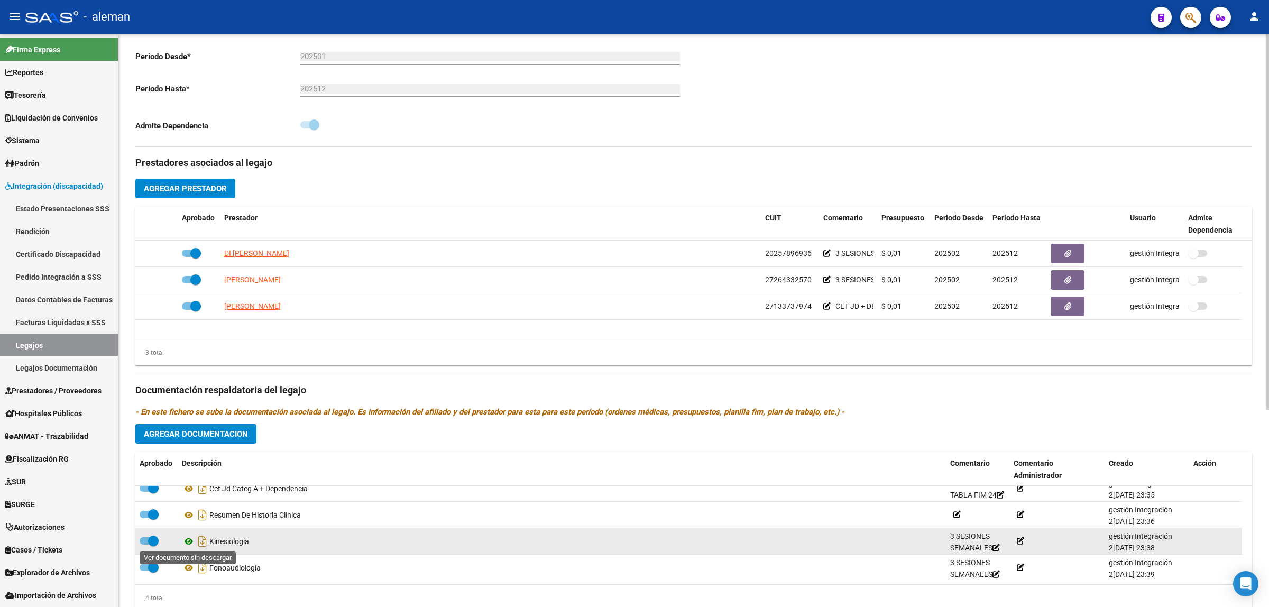
click at [189, 539] on icon at bounding box center [189, 541] width 14 height 13
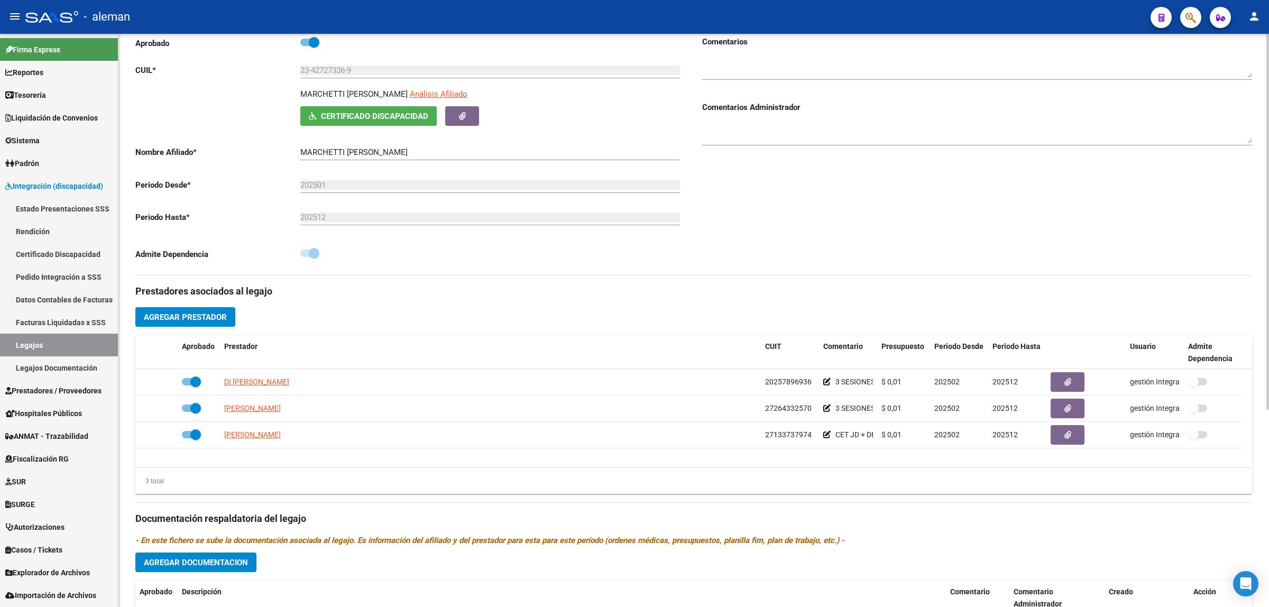
scroll to position [0, 0]
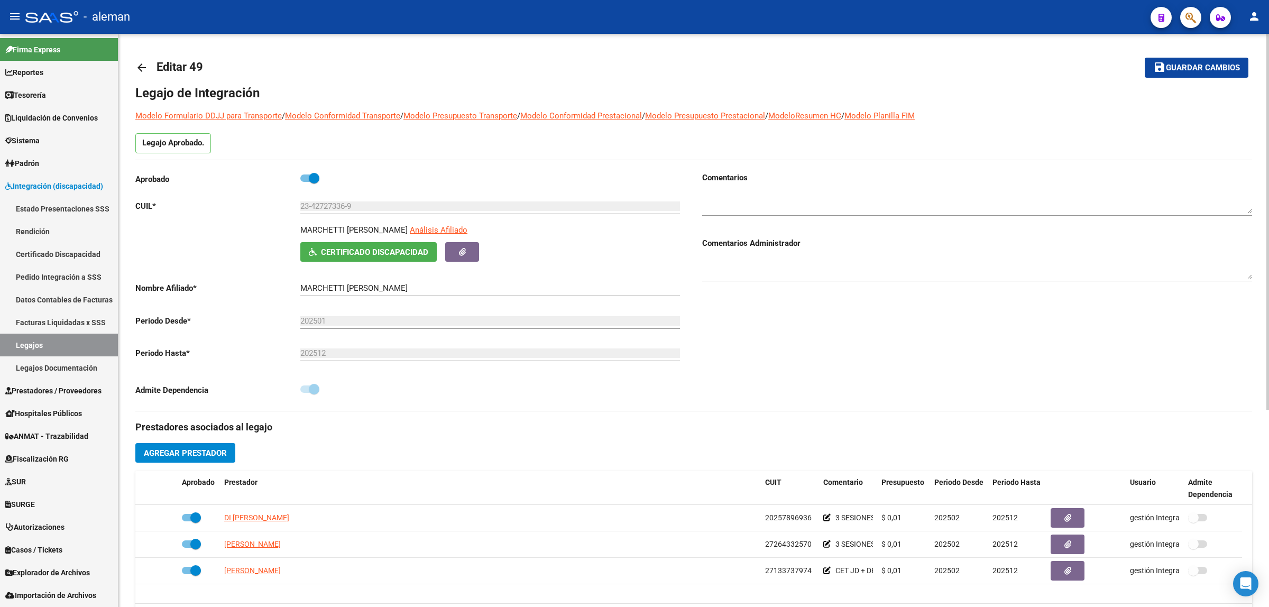
click at [144, 65] on mat-icon "arrow_back" at bounding box center [141, 67] width 13 height 13
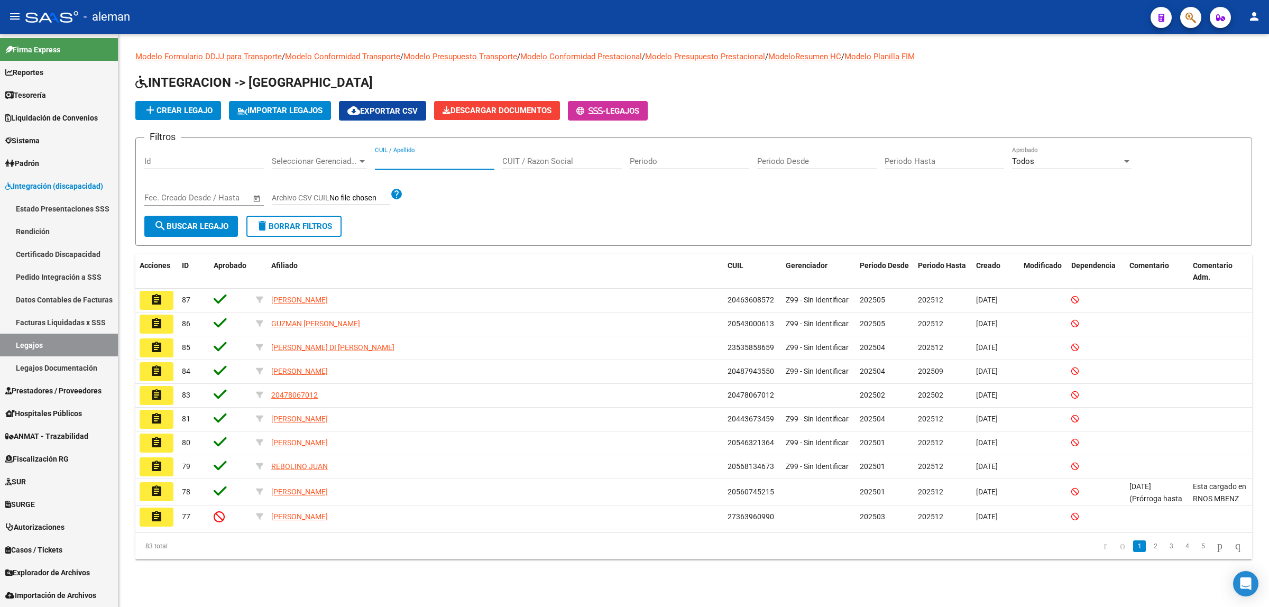
click at [414, 158] on input "CUIL / Apellido" at bounding box center [435, 162] width 120 height 10
type input "20509862"
click at [176, 223] on span "search Buscar Legajo" at bounding box center [191, 227] width 75 height 10
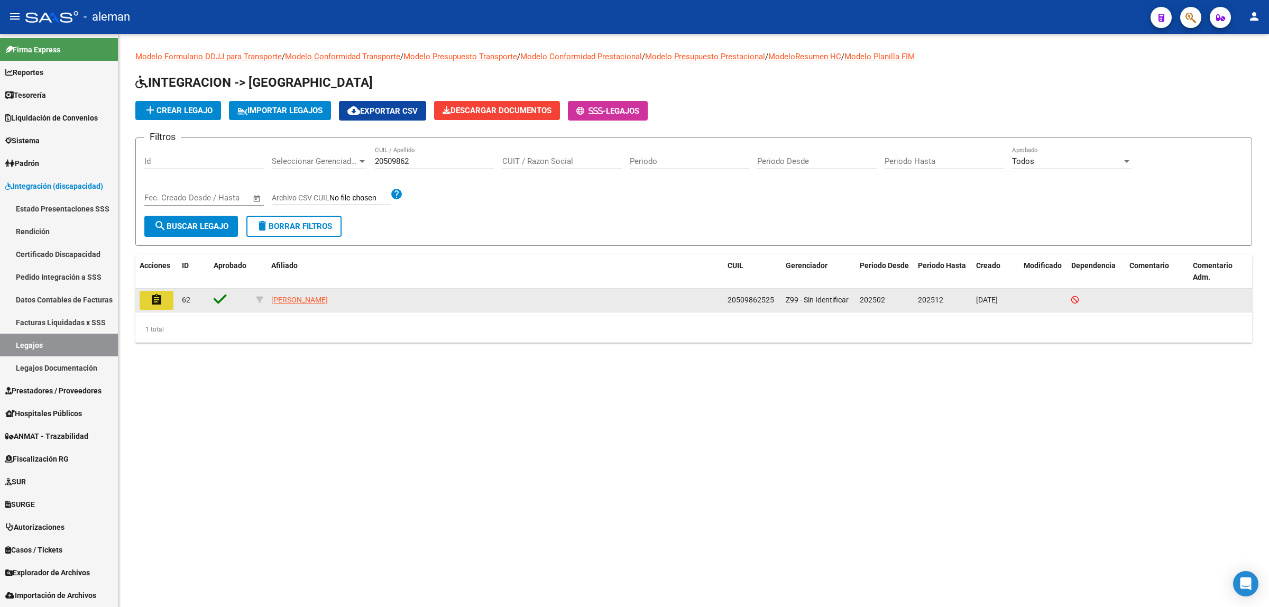
click at [165, 294] on button "assignment" at bounding box center [157, 300] width 34 height 19
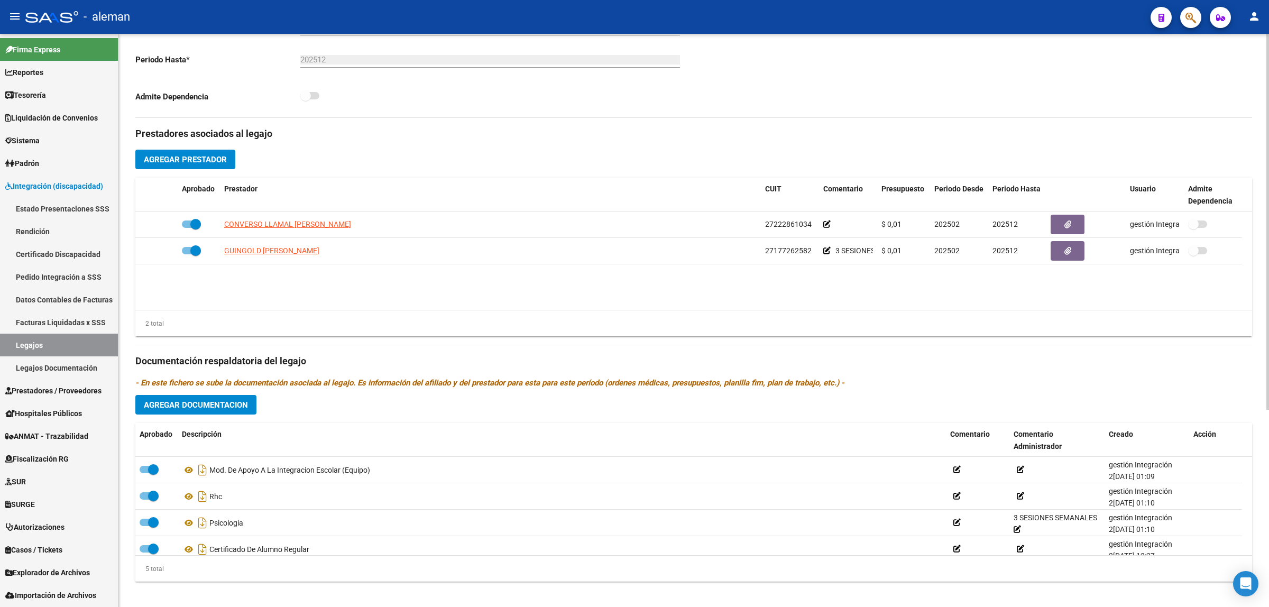
scroll to position [301, 0]
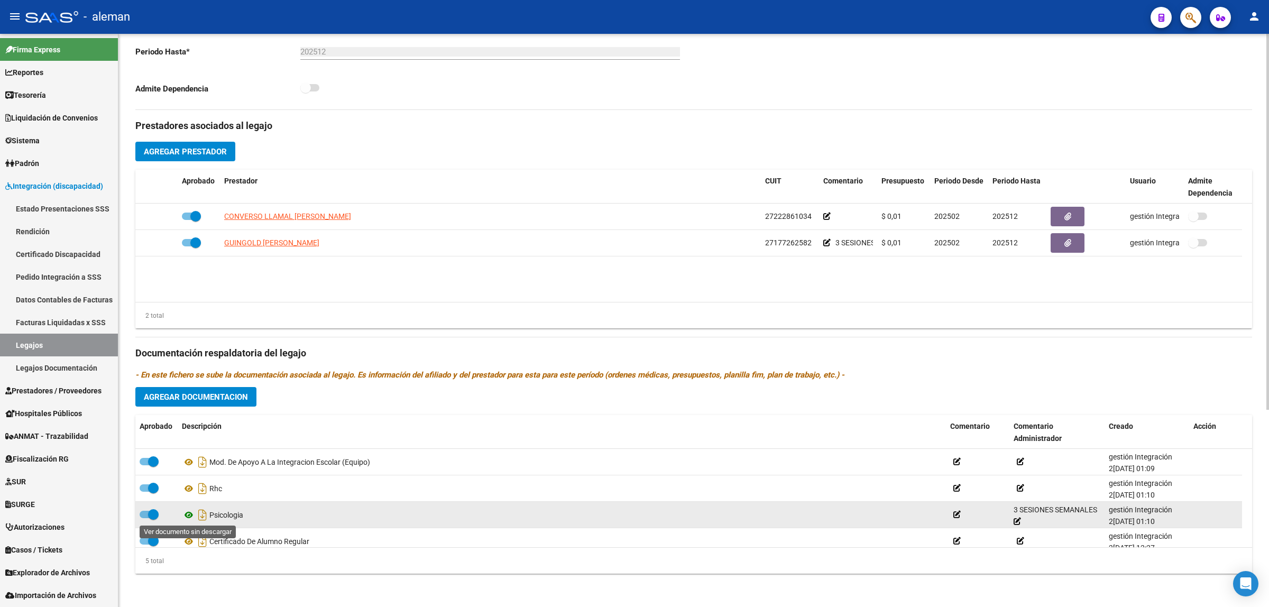
click at [184, 517] on icon at bounding box center [189, 515] width 14 height 13
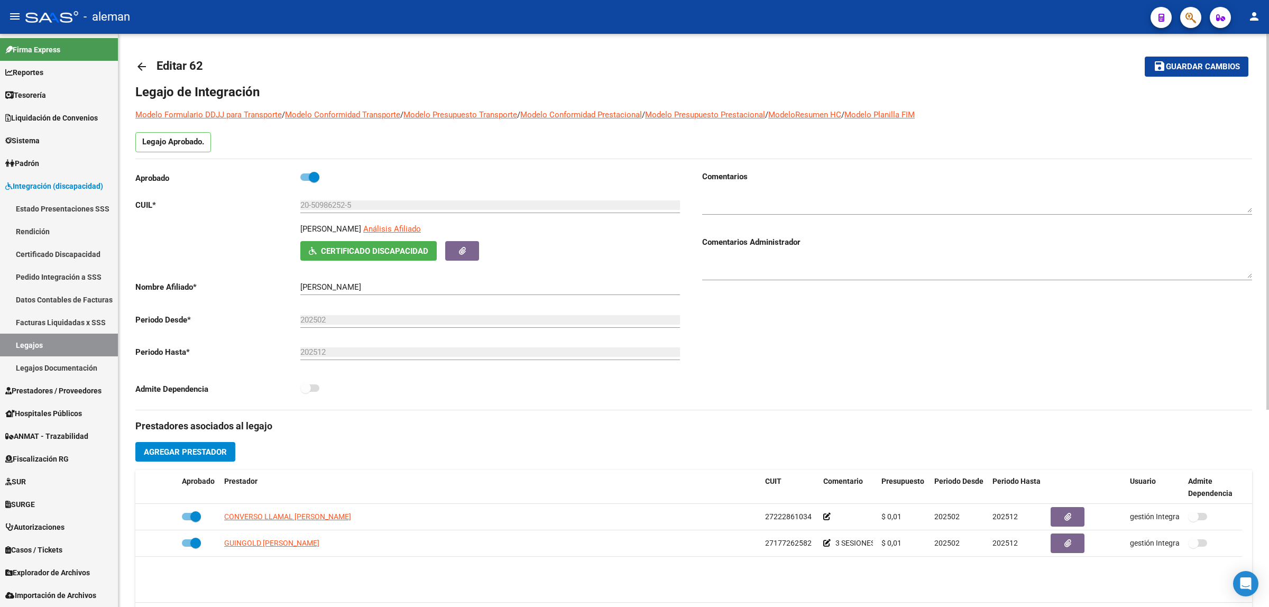
scroll to position [0, 0]
drag, startPoint x: 365, startPoint y: 209, endPoint x: 298, endPoint y: 213, distance: 67.3
click at [298, 211] on app-form-text-field "CUIL * 20-50986252-5 Ingresar CUIL" at bounding box center [407, 206] width 545 height 10
click at [301, 178] on span at bounding box center [309, 178] width 19 height 7
click at [305, 182] on input "checkbox" at bounding box center [305, 182] width 1 height 1
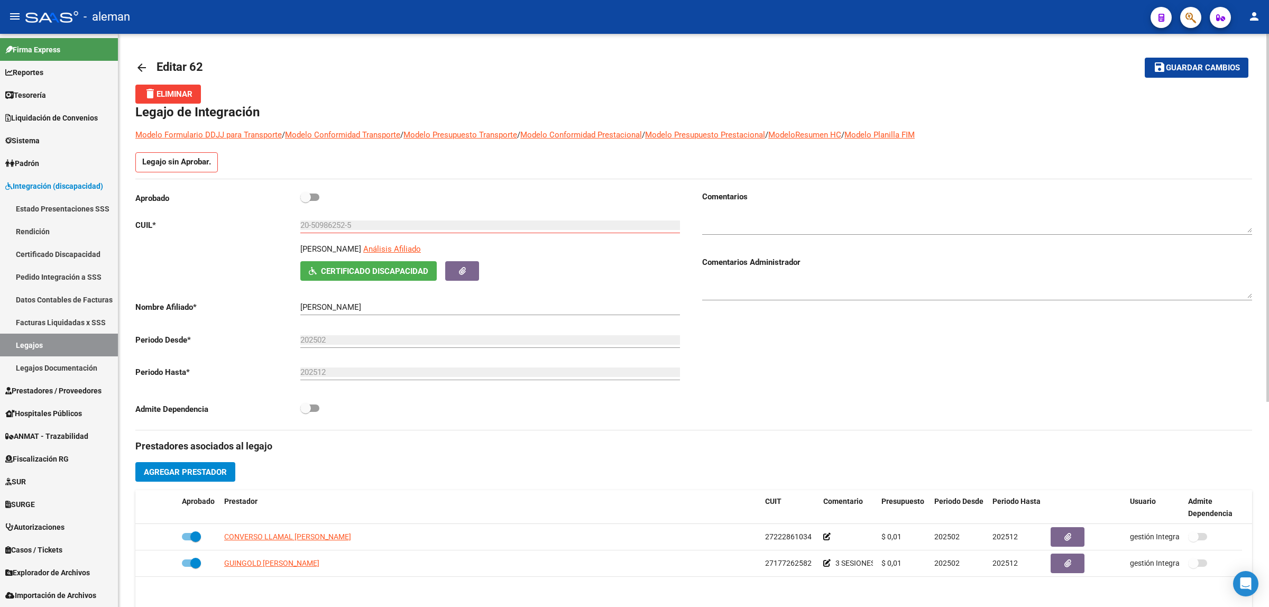
click at [315, 197] on span at bounding box center [309, 197] width 19 height 7
click at [306, 201] on input "checkbox" at bounding box center [305, 201] width 1 height 1
checkbox input "true"
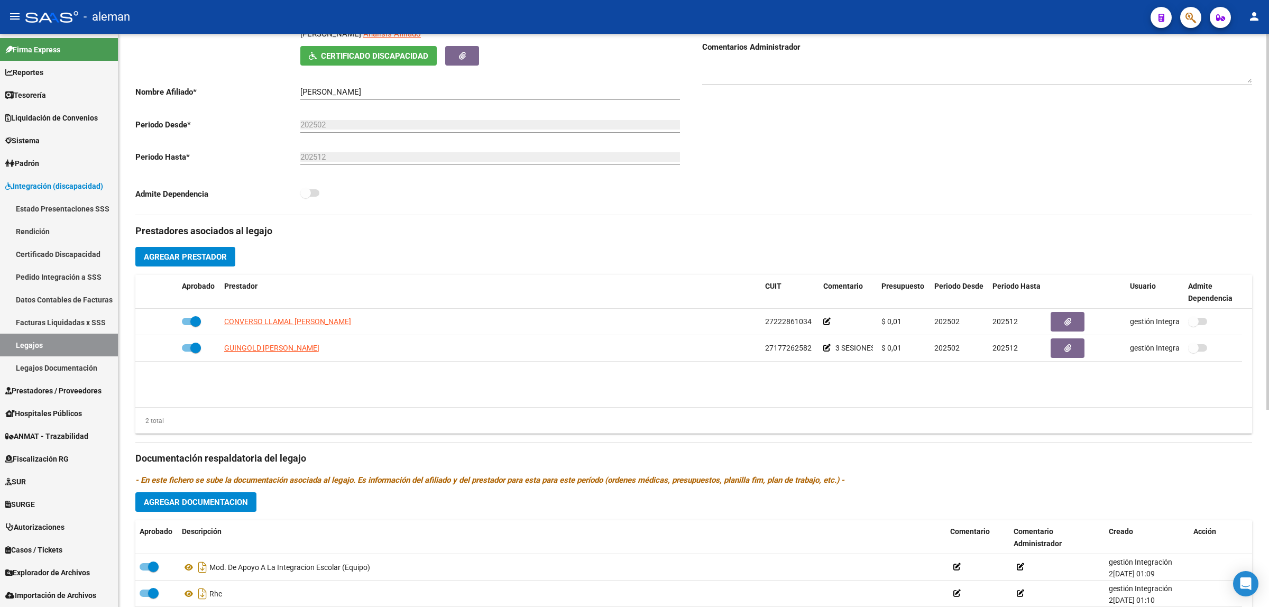
scroll to position [198, 0]
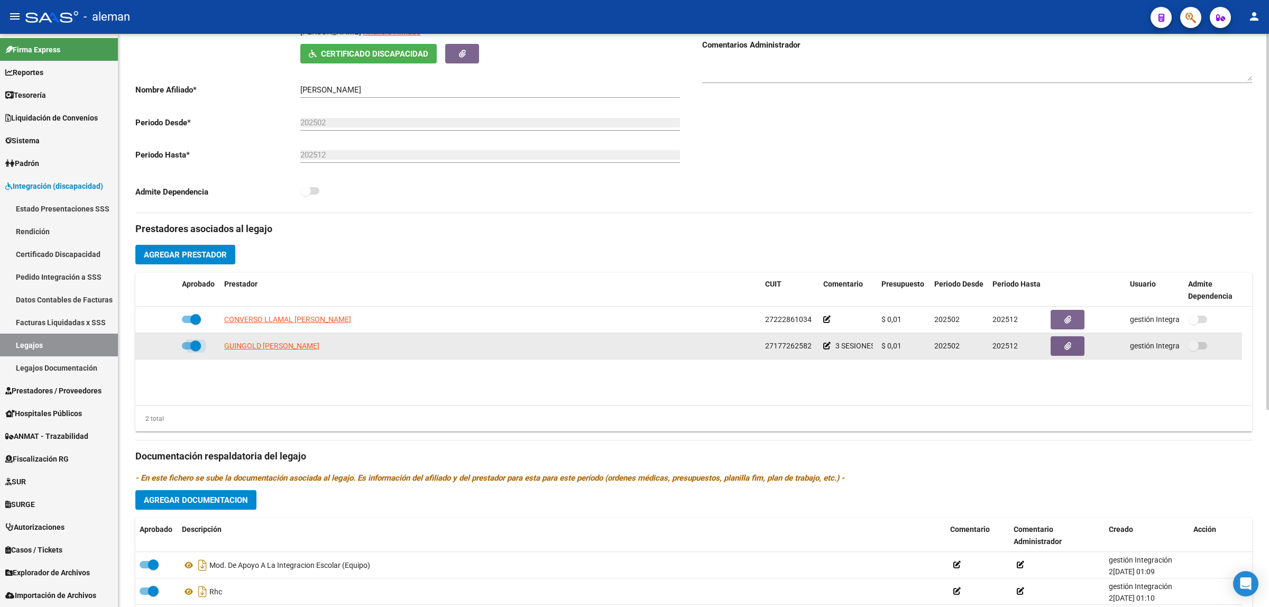
click at [185, 343] on span at bounding box center [191, 345] width 19 height 7
click at [187, 350] on input "checkbox" at bounding box center [187, 350] width 1 height 1
click at [236, 348] on span "[PERSON_NAME]" at bounding box center [271, 346] width 95 height 8
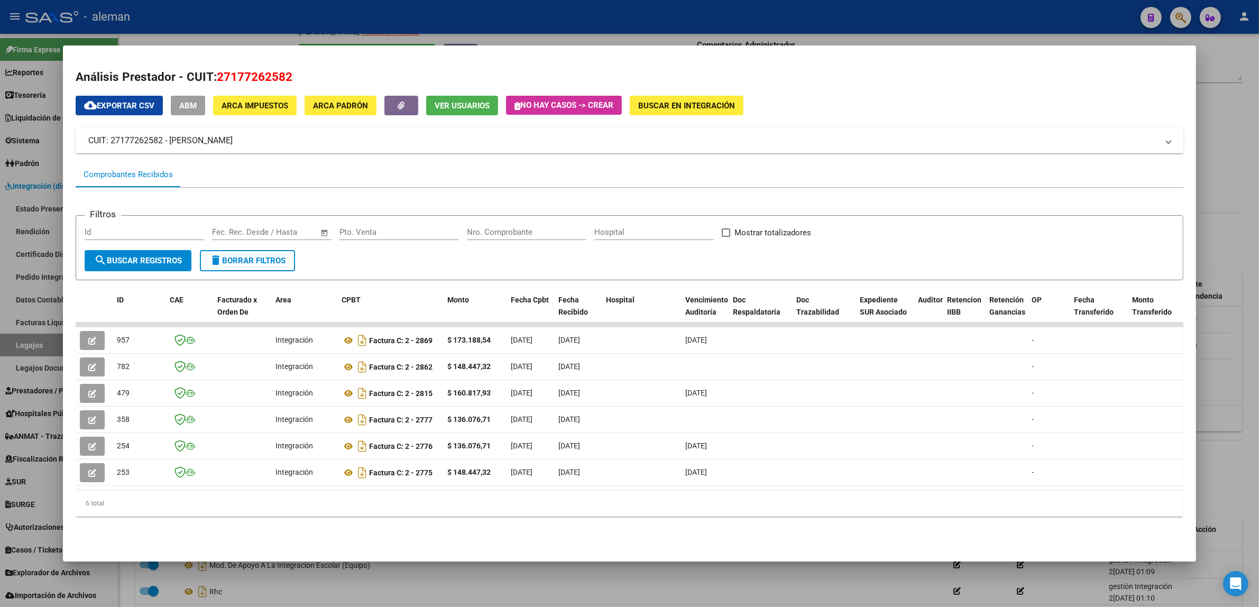
click at [1212, 344] on div at bounding box center [629, 303] width 1259 height 607
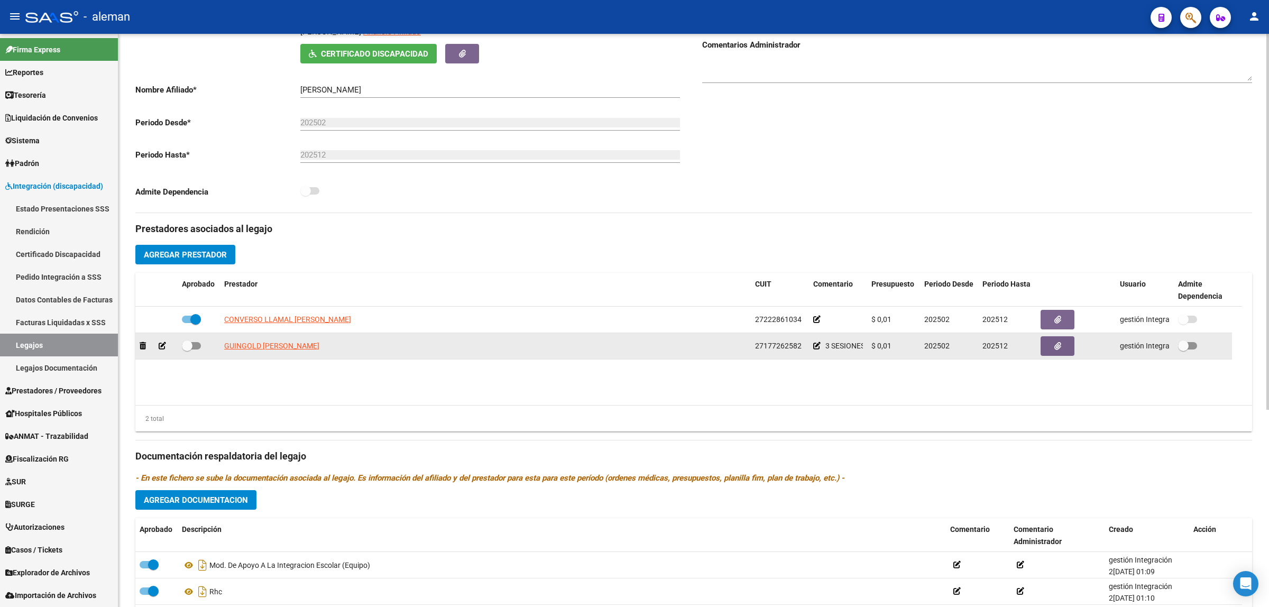
click at [196, 345] on span at bounding box center [191, 345] width 19 height 7
click at [187, 350] on input "checkbox" at bounding box center [187, 350] width 1 height 1
checkbox input "true"
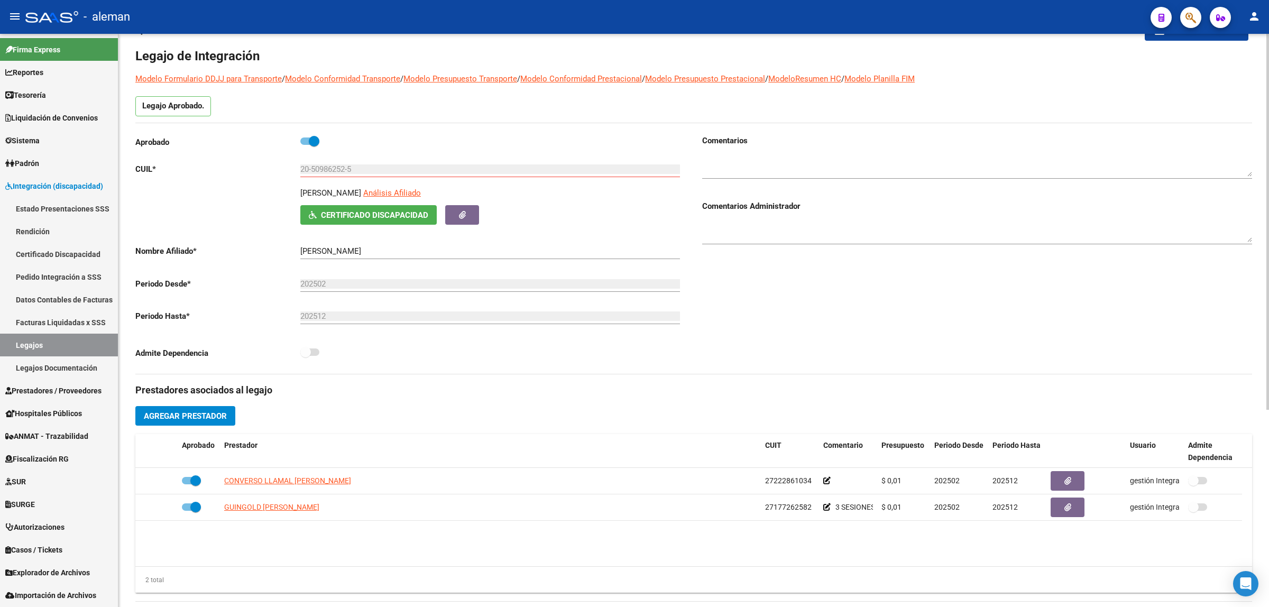
scroll to position [0, 0]
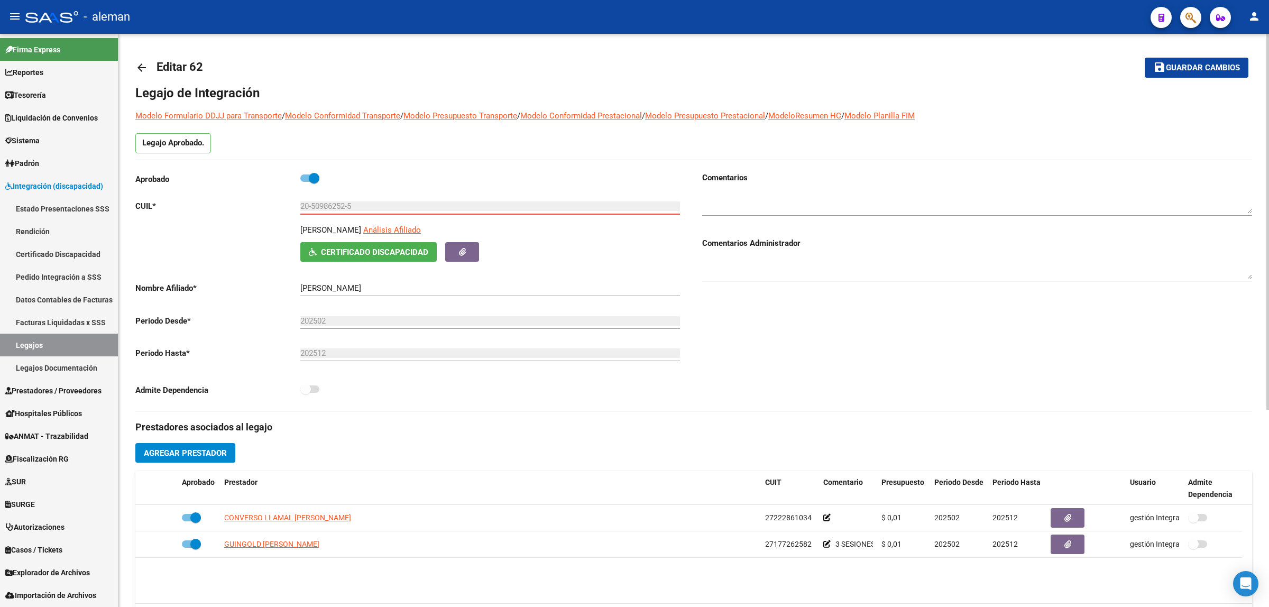
drag, startPoint x: 360, startPoint y: 208, endPoint x: 299, endPoint y: 210, distance: 60.9
click at [299, 210] on app-form-text-field "CUIL * 20-50986252-5 Ingresar CUIL" at bounding box center [407, 206] width 545 height 10
click at [142, 68] on mat-icon "arrow_back" at bounding box center [141, 67] width 13 height 13
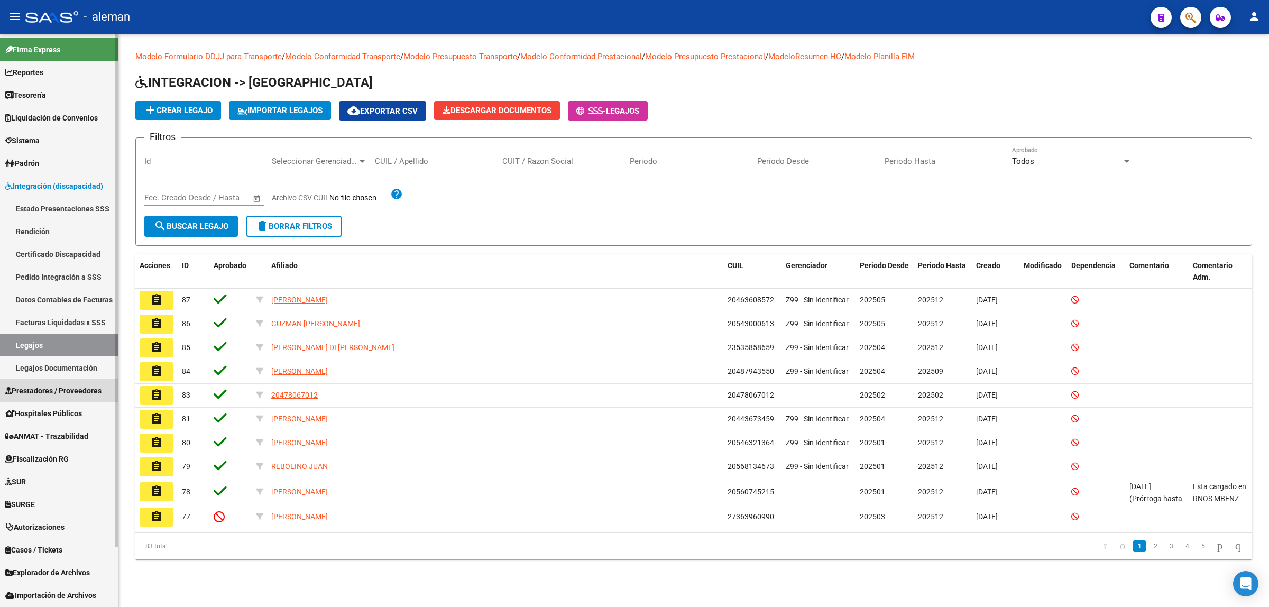
click at [61, 393] on span "Prestadores / Proveedores" at bounding box center [53, 391] width 96 height 12
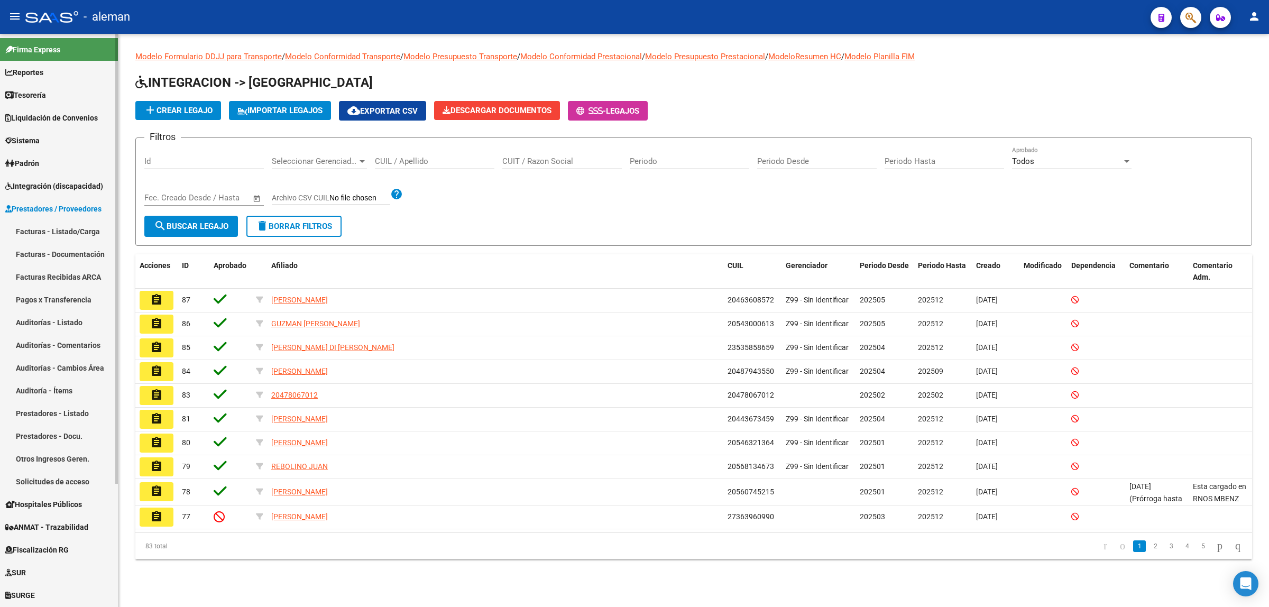
click at [66, 234] on link "Facturas - Listado/Carga" at bounding box center [59, 231] width 118 height 23
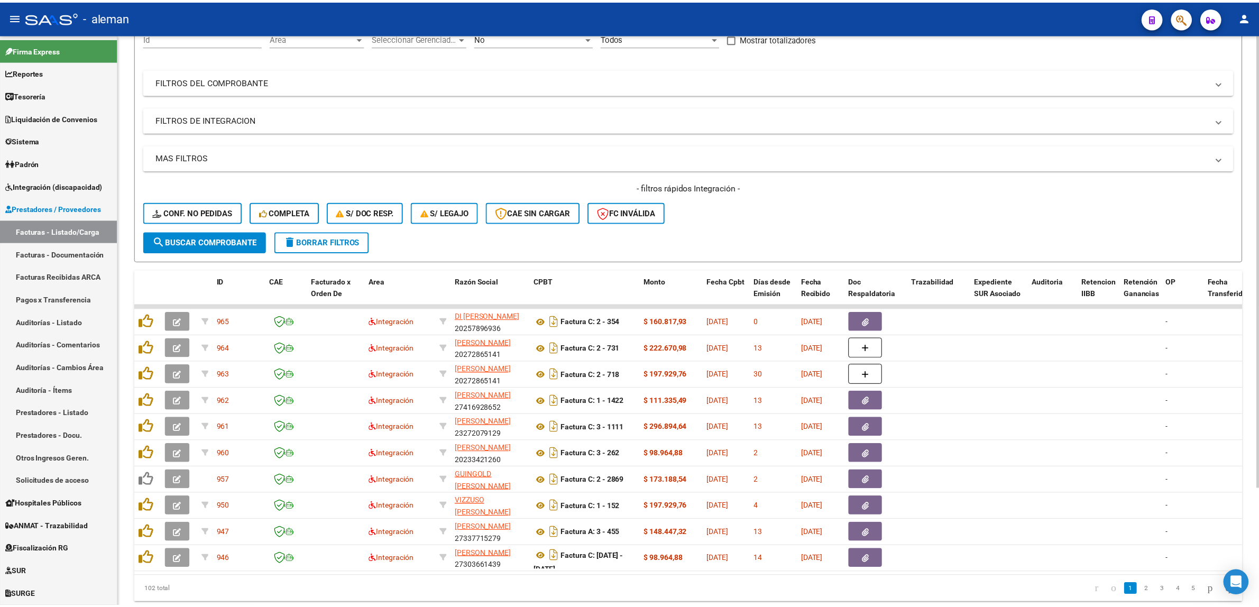
scroll to position [132, 0]
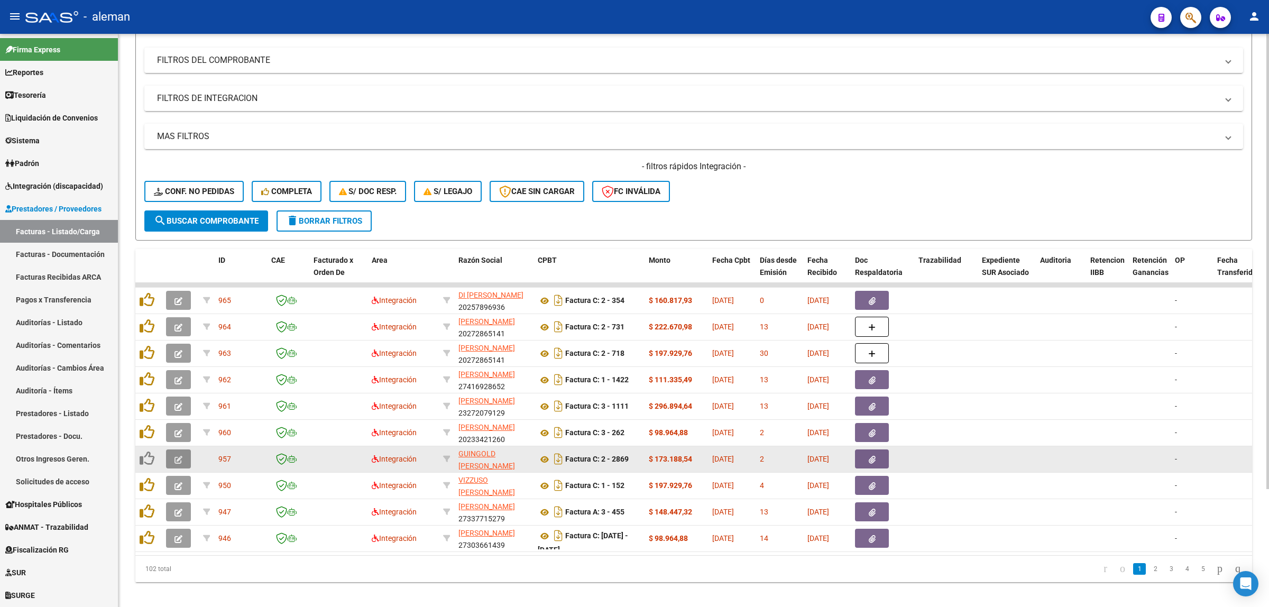
click at [177, 456] on icon "button" at bounding box center [179, 460] width 8 height 8
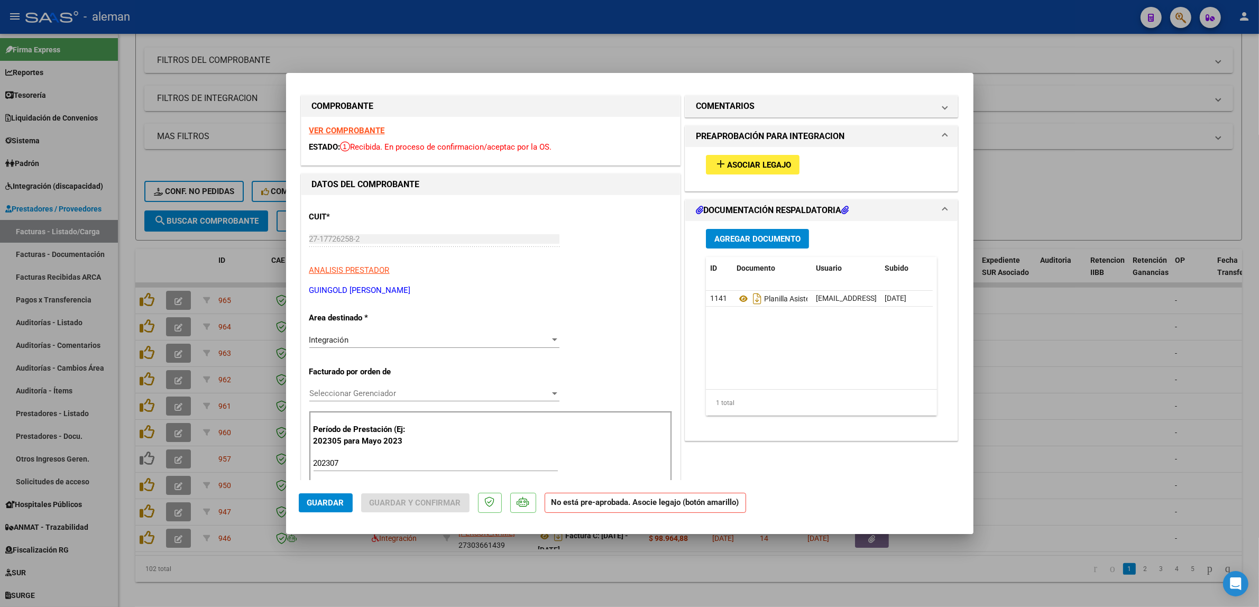
scroll to position [0, 0]
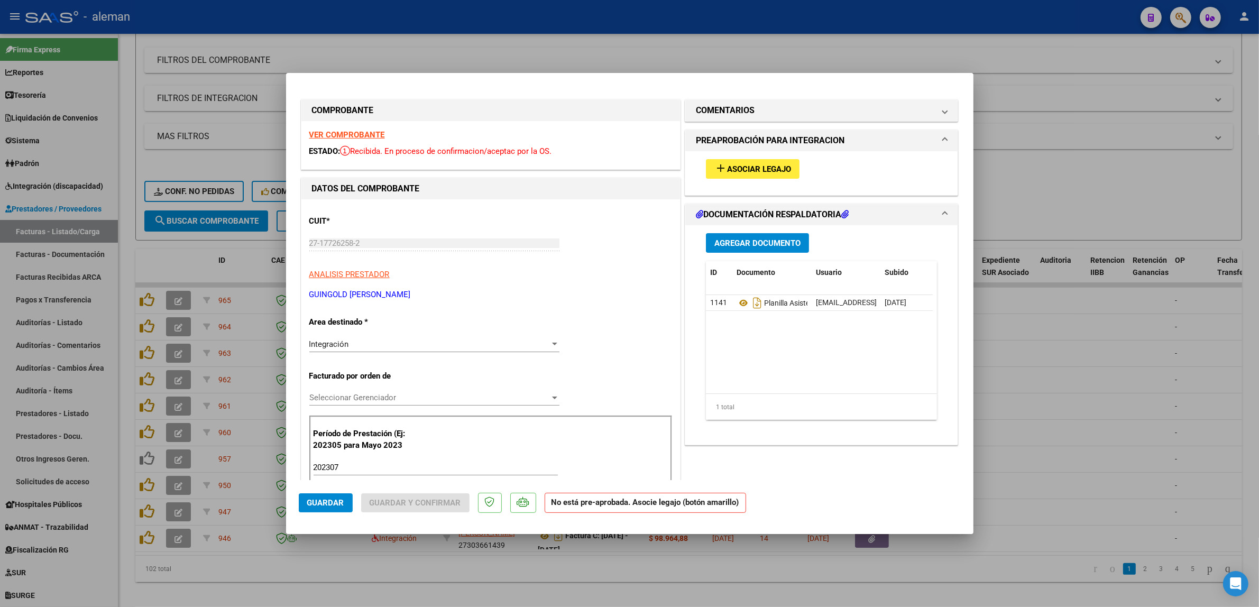
click at [764, 170] on span "Asociar Legajo" at bounding box center [759, 169] width 64 height 10
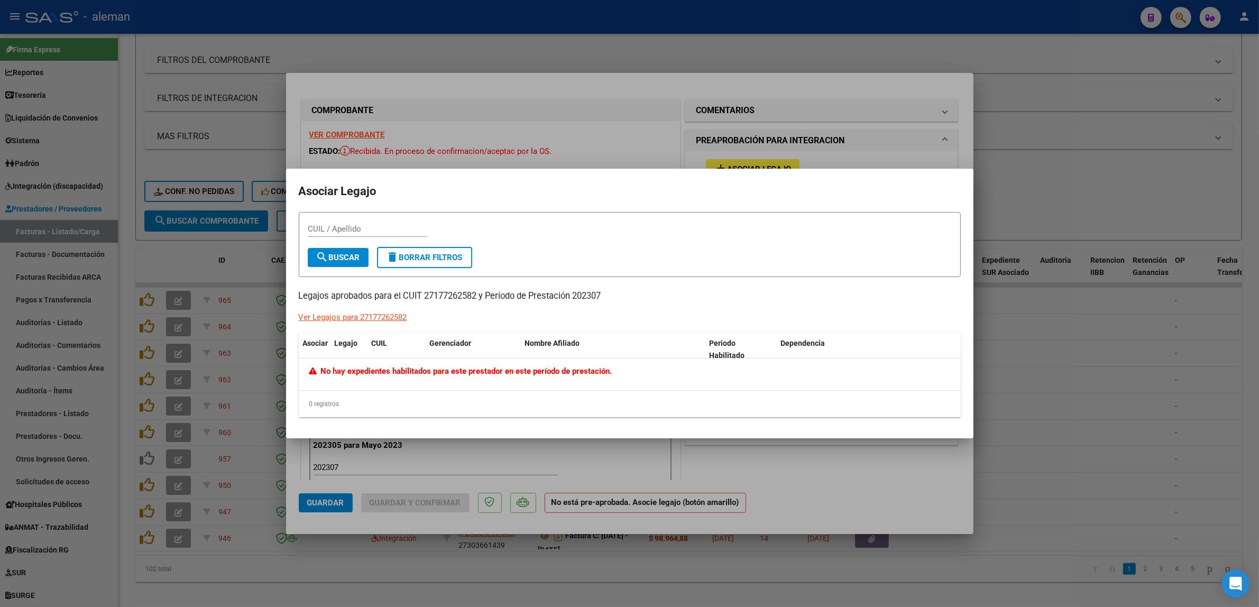
click at [1235, 582] on icon "Open Intercom Messenger" at bounding box center [1236, 584] width 12 height 14
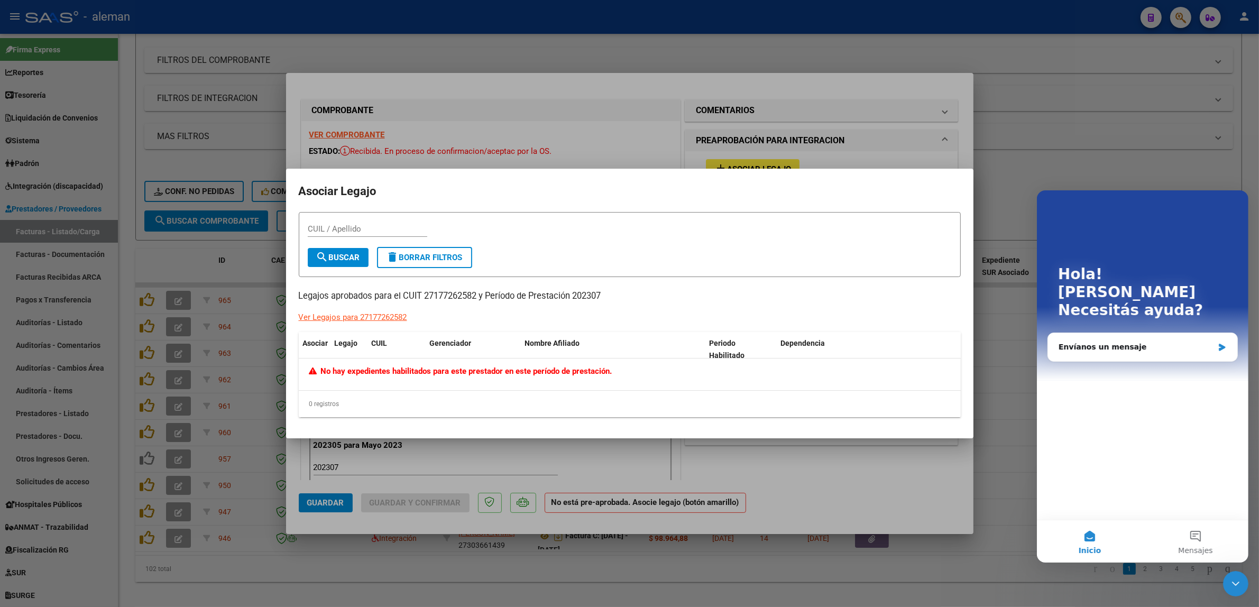
click at [1128, 355] on div "Hola! Marta Necesitás ayuda?" at bounding box center [1142, 294] width 190 height 208
click at [1130, 341] on div "Envíanos un mensaje" at bounding box center [1135, 346] width 155 height 11
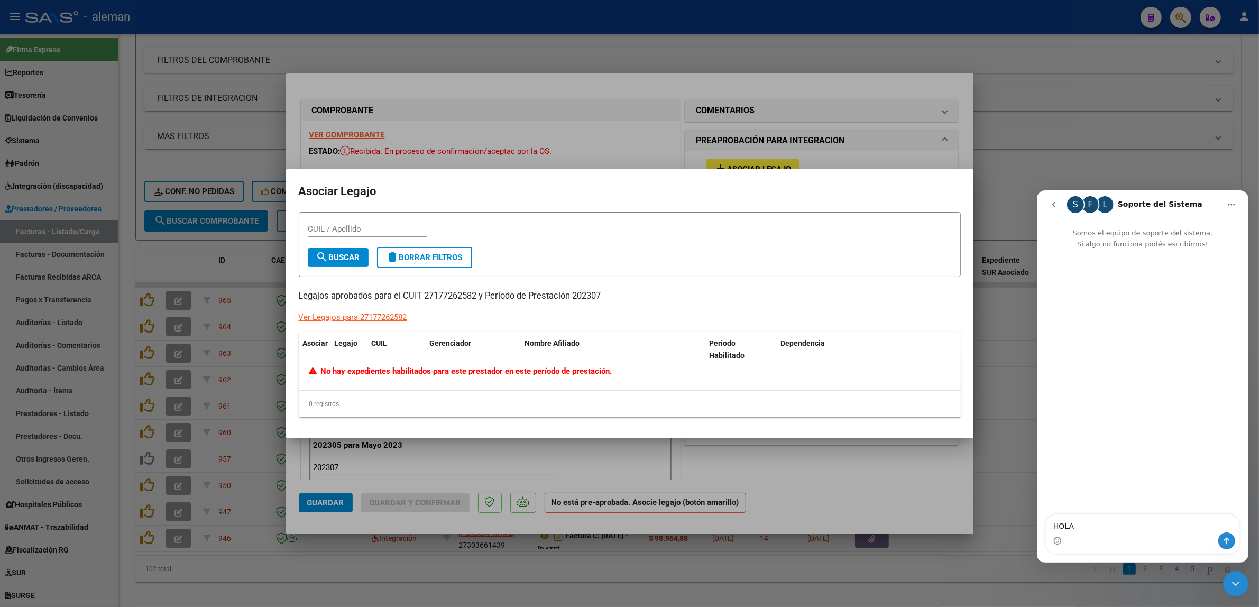
type textarea "HOLA,"
drag, startPoint x: 1104, startPoint y: 528, endPoint x: 1052, endPoint y: 528, distance: 51.8
click at [1052, 528] on textarea "LES CONSULTO" at bounding box center [1143, 523] width 194 height 18
type textarea "¡"
click at [1124, 516] on textarea "¿NO PUEDO VALIDAR LA FACTURA CON EL LEGAJO ID 957" at bounding box center [1143, 517] width 194 height 29
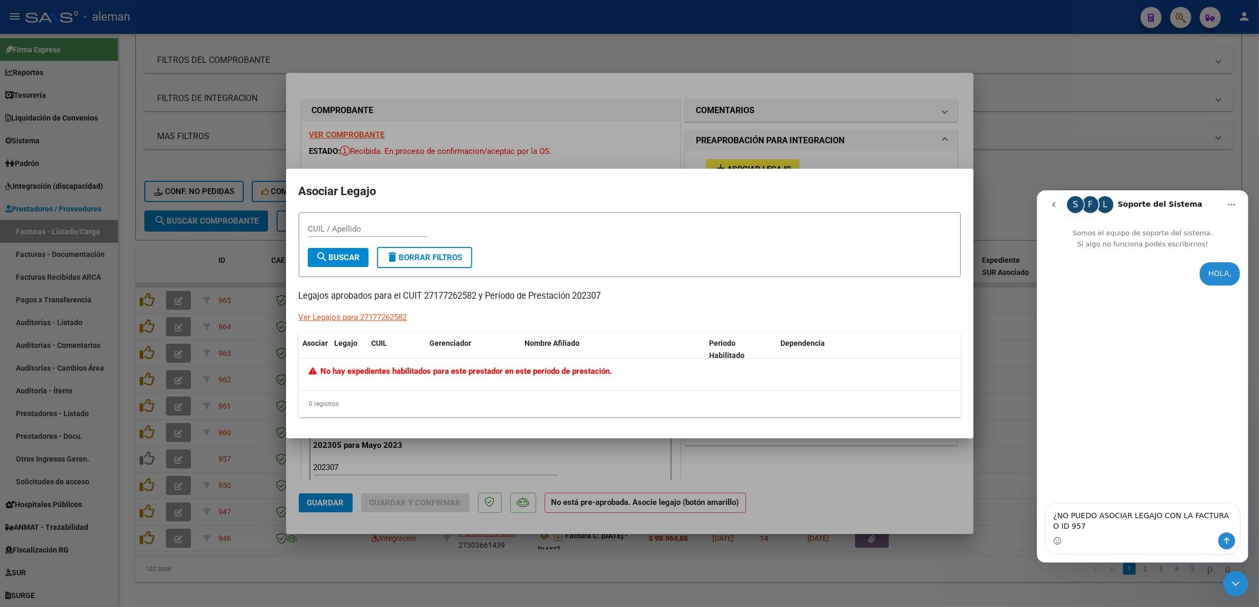
type textarea "¿NO PUEDO ASOCIAR LEGAJO CON LA FACTURA ID 957"
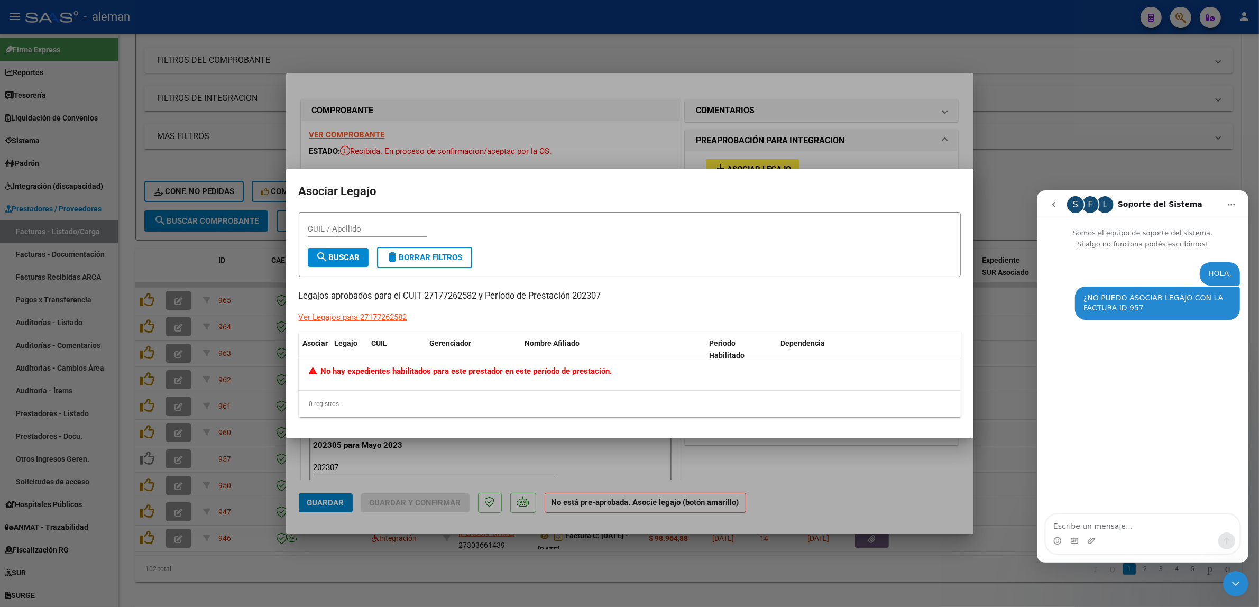
click at [1004, 172] on div at bounding box center [629, 303] width 1259 height 607
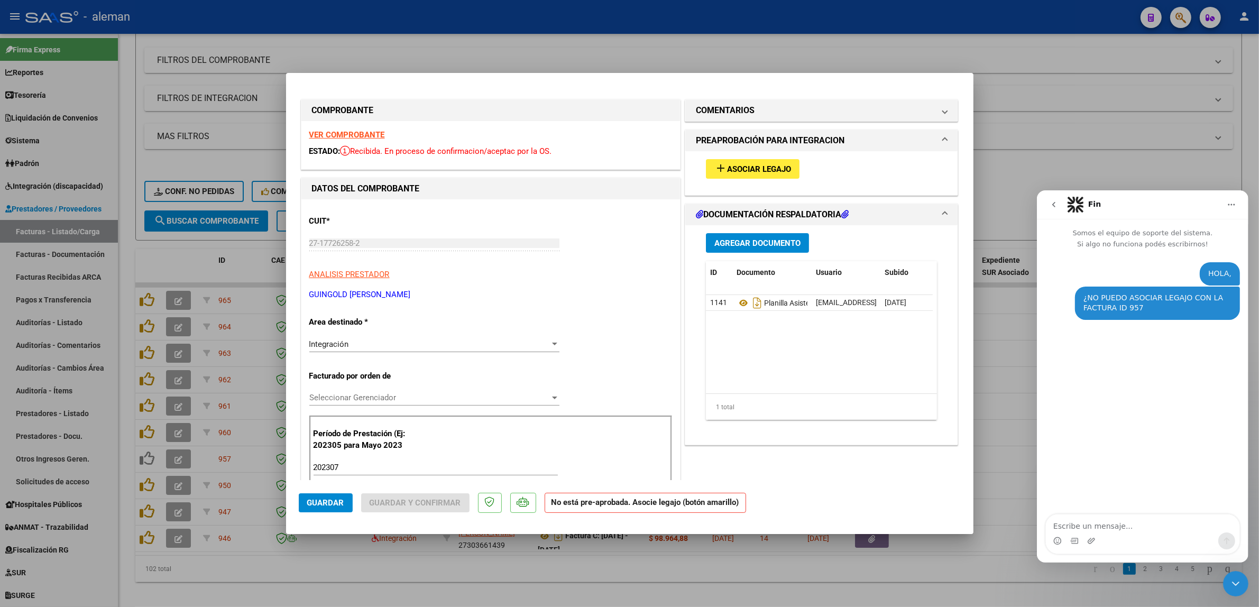
click at [1026, 159] on div at bounding box center [629, 303] width 1259 height 607
type input "$ 0,00"
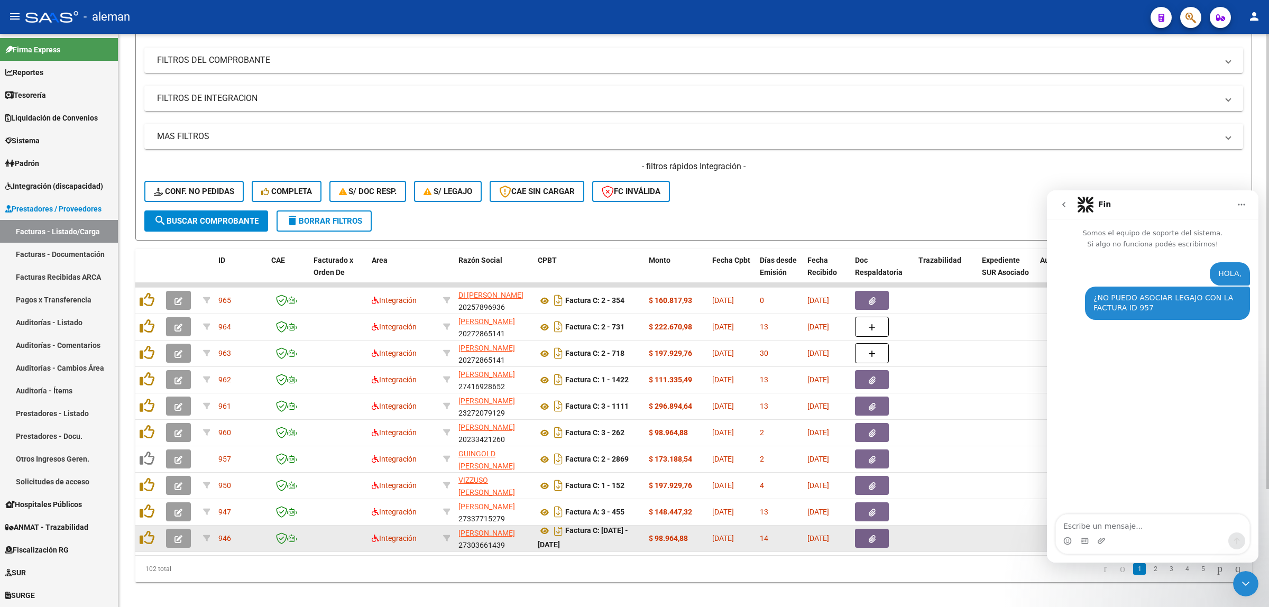
scroll to position [6, 0]
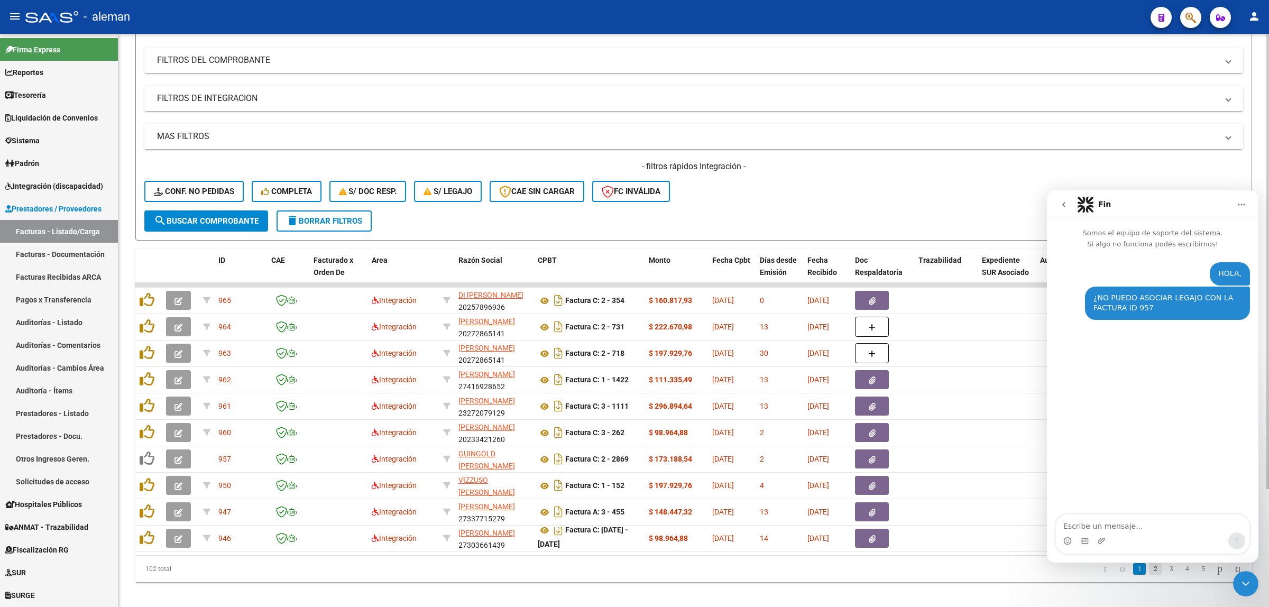
click at [1149, 575] on link "2" at bounding box center [1155, 569] width 13 height 12
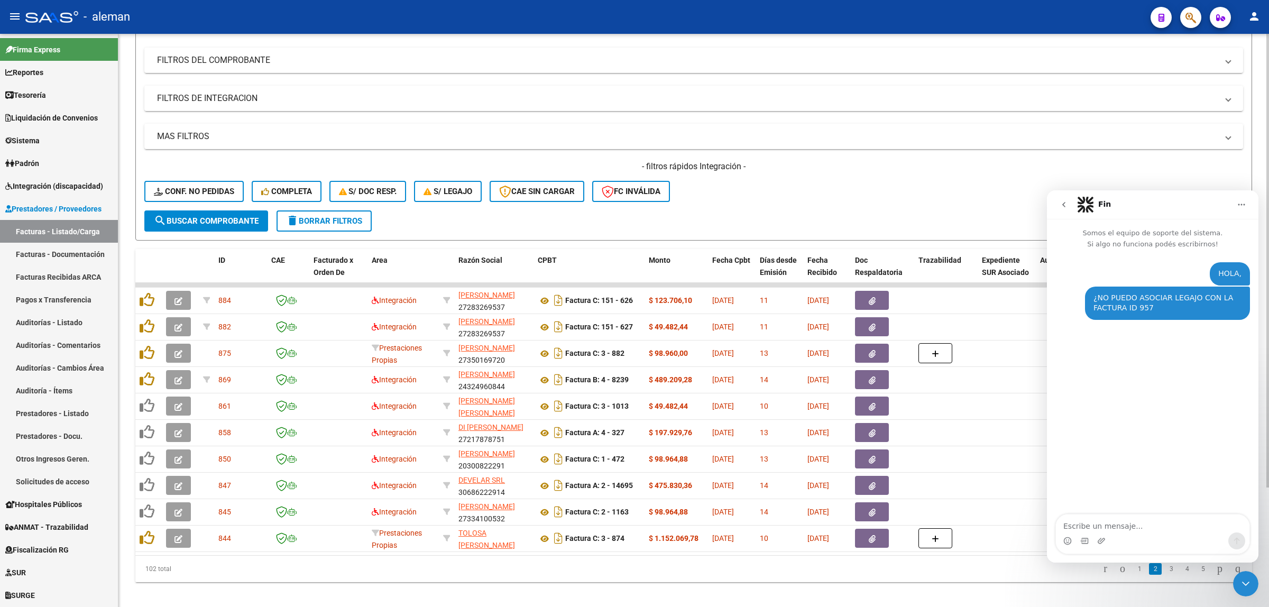
scroll to position [0, 0]
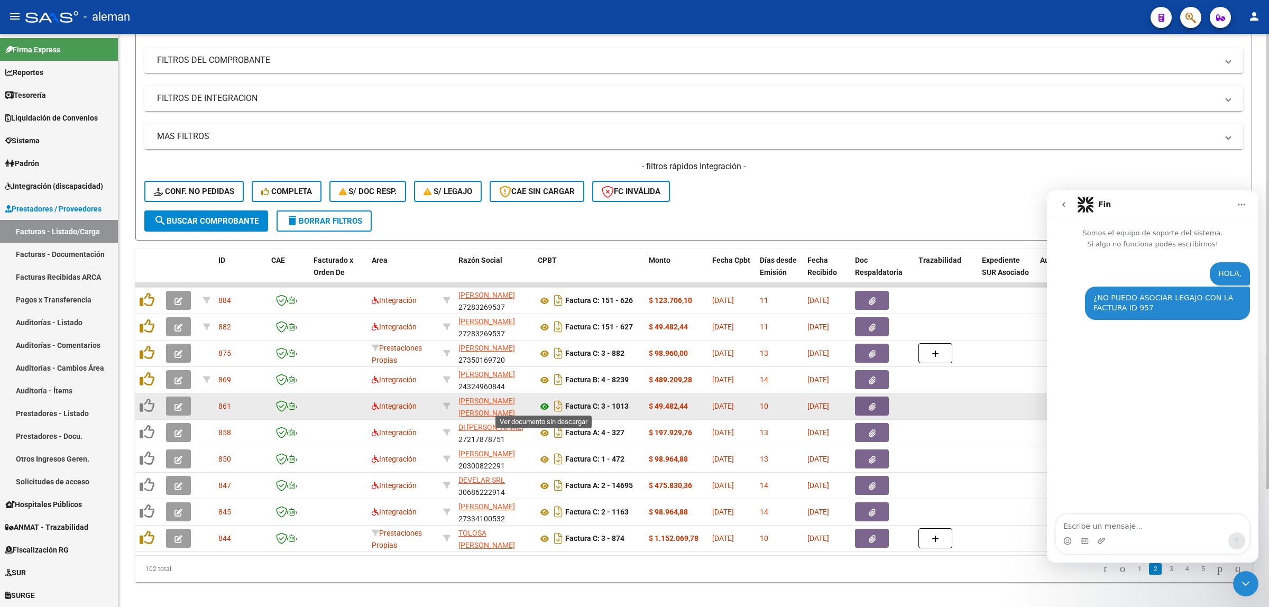
click at [540, 402] on icon at bounding box center [545, 406] width 14 height 13
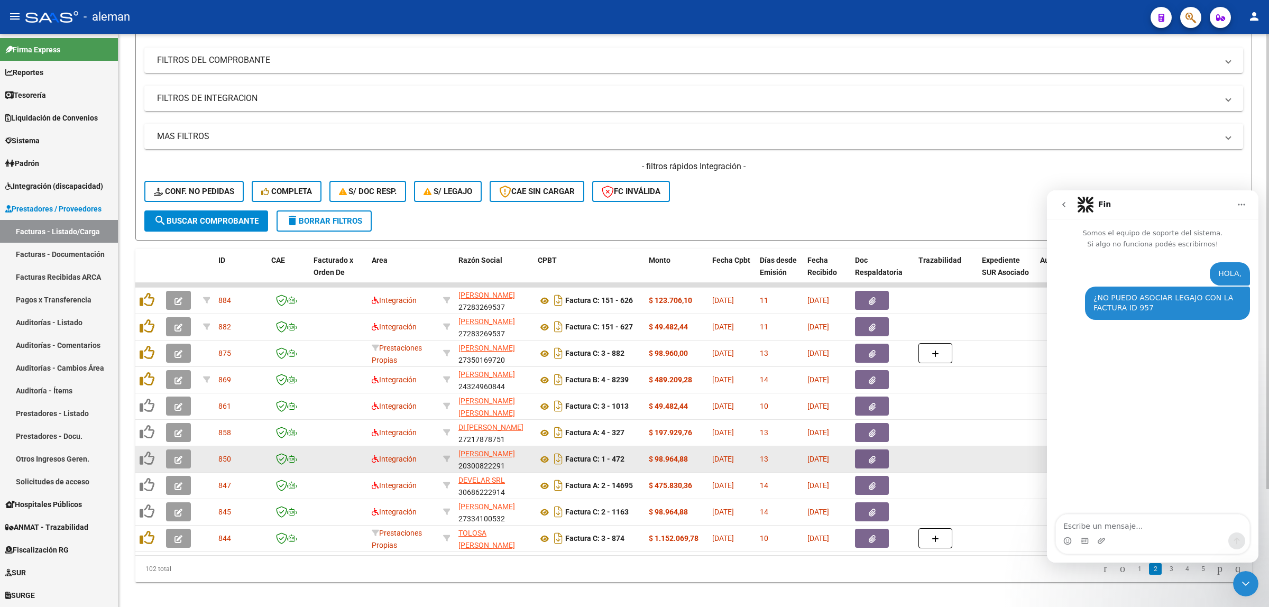
click at [1016, 458] on div at bounding box center [1007, 459] width 50 height 12
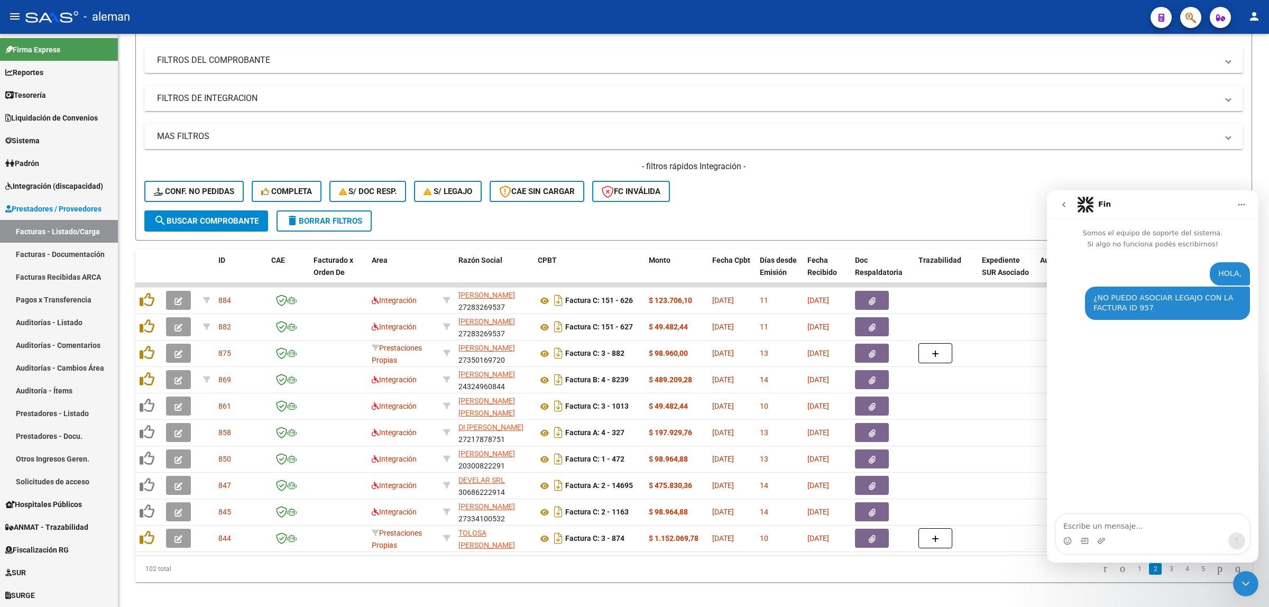
click at [1248, 588] on icon "Cerrar Intercom Messenger" at bounding box center [1246, 584] width 13 height 13
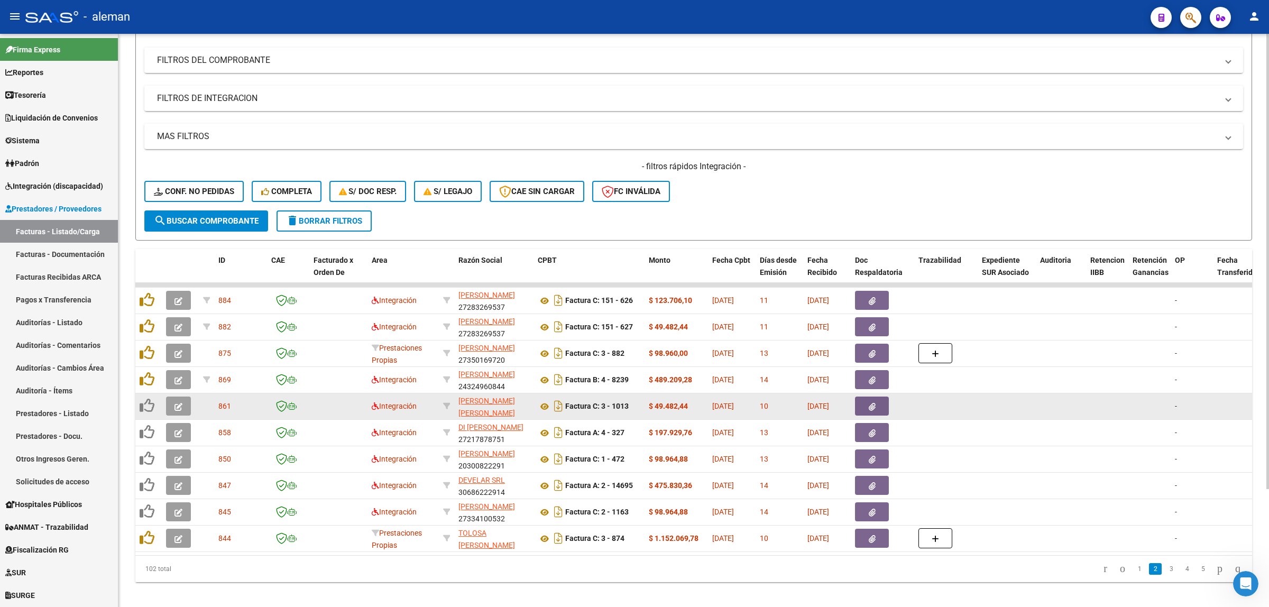
click at [176, 408] on icon "button" at bounding box center [179, 407] width 8 height 8
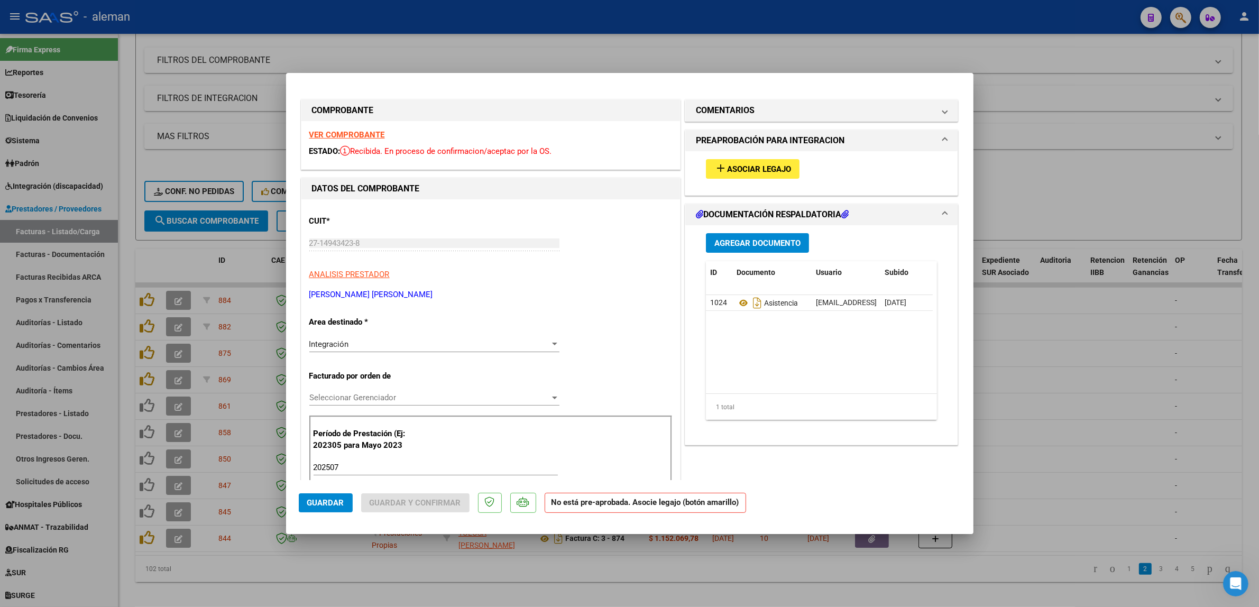
click at [779, 170] on span "Asociar Legajo" at bounding box center [759, 169] width 64 height 10
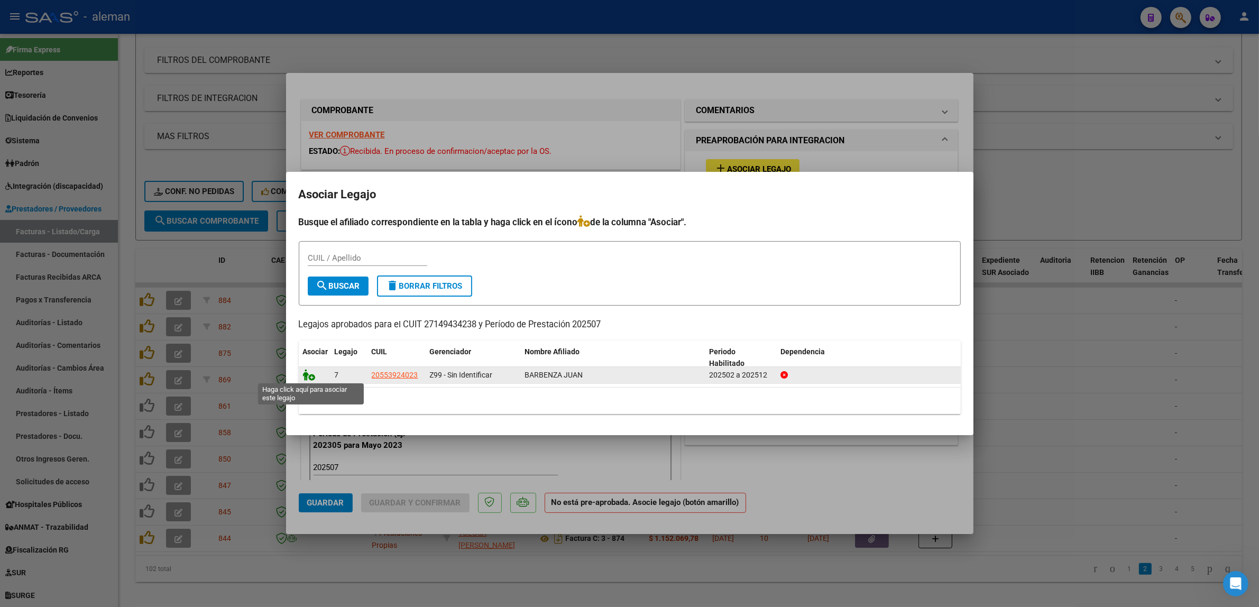
click at [313, 377] on icon at bounding box center [309, 375] width 13 height 12
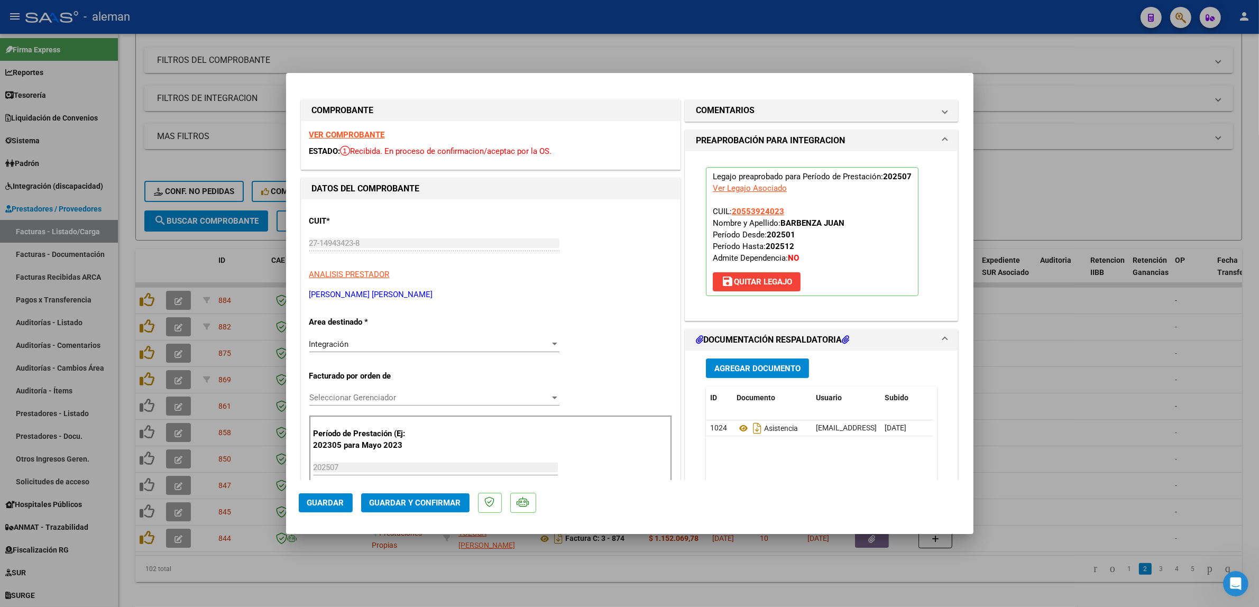
click at [1030, 448] on div at bounding box center [629, 303] width 1259 height 607
type input "$ 0,00"
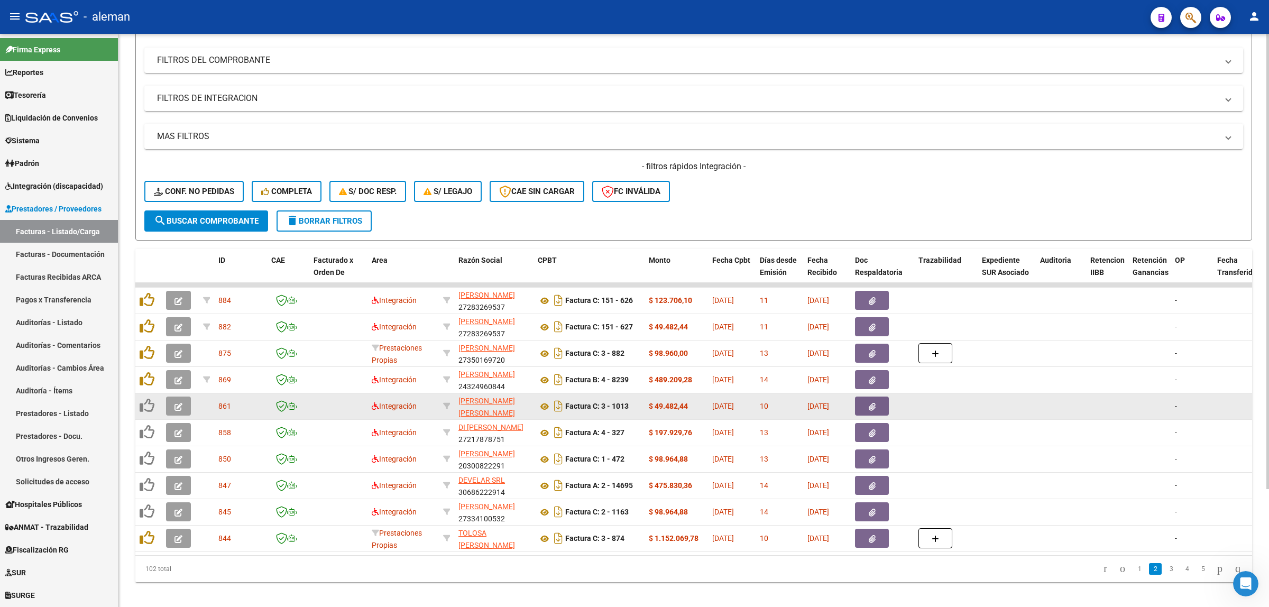
click at [184, 406] on button "button" at bounding box center [178, 406] width 25 height 19
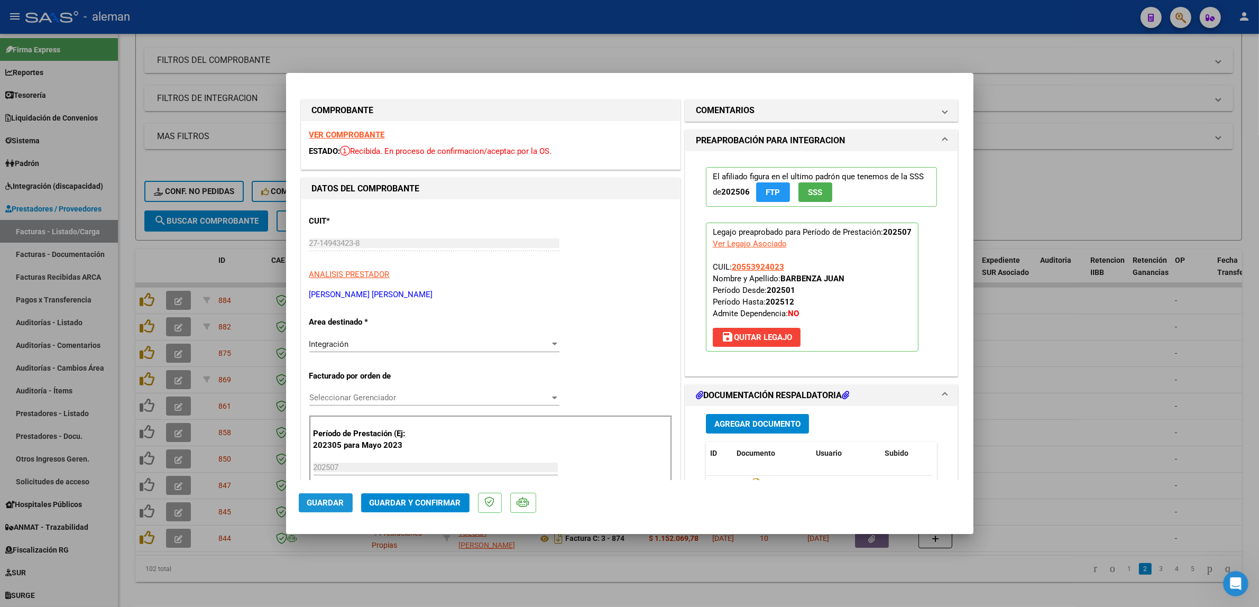
click at [336, 503] on span "Guardar" at bounding box center [325, 503] width 37 height 10
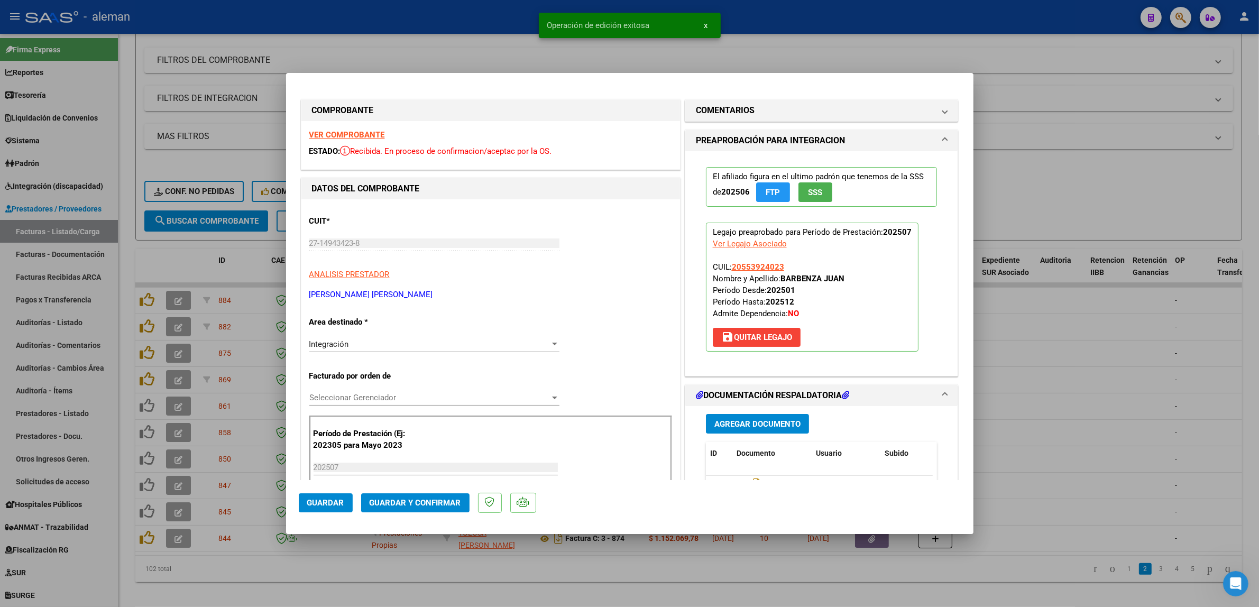
click at [1020, 437] on div at bounding box center [629, 303] width 1259 height 607
